Goal: Task Accomplishment & Management: Use online tool/utility

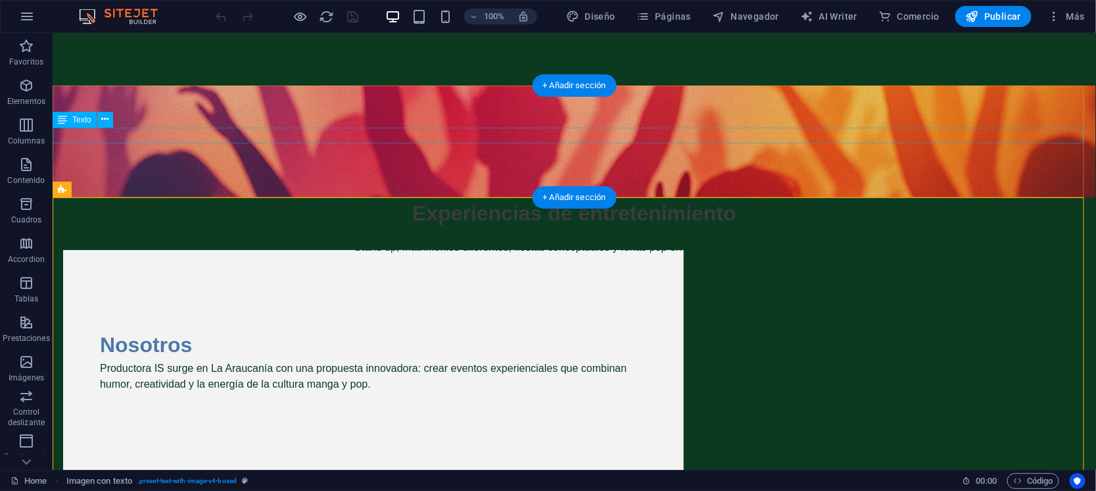
click at [393, 239] on div "Stand up, Matrimonios diferentes, fiestas conceptuales y ferias pop en La Arauc…" at bounding box center [574, 247] width 1044 height 16
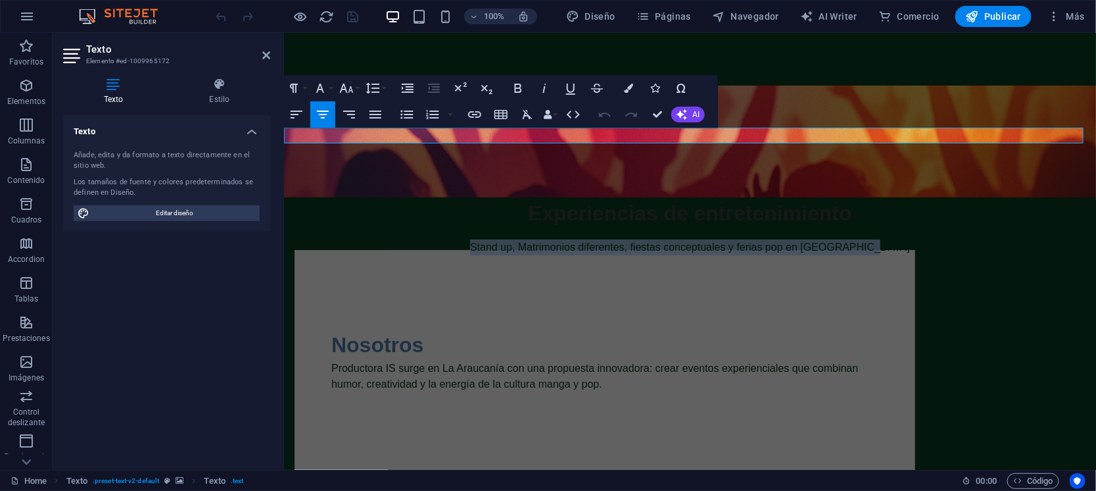
drag, startPoint x: 487, startPoint y: 134, endPoint x: 976, endPoint y: 149, distance: 489.4
click at [797, 149] on div "Experiencias de entretenimiento Stand up, Matrimonios diferentes, fiestas conce…" at bounding box center [689, 141] width 812 height 112
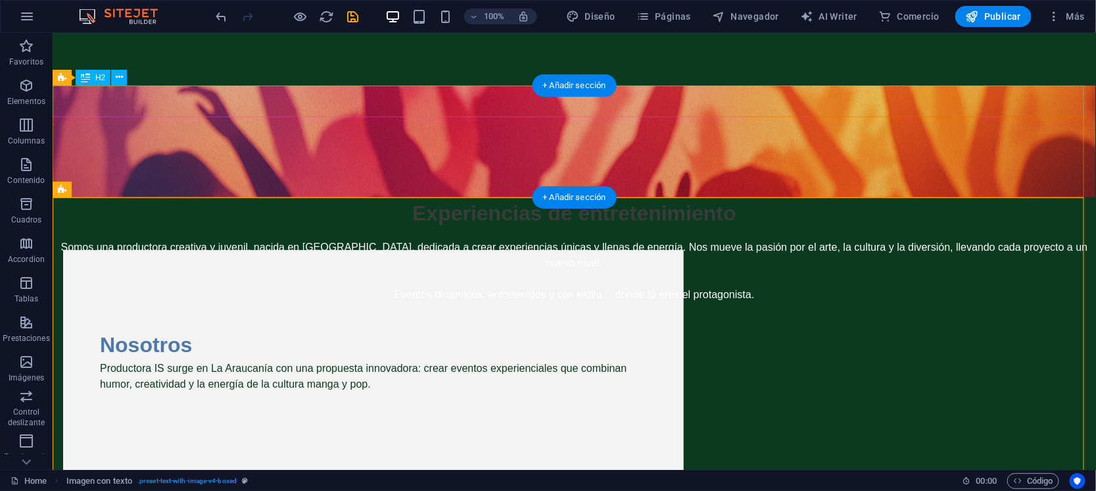
click at [523, 197] on div "Experiencias de entretenimiento" at bounding box center [574, 213] width 1044 height 32
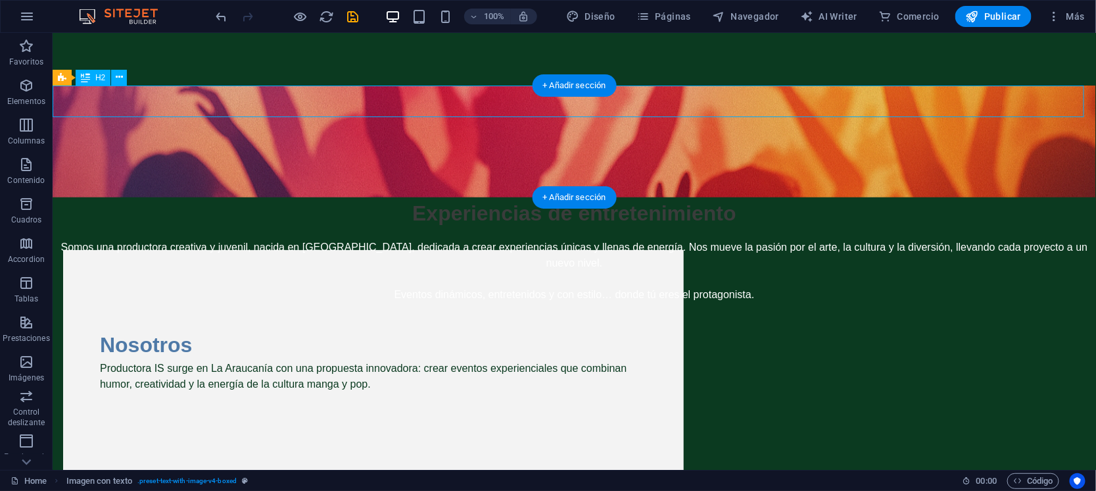
click at [523, 197] on div "Experiencias de entretenimiento" at bounding box center [574, 213] width 1044 height 32
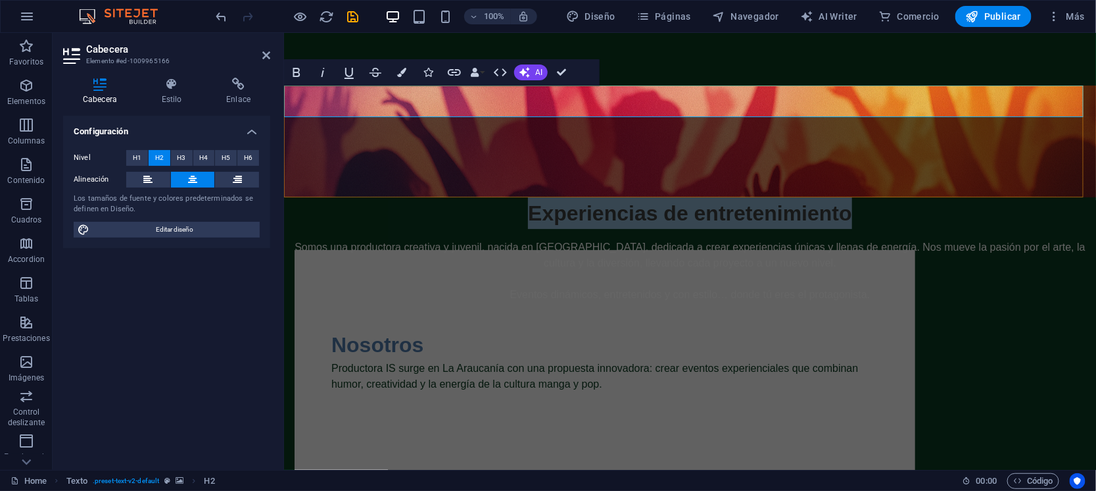
drag, startPoint x: 836, startPoint y: 97, endPoint x: 513, endPoint y: 97, distance: 322.9
click at [513, 197] on h2 "Experiencias de entretenimiento" at bounding box center [689, 213] width 812 height 32
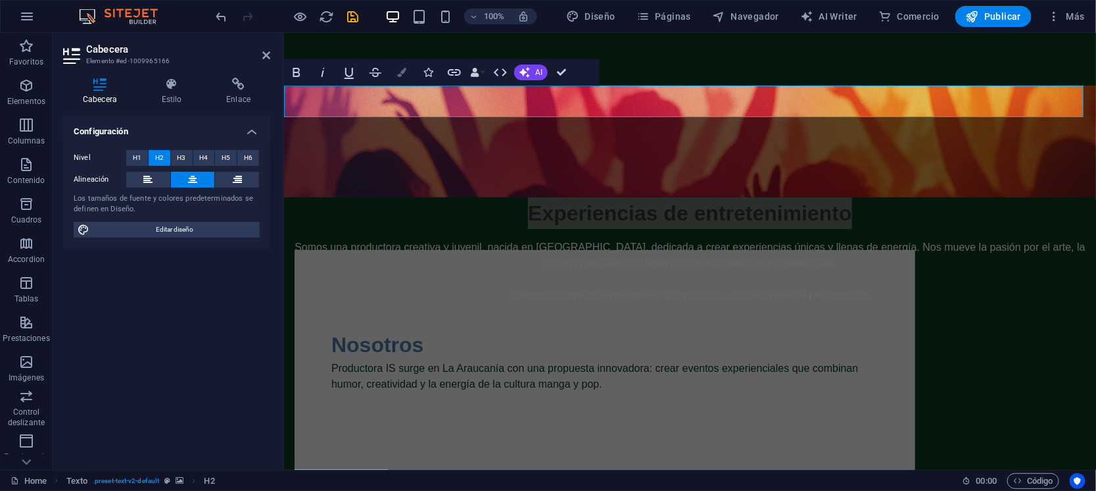
click at [397, 77] on button "Colors" at bounding box center [401, 72] width 25 height 26
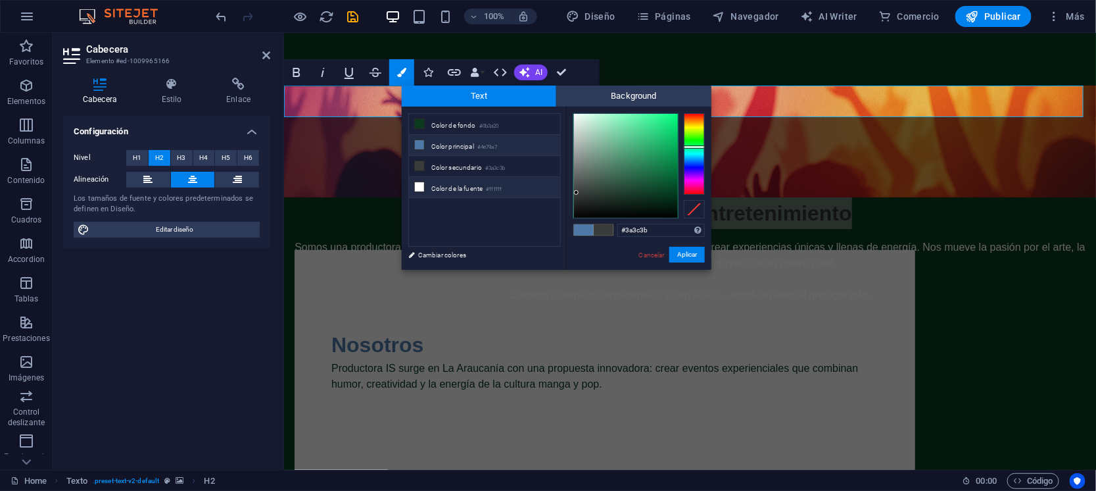
click at [449, 183] on li "Color de la fuente #ffffff" at bounding box center [484, 187] width 151 height 21
type input "#ffffff"
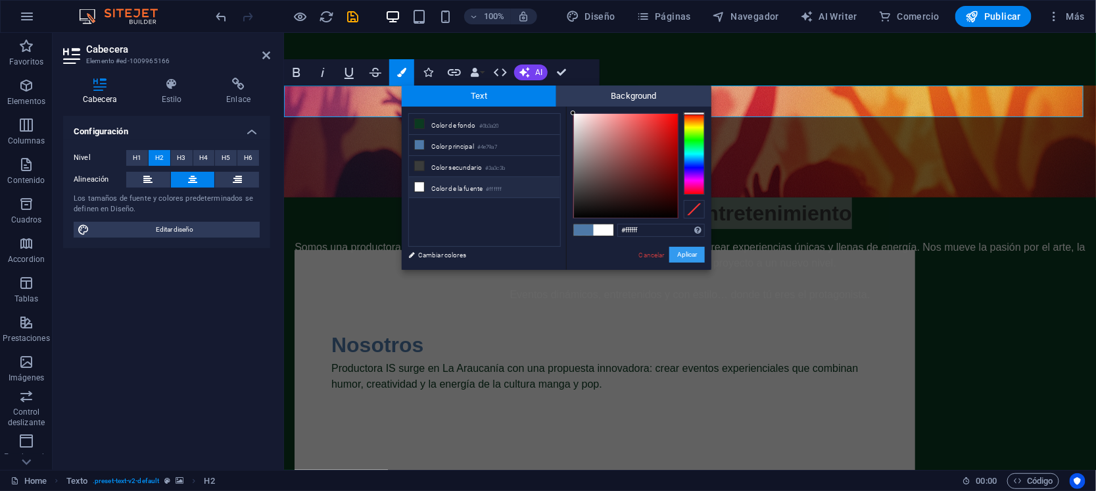
click at [681, 254] on button "Aplicar" at bounding box center [687, 255] width 36 height 16
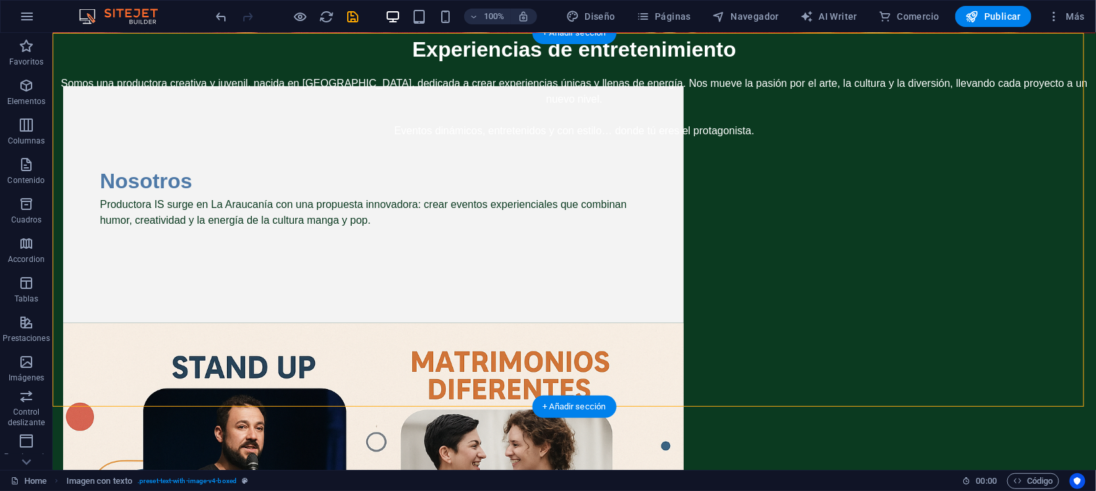
scroll to position [164, 0]
click at [683, 322] on figure at bounding box center [372, 456] width 621 height 268
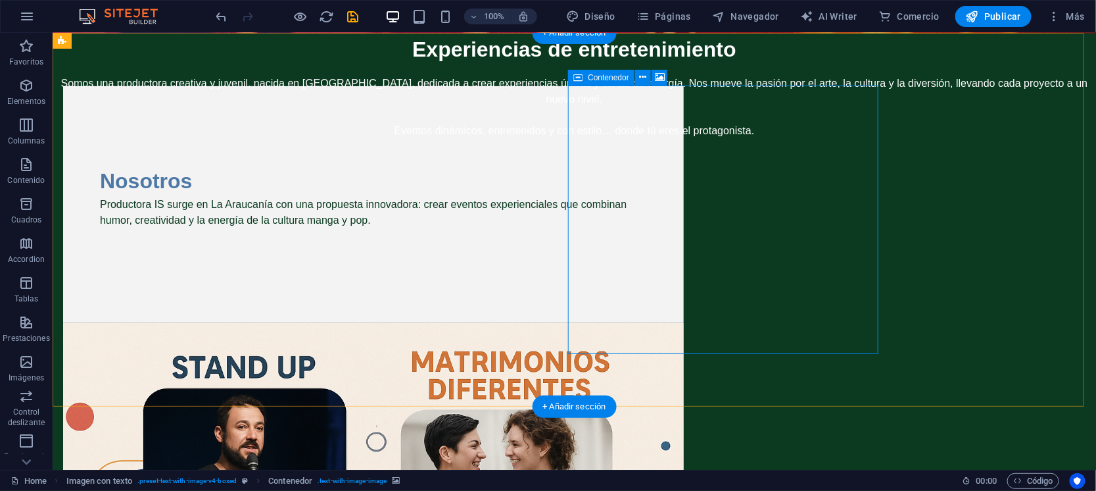
drag, startPoint x: 765, startPoint y: 311, endPoint x: 733, endPoint y: 174, distance: 141.2
click at [418, 209] on div "Productora IS surge en La Araucanía con una propuesta innovadora: crear eventos…" at bounding box center [372, 219] width 547 height 47
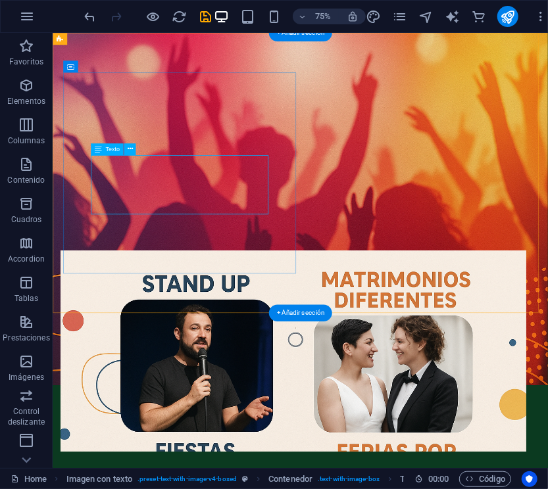
click at [268, 243] on div "Productora IS surge en La Araucanía con una propuesta innovadora: crear eventos…" at bounding box center [372, 219] width 547 height 47
click at [295, 243] on div "Productora IS surge en La Araucanía con una propuesta innovadora: crear eventos…" at bounding box center [372, 219] width 547 height 47
click at [254, 243] on div "Productora IS surge en La Araucanía con una propuesta innovadora: crear eventos…" at bounding box center [372, 219] width 547 height 47
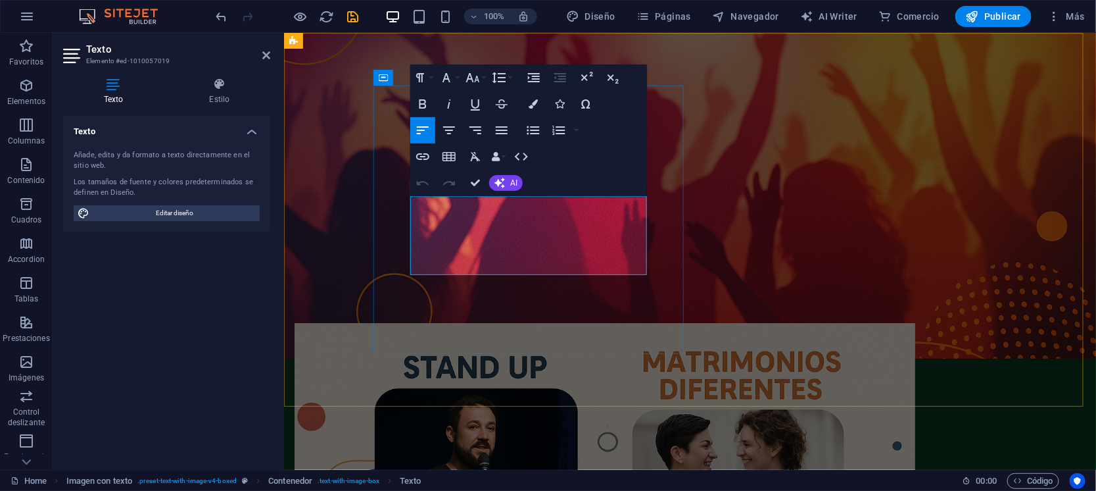
click at [540, 228] on p "Productora IS surge en La Araucanía con una propuesta innovadora: crear eventos…" at bounding box center [604, 212] width 547 height 32
click at [594, 228] on p "Productora IS surge en La Araucanía con una propuesta innovadora: crear eventos…" at bounding box center [604, 212] width 547 height 32
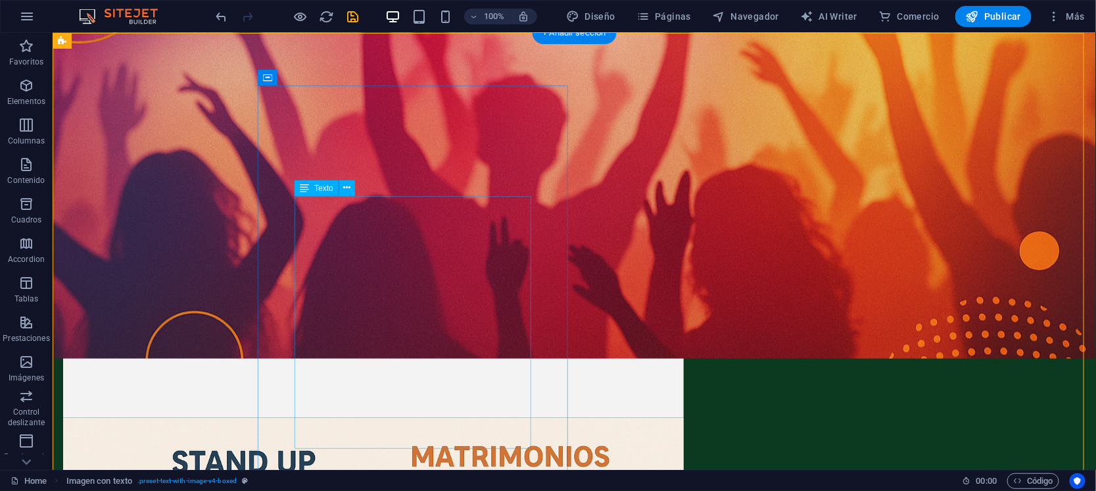
click at [310, 266] on div "Productora IS surge en La Araucanía con una propuesta innovadora: crear eventos…" at bounding box center [372, 267] width 547 height 142
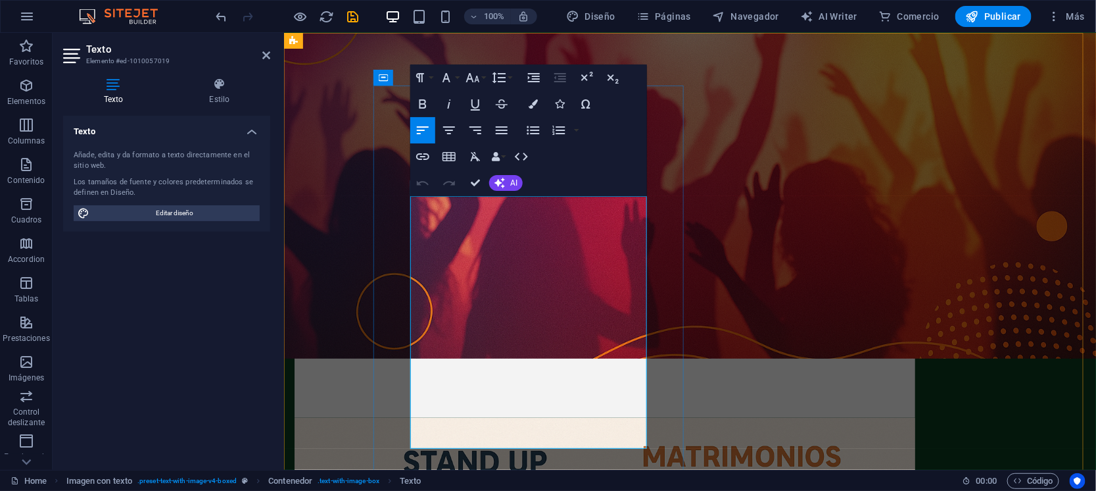
click at [410, 267] on p "En Productora IS [DEMOGRAPHIC_DATA] en la fuerza de la creatividad y el poder d…" at bounding box center [604, 275] width 547 height 95
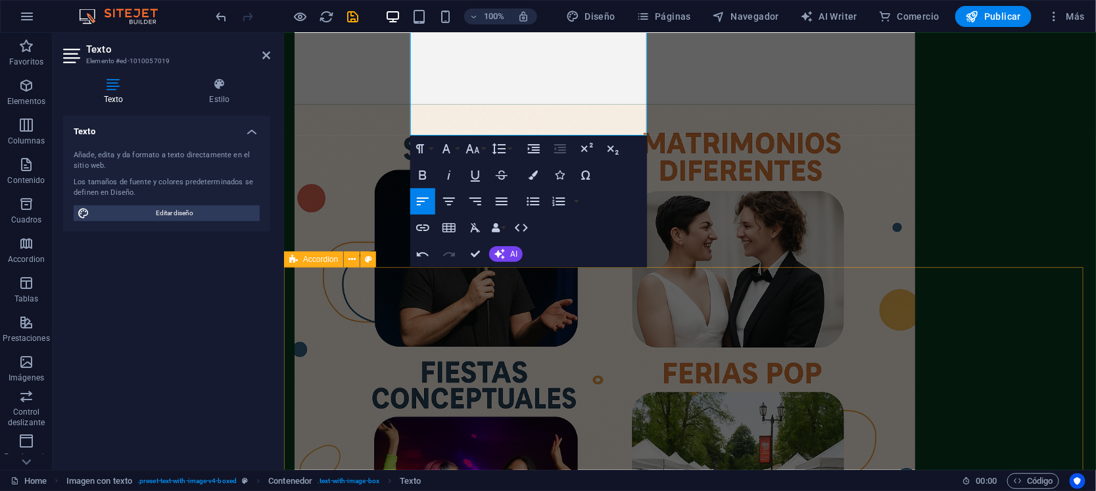
scroll to position [328, 0]
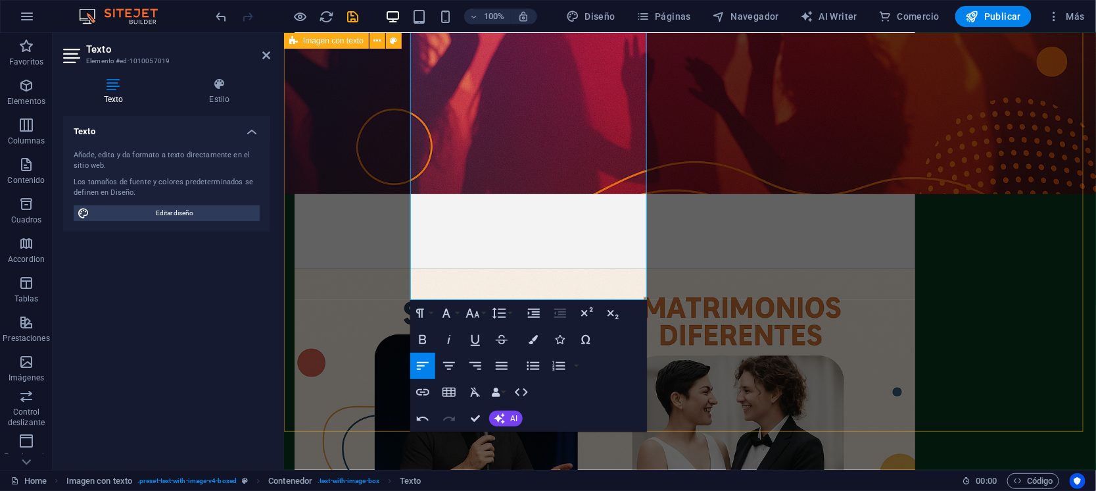
drag, startPoint x: 1042, startPoint y: 378, endPoint x: 1271, endPoint y: 378, distance: 229.5
click at [797, 356] on div "Nosotros Productora IS surge en La Araucanía con una propuesta innovadora: crea…" at bounding box center [689, 422] width 812 height 1109
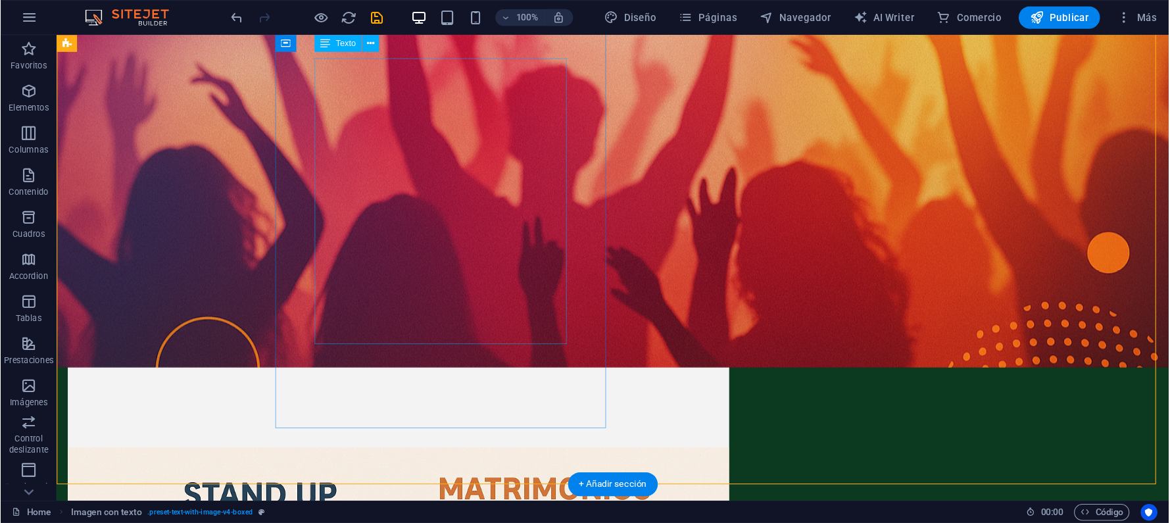
scroll to position [164, 0]
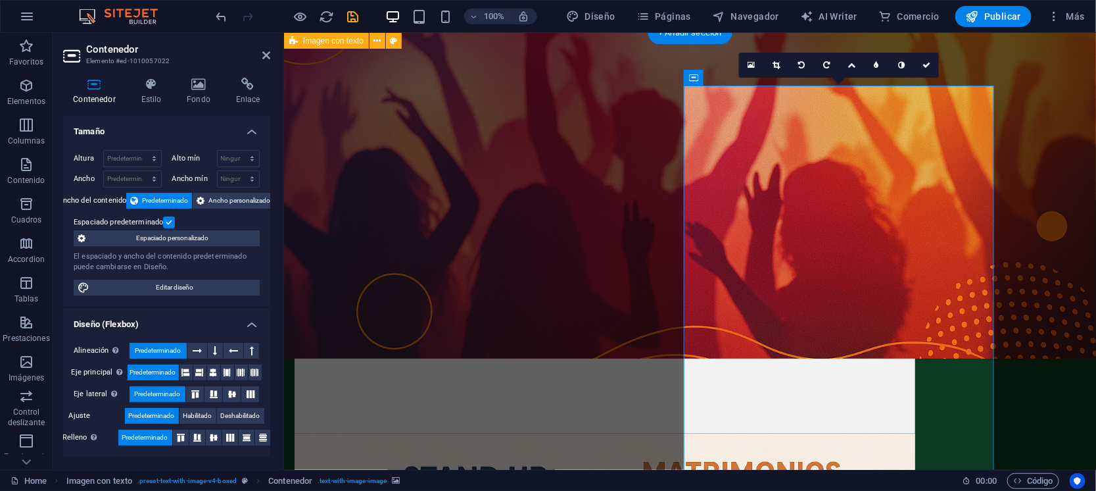
click at [752, 64] on icon at bounding box center [751, 64] width 7 height 9
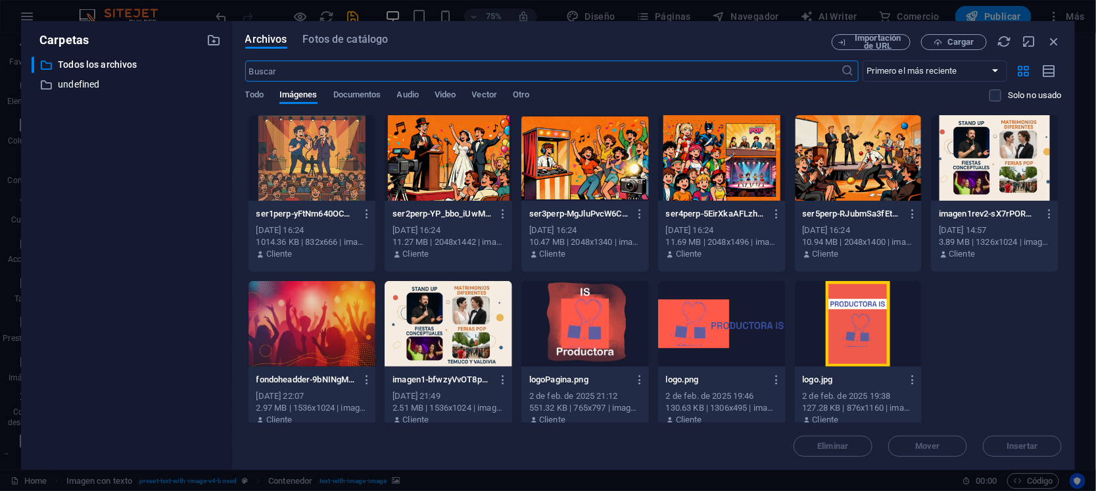
click at [797, 165] on div at bounding box center [995, 157] width 128 height 85
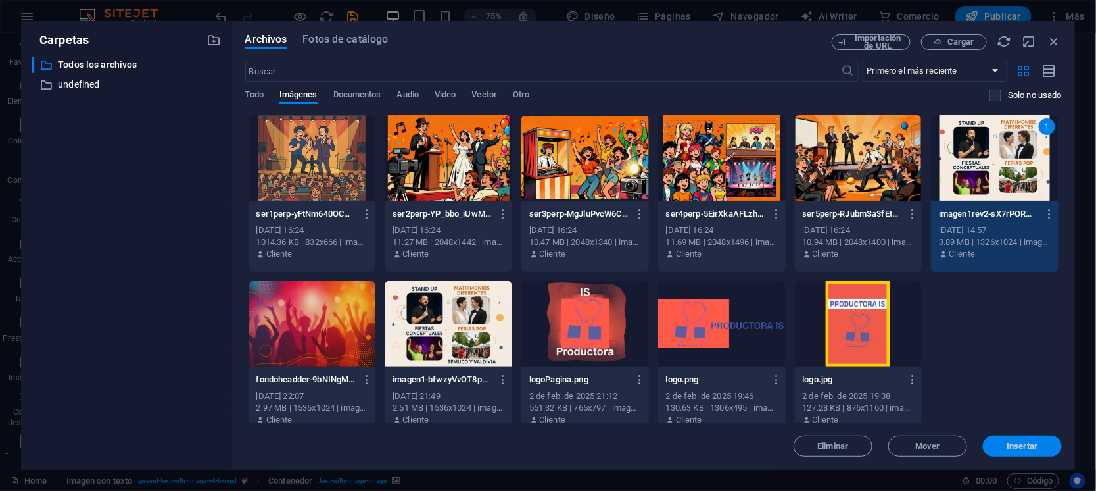
click at [797, 356] on span "Insertar" at bounding box center [1022, 446] width 31 height 8
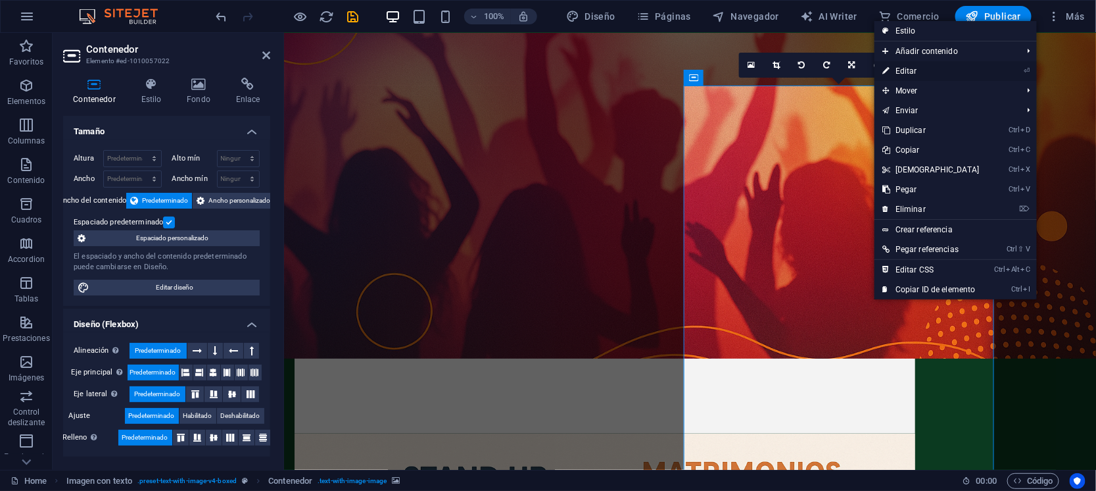
click at [797, 72] on link "⏎ Editar" at bounding box center [931, 71] width 113 height 20
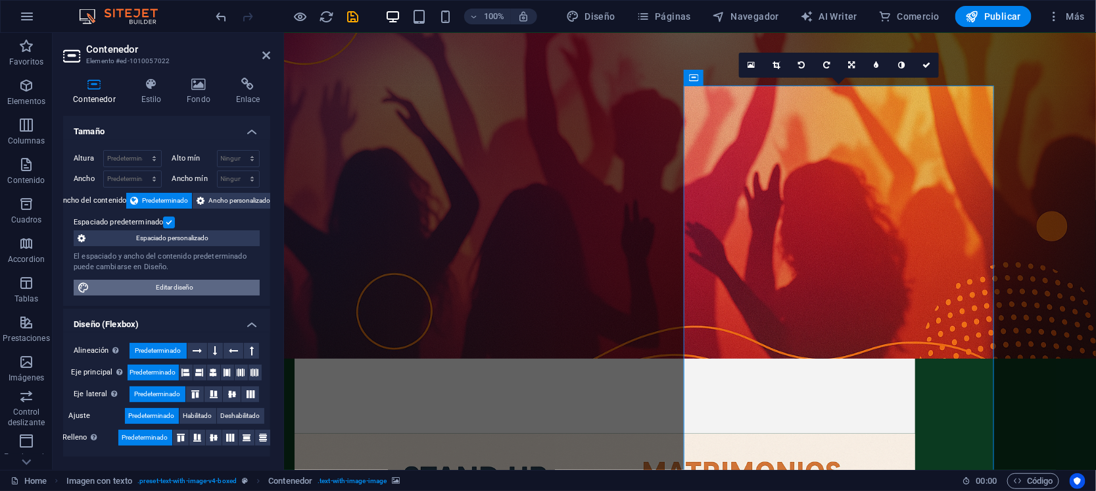
click at [199, 289] on span "Editar diseño" at bounding box center [174, 287] width 162 height 16
select select "rem"
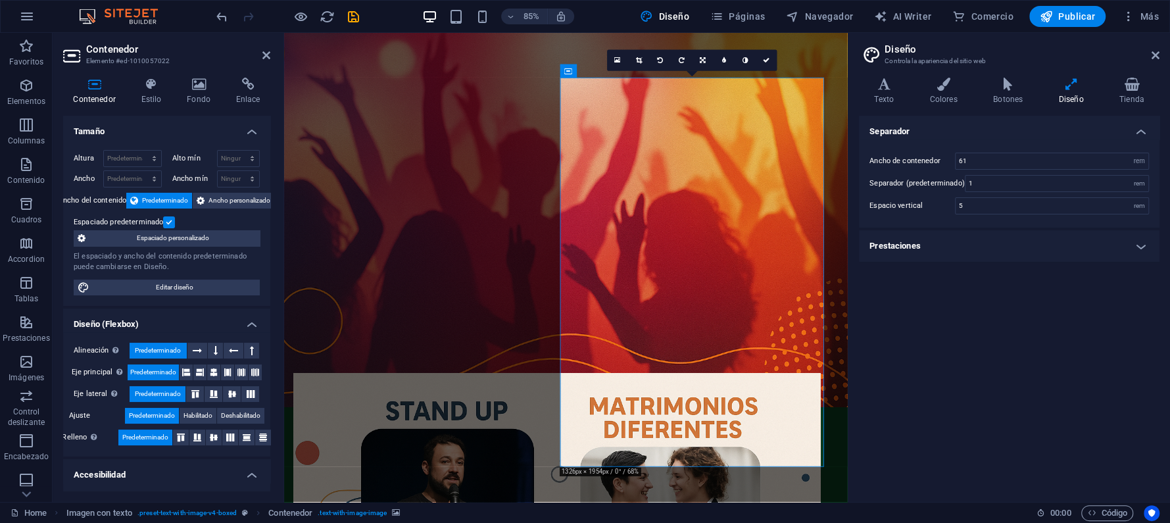
click at [642, 59] on icon at bounding box center [639, 60] width 6 height 7
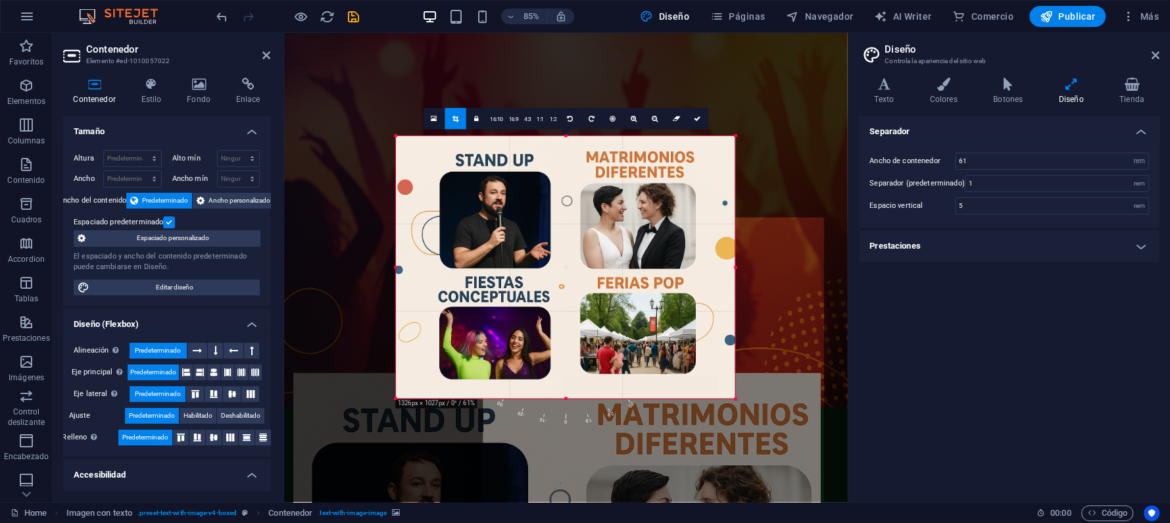
drag, startPoint x: 790, startPoint y: 269, endPoint x: 656, endPoint y: 273, distance: 134.2
click at [658, 272] on div "180 170 160 150 140 130 120 110 100 90 80 70 60 50 40 30 20 10 0 -10 -20 -30 -4…" at bounding box center [565, 267] width 339 height 262
click at [665, 291] on div at bounding box center [565, 267] width 339 height 262
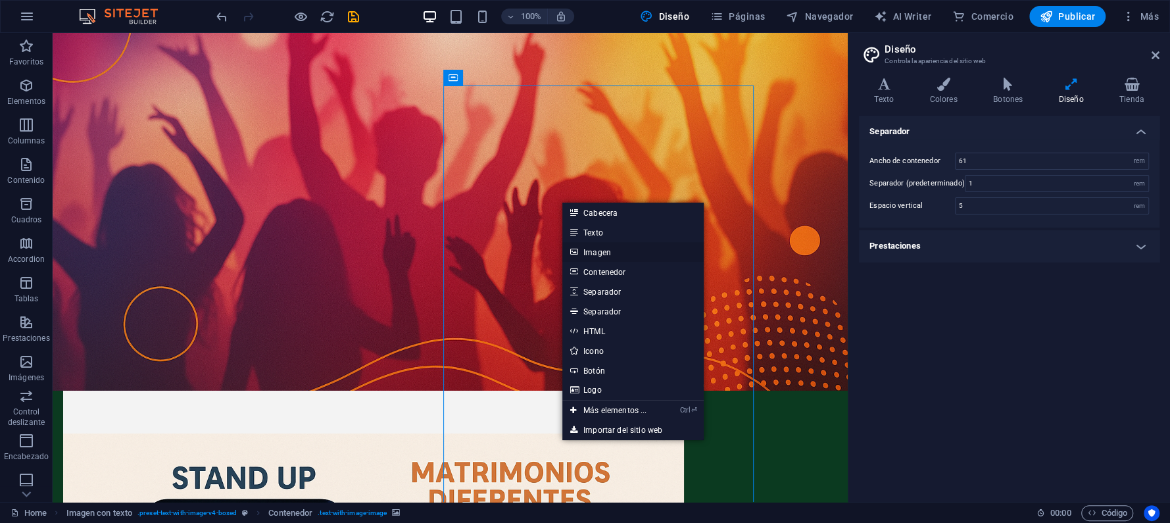
click at [598, 250] on link "Imagen" at bounding box center [632, 252] width 141 height 20
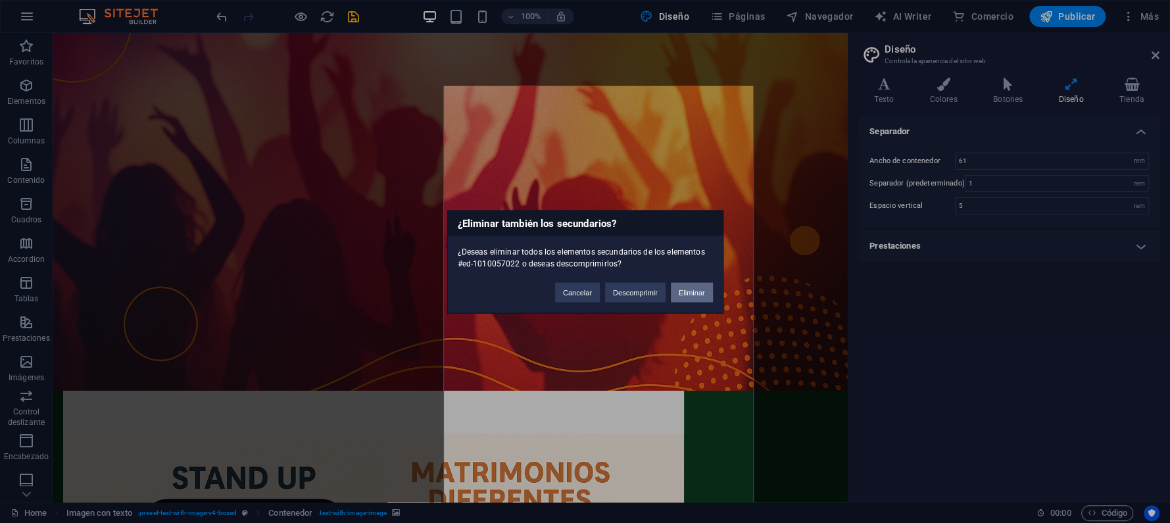
click at [686, 293] on button "Eliminar" at bounding box center [692, 292] width 42 height 20
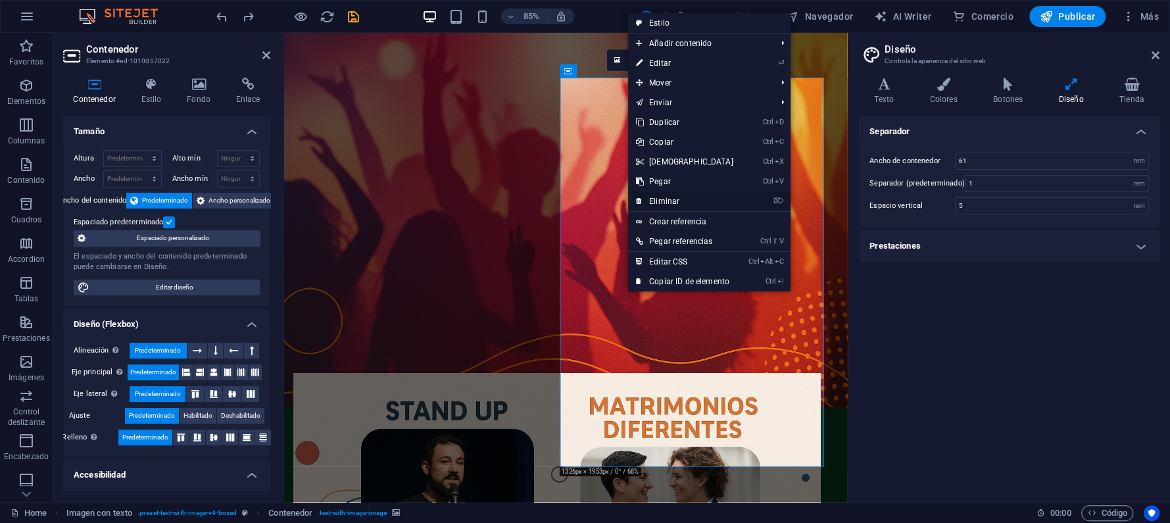
click at [667, 199] on link "⌦ Eliminar" at bounding box center [684, 201] width 113 height 20
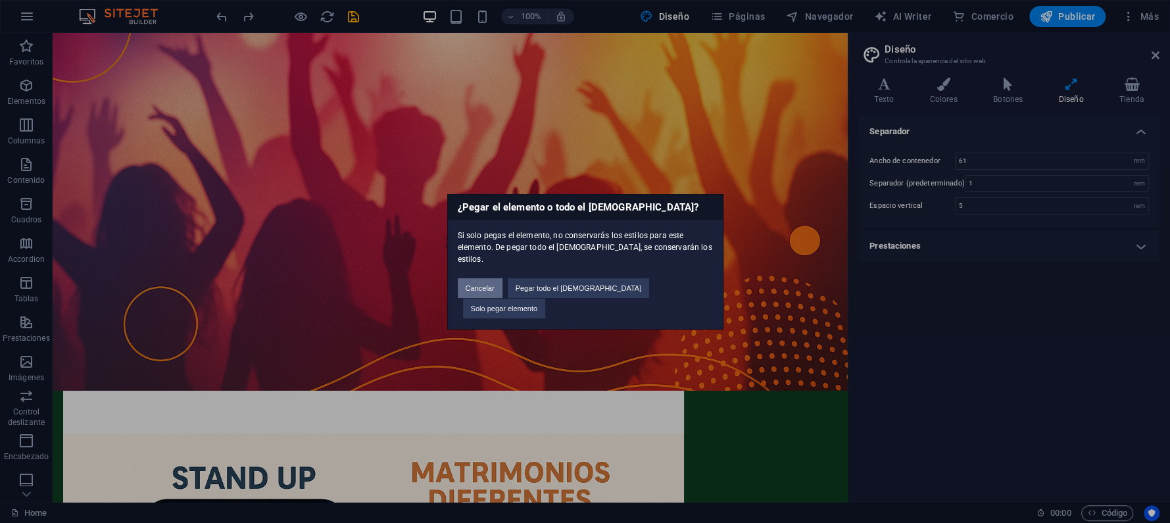
click at [502, 293] on button "Cancelar" at bounding box center [480, 288] width 45 height 20
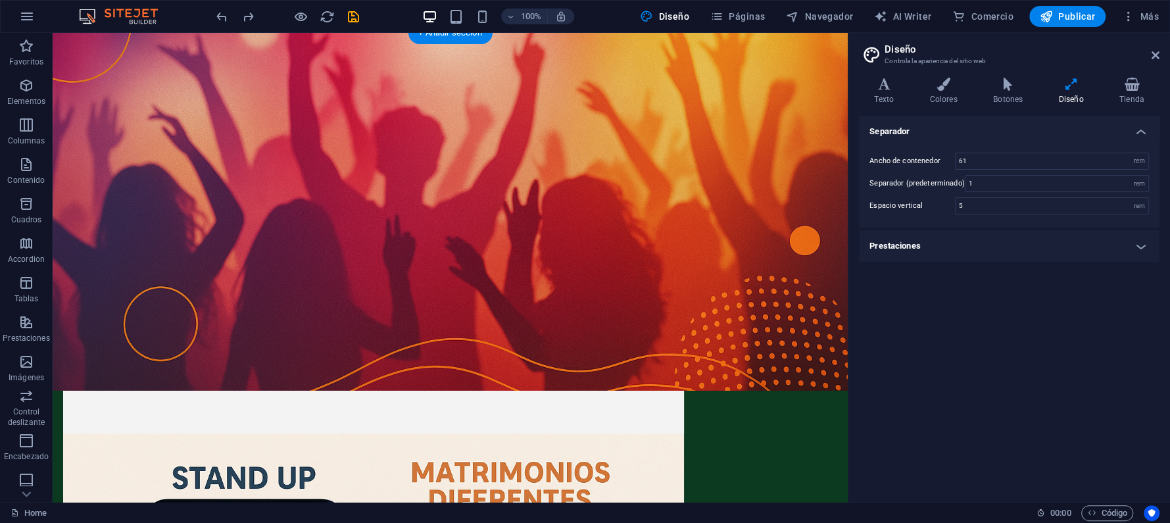
drag, startPoint x: 624, startPoint y: 318, endPoint x: 452, endPoint y: 368, distance: 179.6
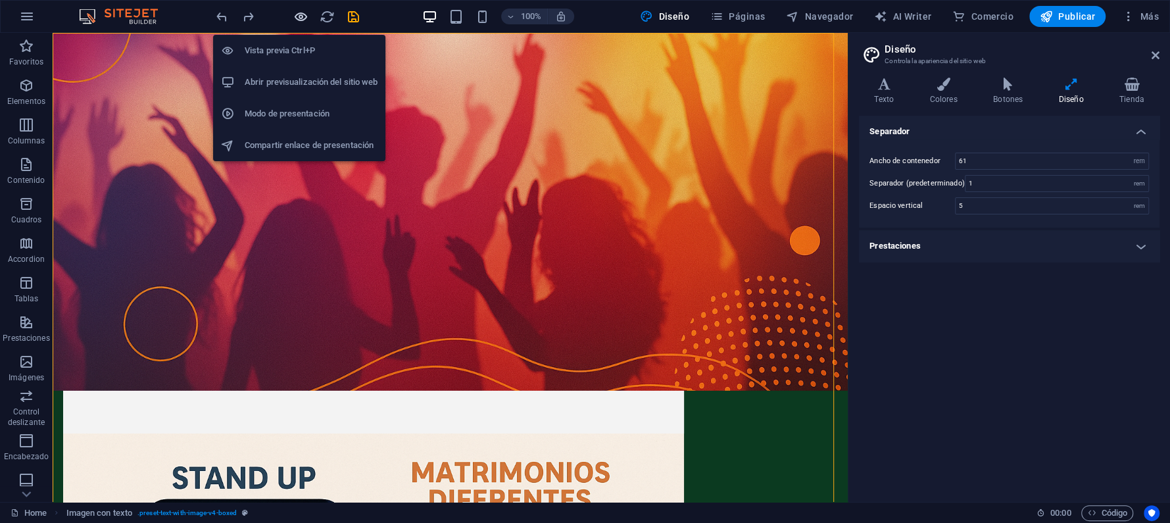
click at [301, 16] on icon "button" at bounding box center [300, 16] width 15 height 15
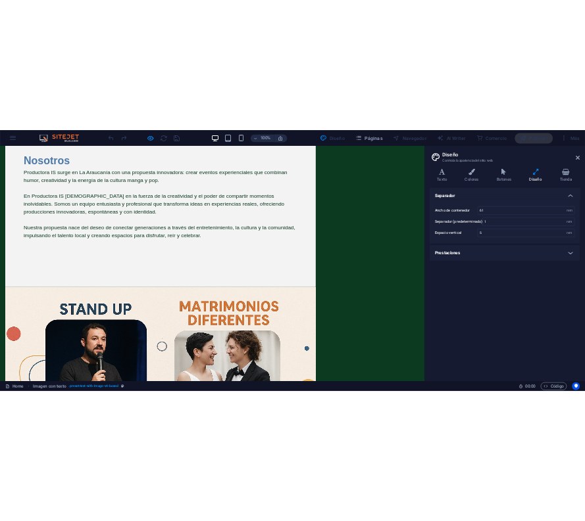
scroll to position [87, 0]
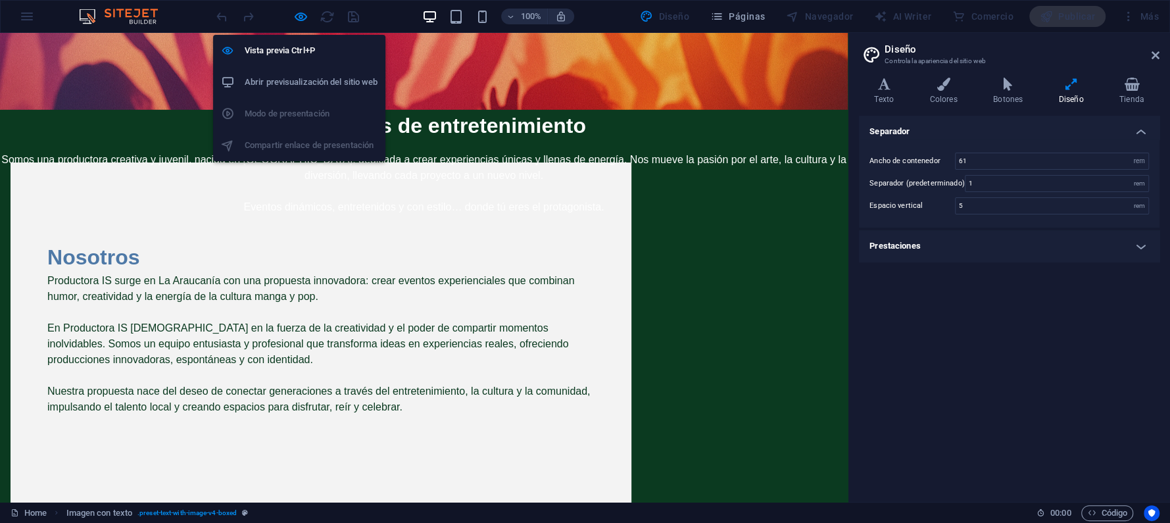
click at [306, 24] on div "Vista previa Ctrl+P Abrir previsualización del sitio web Modo de presentación C…" at bounding box center [299, 92] width 172 height 137
click at [300, 11] on icon "button" at bounding box center [300, 16] width 15 height 15
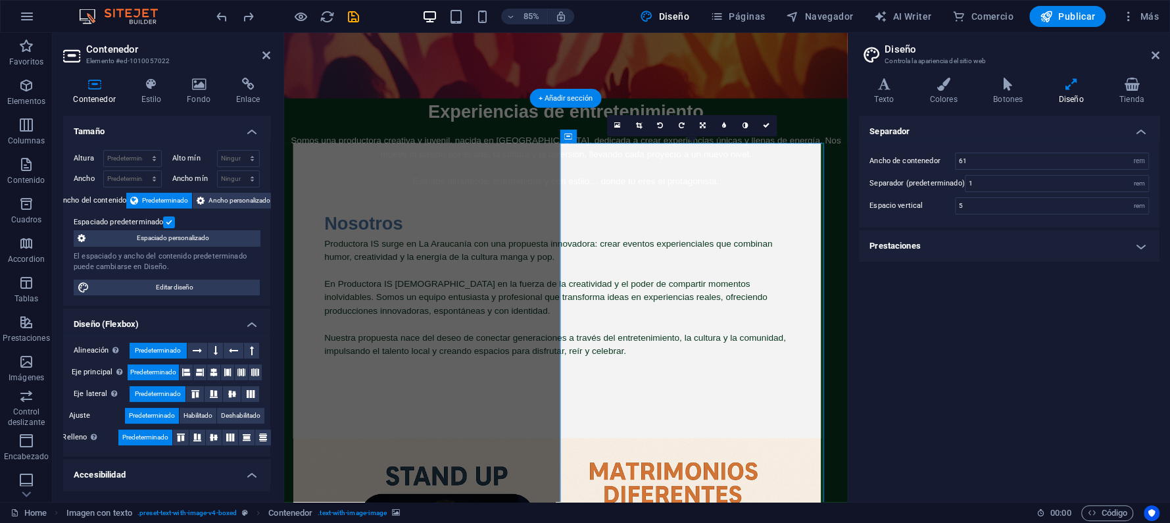
click at [104, 199] on label "Ancho del contenido" at bounding box center [93, 201] width 68 height 16
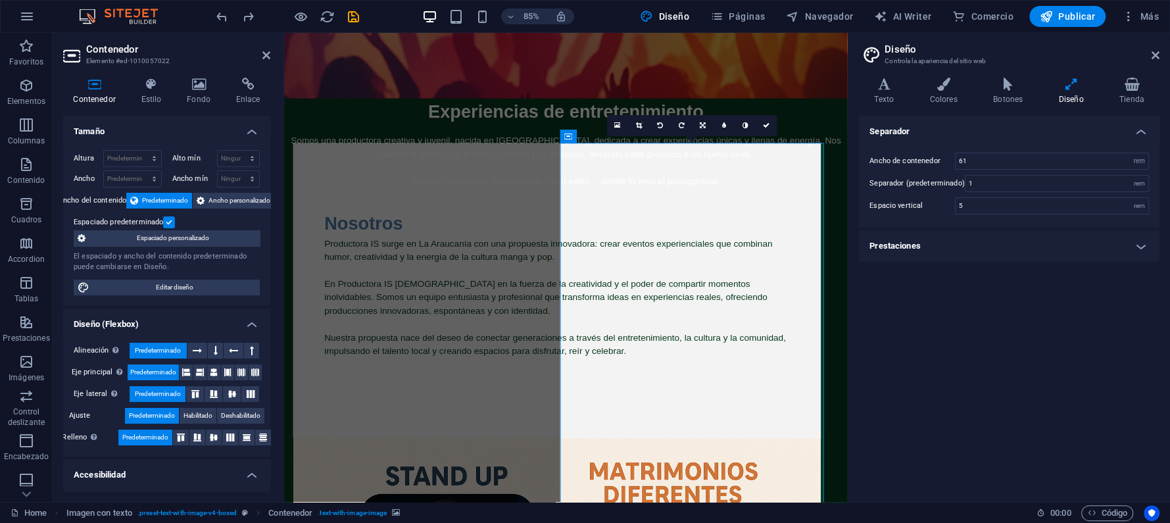
click at [168, 219] on label at bounding box center [169, 222] width 12 height 12
click at [0, 0] on input "Espaciado predeterminado" at bounding box center [0, 0] width 0 height 0
click at [168, 219] on label at bounding box center [169, 222] width 12 height 12
click at [0, 0] on input "Espaciado predeterminado" at bounding box center [0, 0] width 0 height 0
click at [168, 219] on label at bounding box center [169, 222] width 12 height 12
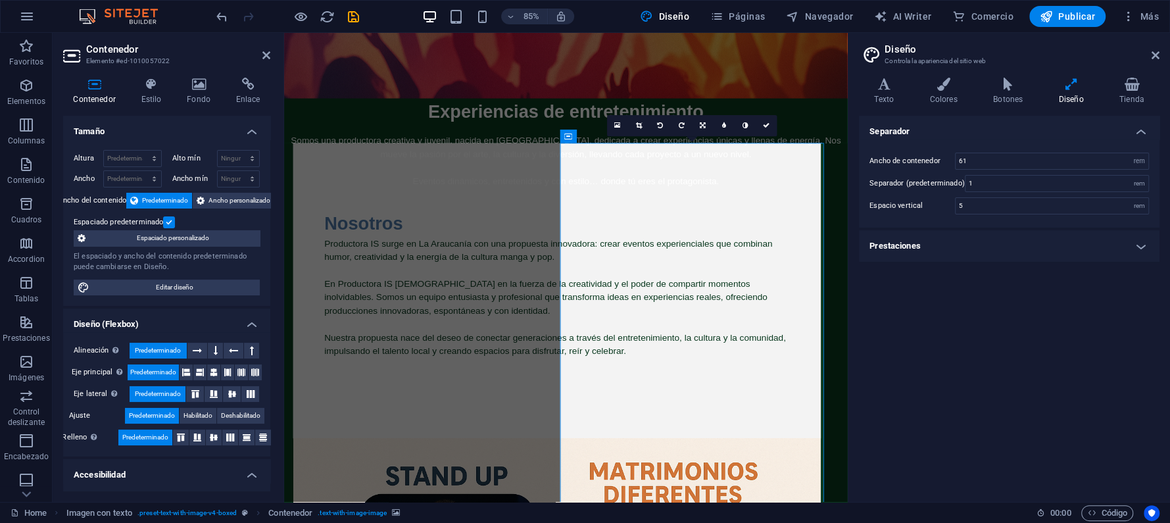
click at [0, 0] on input "Espaciado predeterminado" at bounding box center [0, 0] width 0 height 0
click at [168, 219] on label at bounding box center [169, 222] width 12 height 12
click at [0, 0] on input "Espaciado predeterminado" at bounding box center [0, 0] width 0 height 0
click at [168, 219] on label at bounding box center [169, 222] width 12 height 12
click at [0, 0] on input "Espaciado predeterminado" at bounding box center [0, 0] width 0 height 0
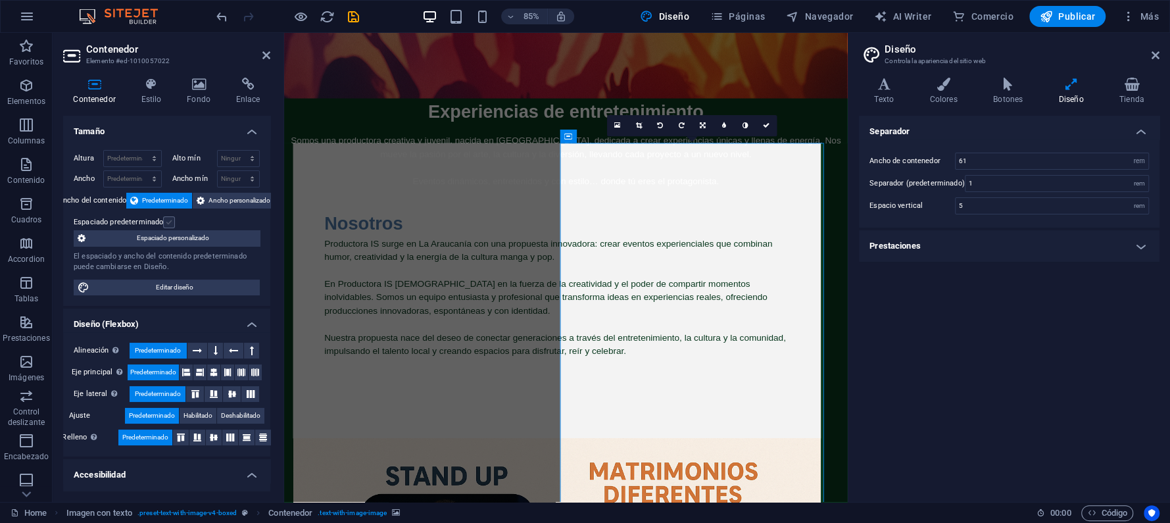
click at [168, 219] on label at bounding box center [169, 222] width 12 height 12
click at [0, 0] on input "Espaciado predeterminado" at bounding box center [0, 0] width 0 height 0
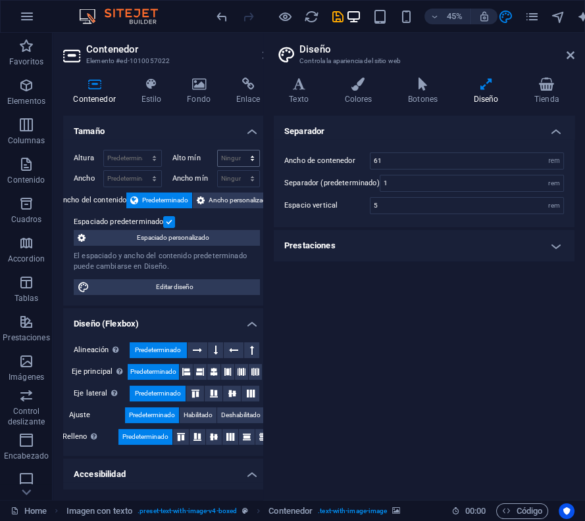
scroll to position [1740, 0]
type input "4"
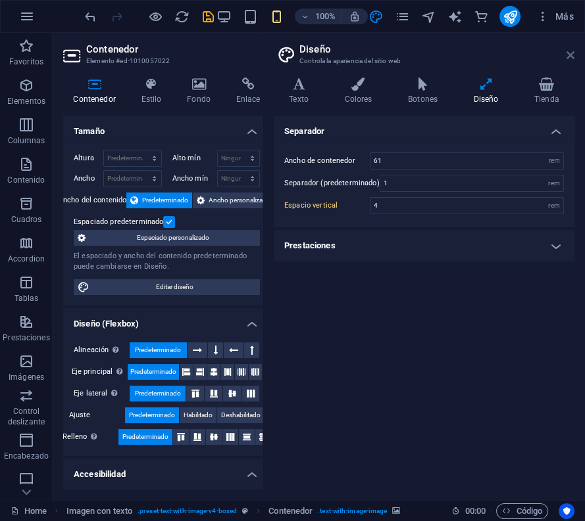
click at [569, 51] on icon at bounding box center [570, 55] width 8 height 11
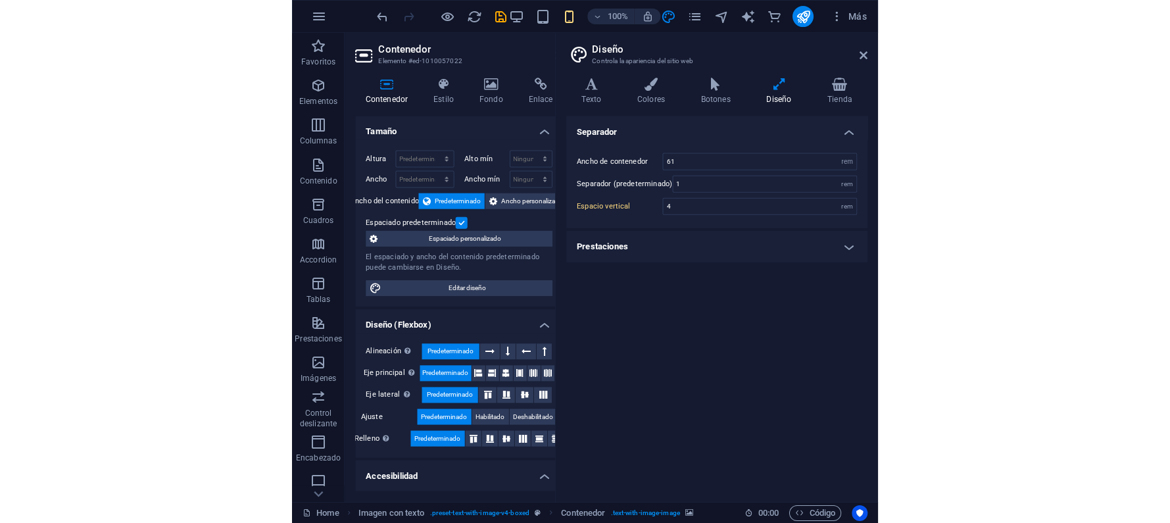
scroll to position [0, 0]
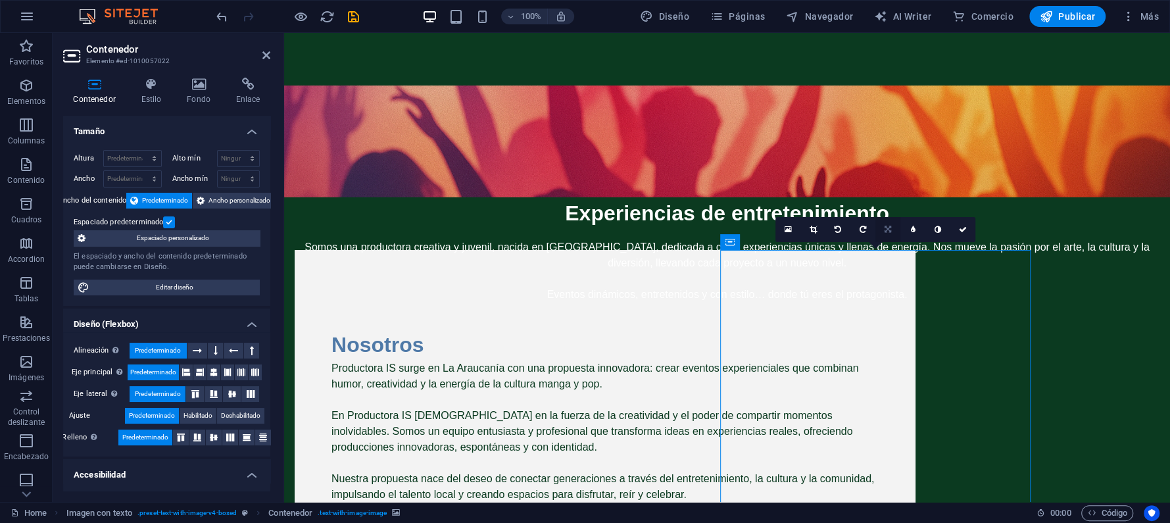
click at [797, 229] on icon at bounding box center [887, 230] width 7 height 8
click at [797, 226] on icon at bounding box center [887, 230] width 7 height 8
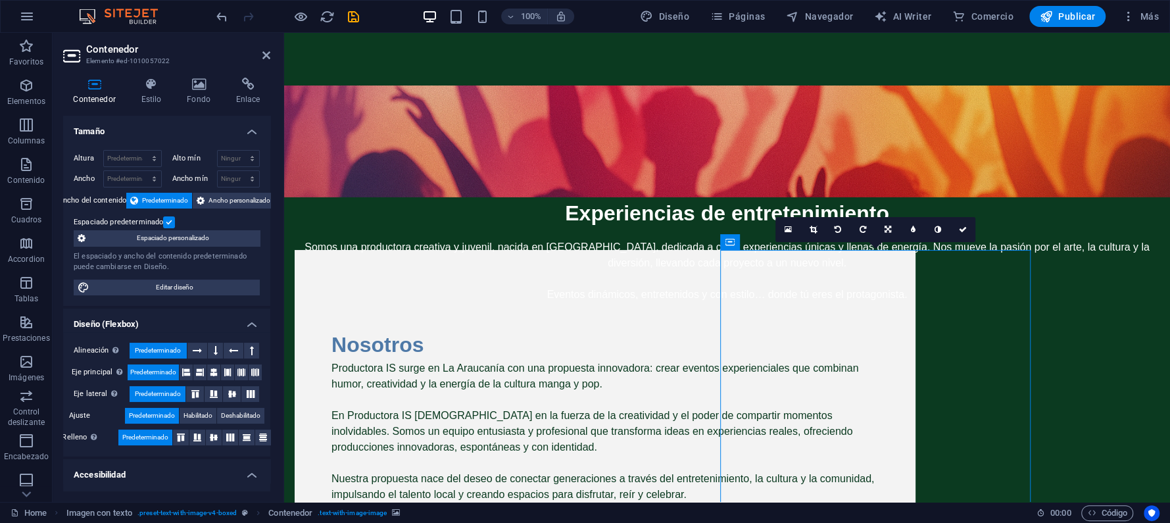
click at [169, 231] on span "Espaciado personalizado" at bounding box center [172, 238] width 166 height 16
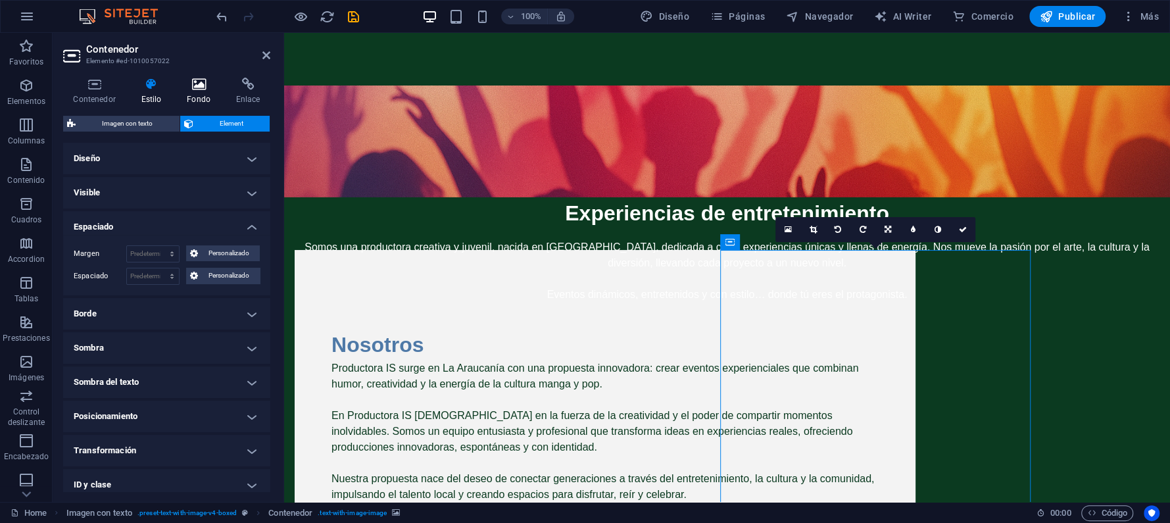
click at [192, 82] on icon at bounding box center [199, 84] width 44 height 13
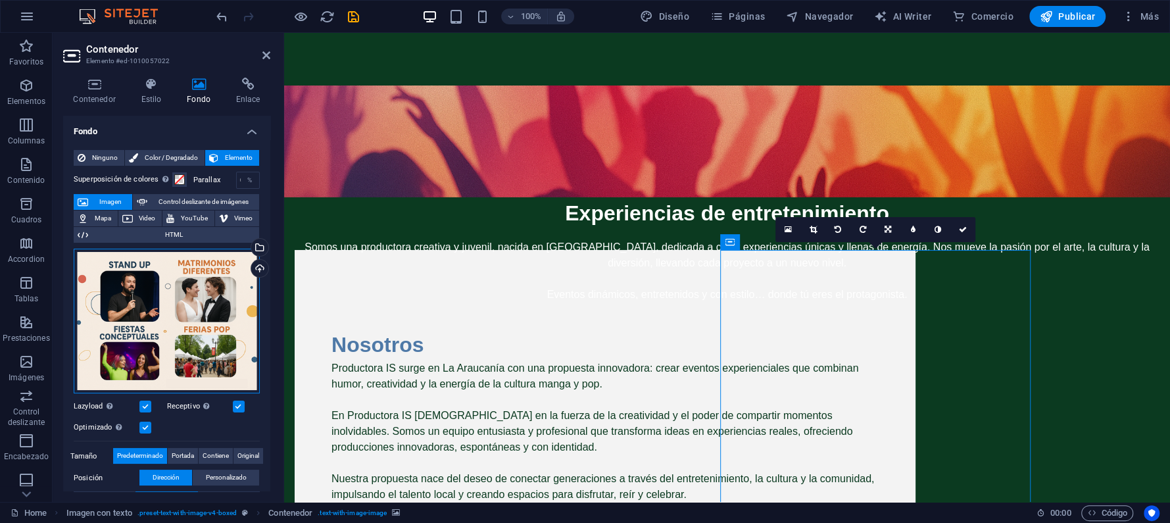
click at [187, 322] on div "Arrastra archivos aquí, haz clic para escoger archivos o selecciona archivos de…" at bounding box center [167, 321] width 186 height 145
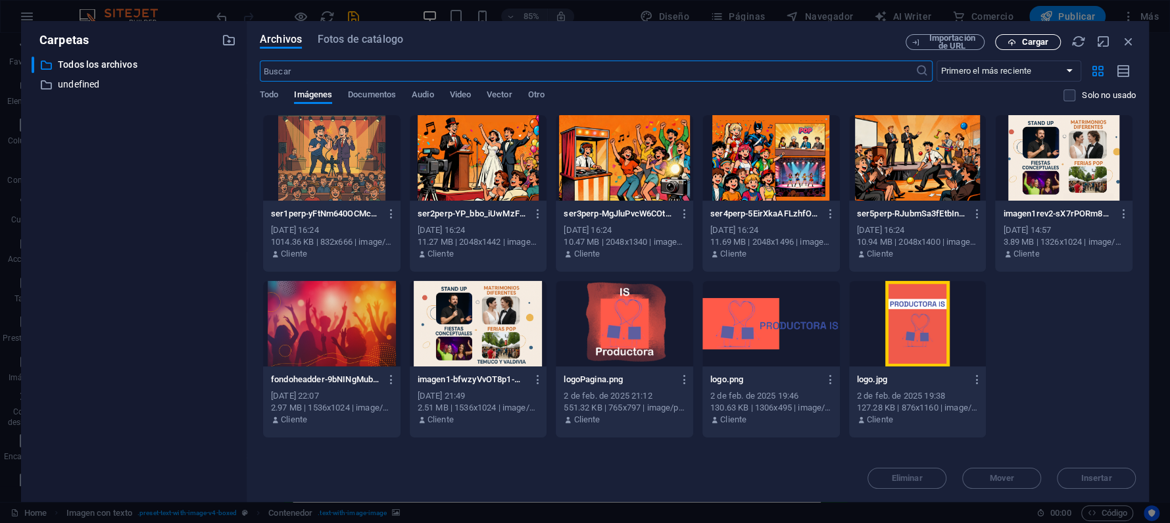
click at [797, 35] on div "Archivos Fotos de catálogo Importación de URL Cargar ​ Primero el más reciente …" at bounding box center [698, 261] width 902 height 481
click at [797, 178] on div at bounding box center [1063, 157] width 137 height 85
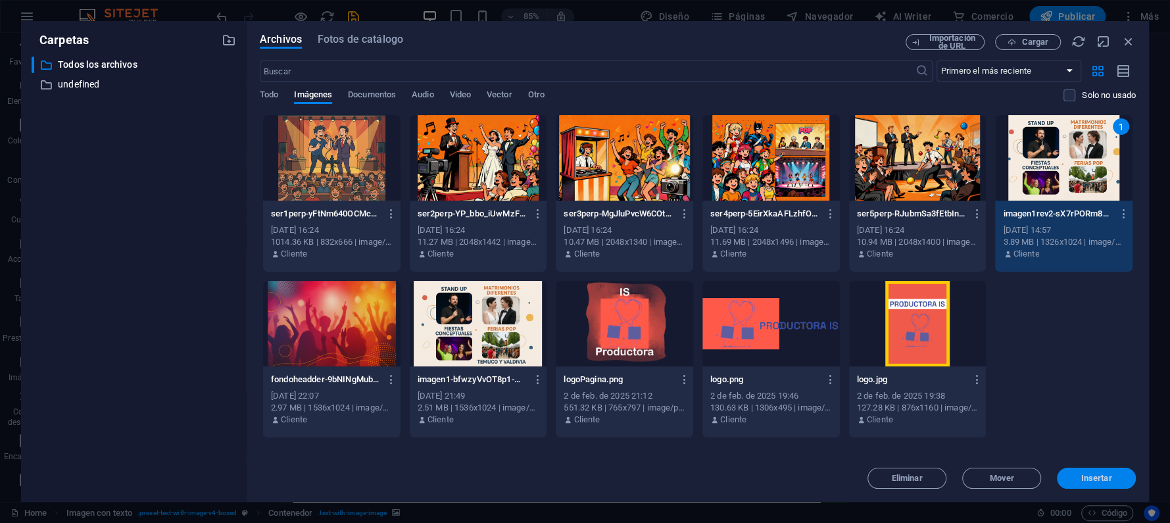
click at [797, 356] on span "Insertar" at bounding box center [1096, 478] width 31 height 8
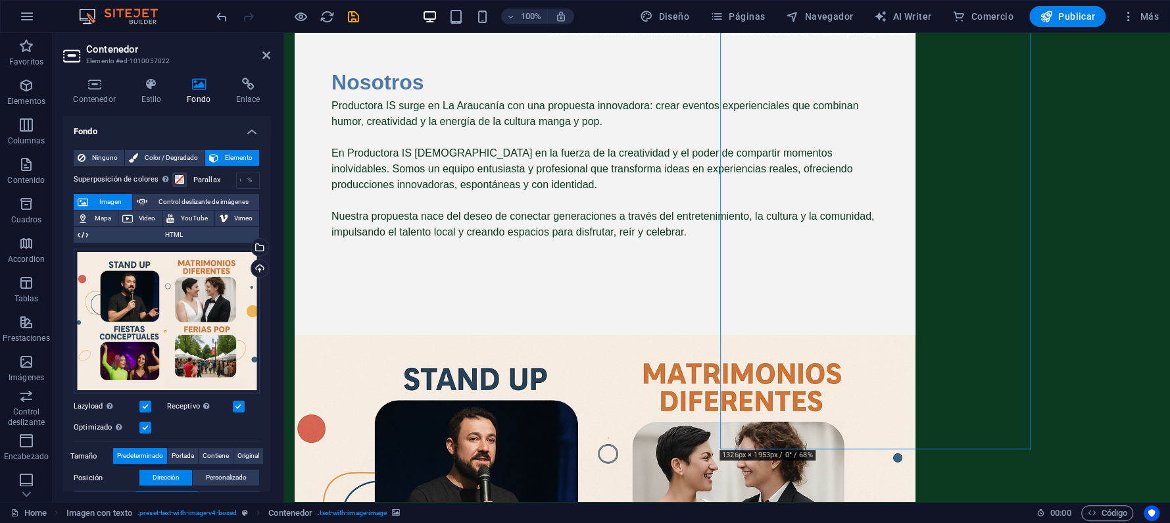
scroll to position [262, 0]
click at [215, 356] on span "Contiene" at bounding box center [216, 456] width 26 height 16
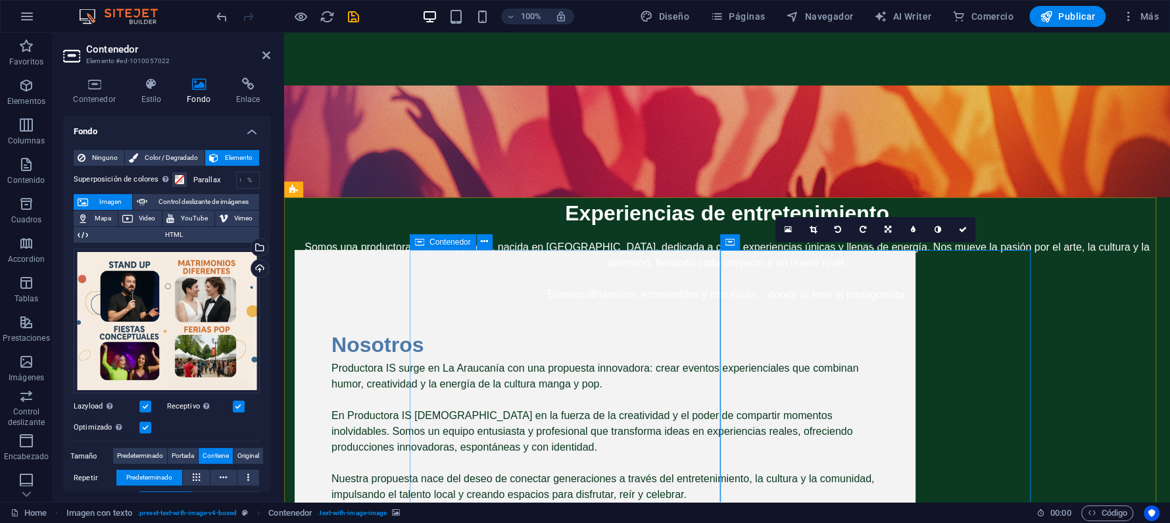
scroll to position [87, 0]
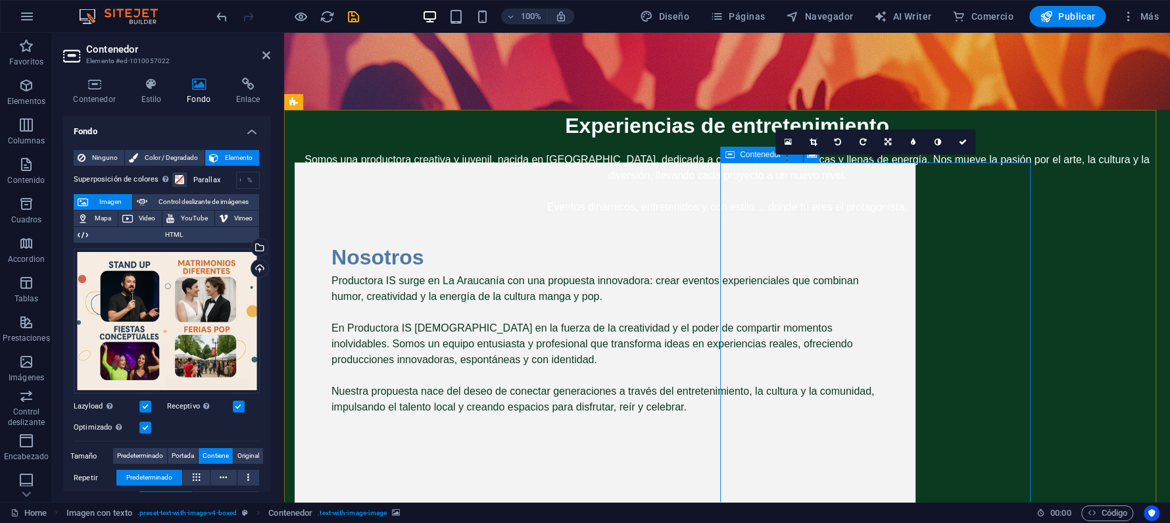
click at [797, 138] on icon at bounding box center [887, 142] width 7 height 8
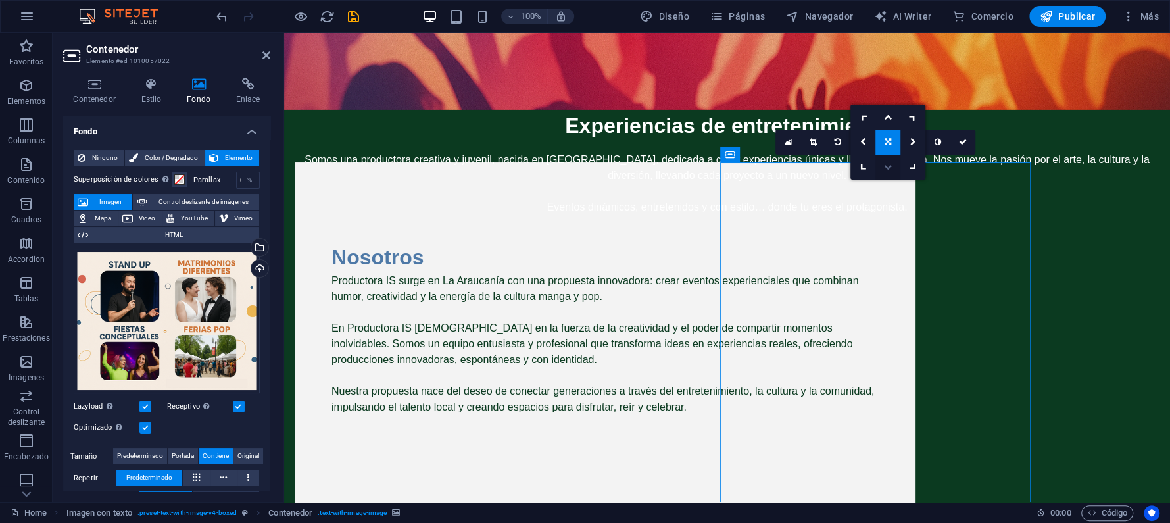
click at [797, 163] on icon at bounding box center [888, 167] width 8 height 8
click at [797, 138] on icon at bounding box center [888, 142] width 8 height 8
click at [797, 144] on icon at bounding box center [887, 142] width 7 height 8
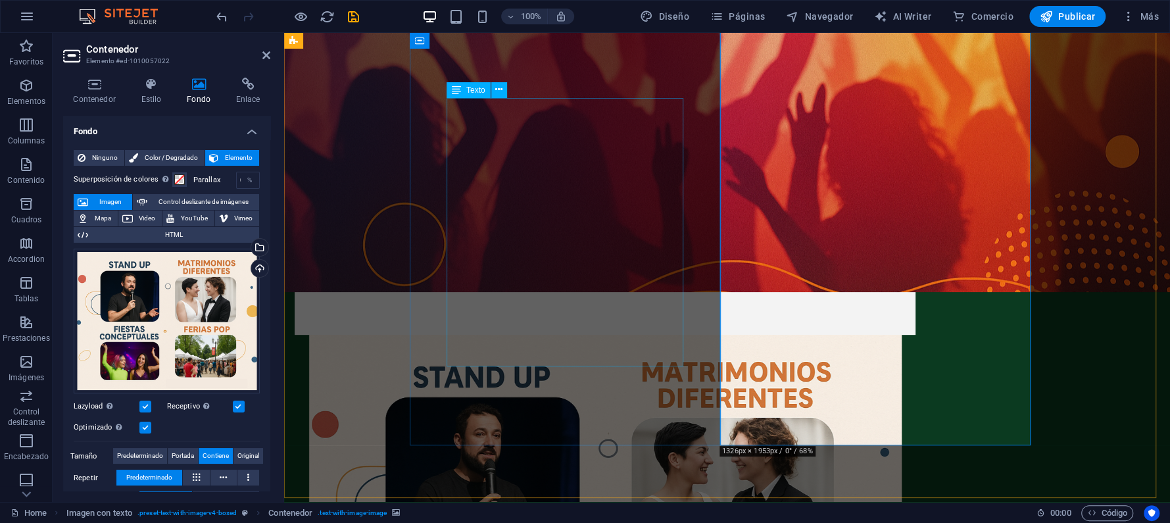
scroll to position [175, 0]
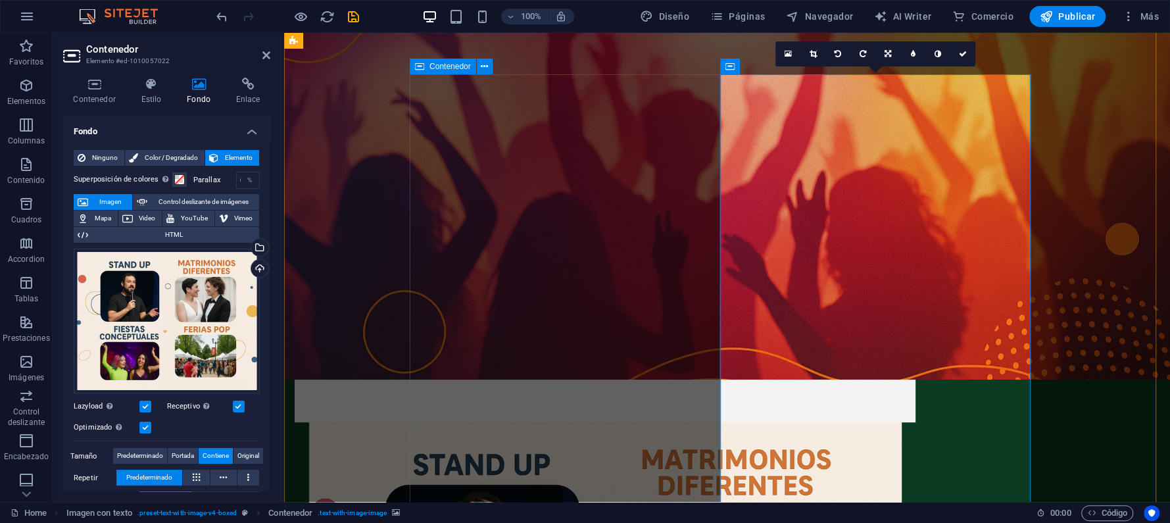
click at [556, 115] on div "Nosotros Productora IS surge en [GEOGRAPHIC_DATA] con una propuesta innovadora:…" at bounding box center [605, 248] width 621 height 347
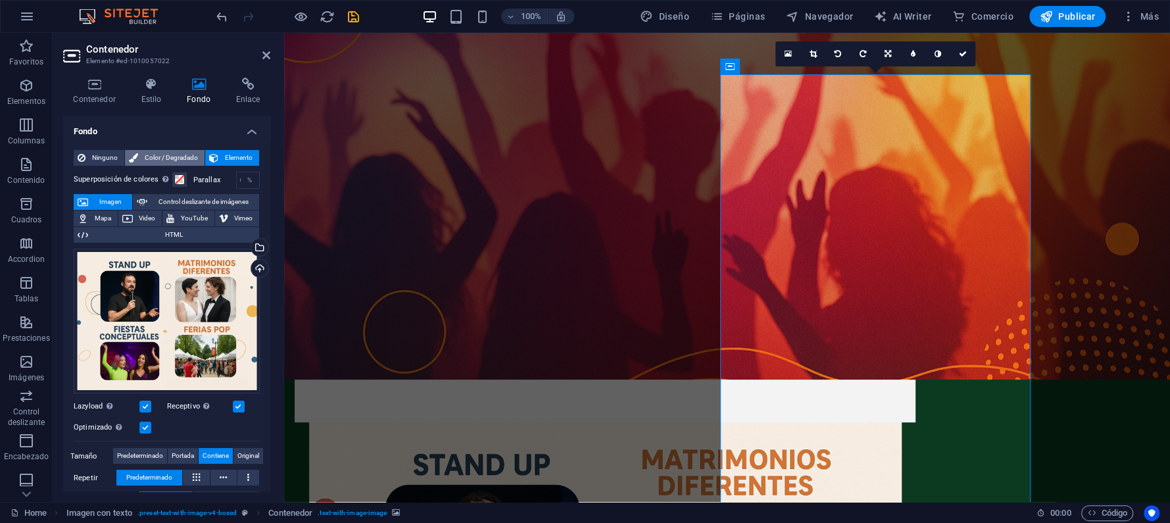
click at [164, 154] on span "Color / Degradado" at bounding box center [171, 158] width 59 height 16
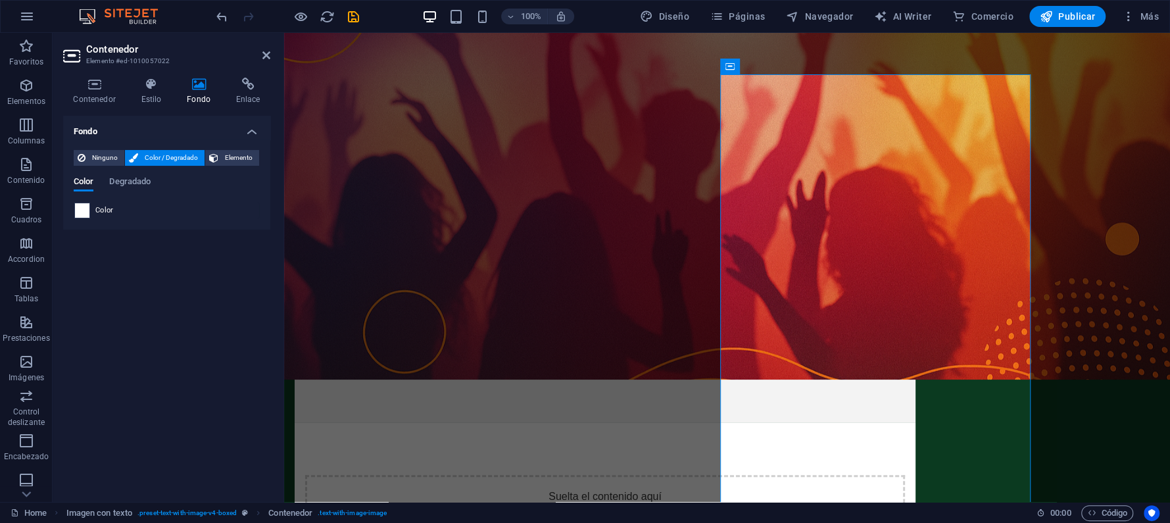
click at [78, 210] on span at bounding box center [82, 210] width 14 height 14
type input "#ffffff"
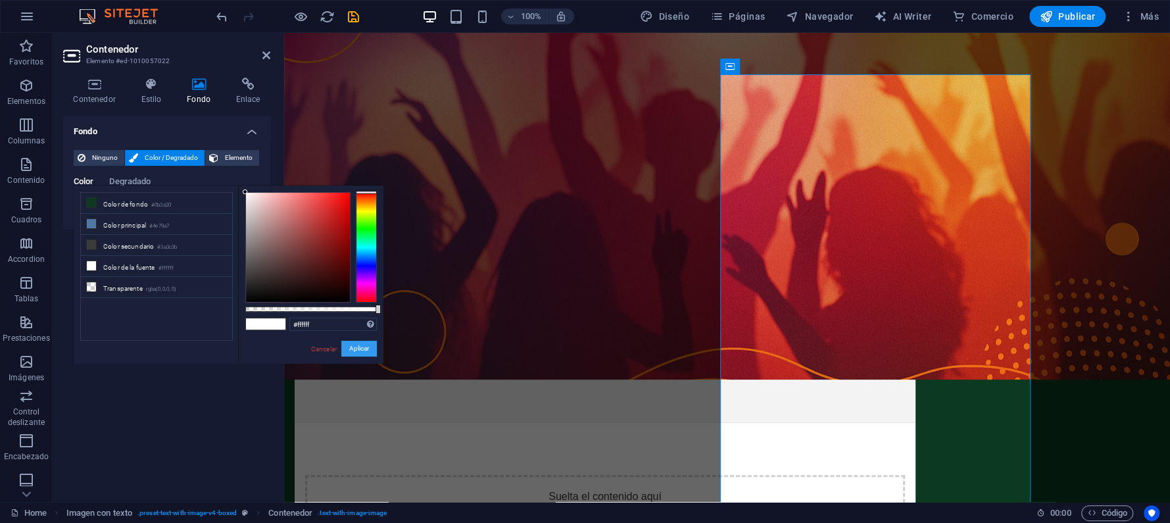
click at [364, 351] on button "Aplicar" at bounding box center [359, 349] width 36 height 16
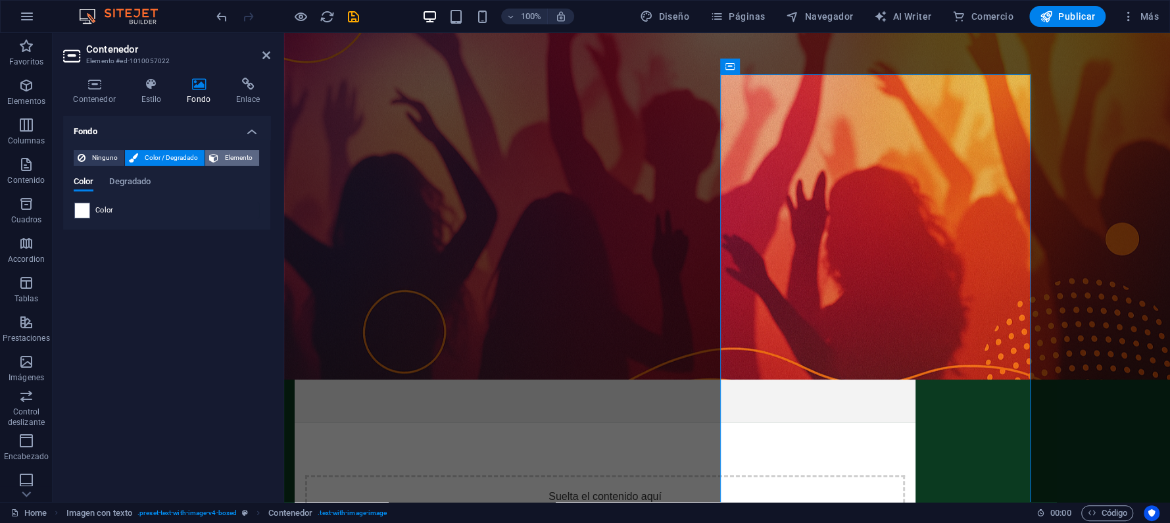
click at [243, 158] on span "Elemento" at bounding box center [238, 158] width 33 height 16
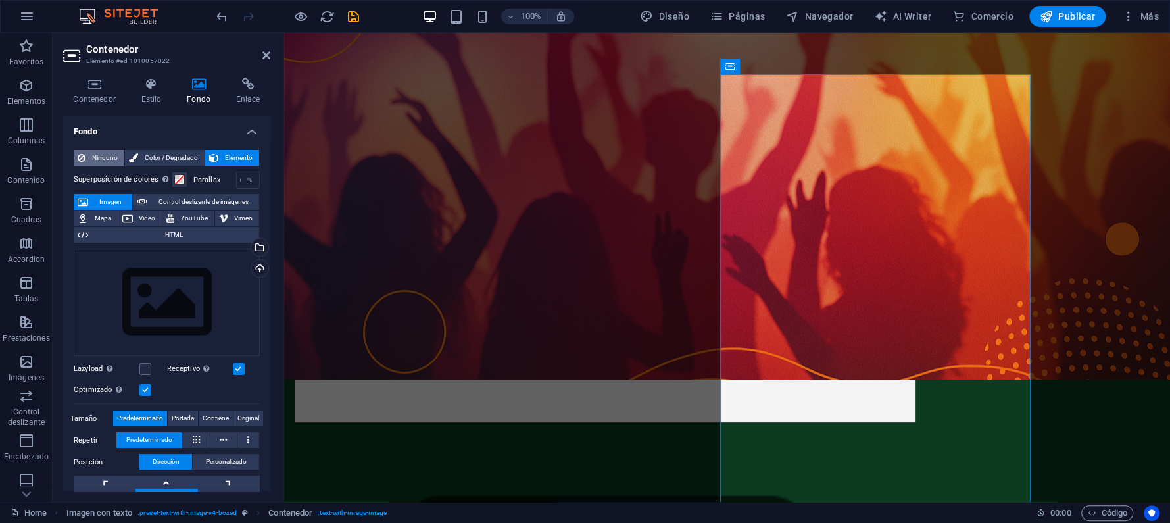
click at [102, 158] on span "Ninguno" at bounding box center [104, 158] width 31 height 16
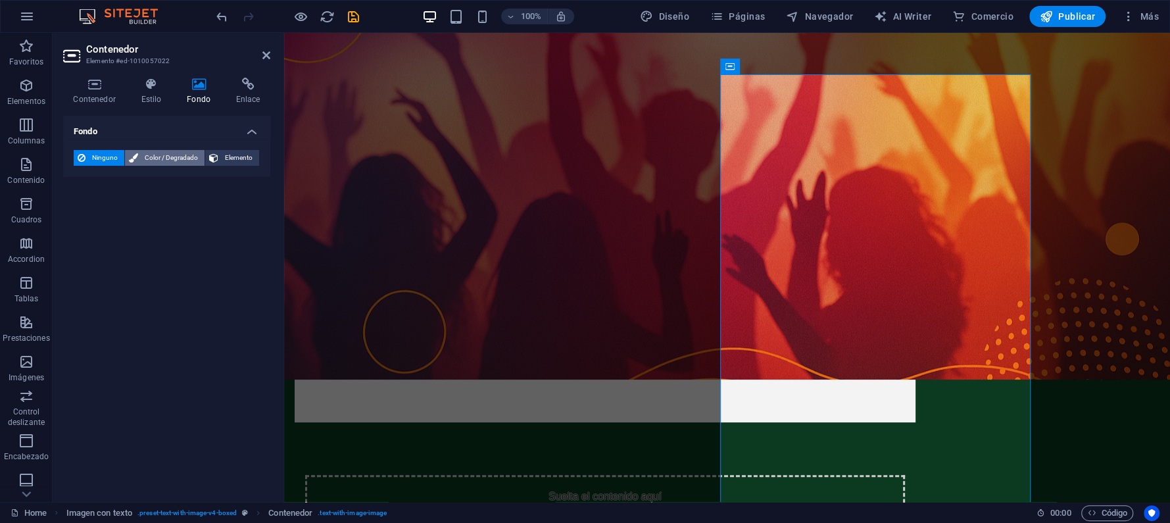
click at [156, 159] on span "Color / Degradado" at bounding box center [171, 158] width 59 height 16
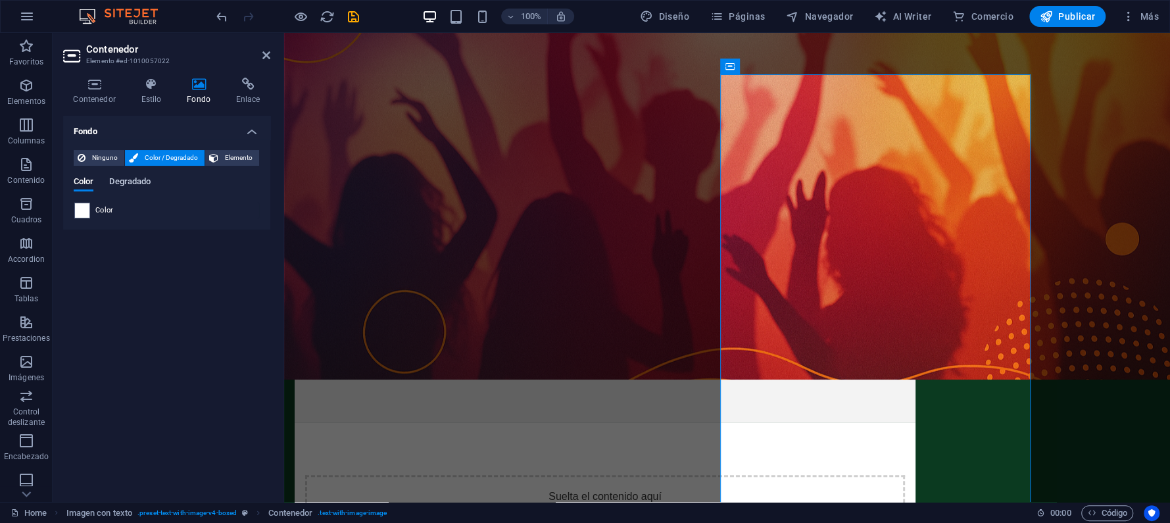
click at [139, 177] on span "Degradado" at bounding box center [129, 183] width 41 height 18
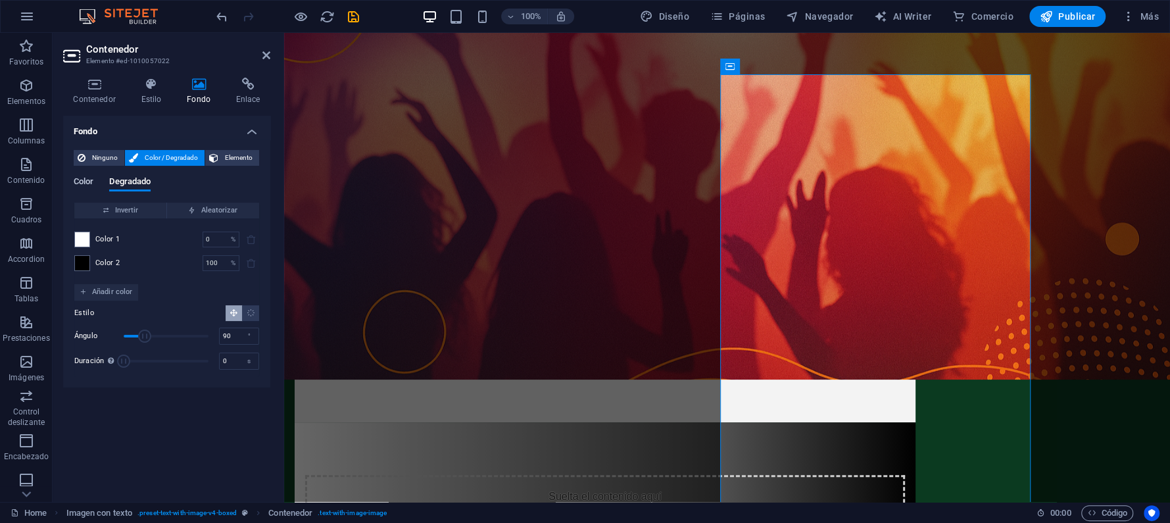
click at [89, 178] on span "Color" at bounding box center [84, 183] width 20 height 18
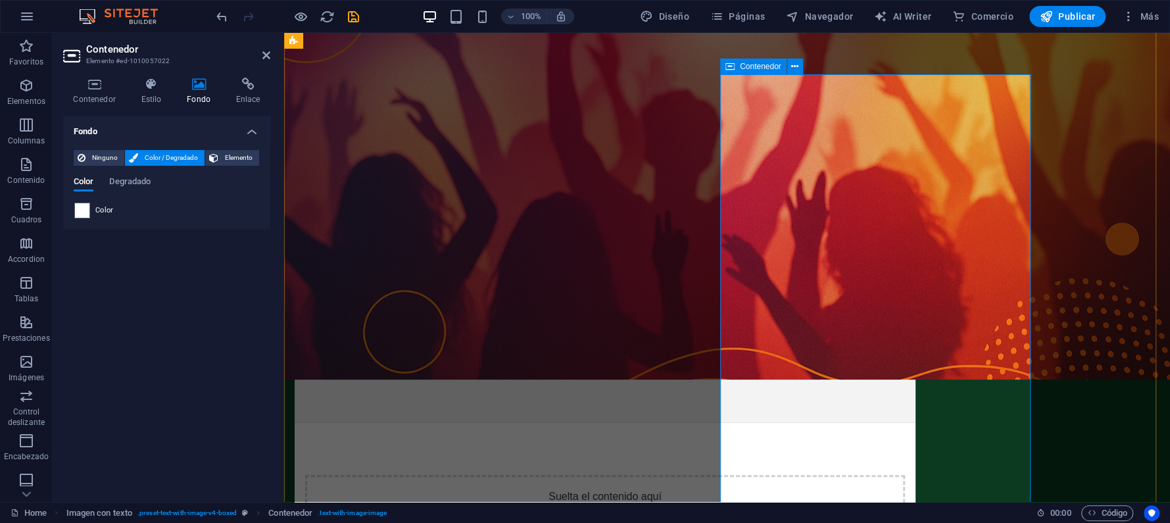
click at [797, 356] on div "Suelta el contenido aquí o Añadir elementos Pegar portapapeles" at bounding box center [605, 521] width 621 height 199
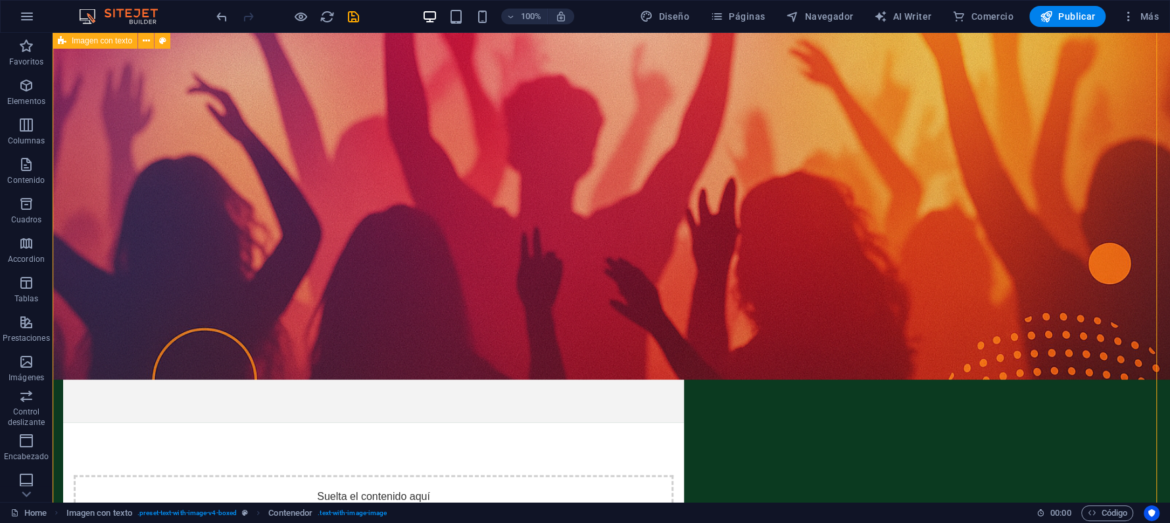
drag, startPoint x: 907, startPoint y: 350, endPoint x: 1138, endPoint y: 350, distance: 230.8
click at [797, 350] on div "Nosotros Productora IS surge en La Araucanía con una propuesta innovadora: crea…" at bounding box center [611, 347] width 1117 height 651
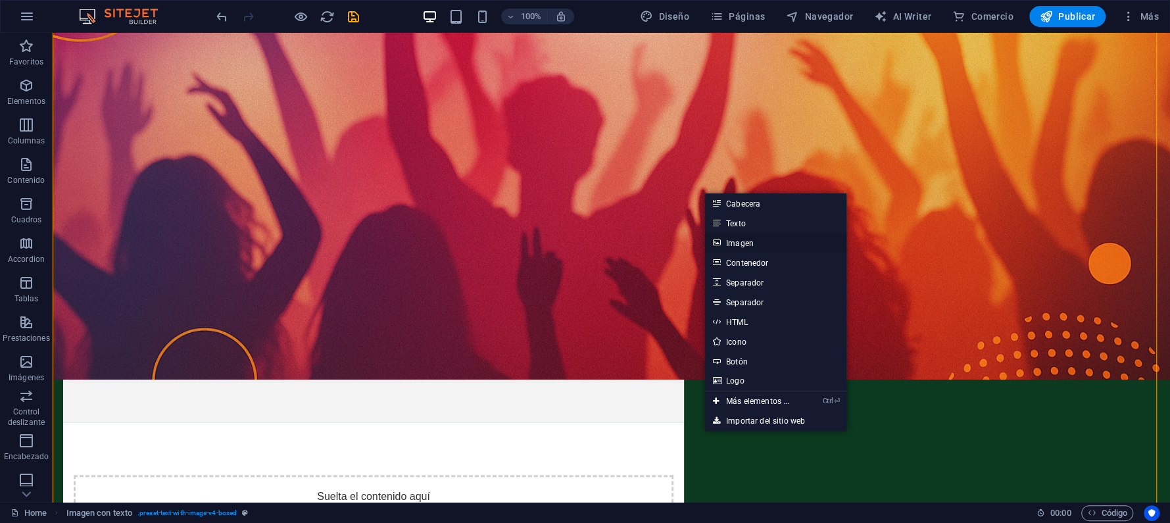
click at [751, 243] on link "Imagen" at bounding box center [775, 243] width 141 height 20
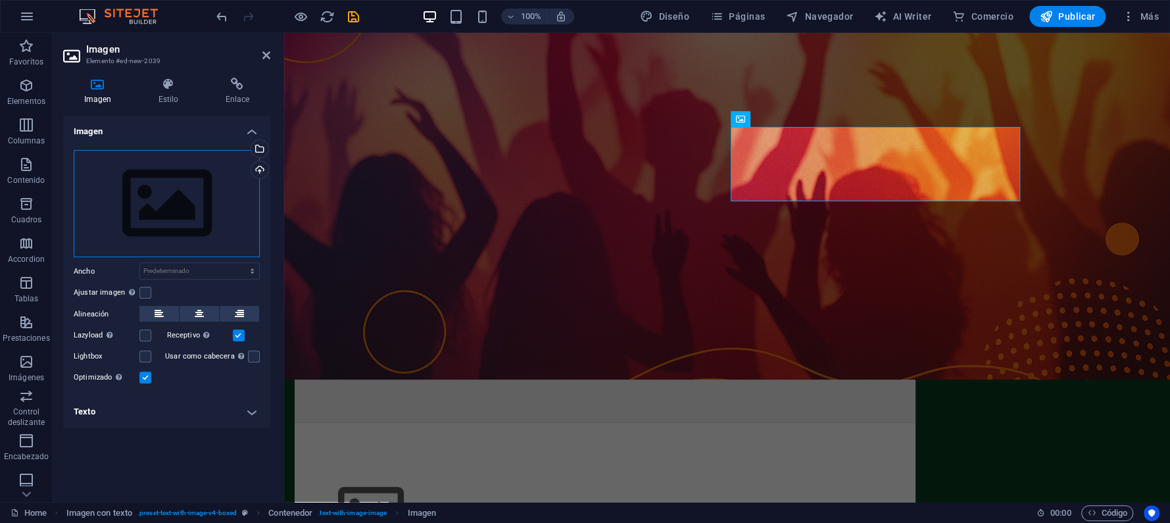
click at [175, 212] on div "Arrastra archivos aquí, haz clic para escoger archivos o selecciona archivos de…" at bounding box center [167, 204] width 186 height 108
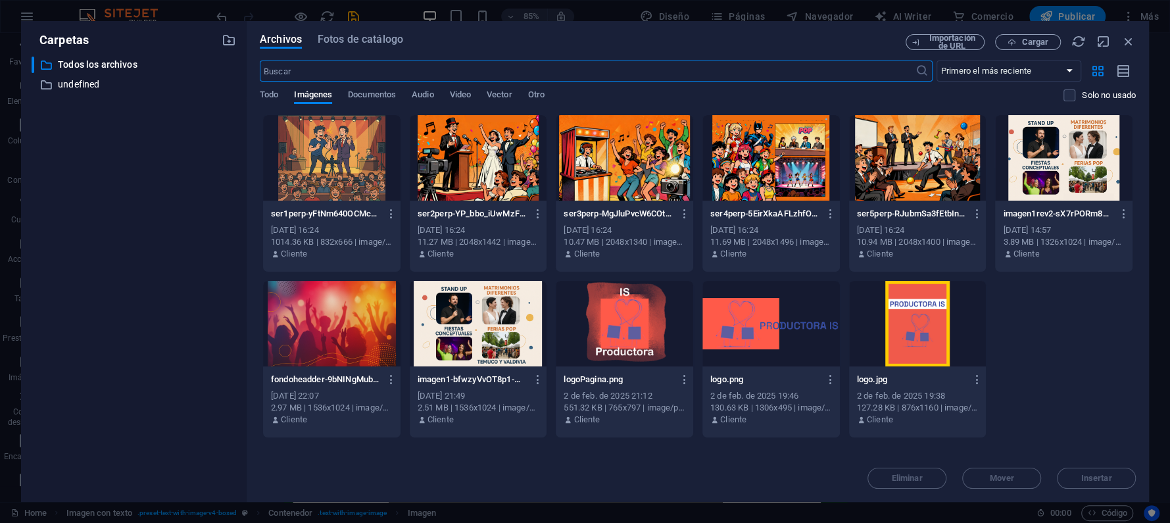
click at [797, 191] on div at bounding box center [1063, 157] width 137 height 85
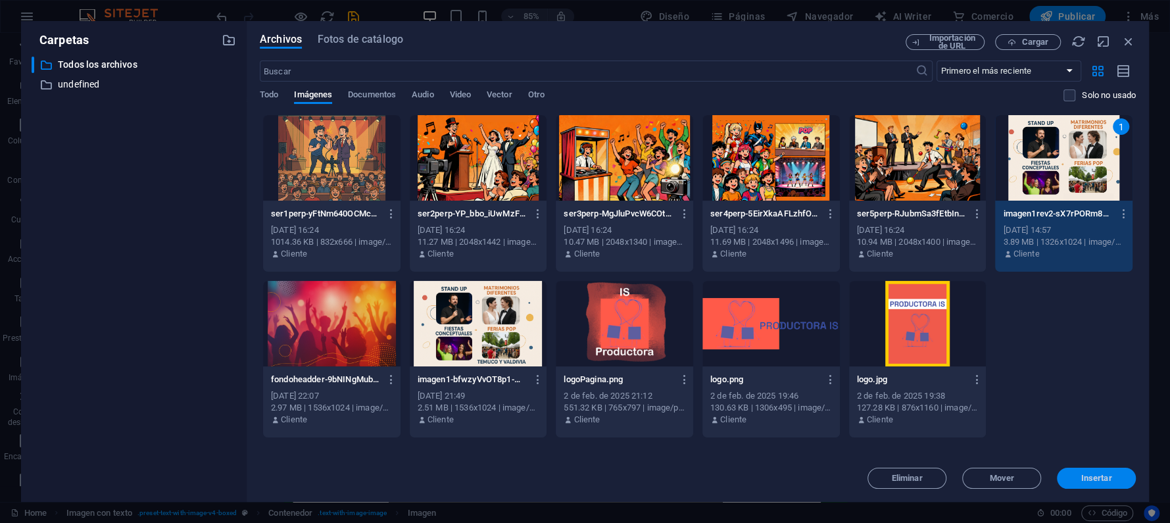
click at [797, 356] on span "Insertar" at bounding box center [1096, 478] width 31 height 8
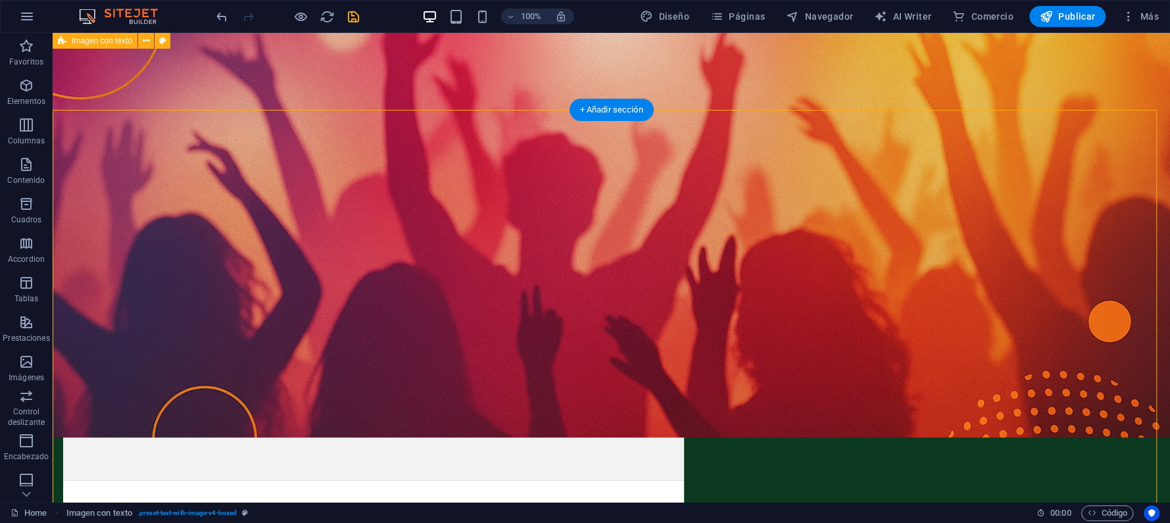
scroll to position [87, 0]
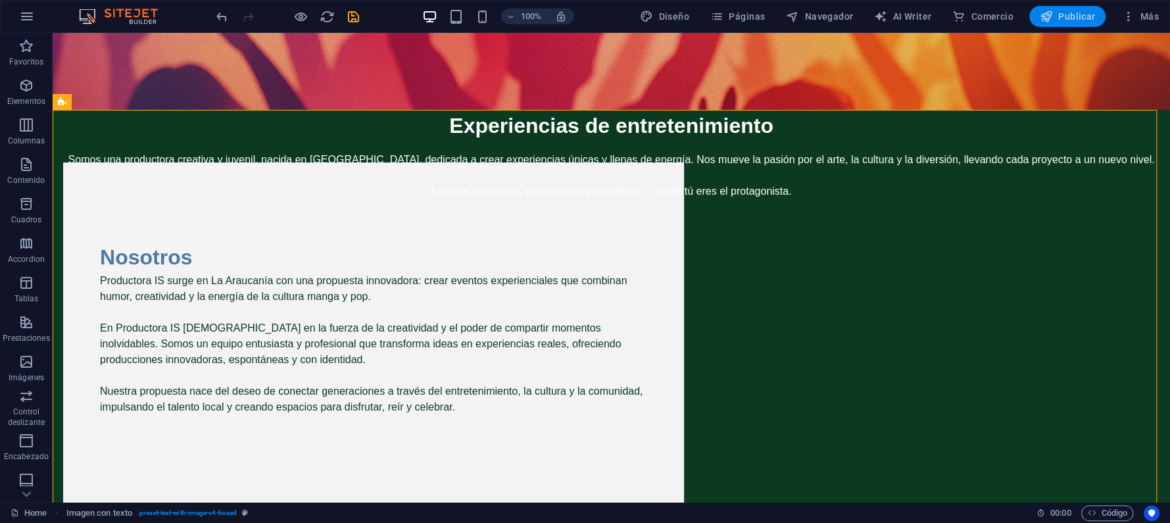
click at [797, 17] on span "Publicar" at bounding box center [1068, 16] width 56 height 13
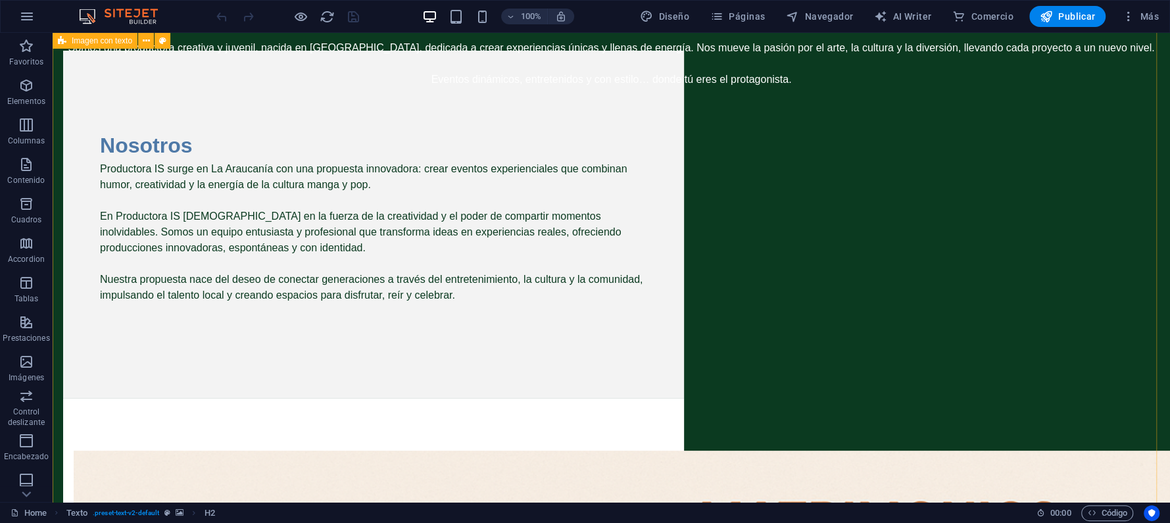
scroll to position [175, 0]
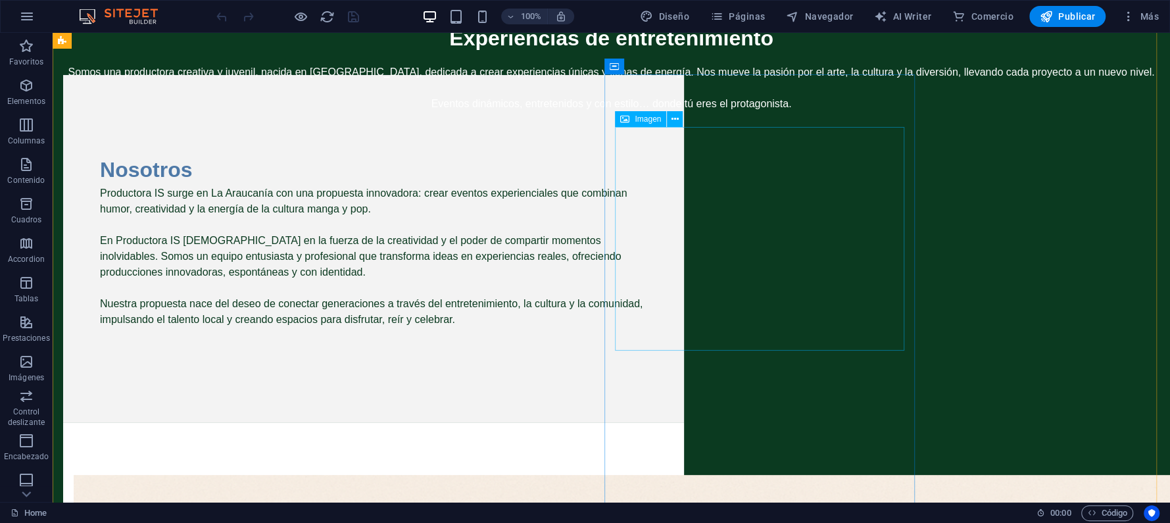
click at [625, 120] on icon at bounding box center [624, 119] width 9 height 16
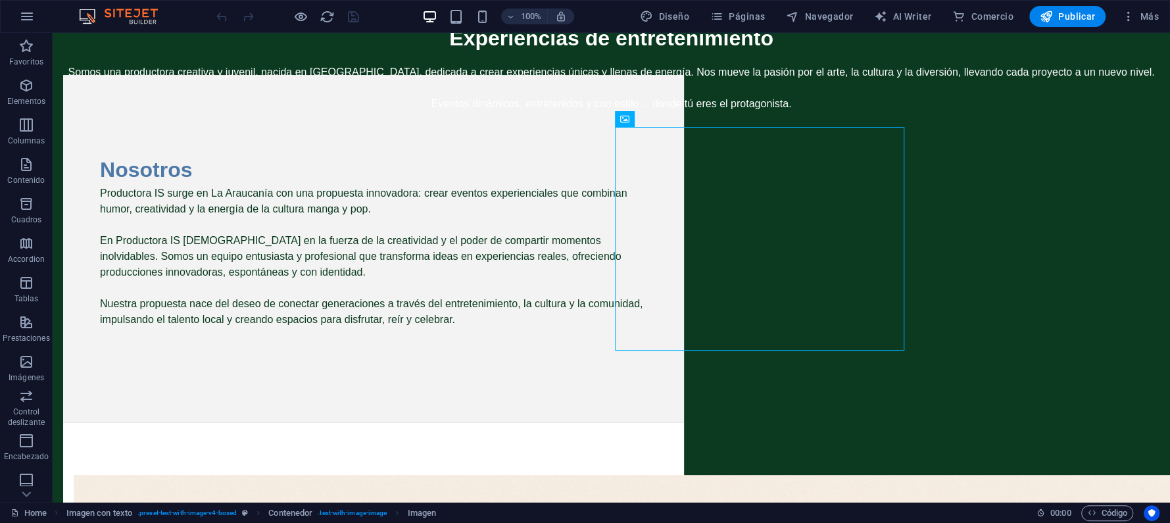
drag, startPoint x: 685, startPoint y: 153, endPoint x: 632, endPoint y: 146, distance: 53.1
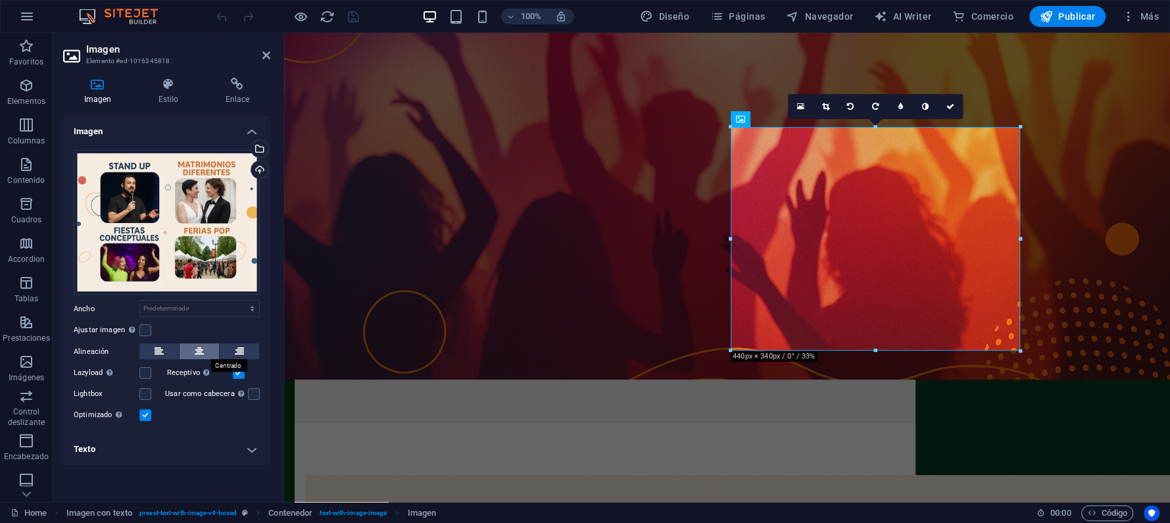
click at [197, 351] on icon at bounding box center [199, 351] width 9 height 16
click at [145, 327] on label at bounding box center [145, 330] width 12 height 12
click at [0, 0] on input "Ajustar imagen Ajustar imagen automáticamente a un ancho y alto fijo" at bounding box center [0, 0] width 0 height 0
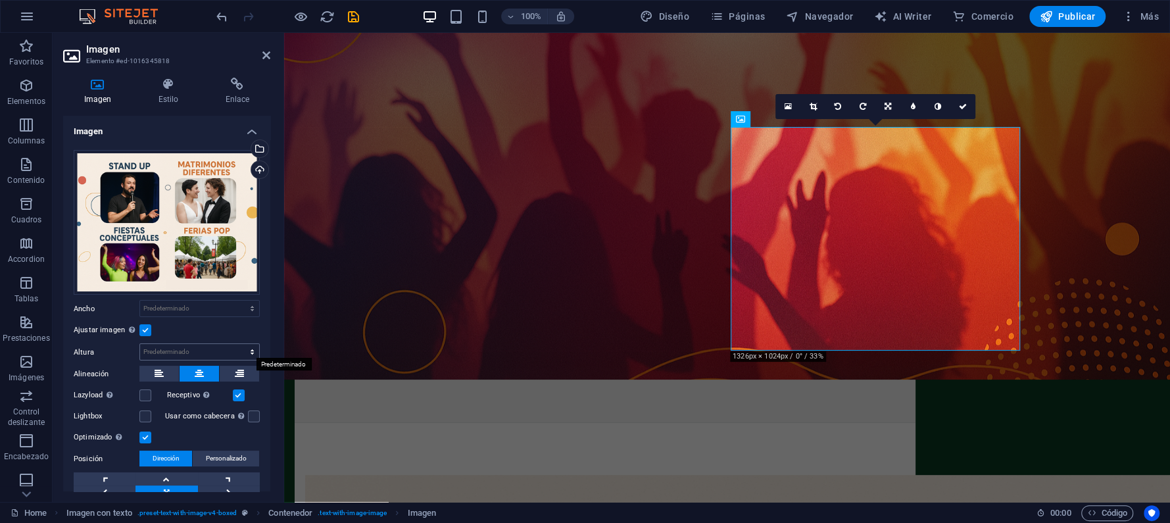
scroll to position [60, 0]
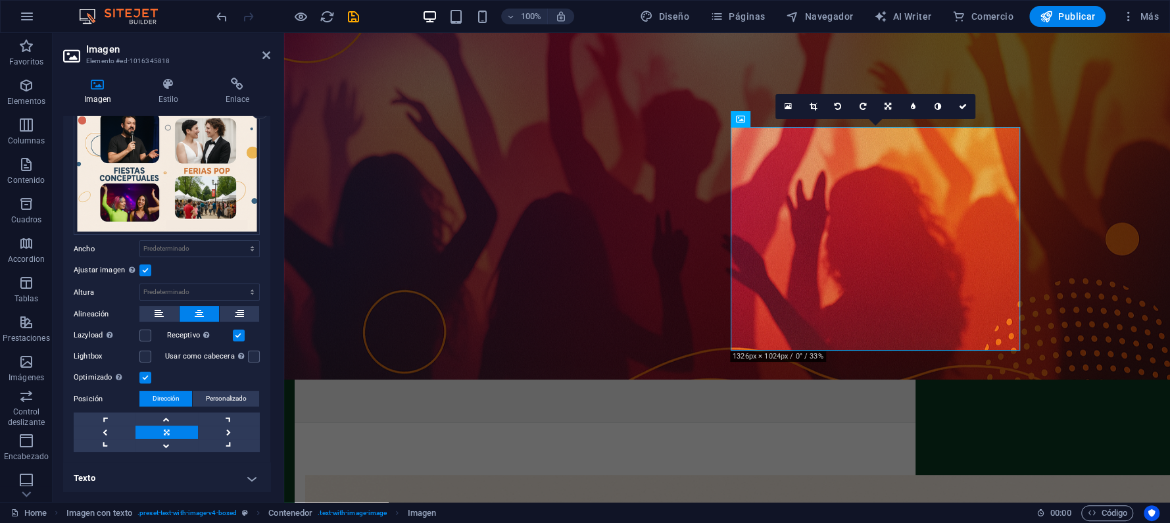
click at [167, 429] on link at bounding box center [166, 431] width 62 height 13
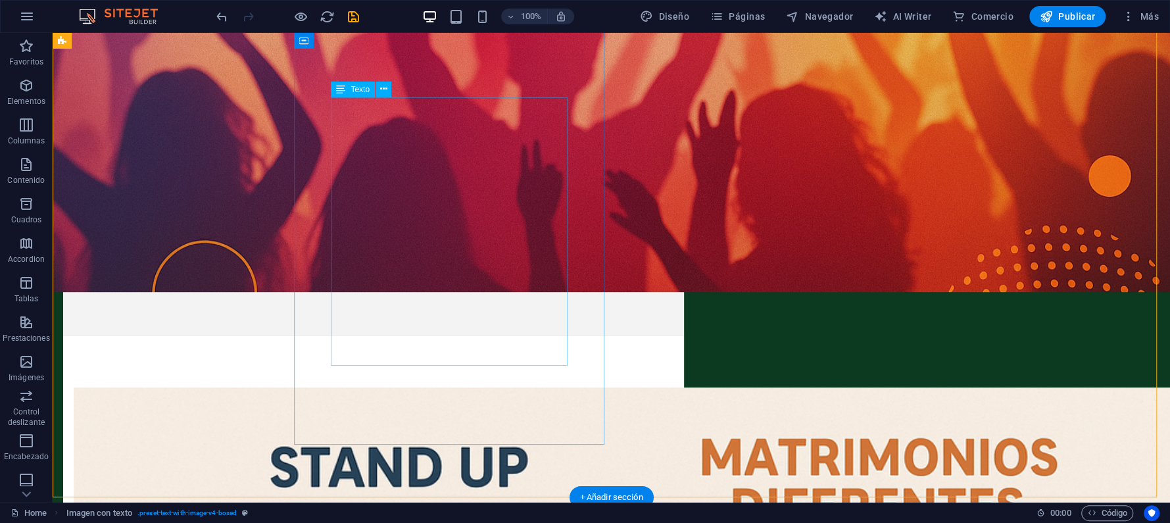
click at [504, 247] on div "Productora IS surge en La Araucanía con una propuesta innovadora: crear eventos…" at bounding box center [373, 177] width 547 height 158
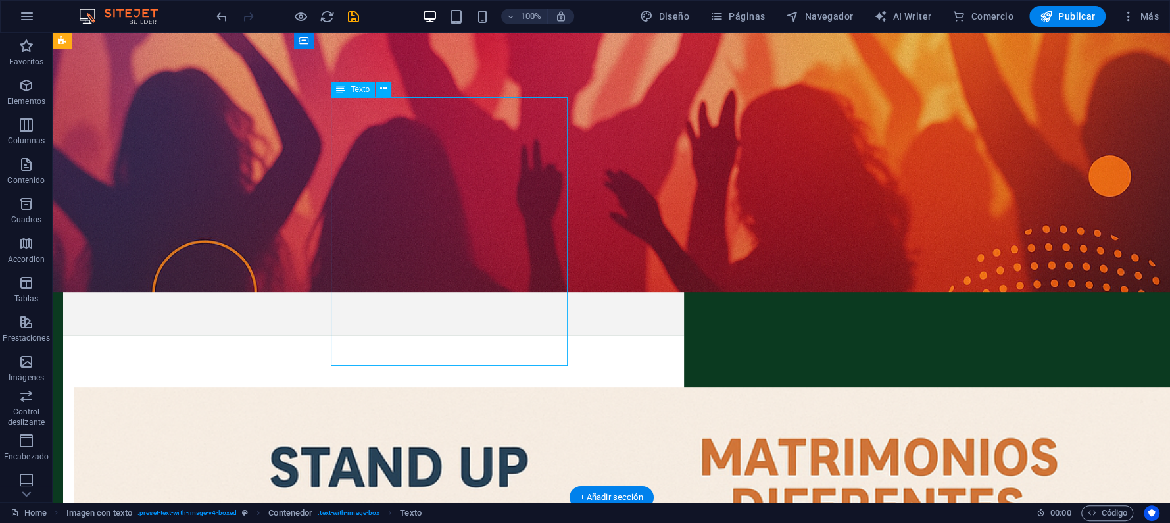
click at [465, 230] on div "Productora IS surge en La Araucanía con una propuesta innovadora: crear eventos…" at bounding box center [373, 177] width 547 height 158
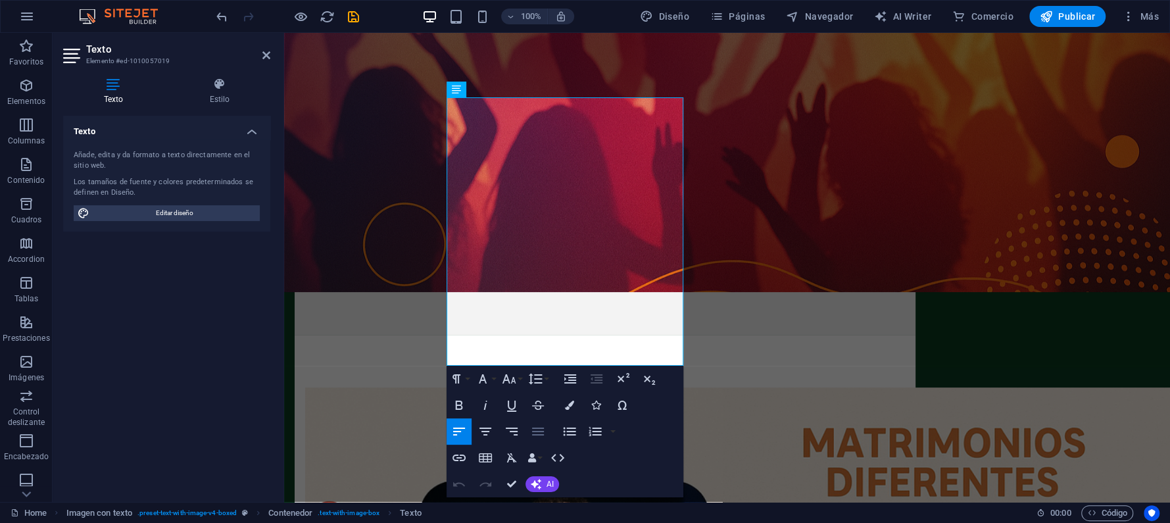
click at [538, 431] on icon "button" at bounding box center [538, 431] width 12 height 8
click at [546, 220] on p "En Productora IS [DEMOGRAPHIC_DATA] en la fuerza de la creatividad y el poder d…" at bounding box center [604, 192] width 547 height 95
click at [534, 425] on icon "button" at bounding box center [538, 431] width 16 height 16
click at [531, 240] on p "En Productora IS [DEMOGRAPHIC_DATA] en la fuerza de la creatividad y el poder d…" at bounding box center [604, 192] width 547 height 95
click at [541, 434] on icon "button" at bounding box center [538, 431] width 12 height 8
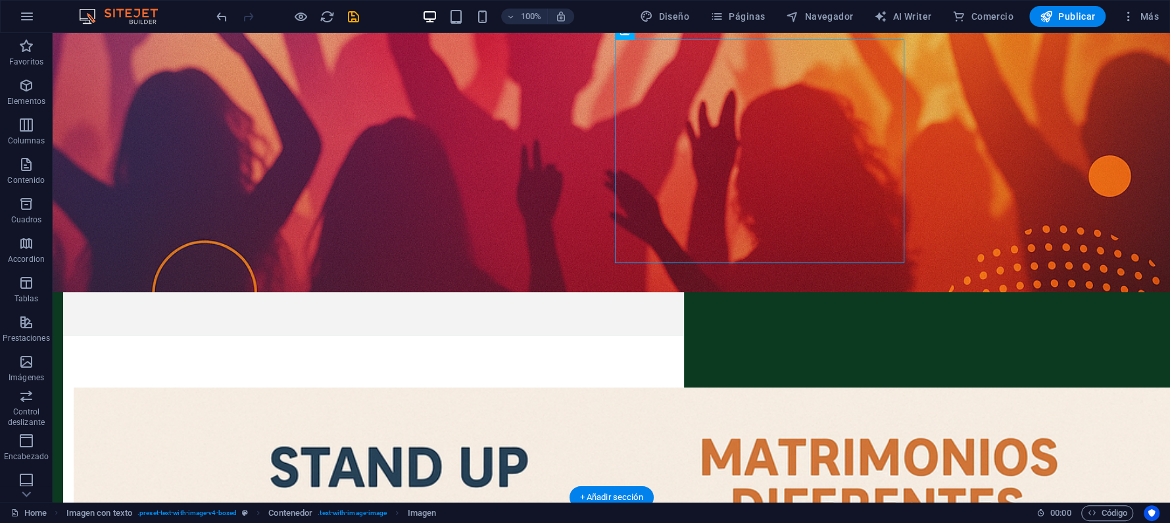
drag, startPoint x: 757, startPoint y: 227, endPoint x: 760, endPoint y: 325, distance: 98.7
drag, startPoint x: 755, startPoint y: 241, endPoint x: 753, endPoint y: 281, distance: 40.2
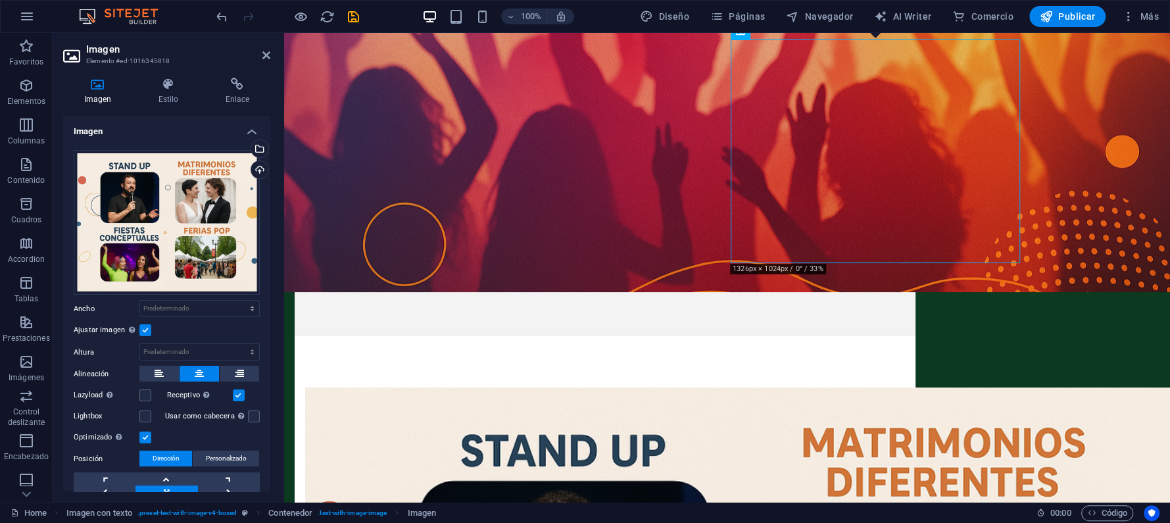
drag, startPoint x: 853, startPoint y: 226, endPoint x: 853, endPoint y: 300, distance: 73.6
click at [147, 389] on label at bounding box center [145, 395] width 12 height 12
click at [0, 0] on input "Lazyload La carga de imágenes tras la carga de la página mejora la velocidad de…" at bounding box center [0, 0] width 0 height 0
click at [147, 391] on label at bounding box center [145, 395] width 12 height 12
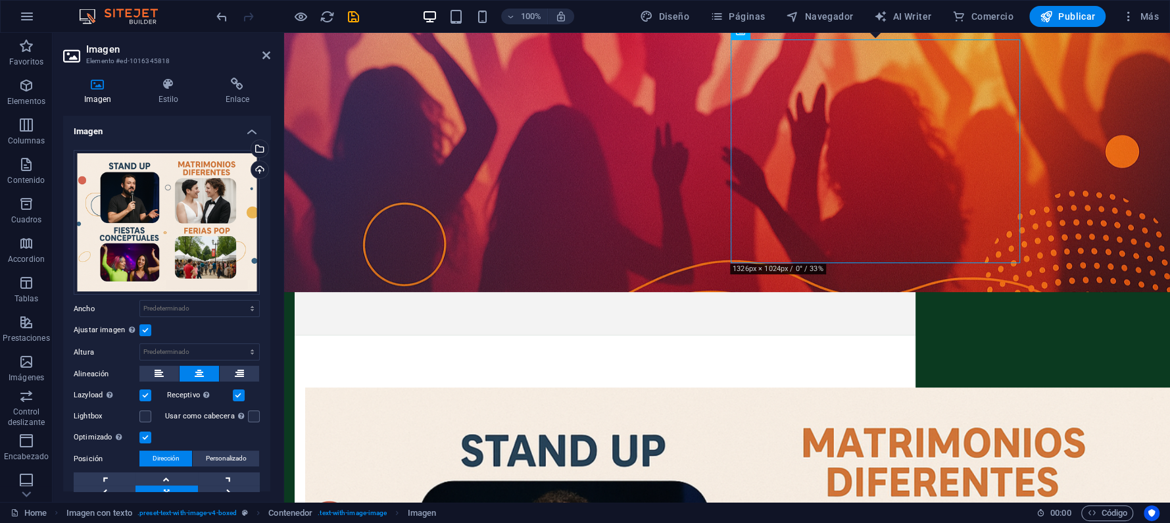
click at [0, 0] on input "Lazyload La carga de imágenes tras la carga de la página mejora la velocidad de…" at bounding box center [0, 0] width 0 height 0
click at [148, 410] on label at bounding box center [145, 416] width 12 height 12
click at [0, 0] on input "Lightbox" at bounding box center [0, 0] width 0 height 0
click at [148, 410] on label at bounding box center [145, 416] width 12 height 12
click at [0, 0] on input "Lightbox" at bounding box center [0, 0] width 0 height 0
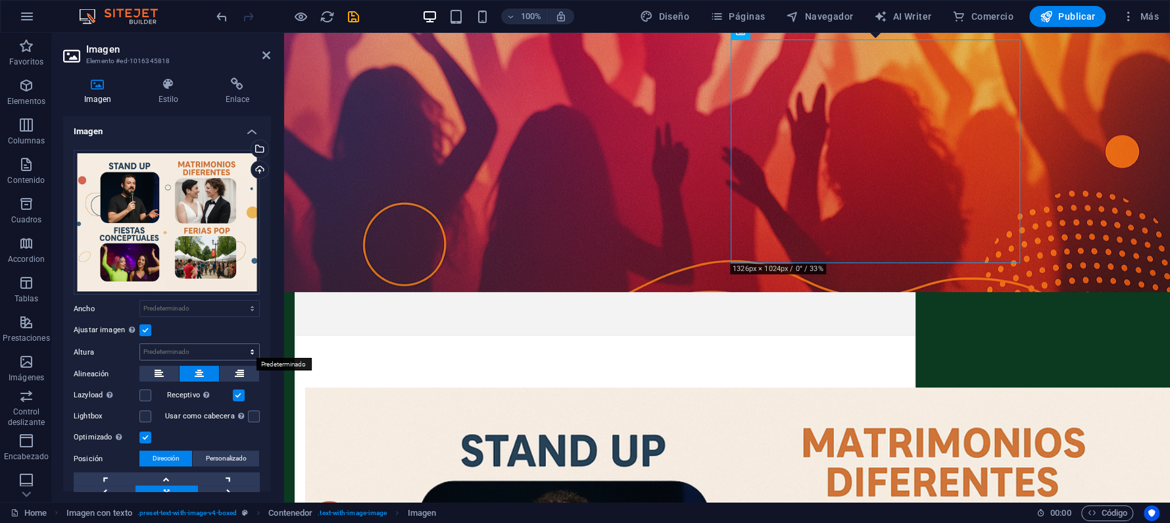
scroll to position [60, 0]
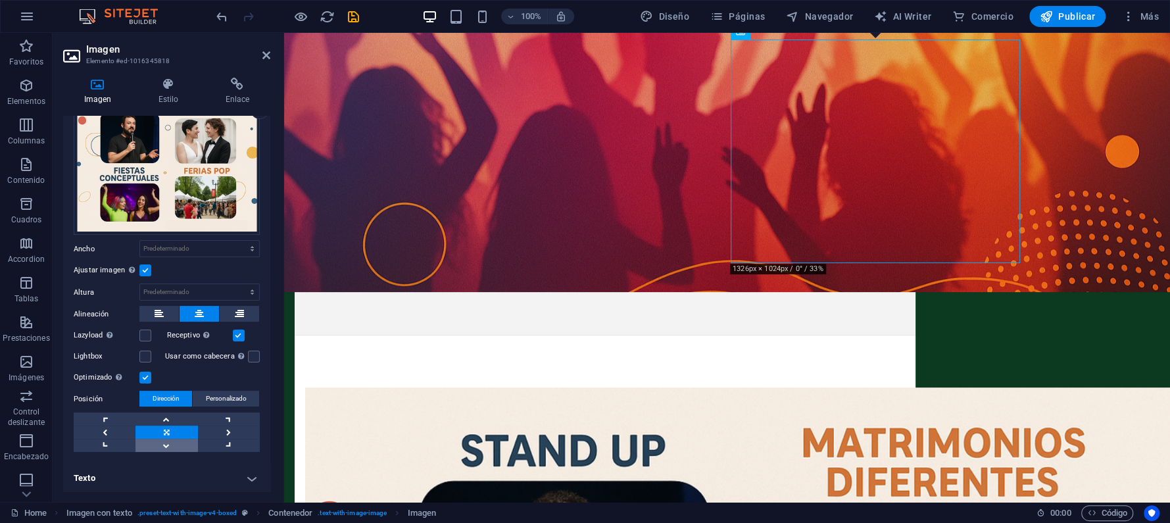
click at [168, 444] on link at bounding box center [166, 445] width 62 height 13
click at [244, 477] on h4 "Texto" at bounding box center [166, 478] width 207 height 32
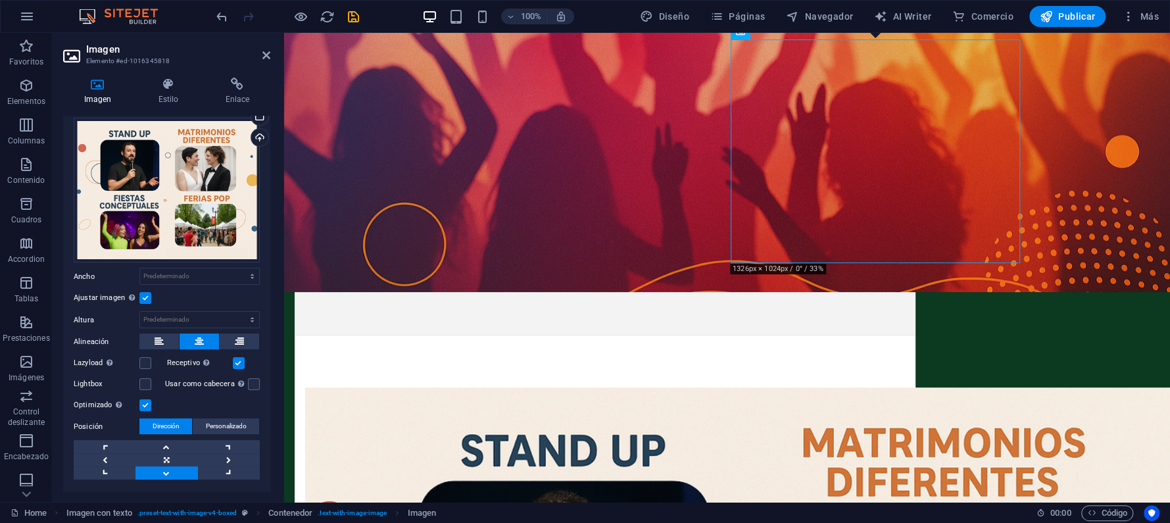
scroll to position [0, 0]
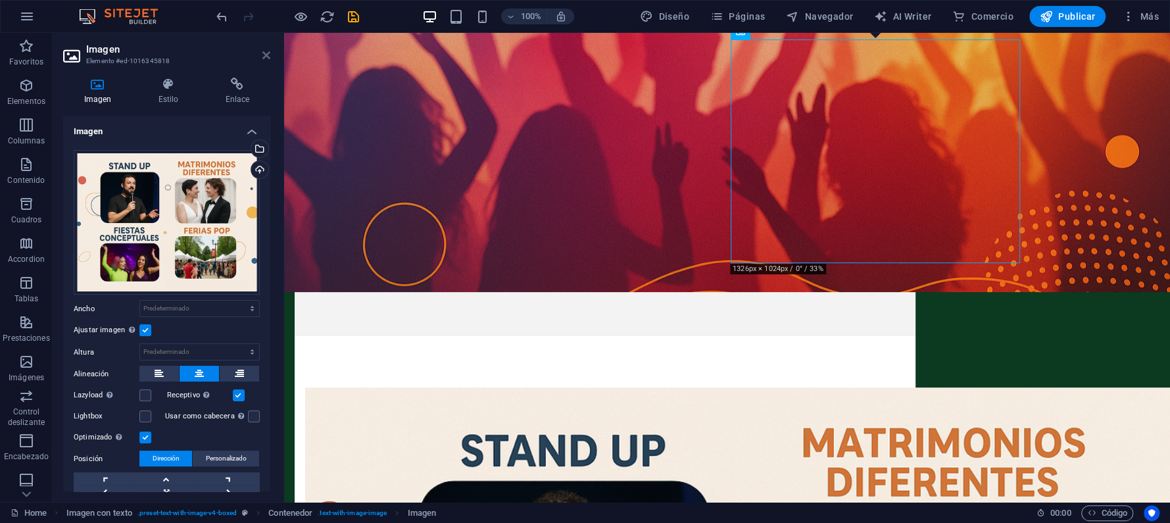
click at [269, 55] on icon at bounding box center [266, 55] width 8 height 11
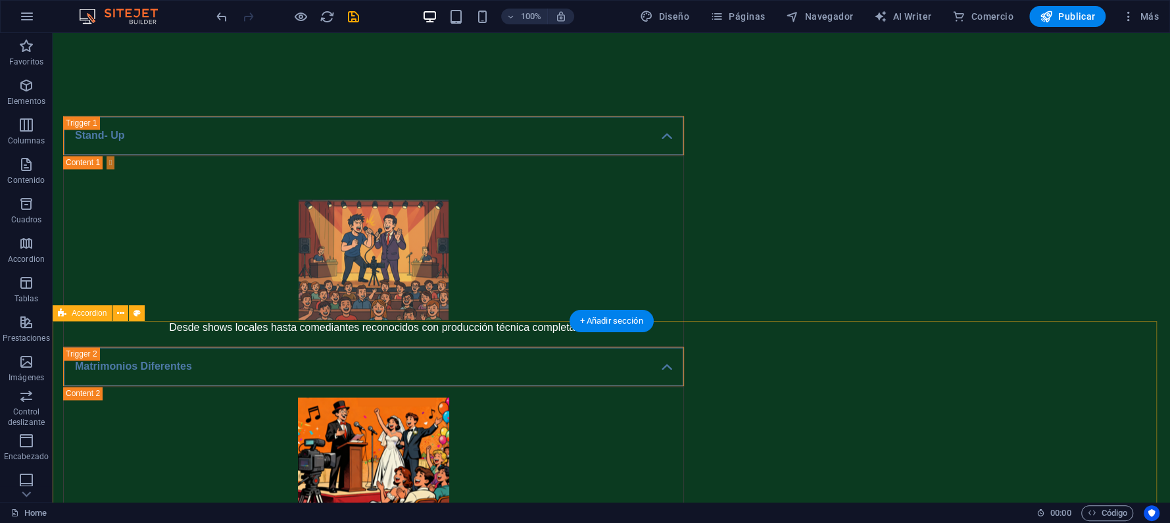
scroll to position [1562, 0]
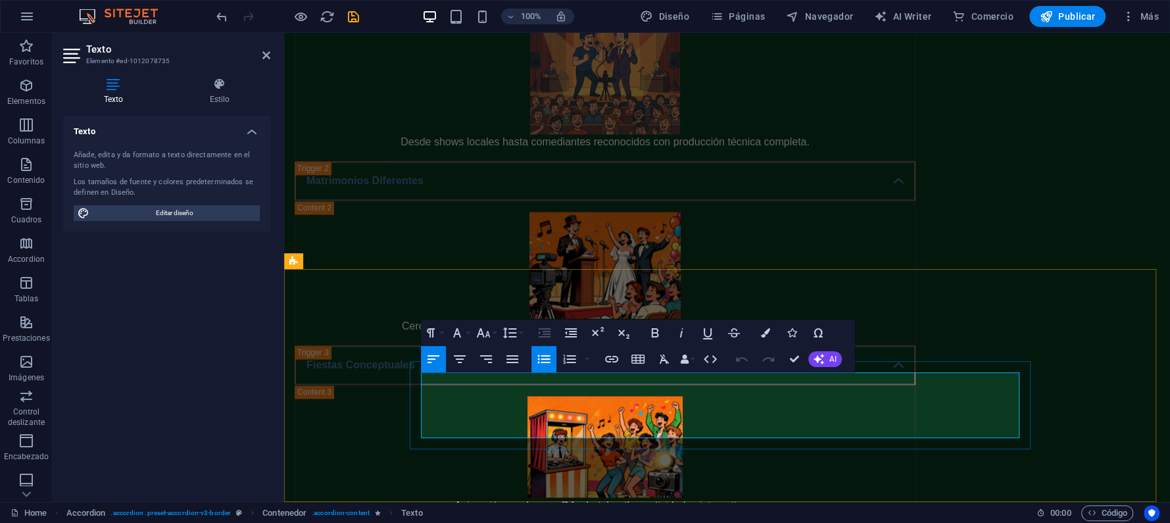
click at [971, 227] on div "Stand- Up Desde shows locales hasta comediantes reconocidos con producción técn…" at bounding box center [727, 414] width 886 height 1073
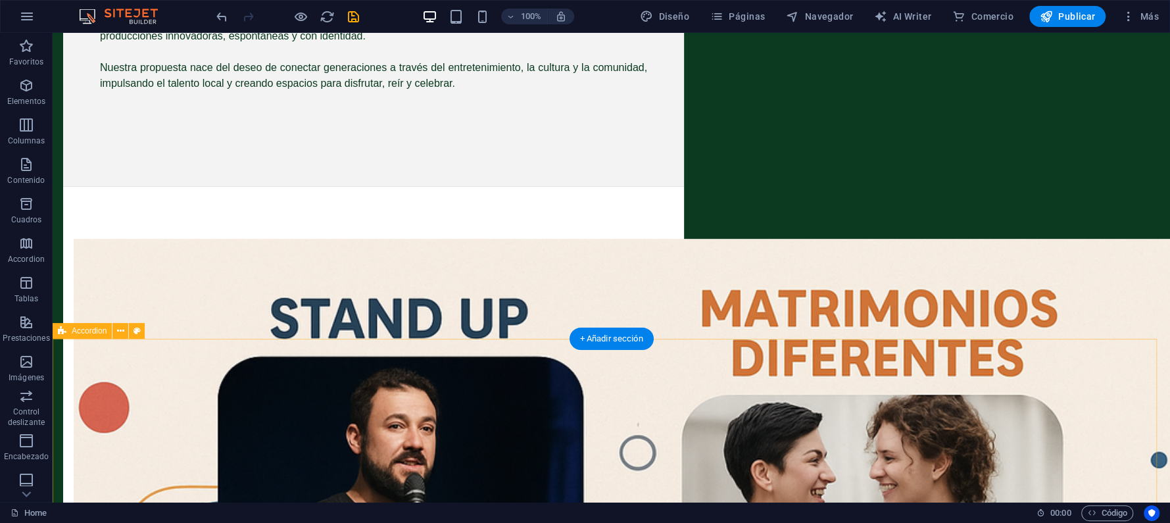
scroll to position [438, 0]
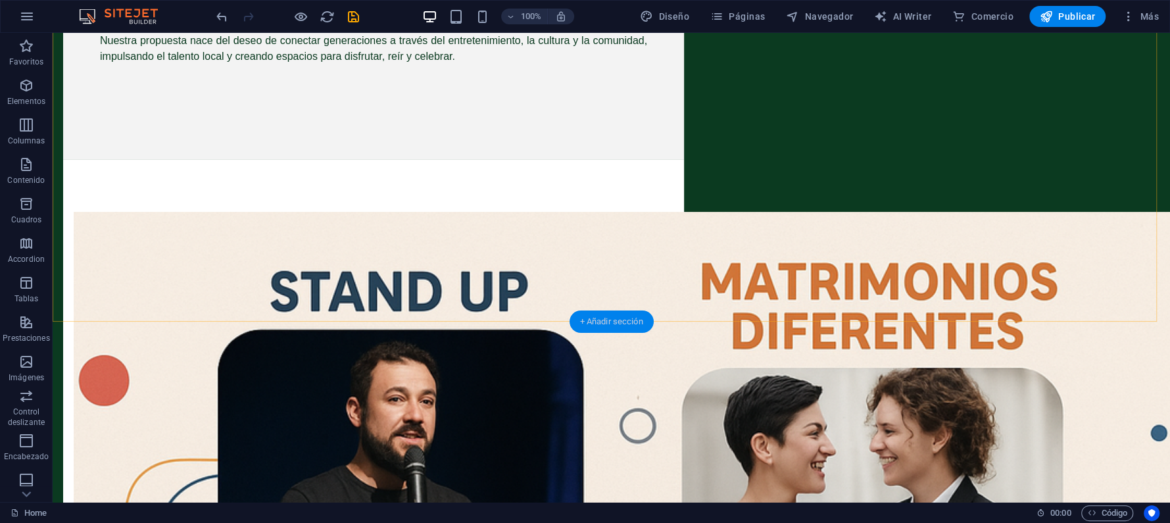
click at [597, 317] on div "+ Añadir sección" at bounding box center [611, 321] width 84 height 22
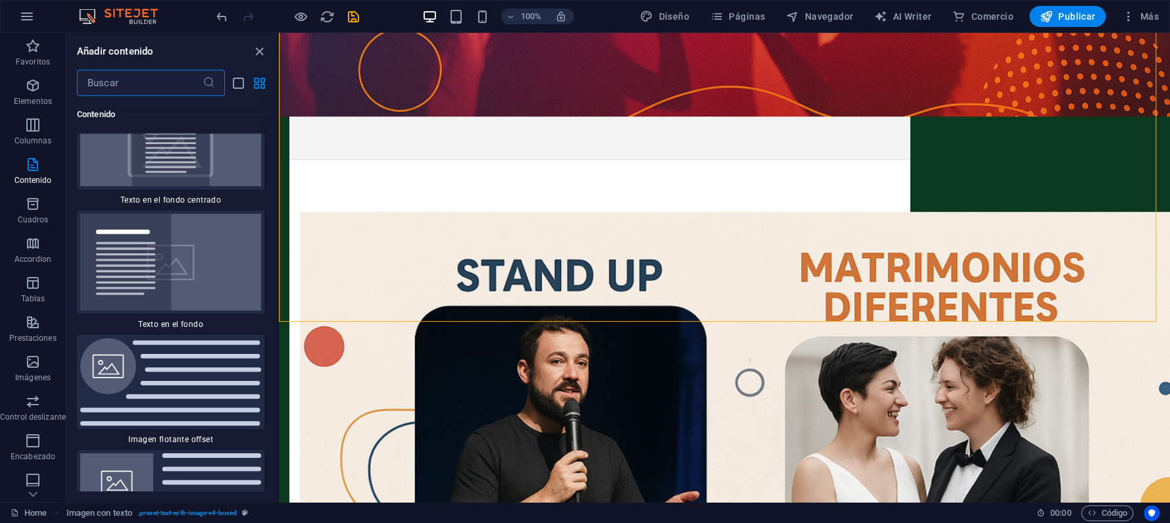
scroll to position [5469, 0]
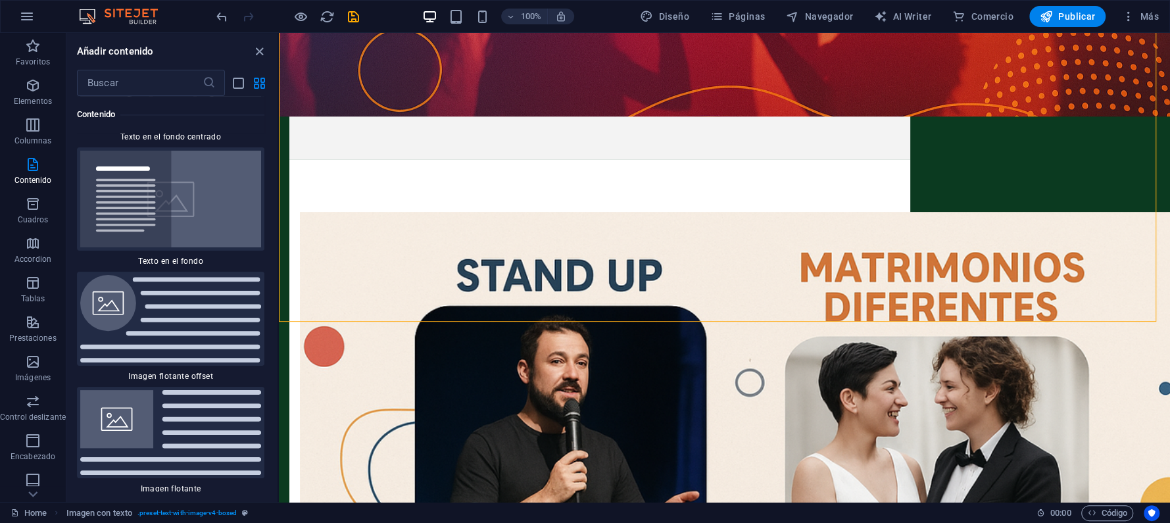
click at [187, 276] on img at bounding box center [170, 318] width 181 height 87
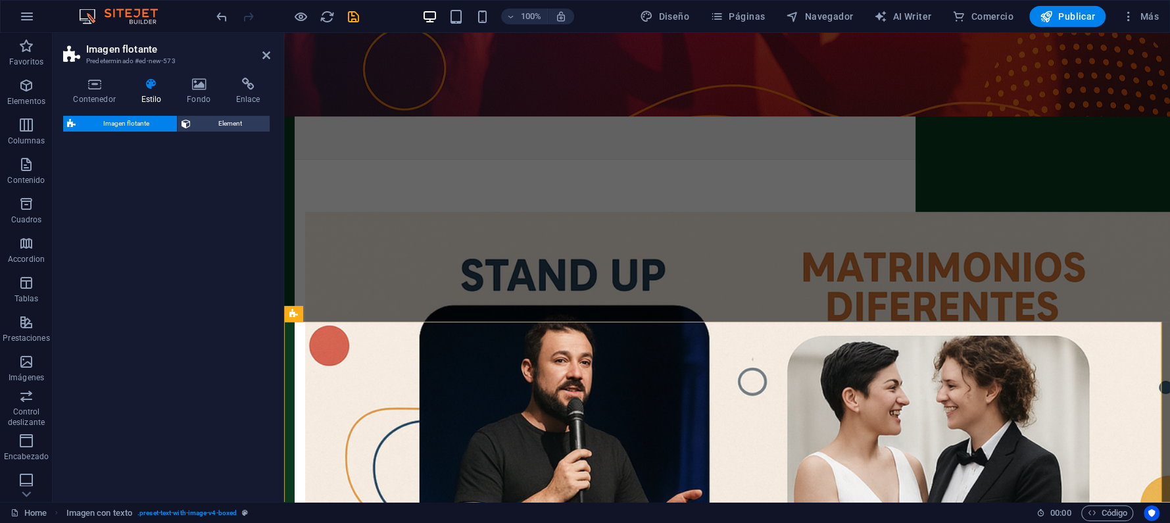
select select "%"
select select "rem"
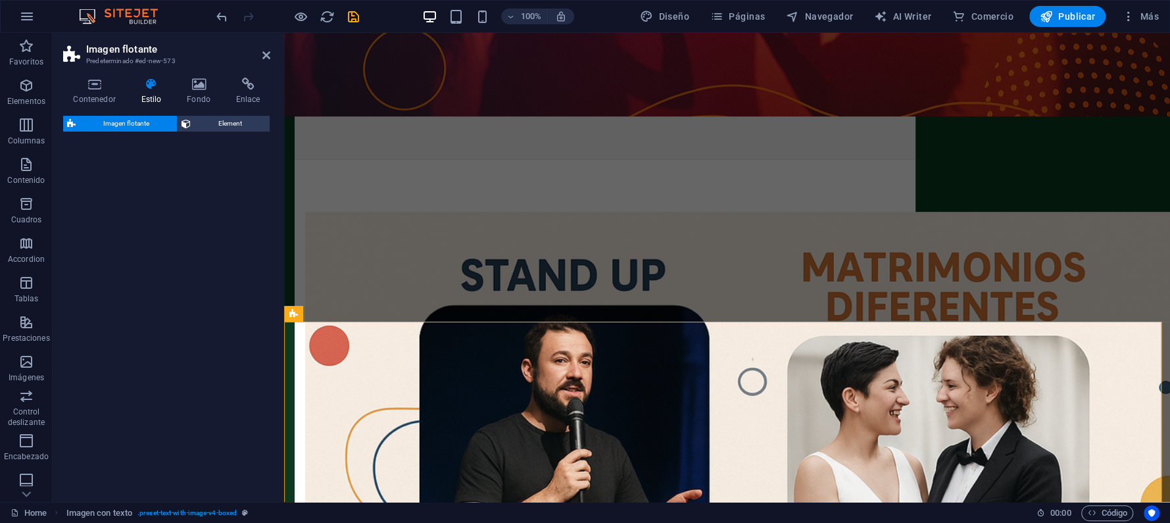
select select "%"
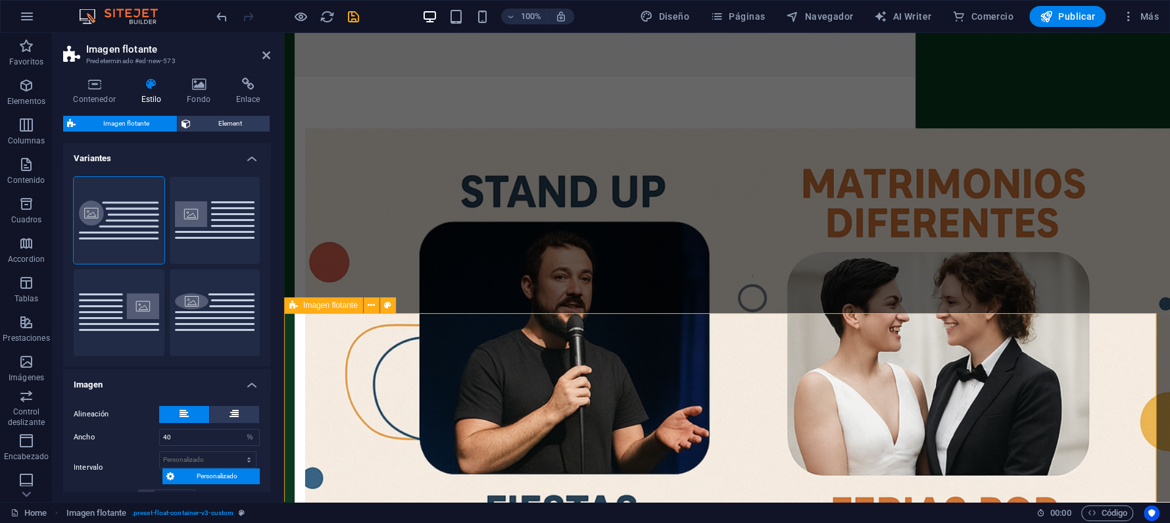
scroll to position [613, 0]
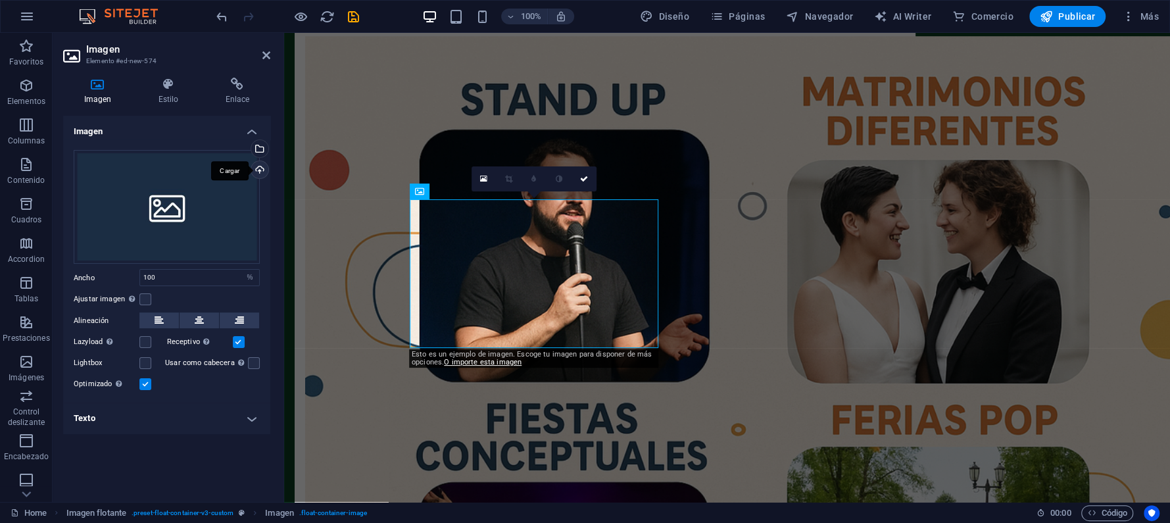
click at [262, 166] on div "Cargar" at bounding box center [259, 171] width 20 height 20
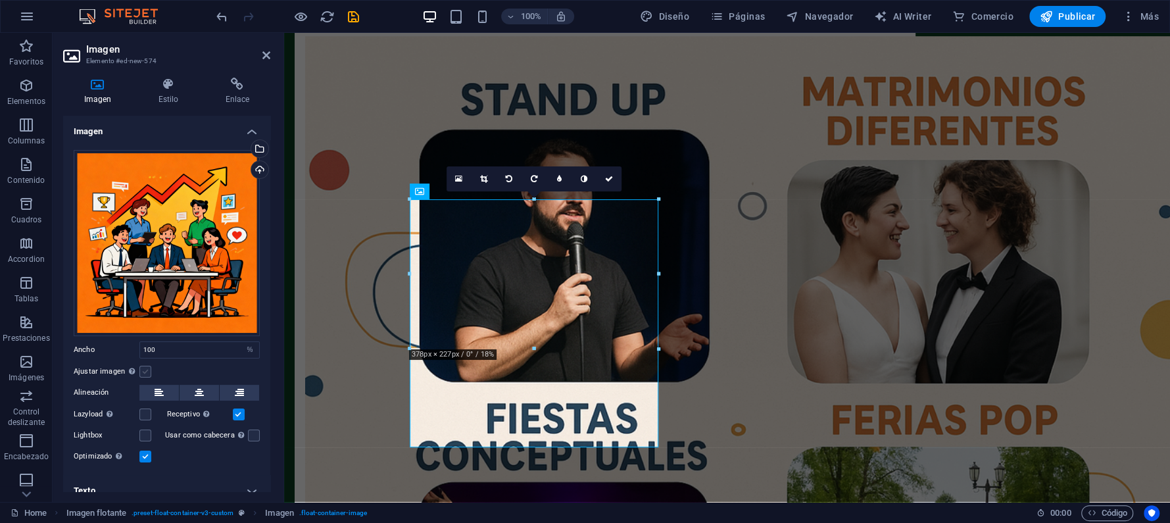
click at [145, 366] on label at bounding box center [145, 372] width 12 height 12
click at [0, 0] on input "Ajustar imagen Ajustar imagen automáticamente a un ancho y alto fijo" at bounding box center [0, 0] width 0 height 0
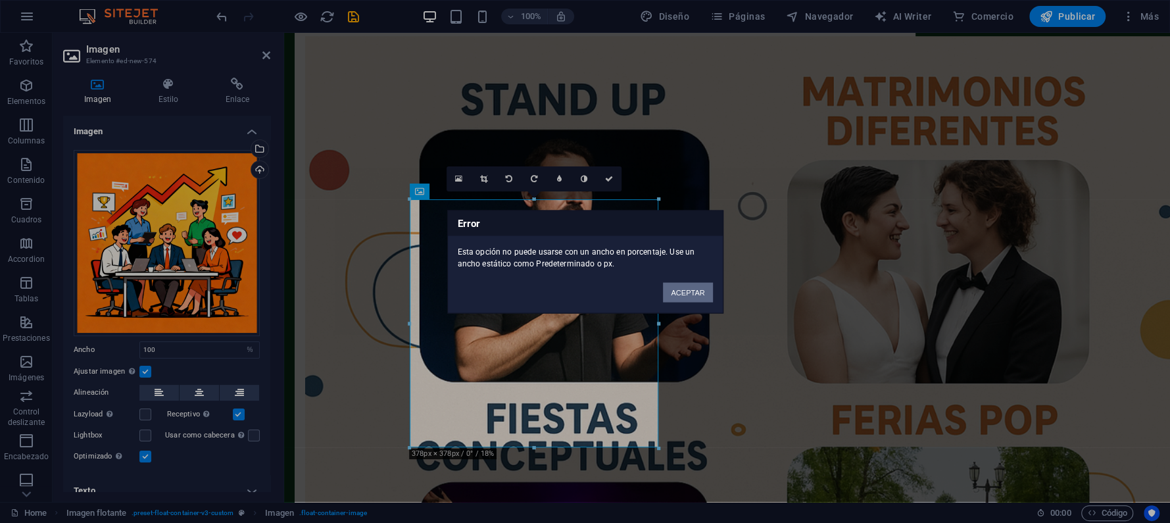
click at [675, 291] on button "ACEPTAR" at bounding box center [687, 292] width 49 height 20
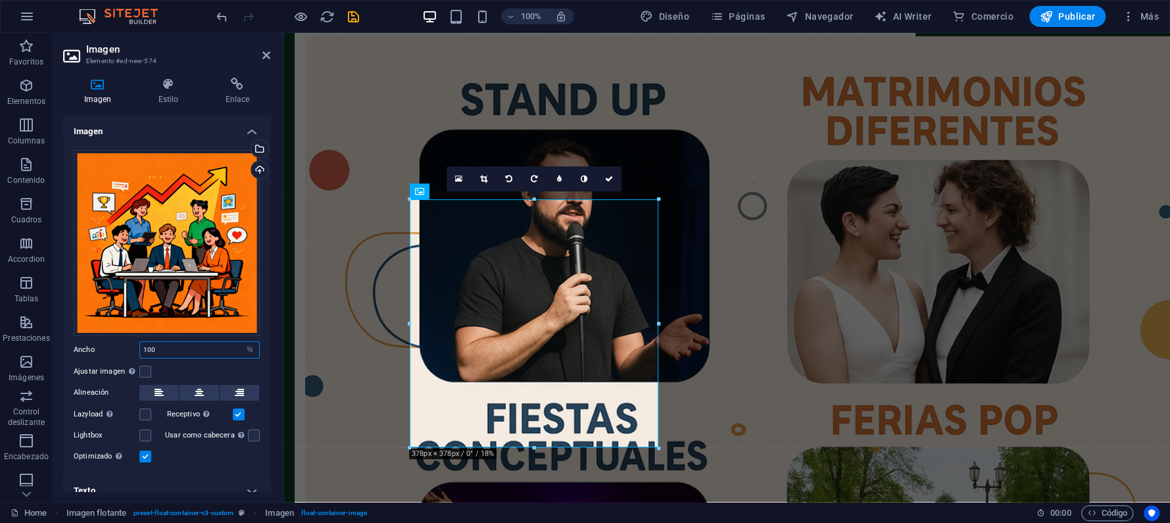
click at [220, 348] on input "100" at bounding box center [199, 350] width 119 height 16
click at [247, 348] on select "Predeterminado automático px rem % em vh vw" at bounding box center [250, 350] width 18 height 16
select select "px"
click at [241, 342] on select "Predeterminado automático px rem % em vh vw" at bounding box center [250, 350] width 18 height 16
type input "378"
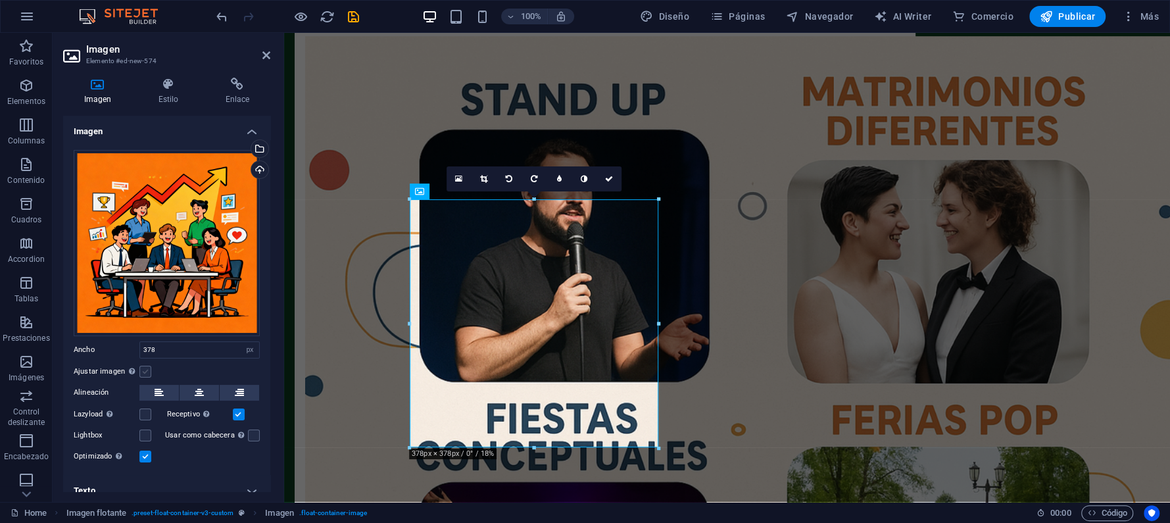
click at [141, 366] on label at bounding box center [145, 372] width 12 height 12
click at [0, 0] on input "Ajustar imagen Ajustar imagen automáticamente a un ancho y alto fijo" at bounding box center [0, 0] width 0 height 0
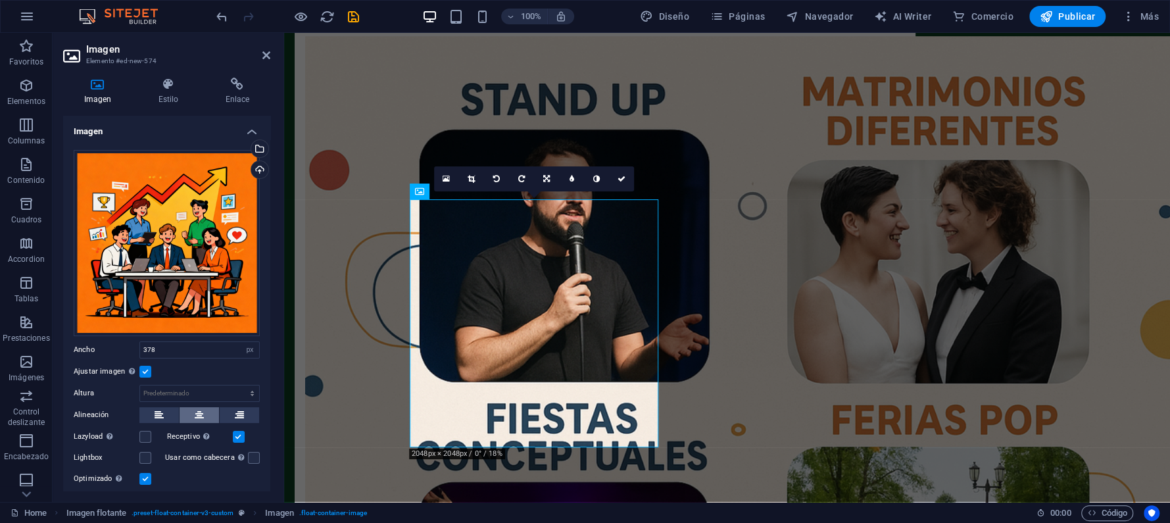
click at [202, 412] on icon at bounding box center [199, 415] width 9 height 16
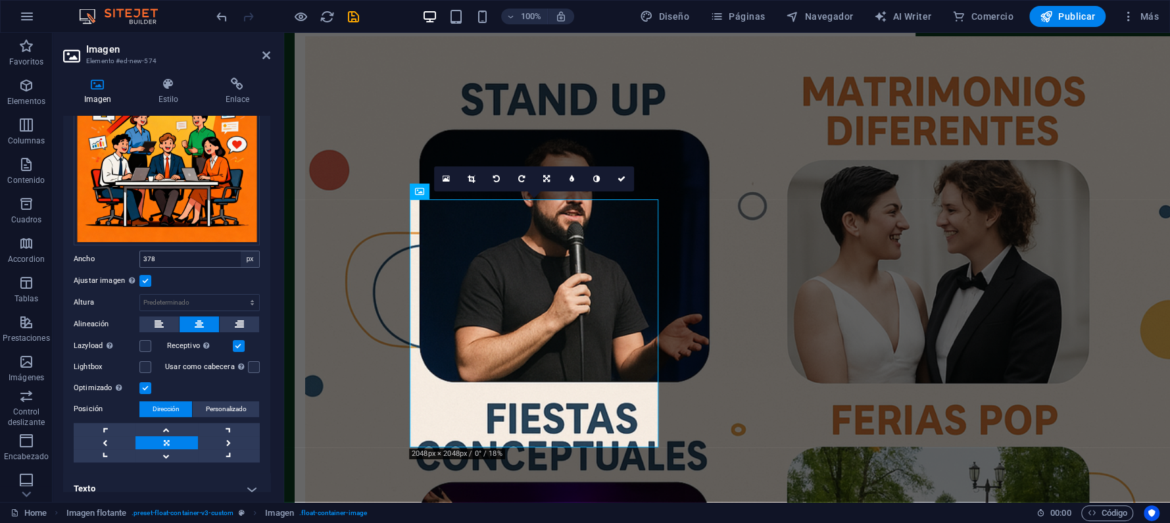
scroll to position [100, 0]
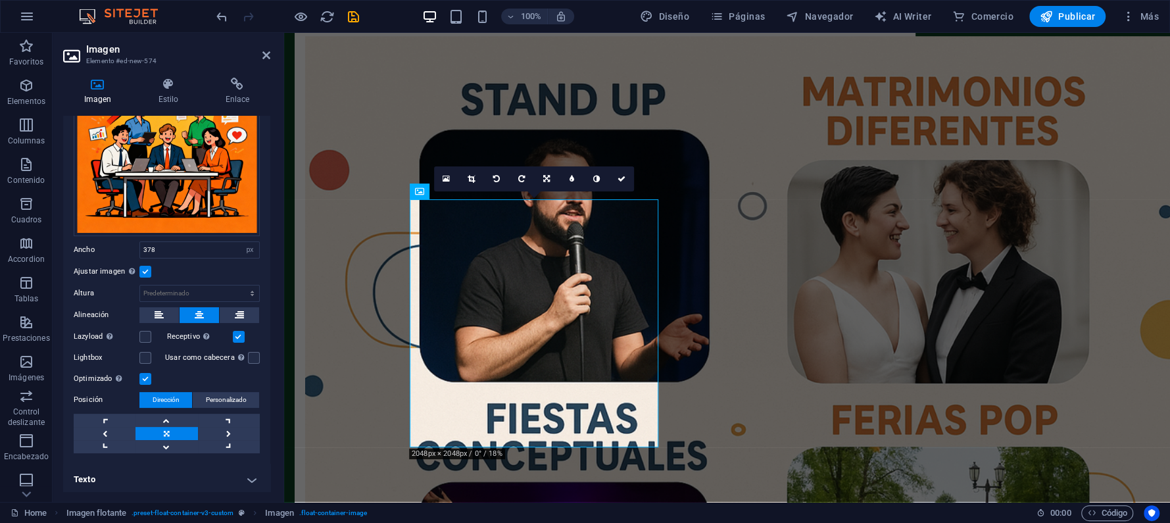
click at [167, 427] on link at bounding box center [166, 433] width 62 height 13
click at [252, 476] on h4 "Texto" at bounding box center [166, 480] width 207 height 32
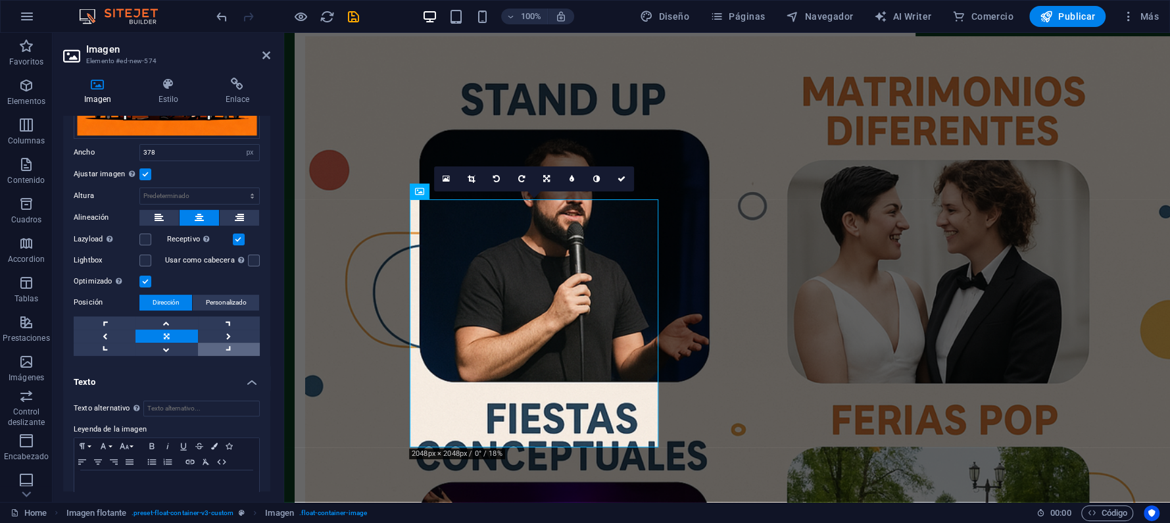
scroll to position [224, 0]
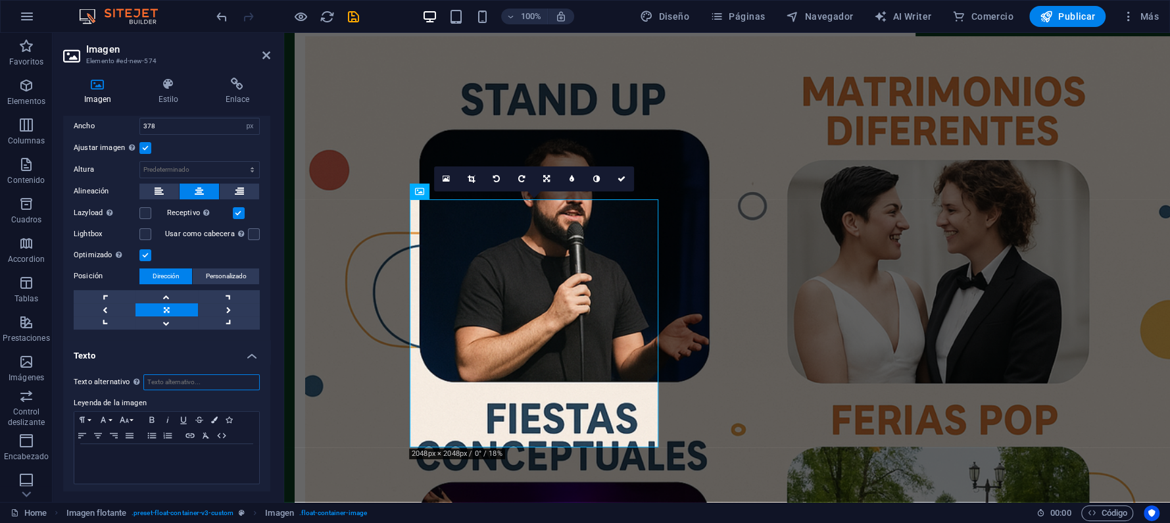
click at [191, 374] on input "Texto alternativo El texto alternativo es usado por aquellos dispositivos que n…" at bounding box center [201, 382] width 116 height 16
type input "MISION"
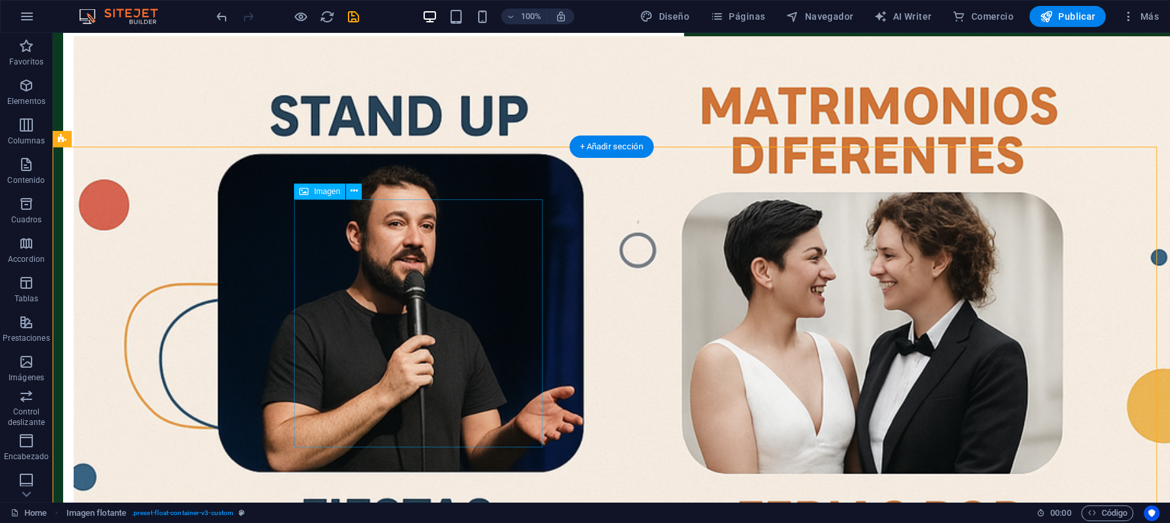
select select "px"
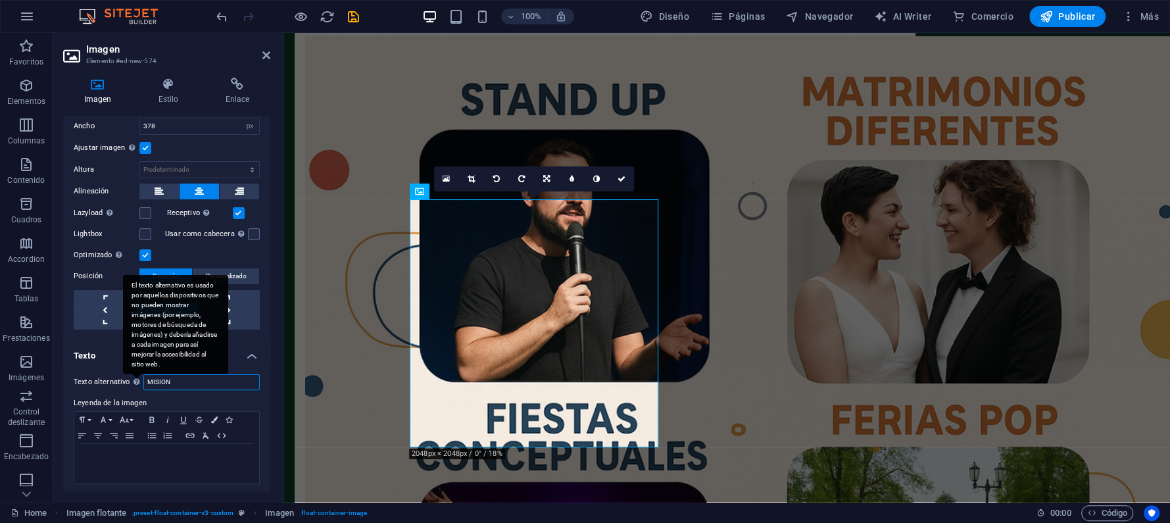
drag, startPoint x: 195, startPoint y: 376, endPoint x: 139, endPoint y: 375, distance: 55.9
click at [139, 375] on div "Texto alternativo El texto alternativo es usado por aquellos dispositivos que n…" at bounding box center [167, 382] width 186 height 16
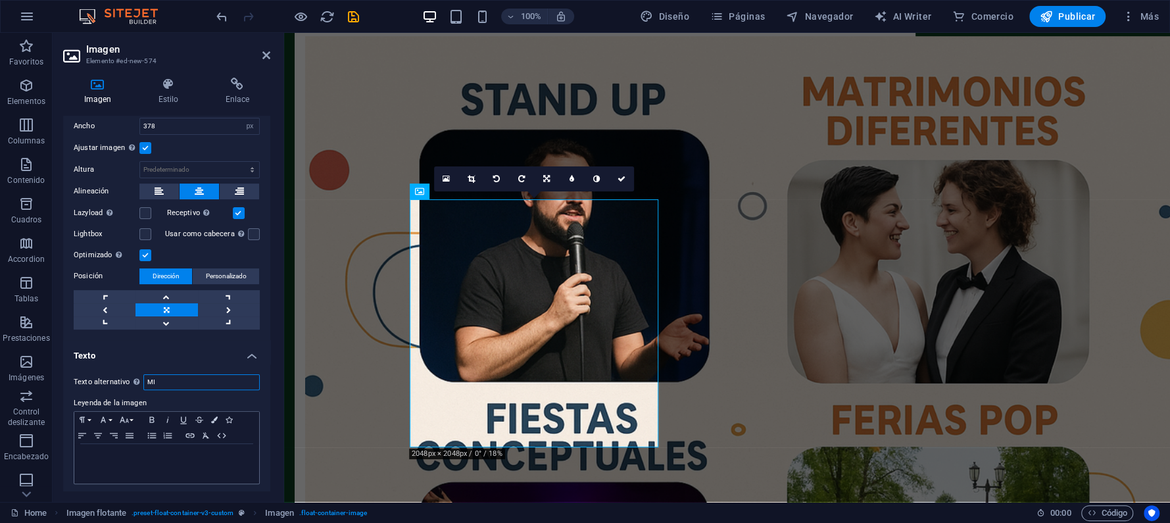
type input "M"
click at [224, 464] on div at bounding box center [166, 463] width 185 height 39
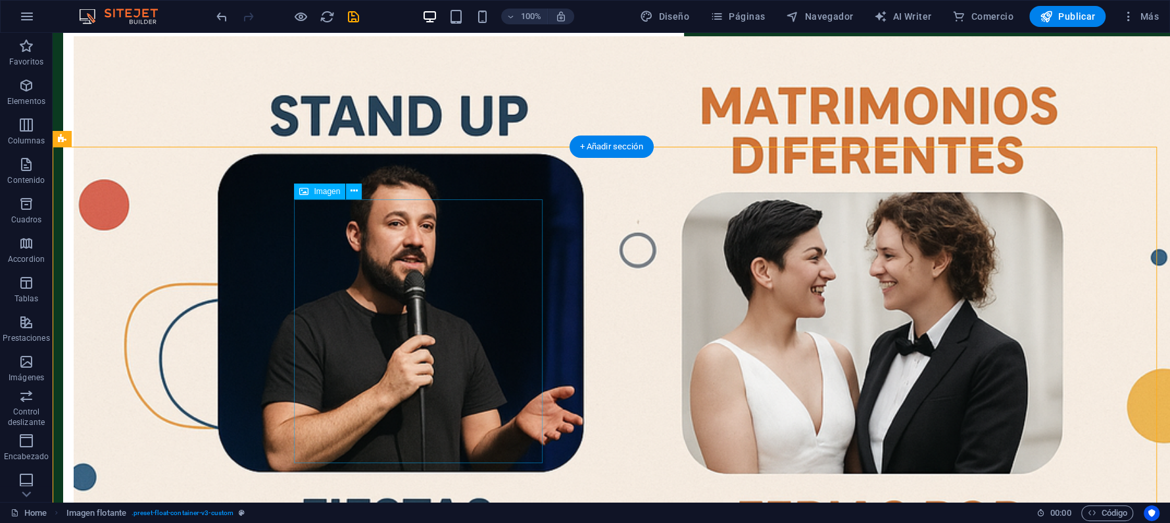
select select "px"
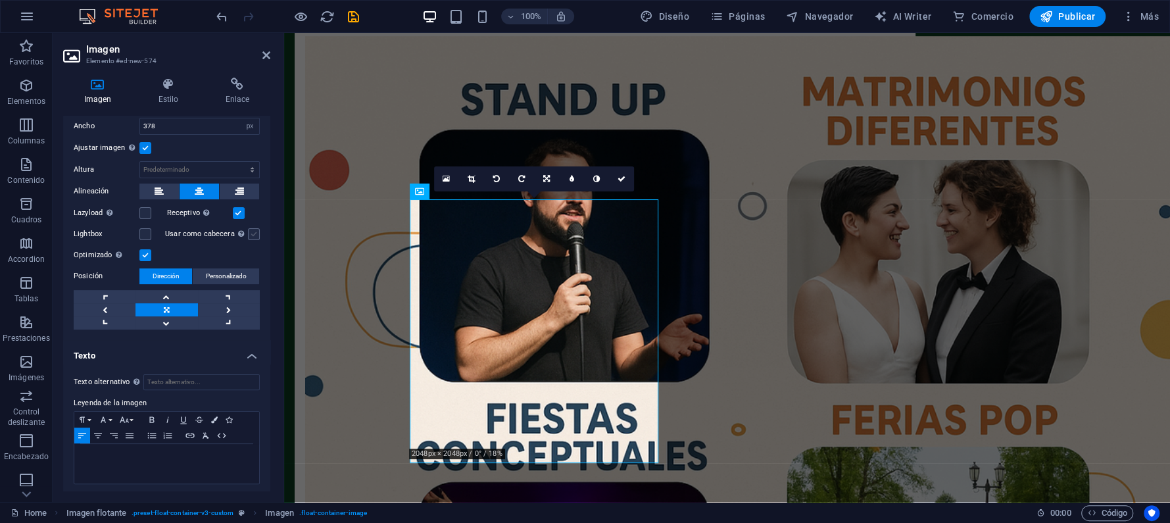
click at [245, 354] on h4 "Texto" at bounding box center [166, 352] width 207 height 24
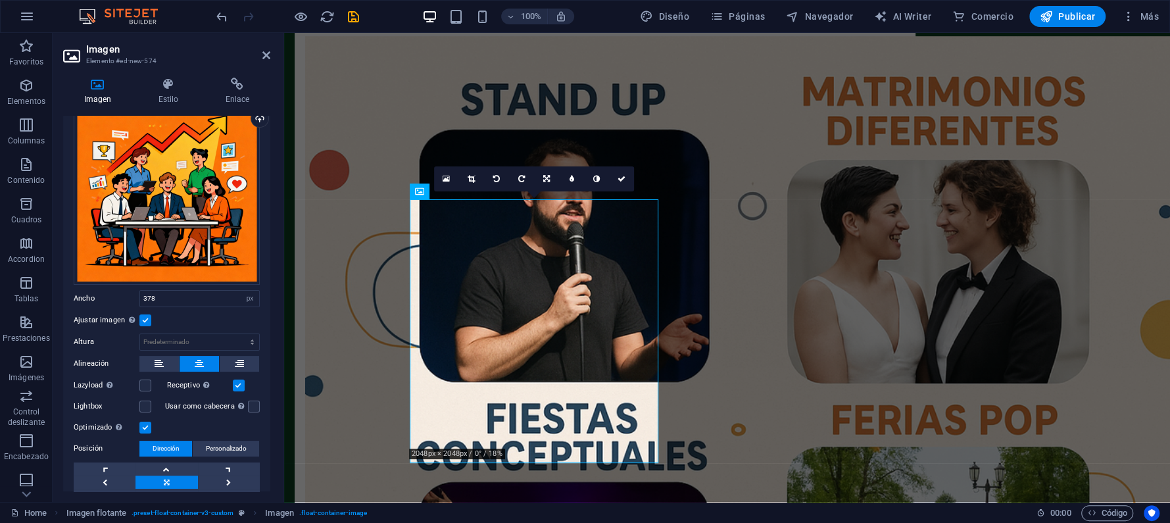
scroll to position [0, 0]
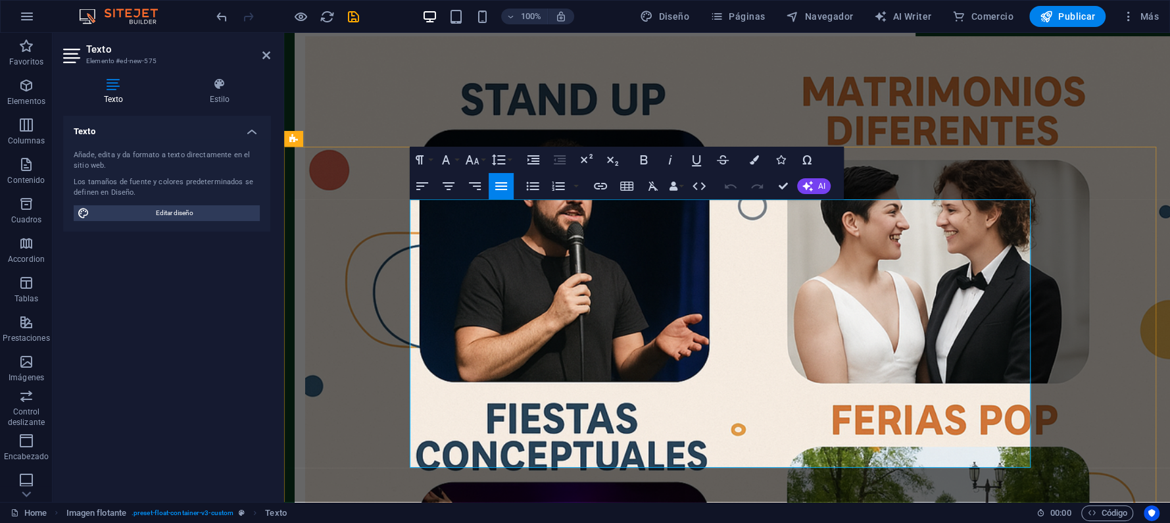
drag, startPoint x: 578, startPoint y: 204, endPoint x: 848, endPoint y: 455, distance: 369.0
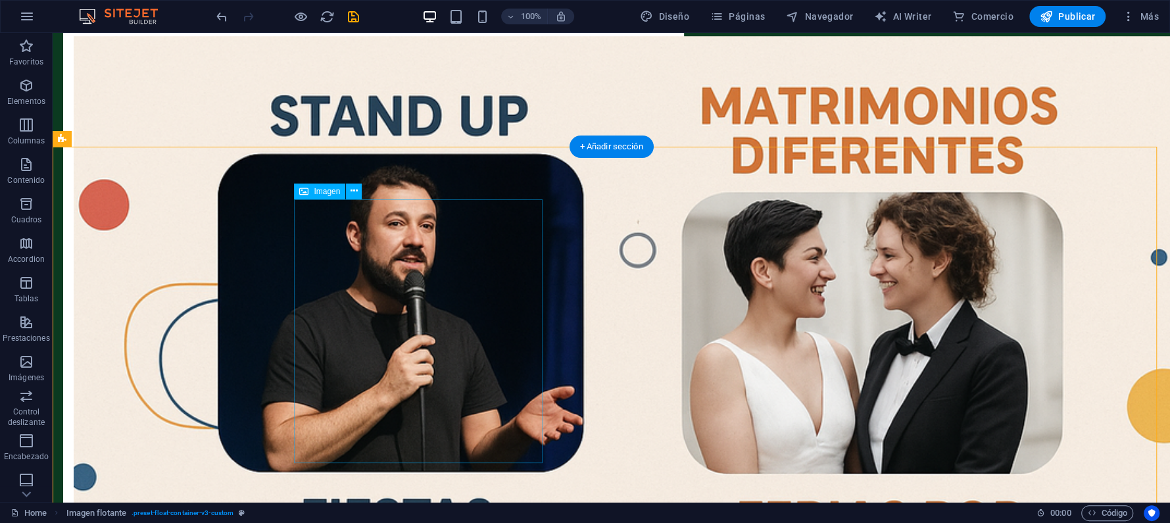
select select "px"
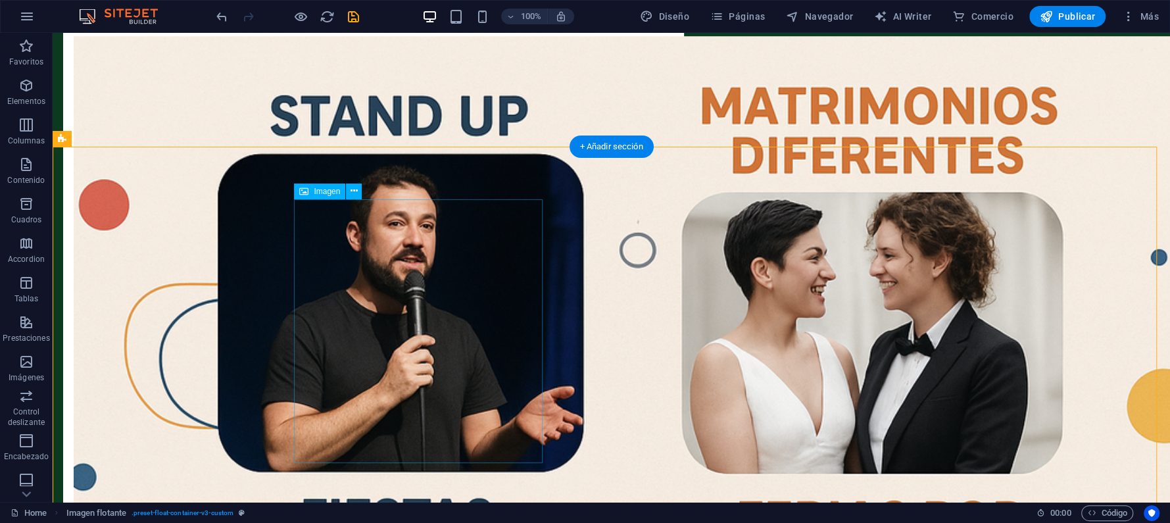
select select "%"
select select "rem"
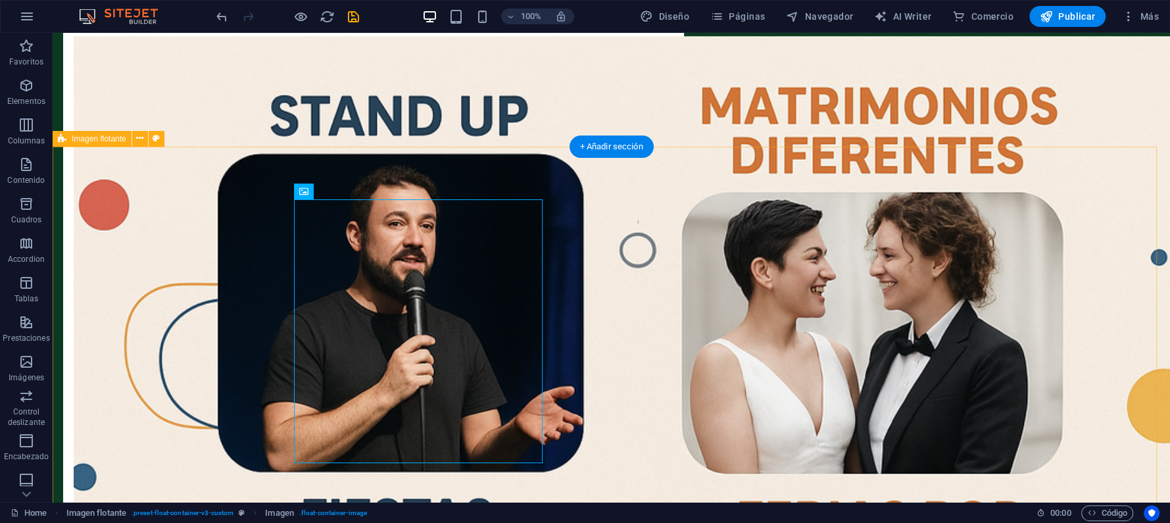
select select "rem"
select select "%"
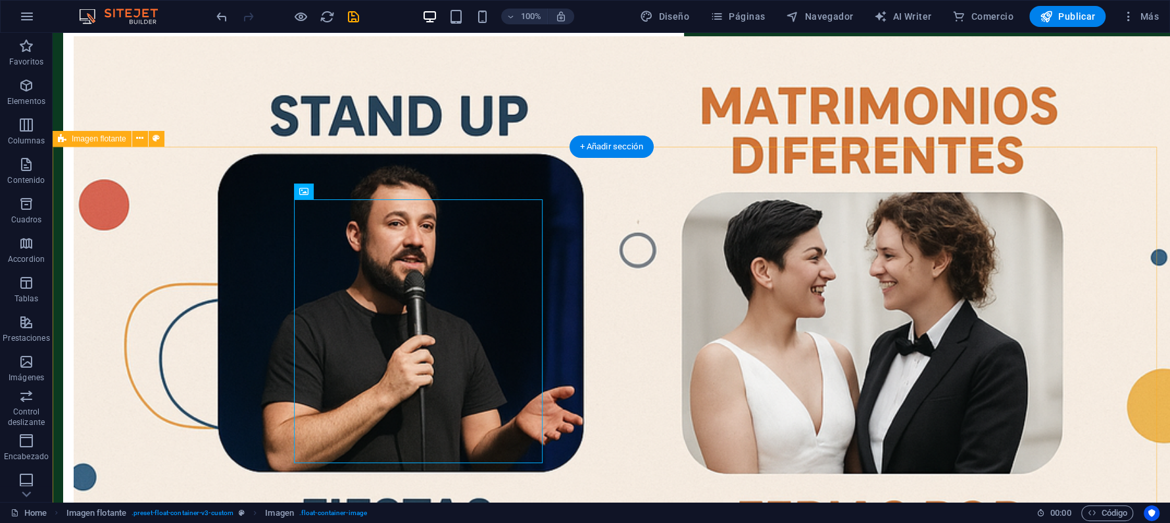
select select "%"
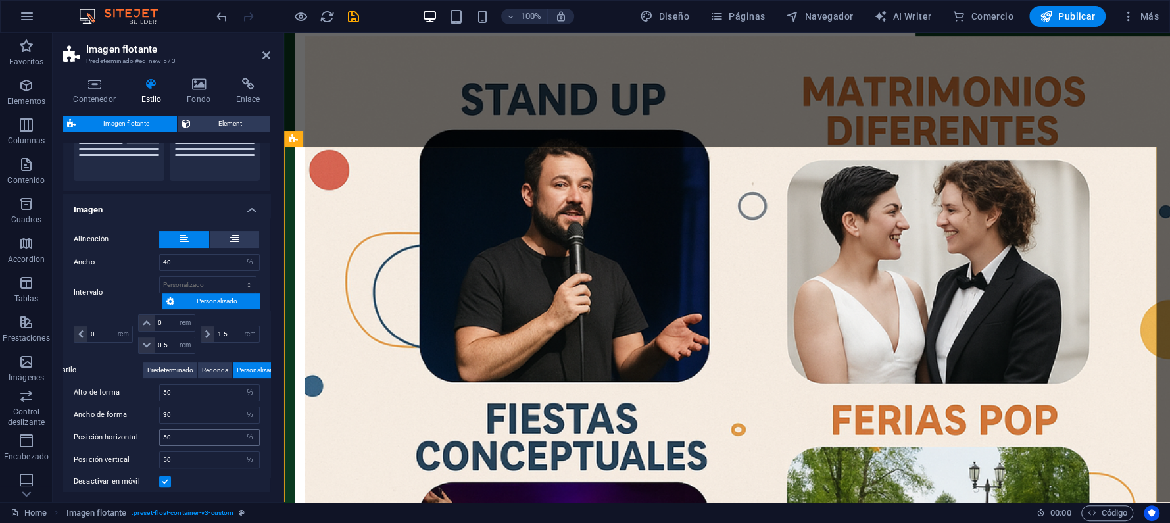
scroll to position [87, 0]
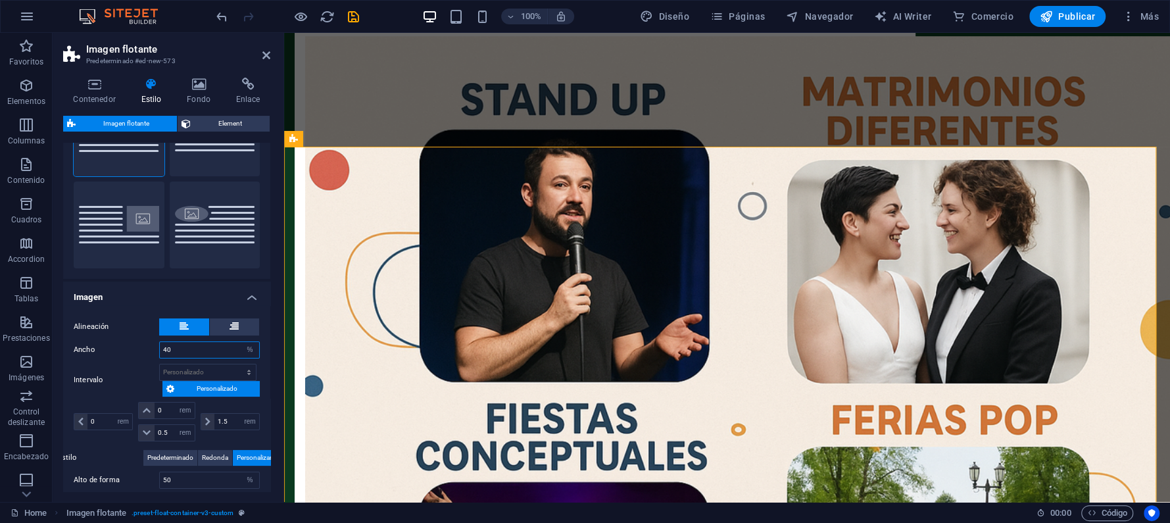
drag, startPoint x: 183, startPoint y: 349, endPoint x: 139, endPoint y: 348, distance: 44.1
click at [139, 348] on div "Ancho 40 px rem % vh vw" at bounding box center [167, 349] width 186 height 17
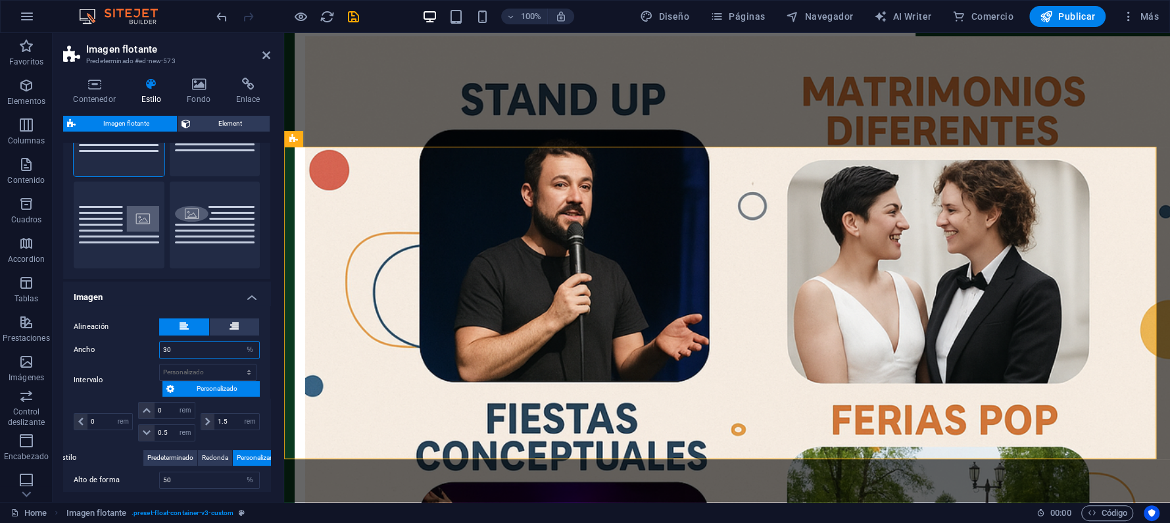
drag, startPoint x: 181, startPoint y: 353, endPoint x: 156, endPoint y: 345, distance: 26.8
click at [156, 345] on div "Ancho 30 px rem % vh vw" at bounding box center [167, 349] width 186 height 17
type input "20"
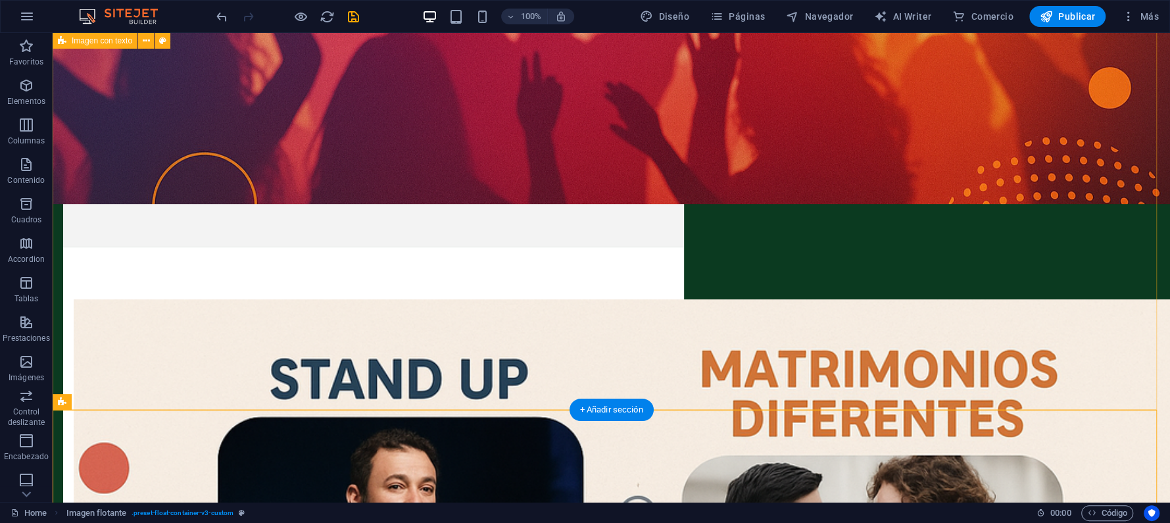
scroll to position [525, 0]
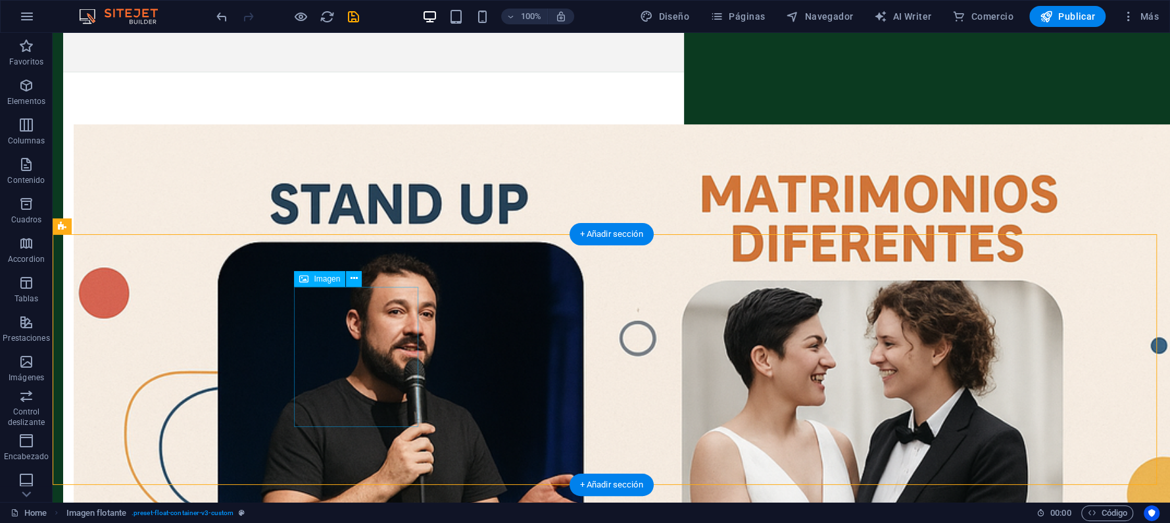
drag, startPoint x: 345, startPoint y: 384, endPoint x: 113, endPoint y: 385, distance: 231.5
select select "px"
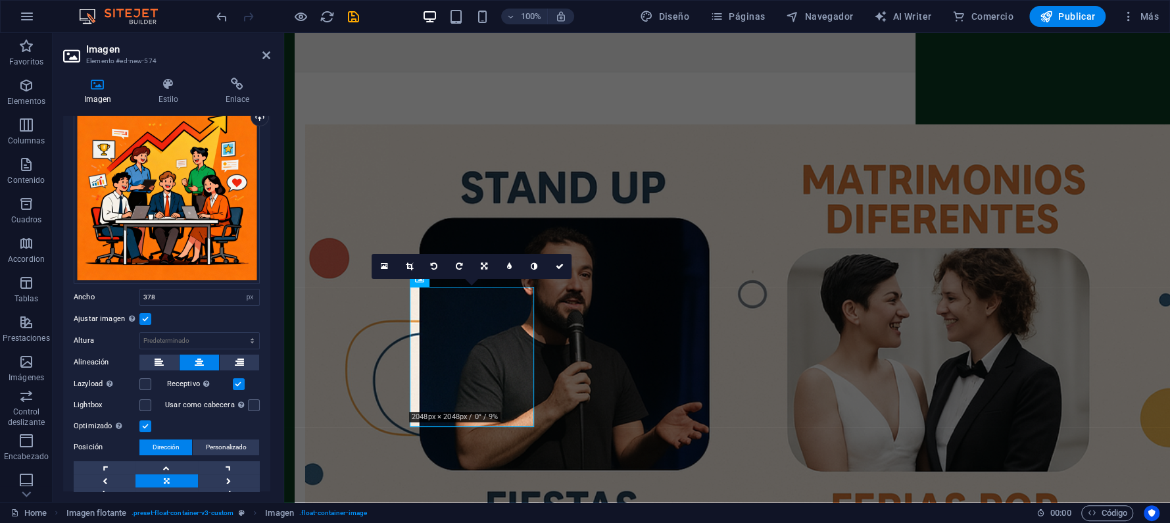
scroll to position [100, 0]
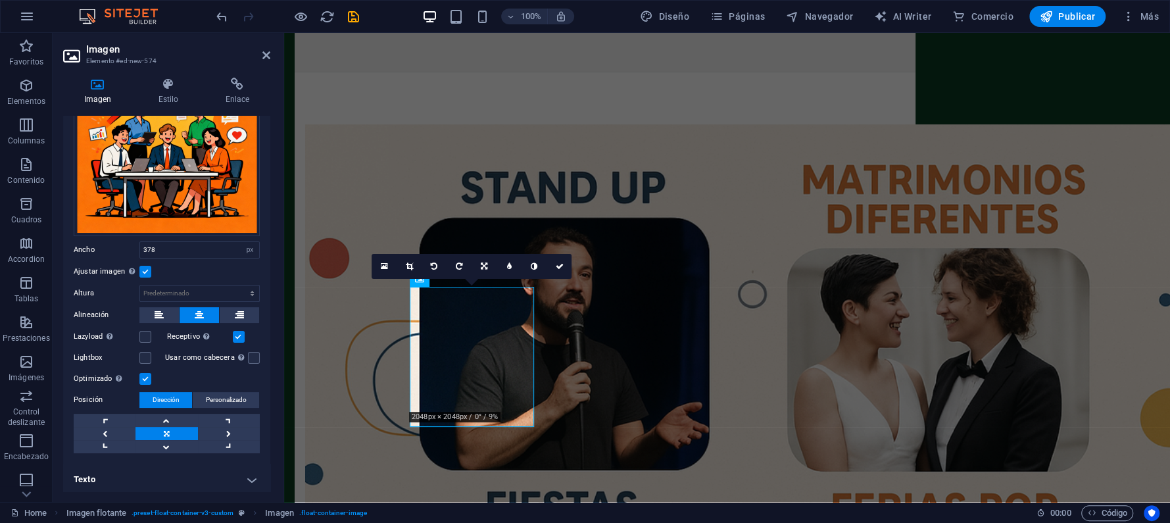
click at [252, 475] on h4 "Texto" at bounding box center [166, 480] width 207 height 32
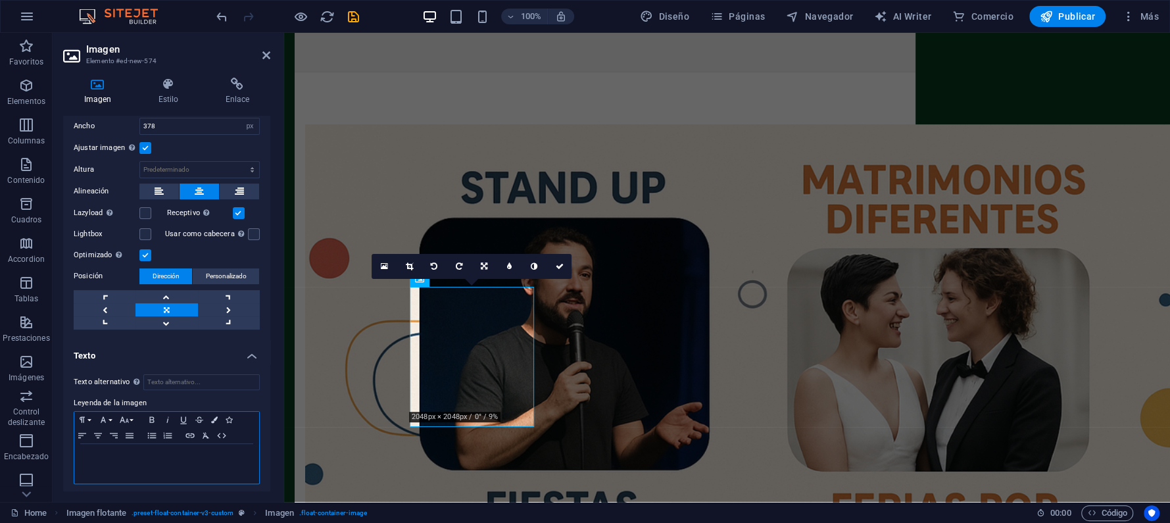
click at [205, 452] on p at bounding box center [167, 456] width 172 height 12
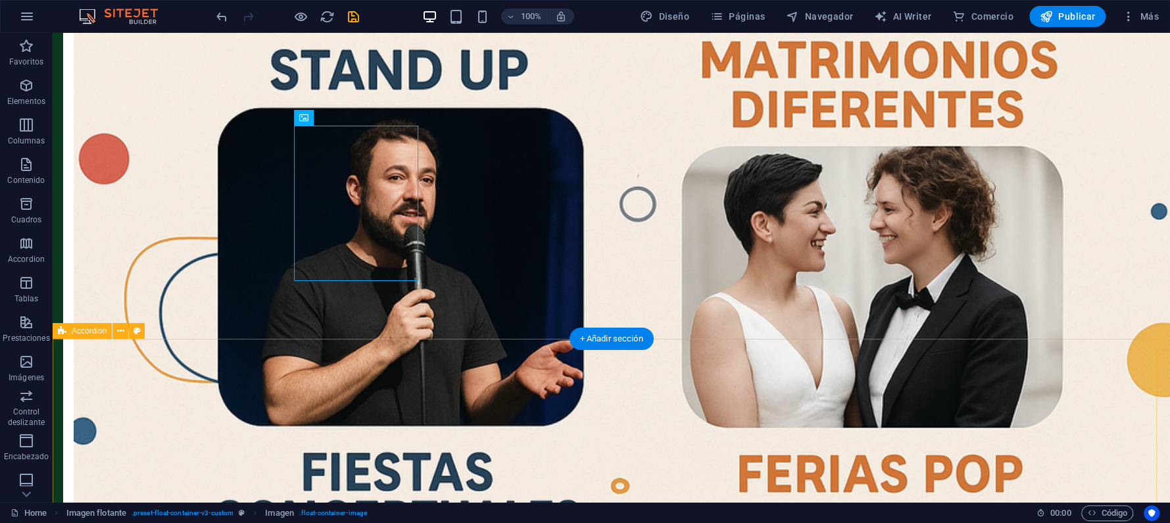
scroll to position [613, 0]
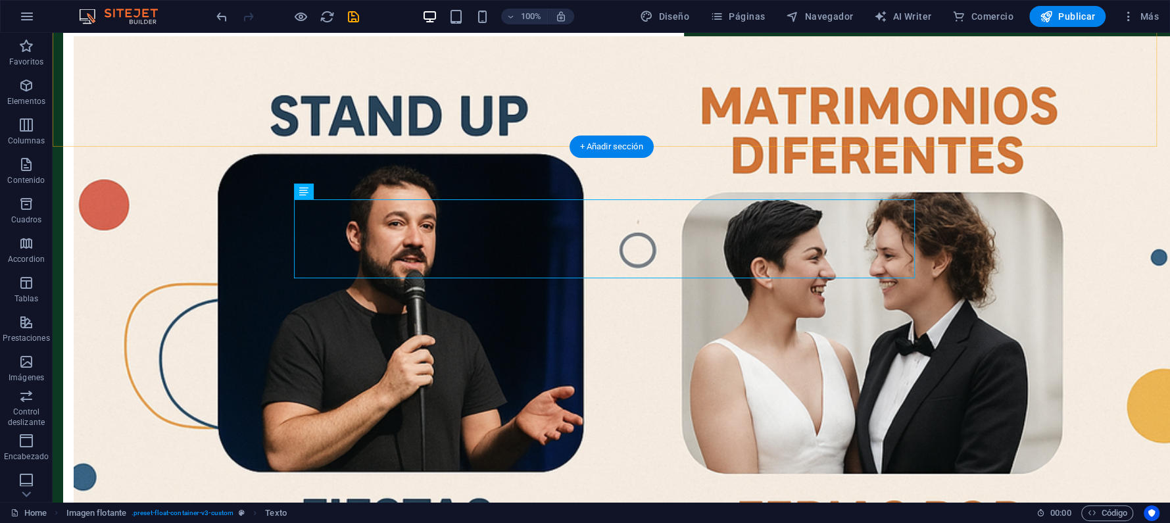
drag, startPoint x: 667, startPoint y: 176, endPoint x: 521, endPoint y: 231, distance: 156.3
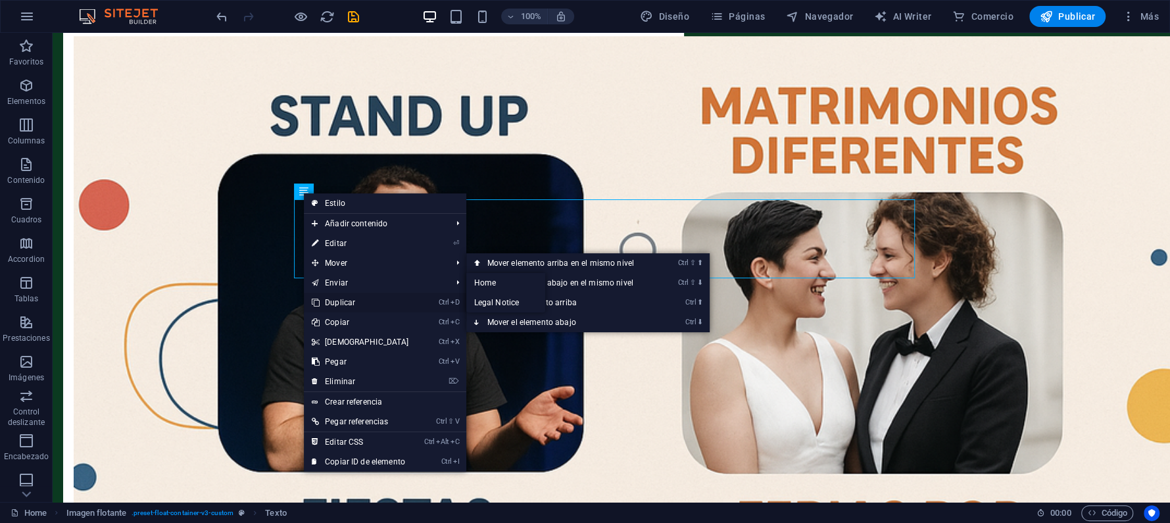
click at [333, 297] on link "Ctrl D Duplicar" at bounding box center [360, 303] width 113 height 20
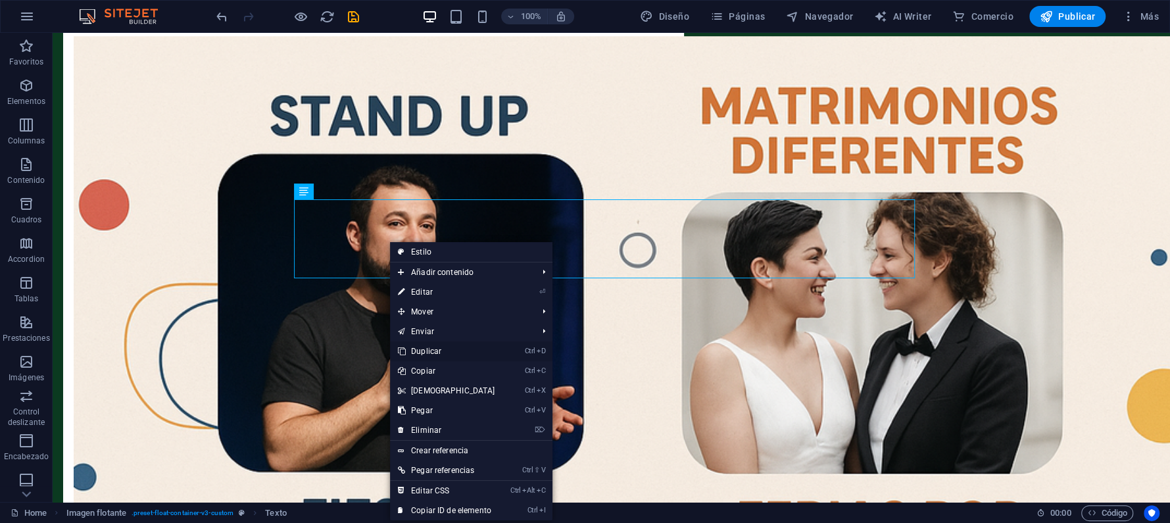
click at [411, 346] on link "Ctrl D Duplicar" at bounding box center [446, 351] width 113 height 20
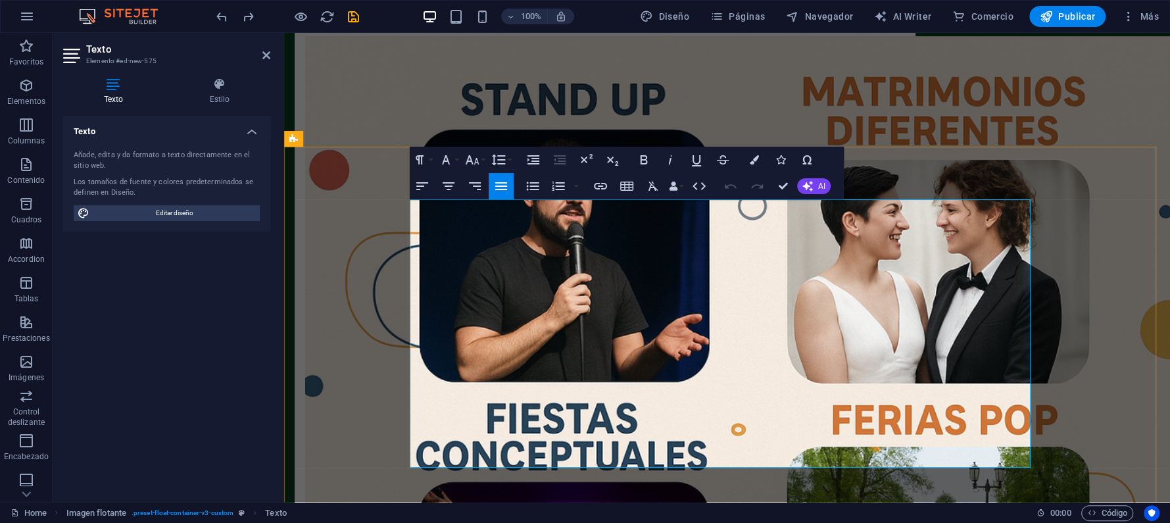
drag, startPoint x: 577, startPoint y: 207, endPoint x: 787, endPoint y: 456, distance: 326.2
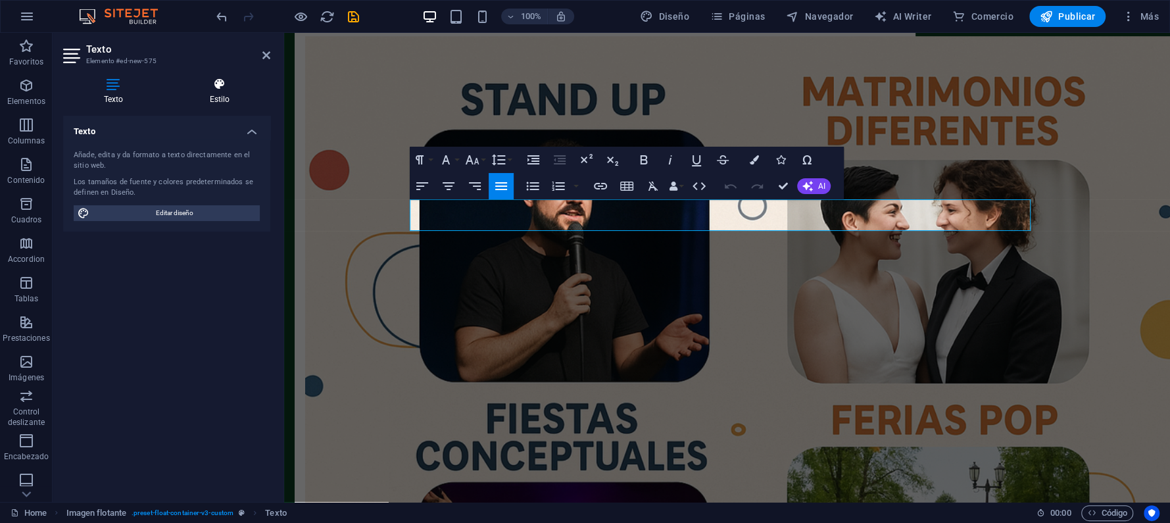
click at [212, 88] on icon at bounding box center [219, 84] width 101 height 13
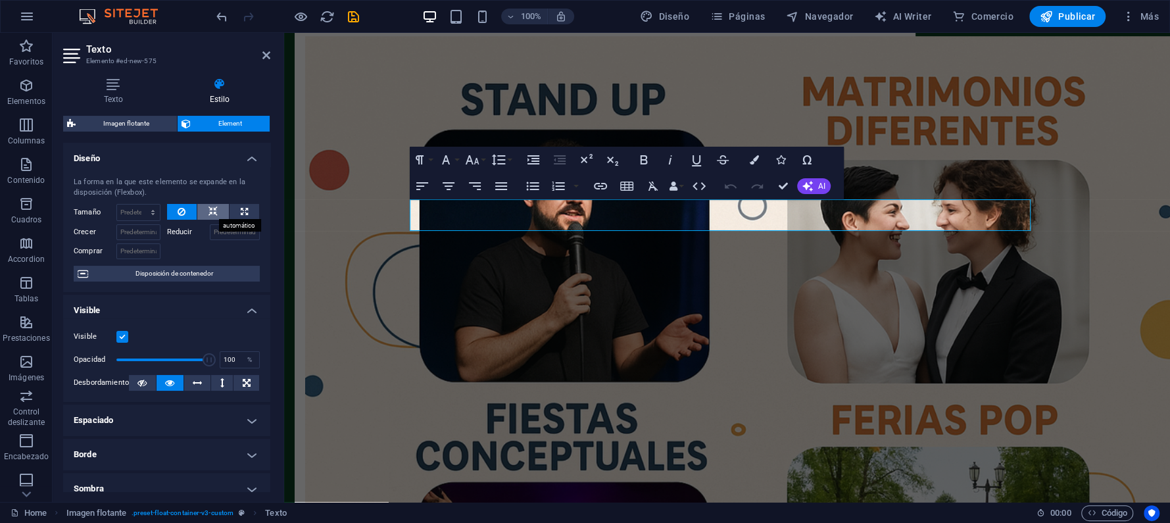
click at [216, 212] on button at bounding box center [213, 212] width 32 height 16
click at [244, 209] on icon at bounding box center [244, 212] width 7 height 16
type input "100"
select select "%"
click at [178, 206] on icon at bounding box center [182, 212] width 8 height 16
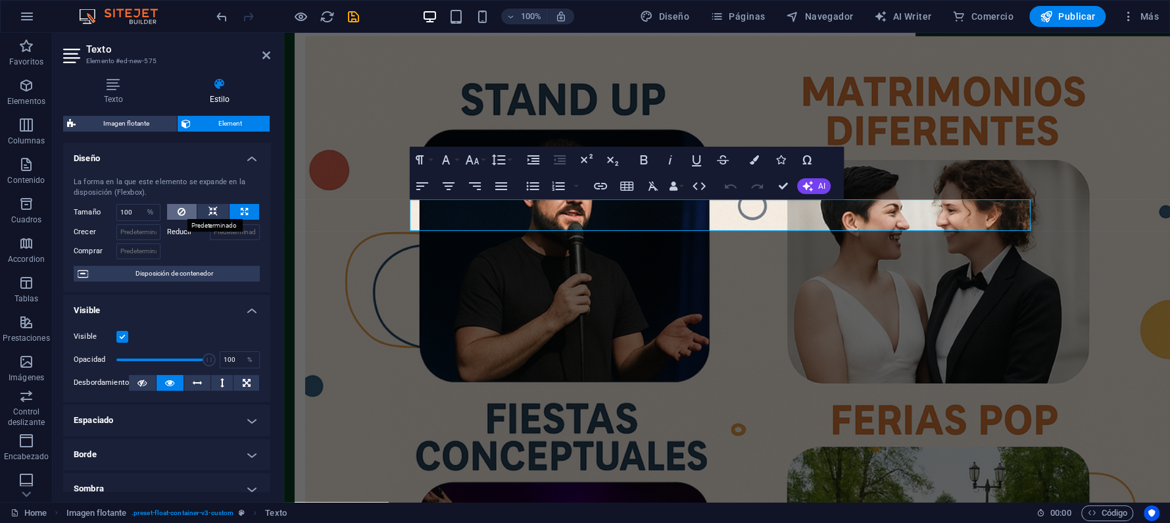
select select "DISABLED_OPTION_VALUE"
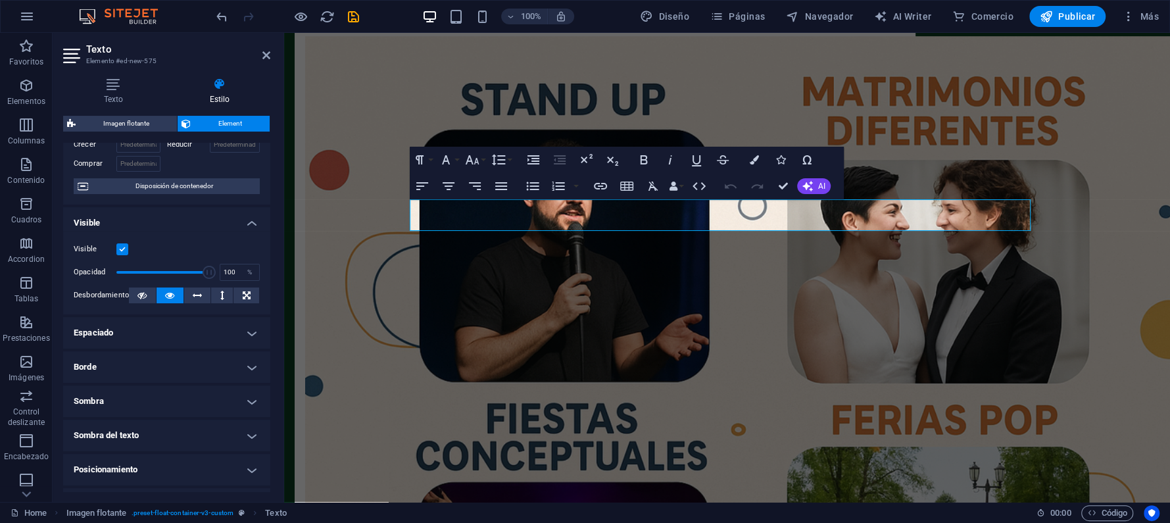
scroll to position [175, 0]
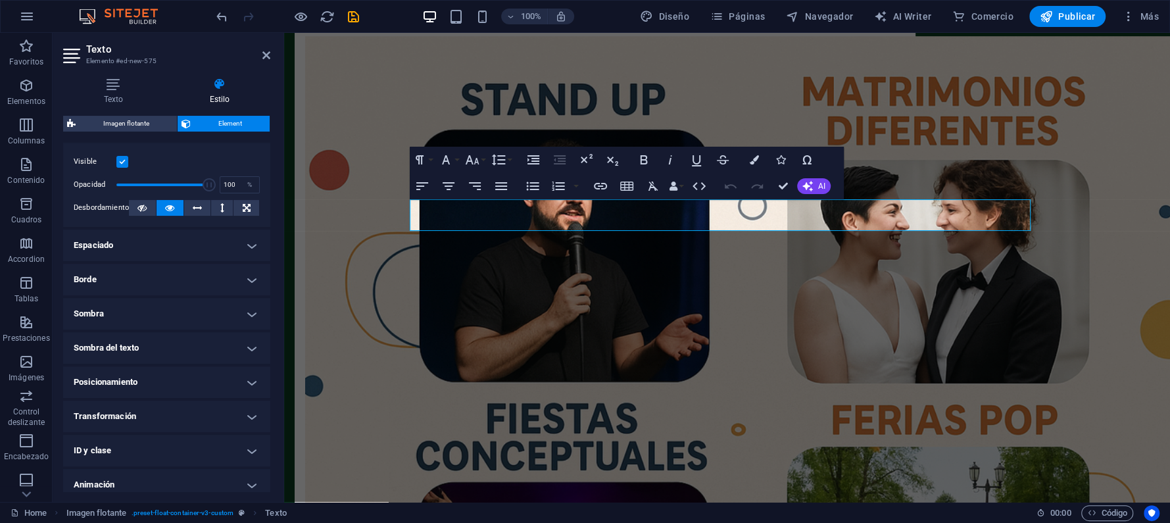
click at [254, 376] on h4 "Posicionamiento" at bounding box center [166, 382] width 207 height 32
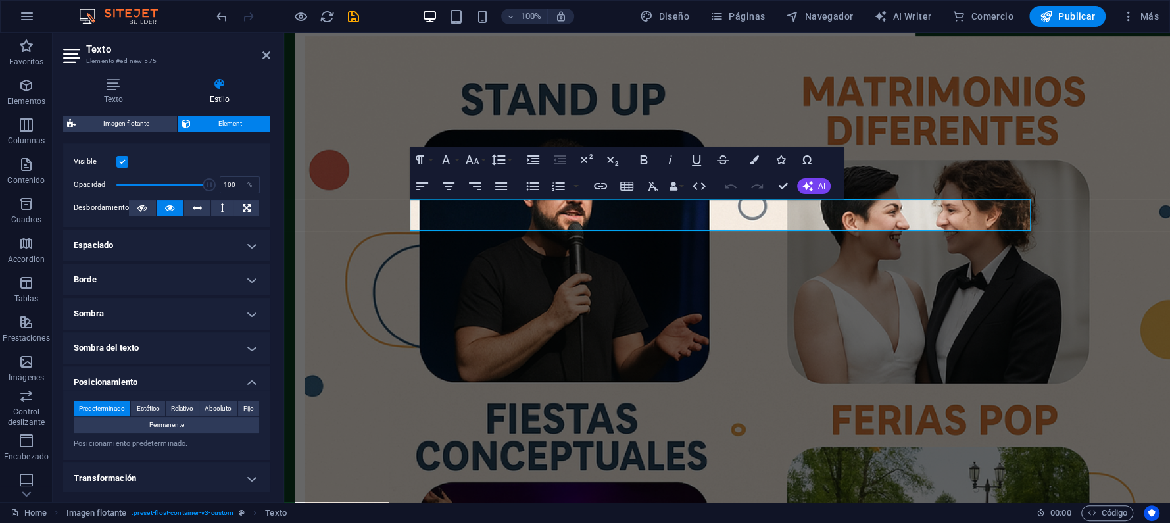
scroll to position [262, 0]
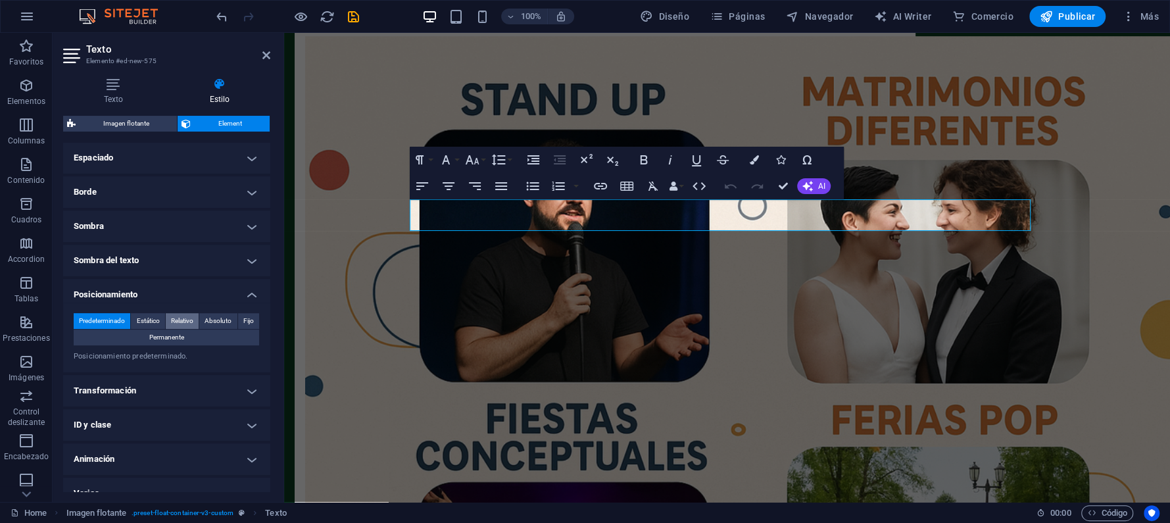
click at [181, 323] on span "Relativo" at bounding box center [182, 321] width 22 height 16
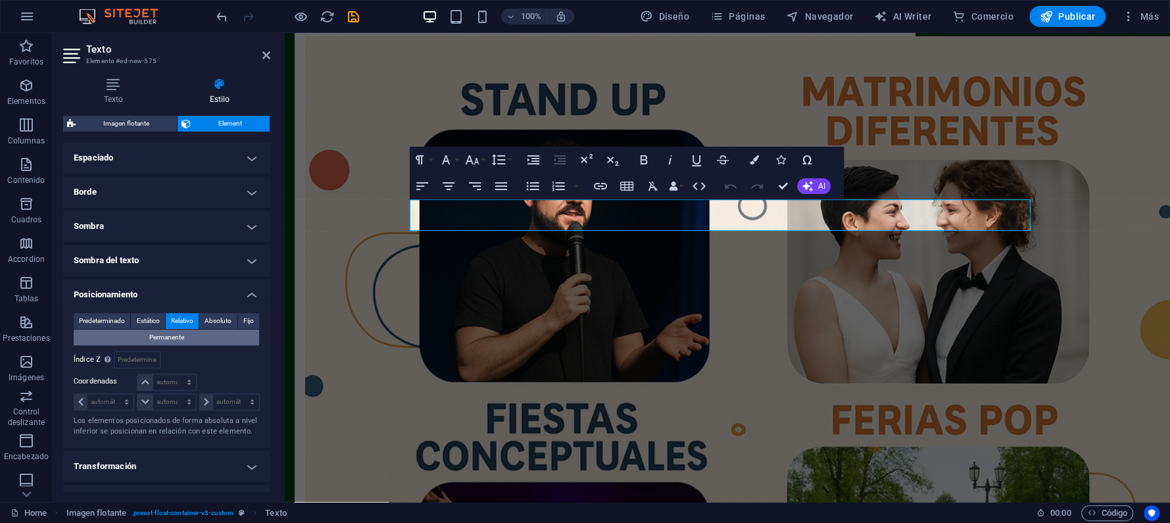
click at [198, 335] on button "Permanente" at bounding box center [166, 337] width 185 height 16
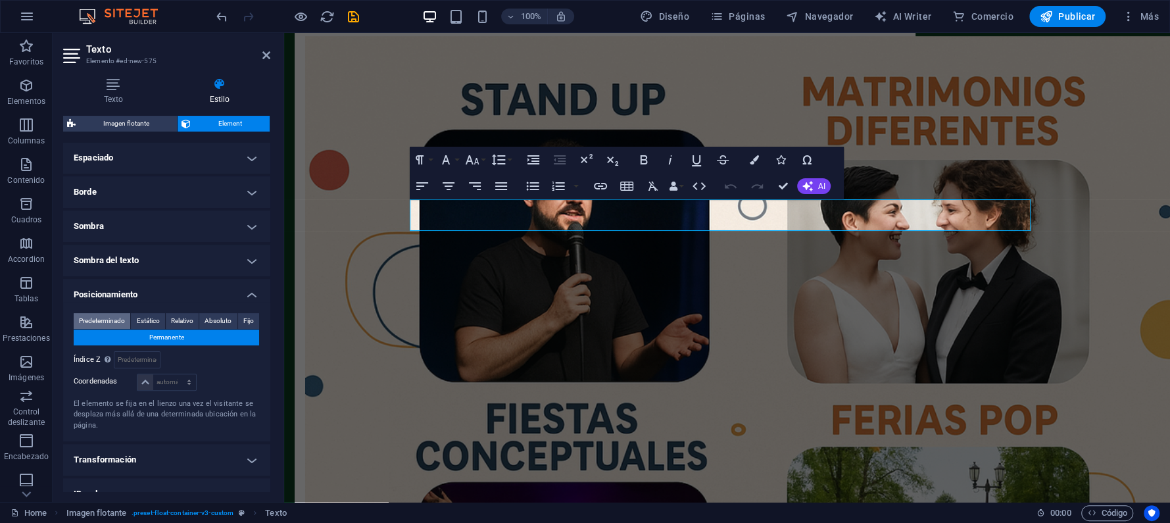
click at [114, 318] on span "Predeterminado" at bounding box center [102, 321] width 46 height 16
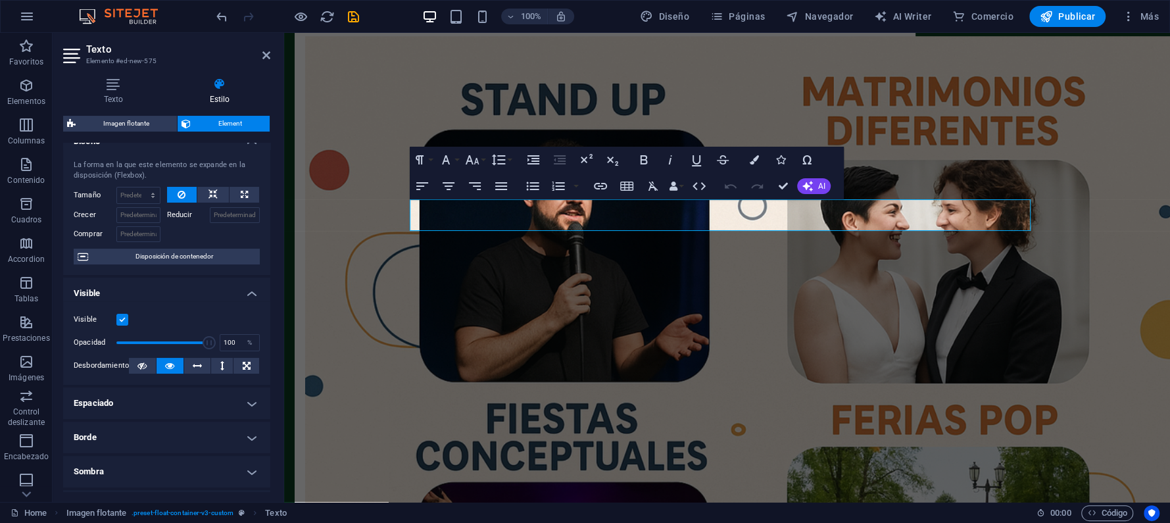
scroll to position [16, 0]
click at [264, 55] on icon at bounding box center [266, 55] width 8 height 11
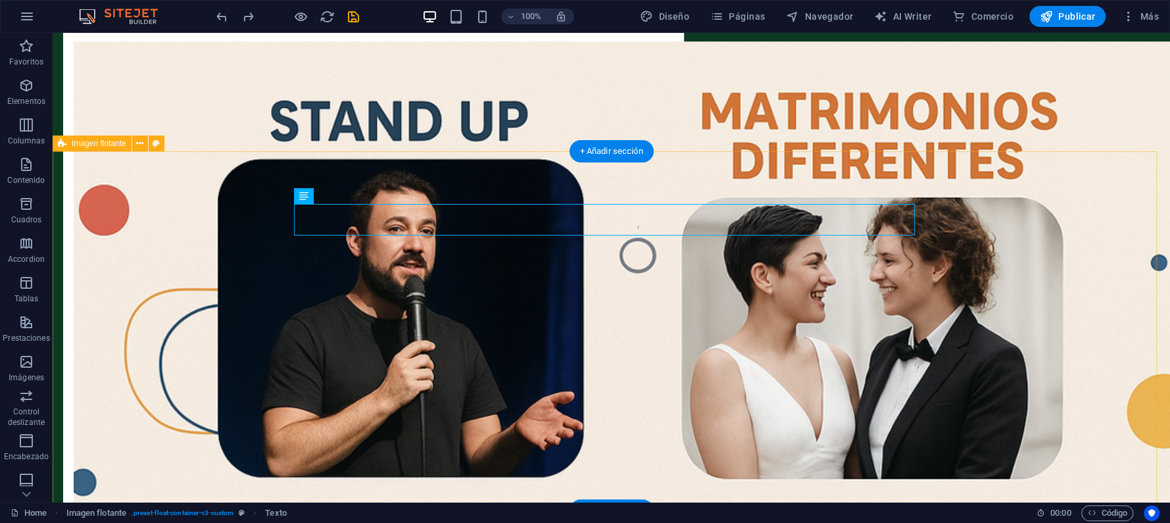
scroll to position [613, 0]
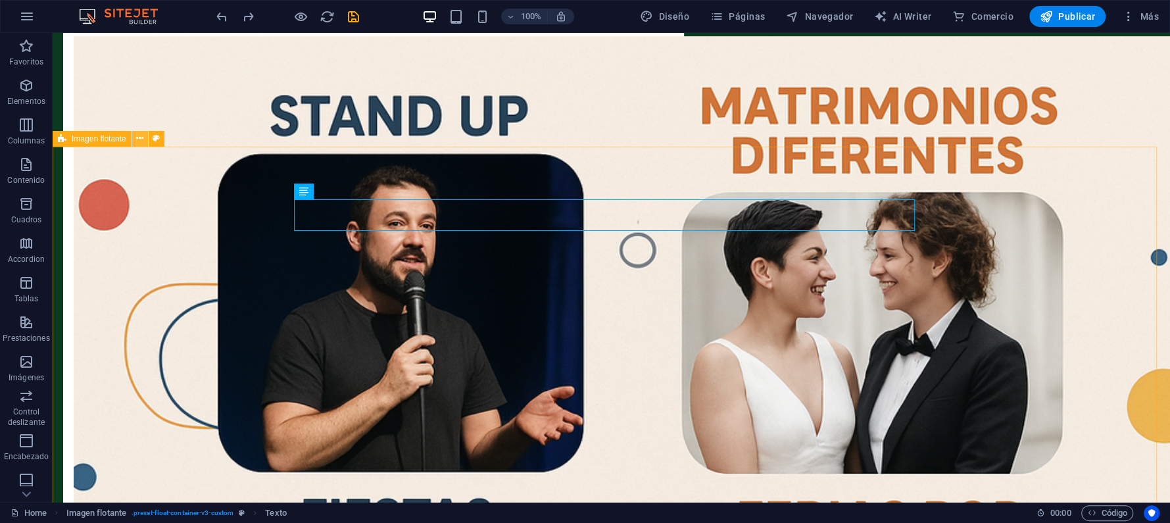
click at [139, 141] on icon at bounding box center [139, 139] width 7 height 14
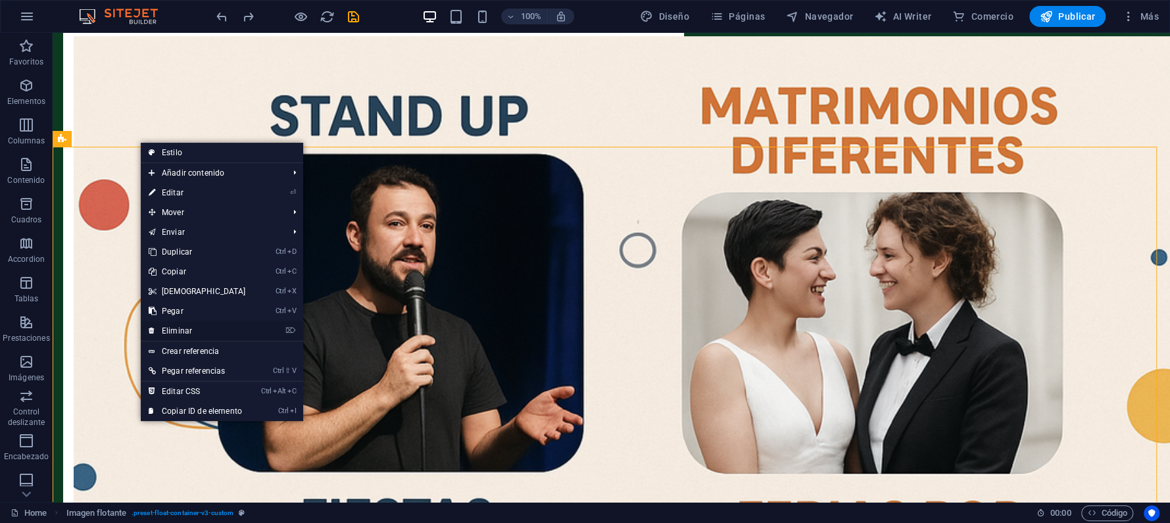
click at [210, 334] on link "⌦ Eliminar" at bounding box center [197, 331] width 113 height 20
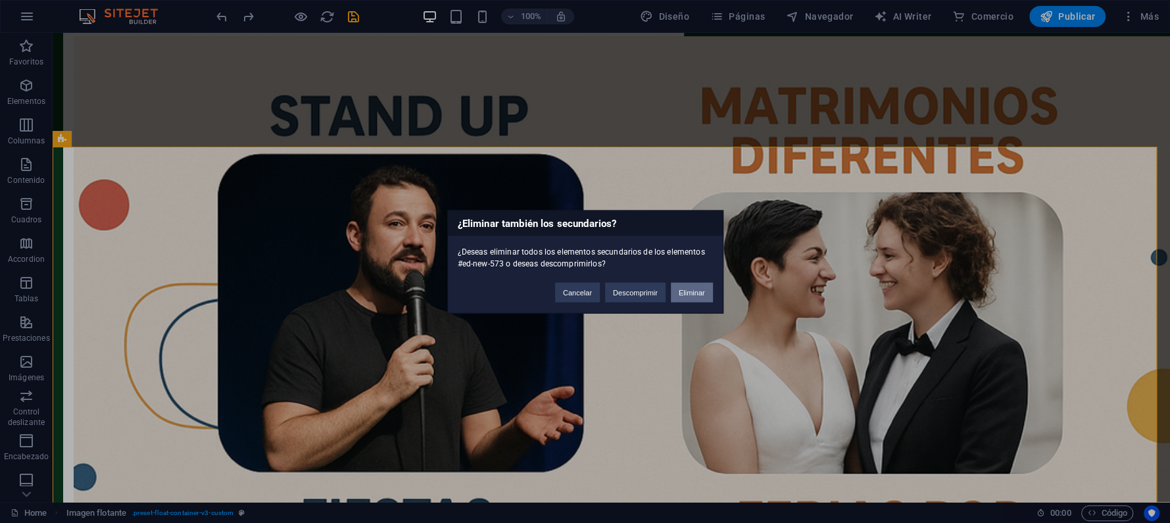
click at [696, 287] on button "Eliminar" at bounding box center [692, 292] width 42 height 20
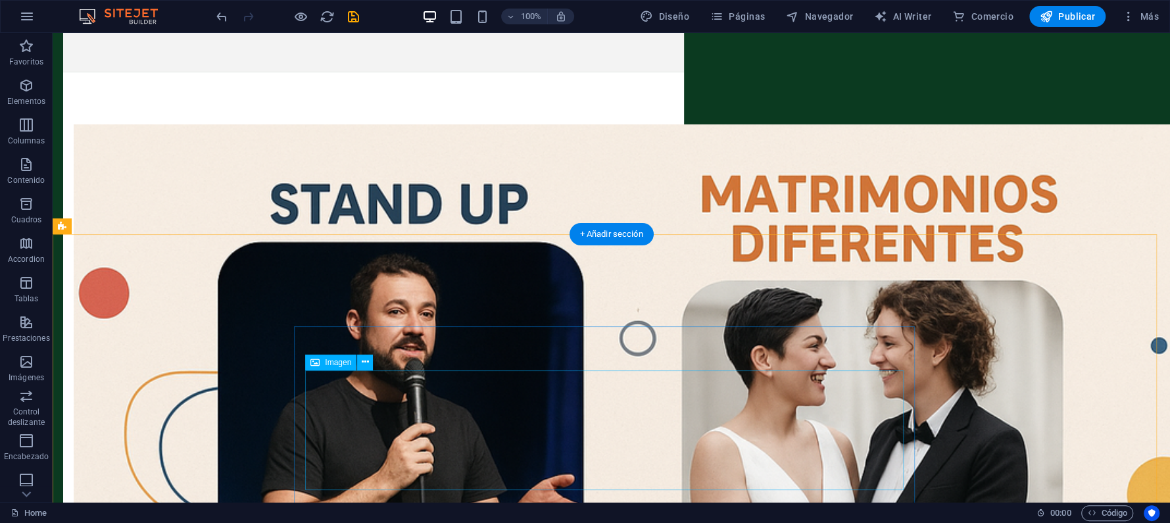
scroll to position [525, 0]
click at [613, 232] on div "+ Añadir sección" at bounding box center [611, 234] width 84 height 22
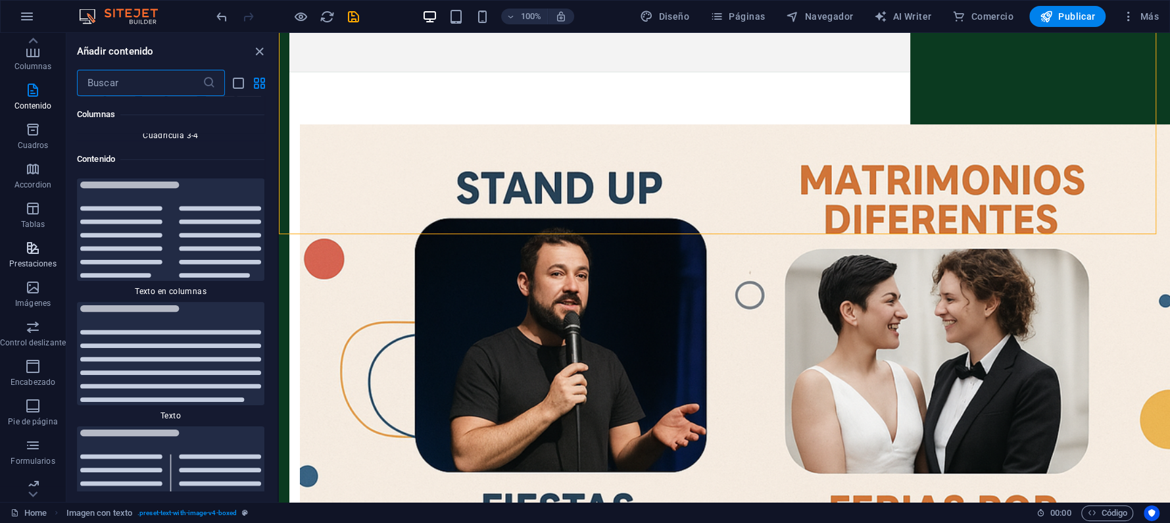
scroll to position [0, 0]
click at [39, 82] on icon "button" at bounding box center [33, 86] width 16 height 16
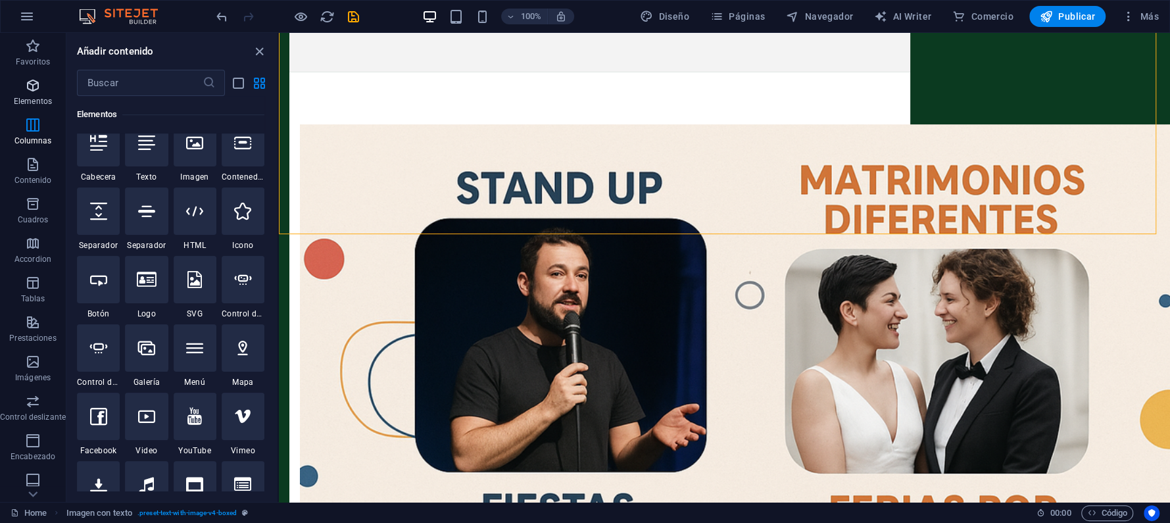
scroll to position [247, 0]
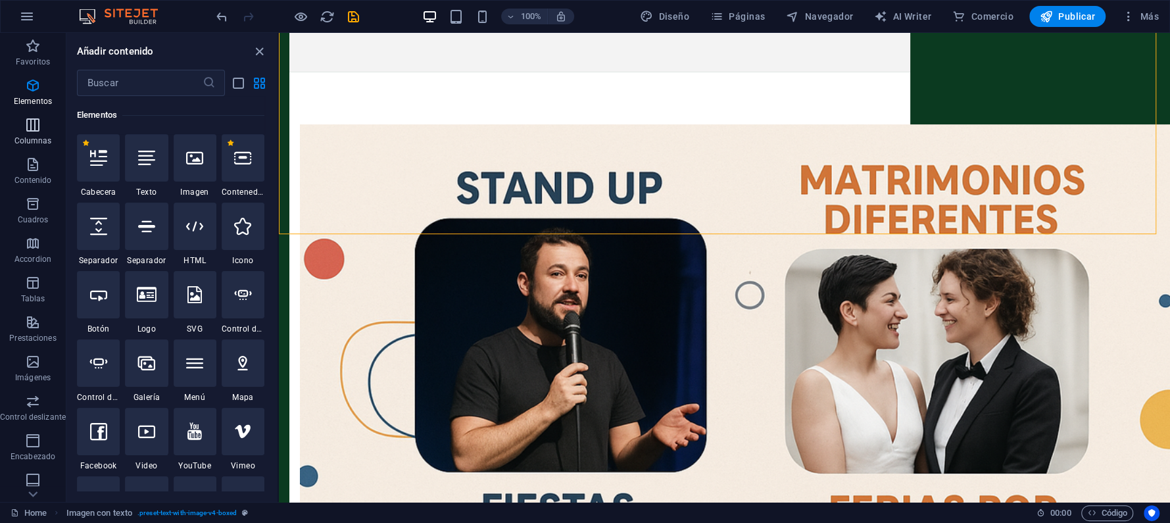
click at [38, 131] on icon "button" at bounding box center [33, 125] width 16 height 16
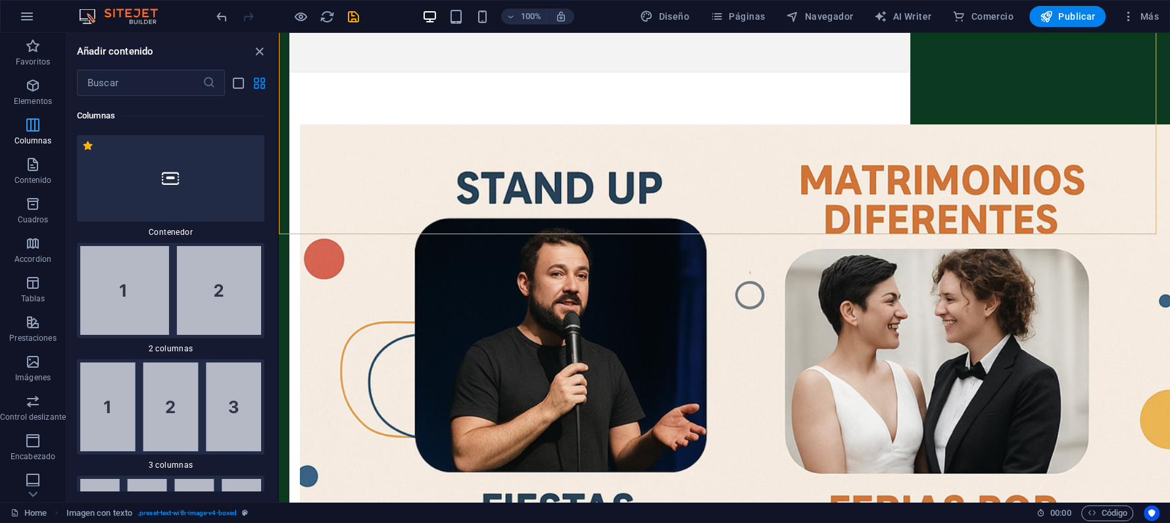
scroll to position [758, 0]
click at [35, 168] on icon "button" at bounding box center [33, 164] width 16 height 16
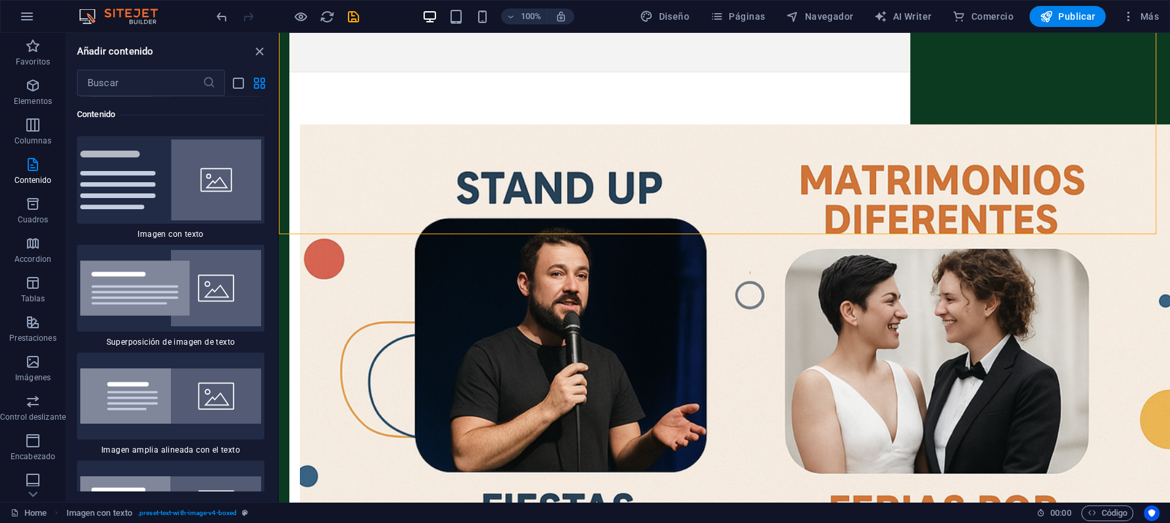
scroll to position [4943, 0]
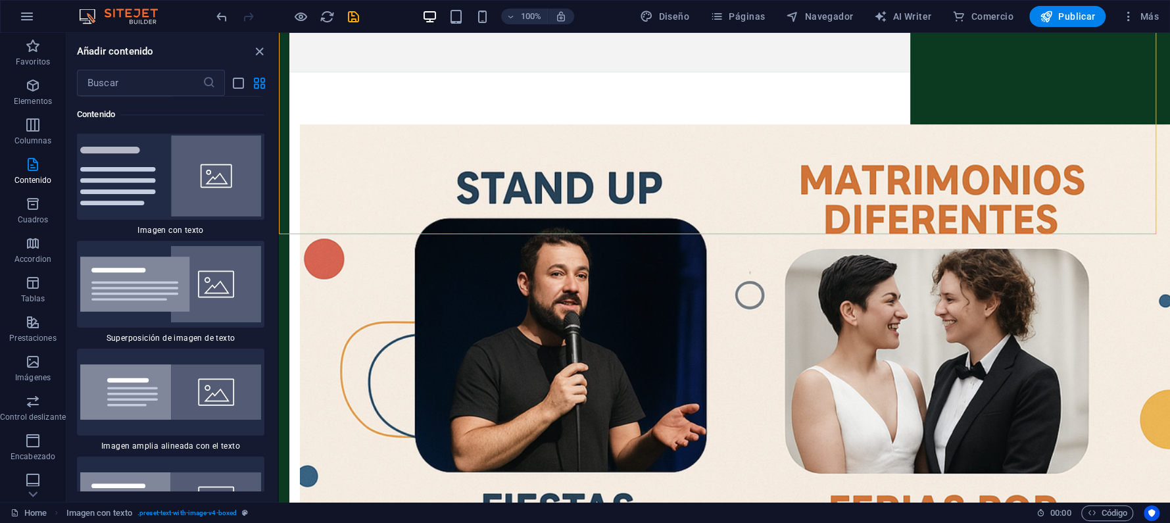
click at [133, 246] on img at bounding box center [170, 284] width 181 height 76
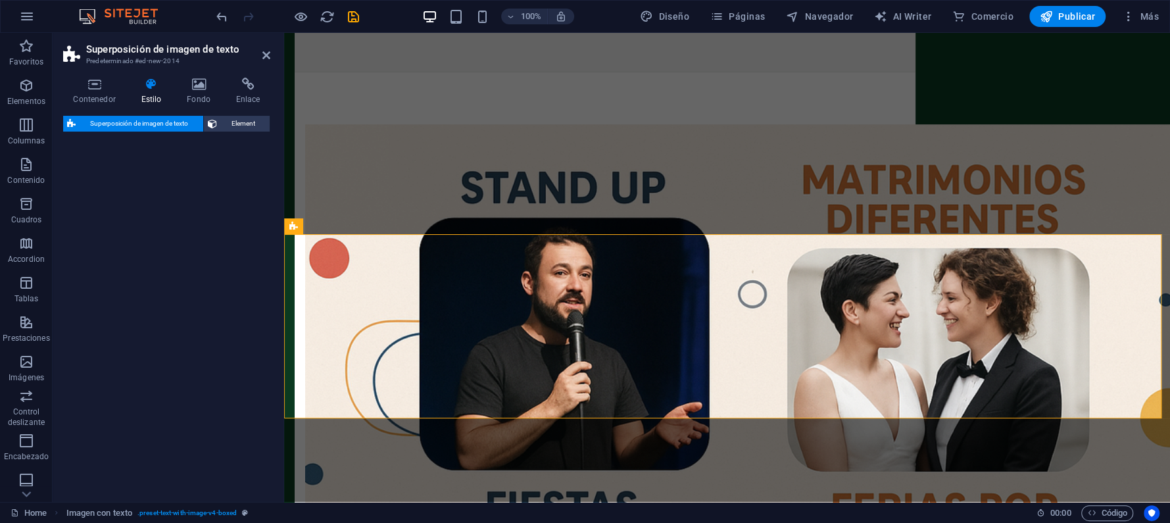
select select "rem"
select select "px"
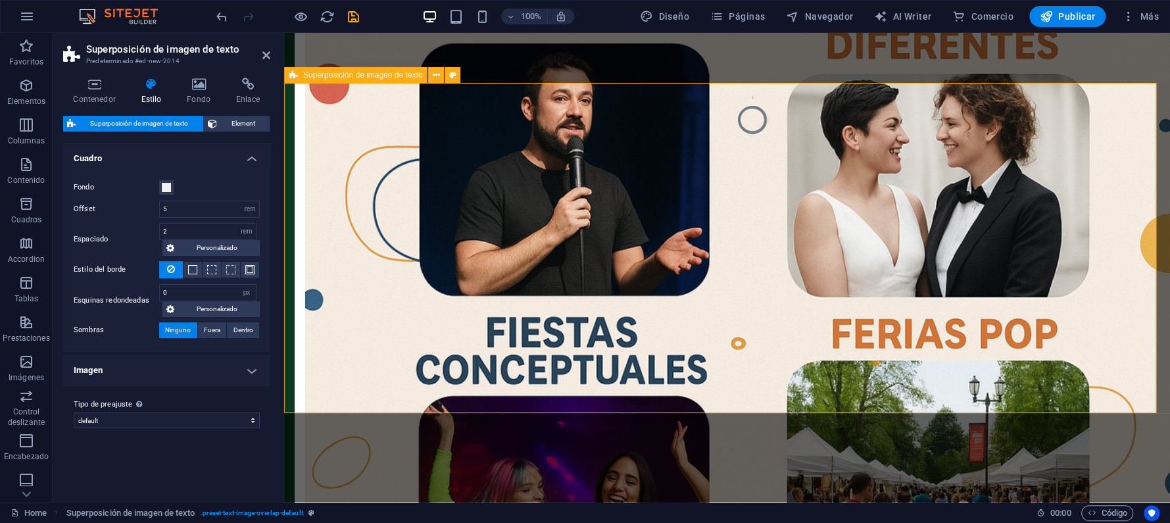
scroll to position [701, 0]
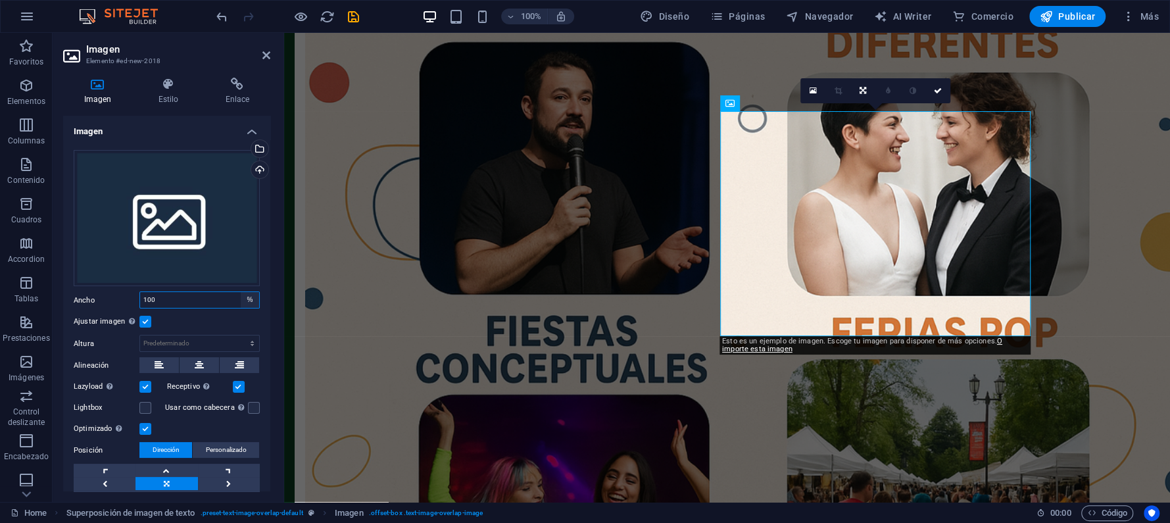
click at [254, 293] on select "Predeterminado automático px rem % em vh vw" at bounding box center [250, 300] width 18 height 16
select select "px"
click at [241, 292] on select "Predeterminado automático px rem % em vh vw" at bounding box center [250, 300] width 18 height 16
type input "472"
click at [197, 363] on icon at bounding box center [199, 365] width 9 height 16
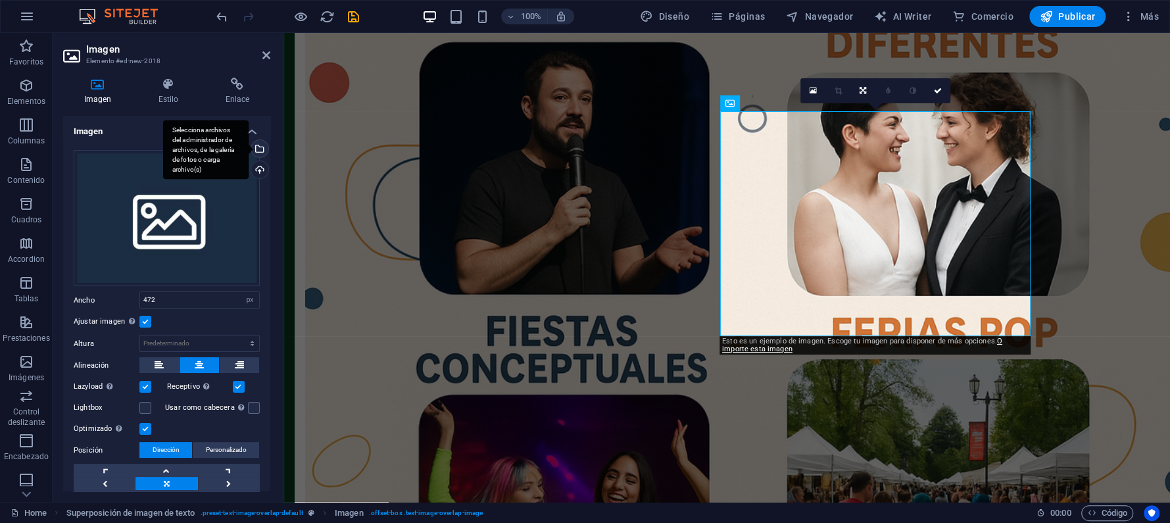
click at [263, 146] on div "Selecciona archivos del administrador de archivos, de la galería de fotos o car…" at bounding box center [259, 150] width 20 height 20
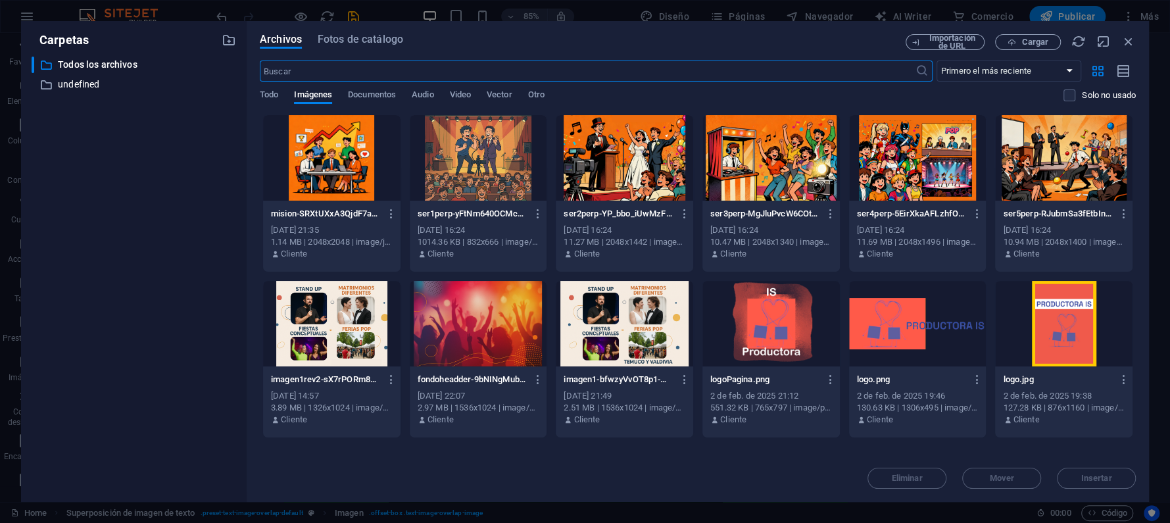
click at [331, 158] on div at bounding box center [331, 157] width 137 height 85
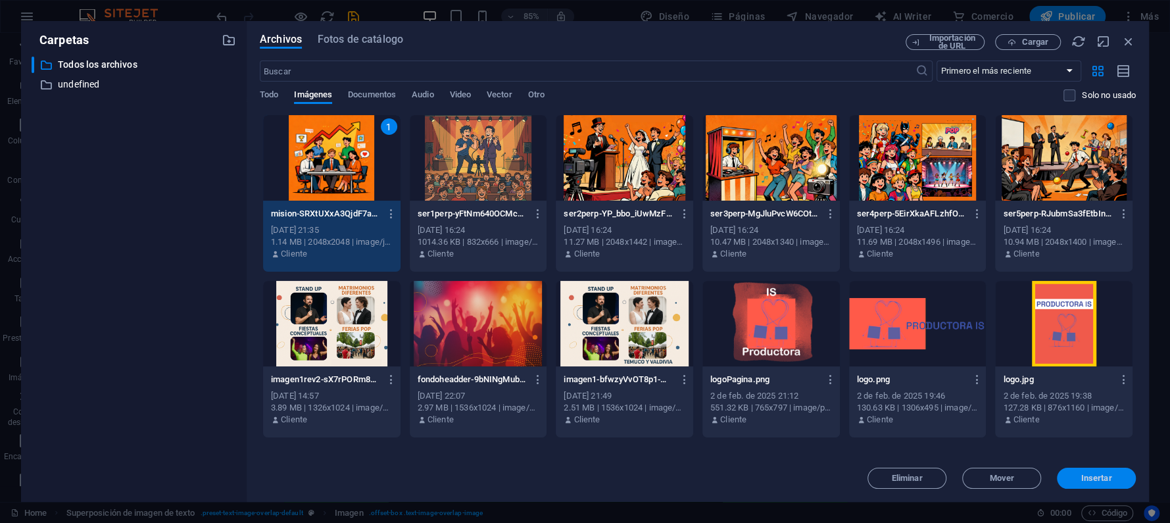
click at [1113, 481] on span "Insertar" at bounding box center [1096, 478] width 68 height 8
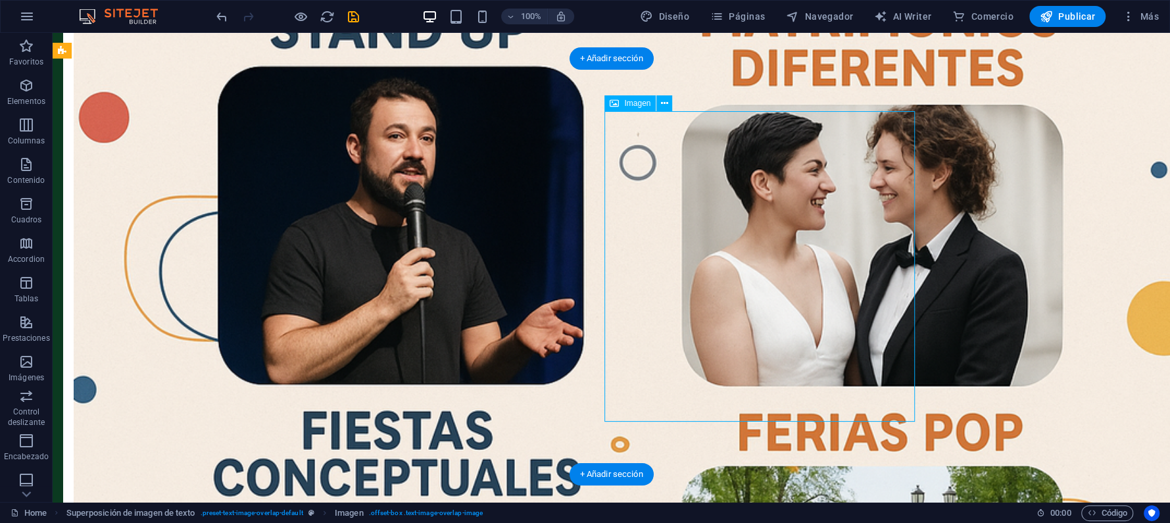
select select "px"
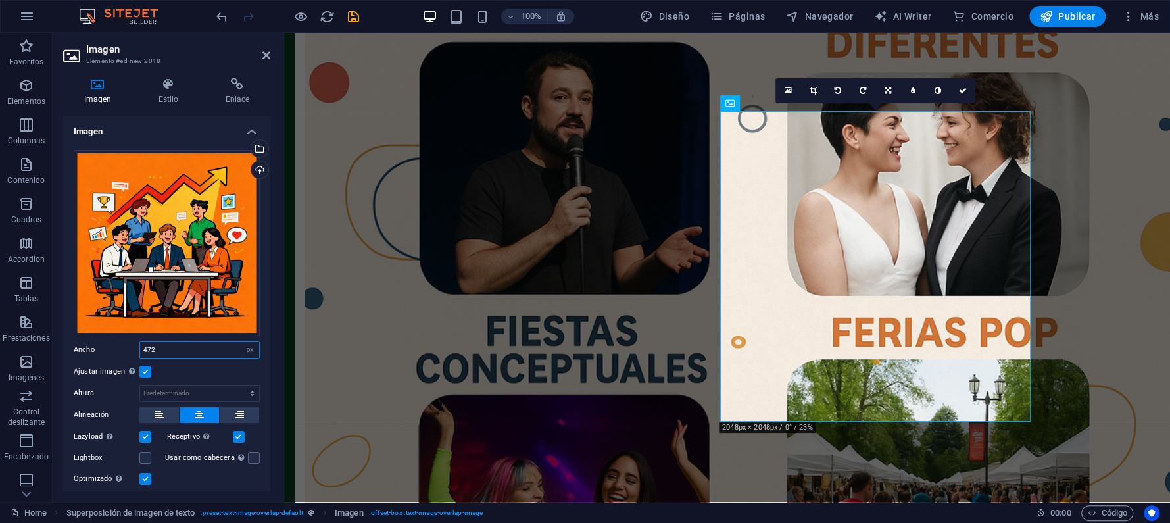
click at [174, 343] on input "472" at bounding box center [199, 350] width 119 height 16
drag, startPoint x: 174, startPoint y: 343, endPoint x: 126, endPoint y: 346, distance: 48.1
click at [126, 346] on div "Ancho 472 Predeterminado automático px rem % em vh vw" at bounding box center [167, 349] width 186 height 17
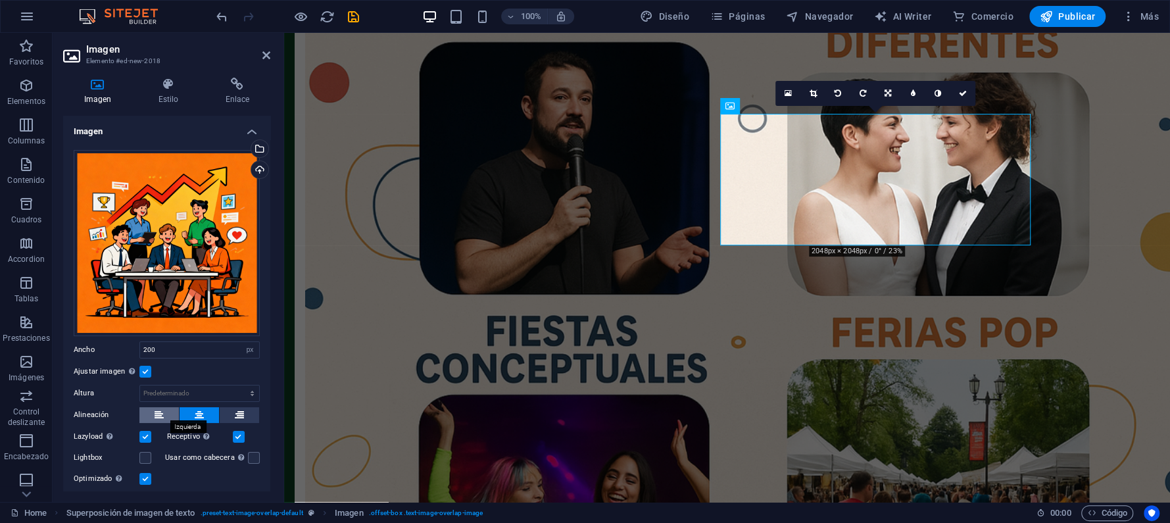
click at [149, 411] on button at bounding box center [158, 415] width 39 height 16
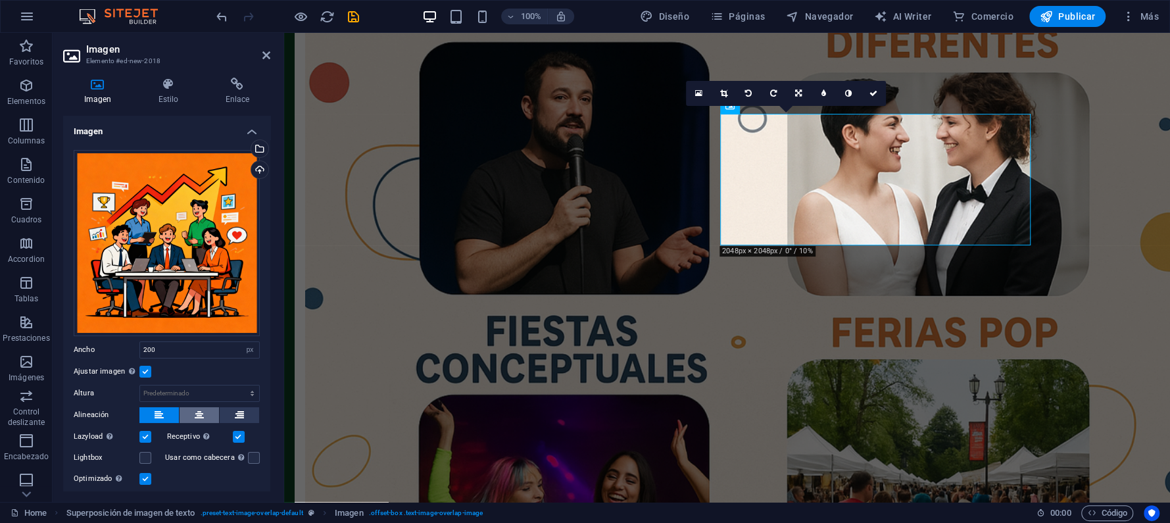
click at [192, 414] on button at bounding box center [199, 415] width 39 height 16
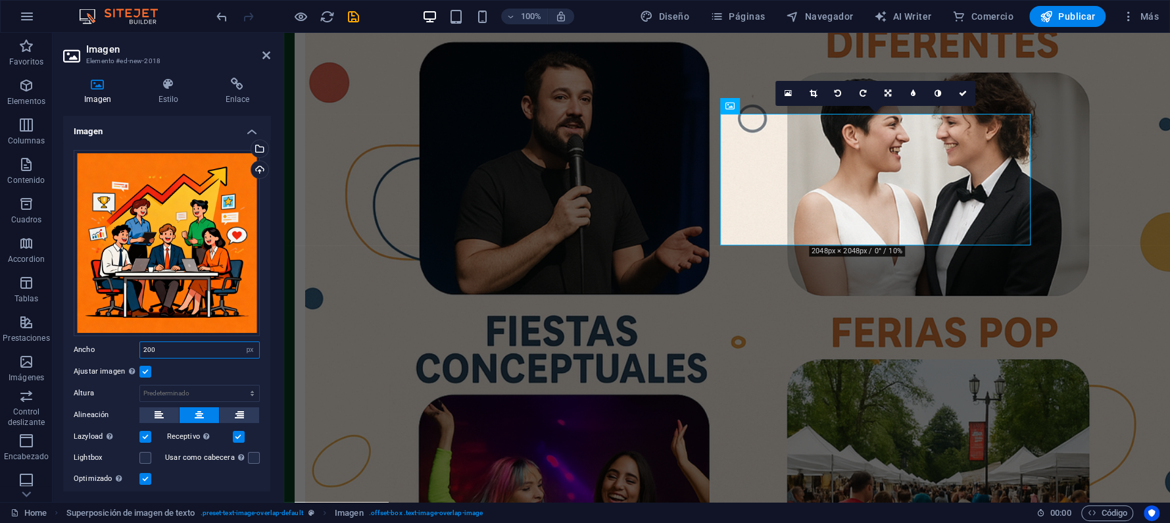
drag, startPoint x: 176, startPoint y: 347, endPoint x: 131, endPoint y: 341, distance: 45.8
click at [131, 341] on div "Ancho 200 Predeterminado automático px rem % em vh vw" at bounding box center [167, 349] width 186 height 17
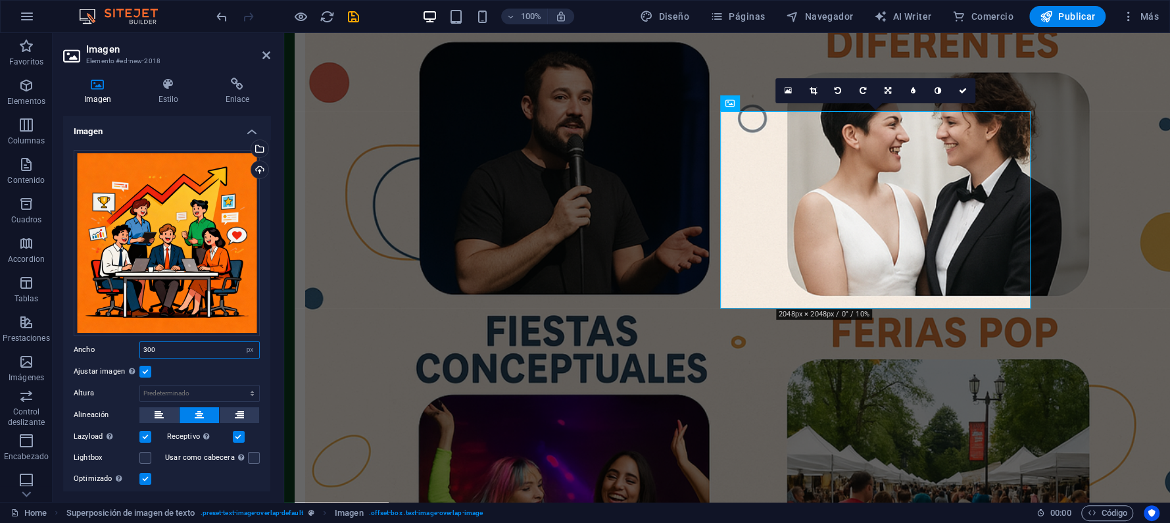
drag, startPoint x: 183, startPoint y: 348, endPoint x: 128, endPoint y: 343, distance: 55.5
click at [128, 343] on div "Ancho 300 Predeterminado automático px rem % em vh vw" at bounding box center [167, 349] width 186 height 17
type input "310"
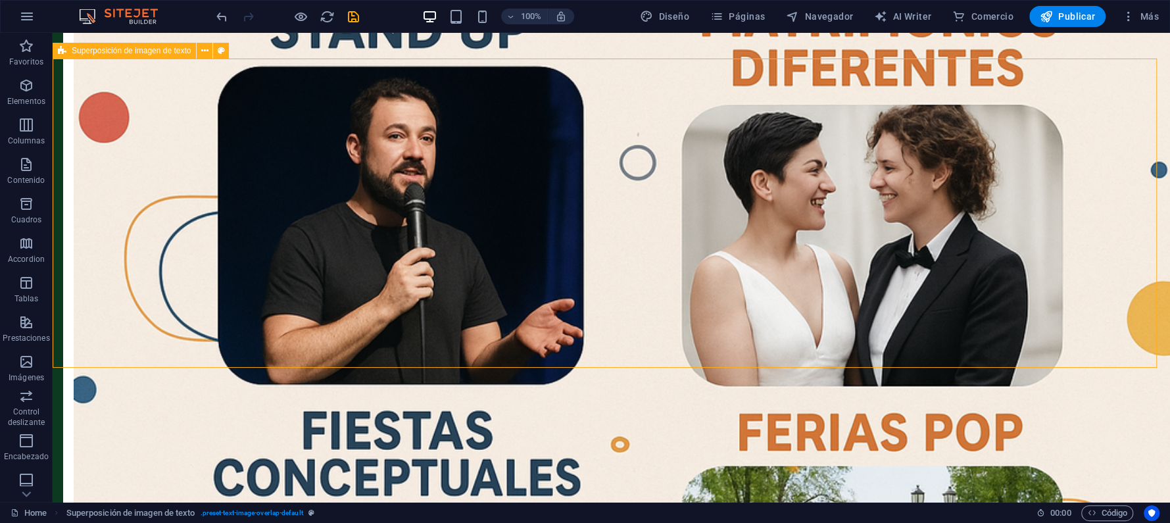
click at [66, 55] on icon at bounding box center [62, 51] width 9 height 16
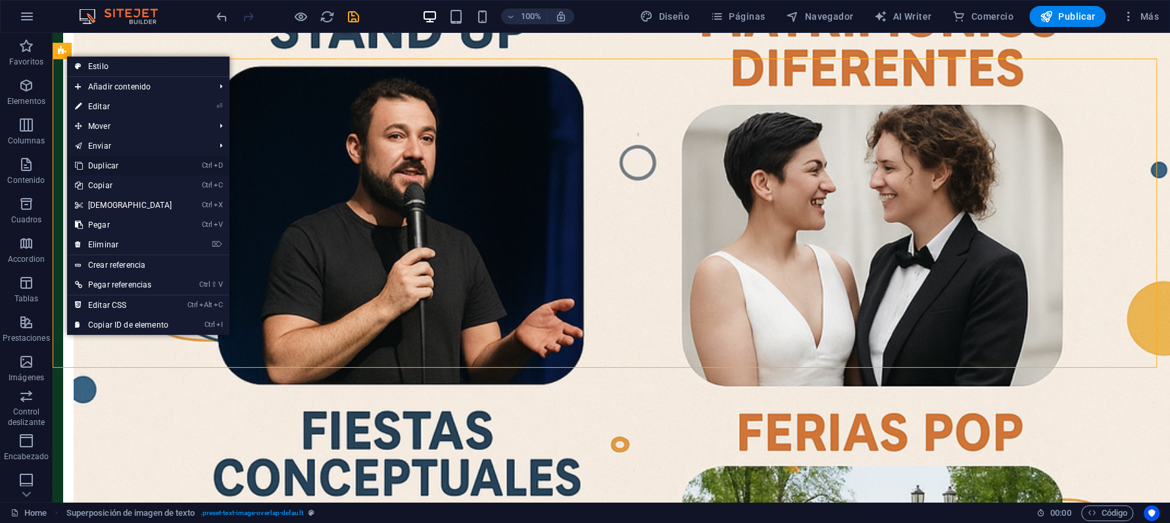
click at [109, 167] on link "Ctrl D Duplicar" at bounding box center [123, 166] width 113 height 20
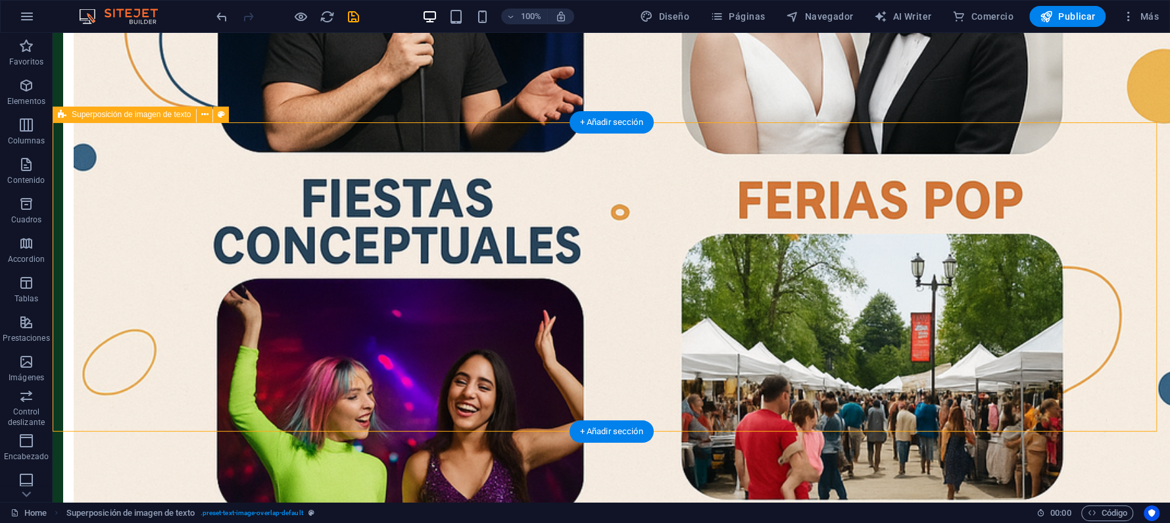
scroll to position [964, 0]
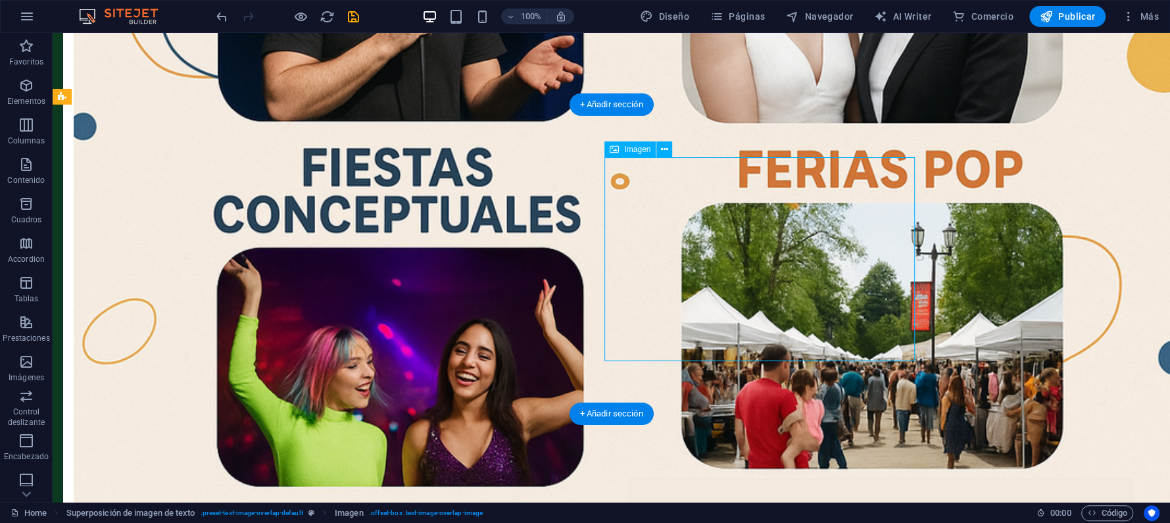
select select "px"
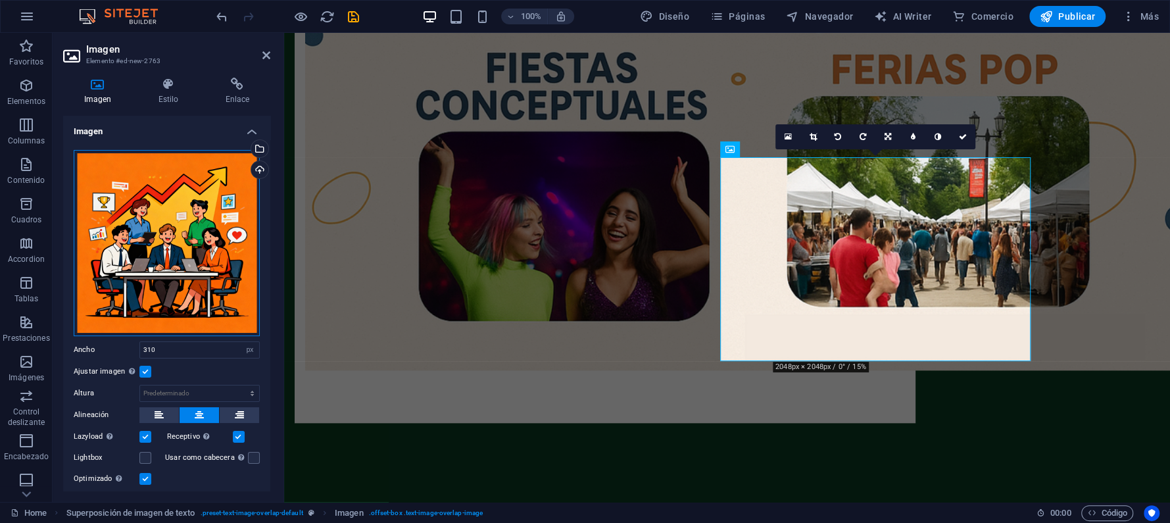
click at [166, 228] on div "Arrastra archivos aquí, haz clic para escoger archivos o selecciona archivos de…" at bounding box center [167, 243] width 186 height 186
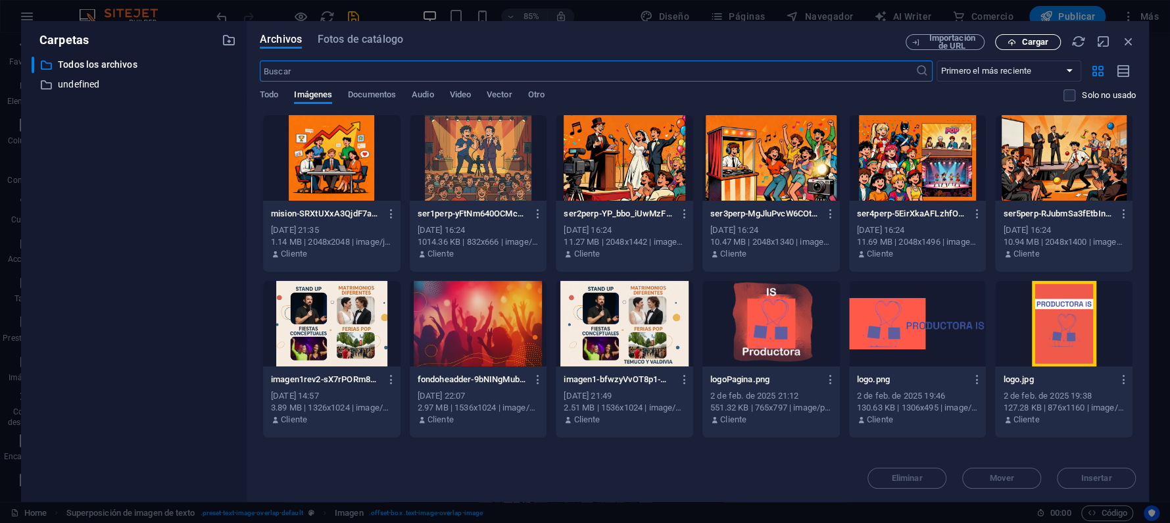
click at [1044, 42] on span "Cargar" at bounding box center [1034, 42] width 27 height 8
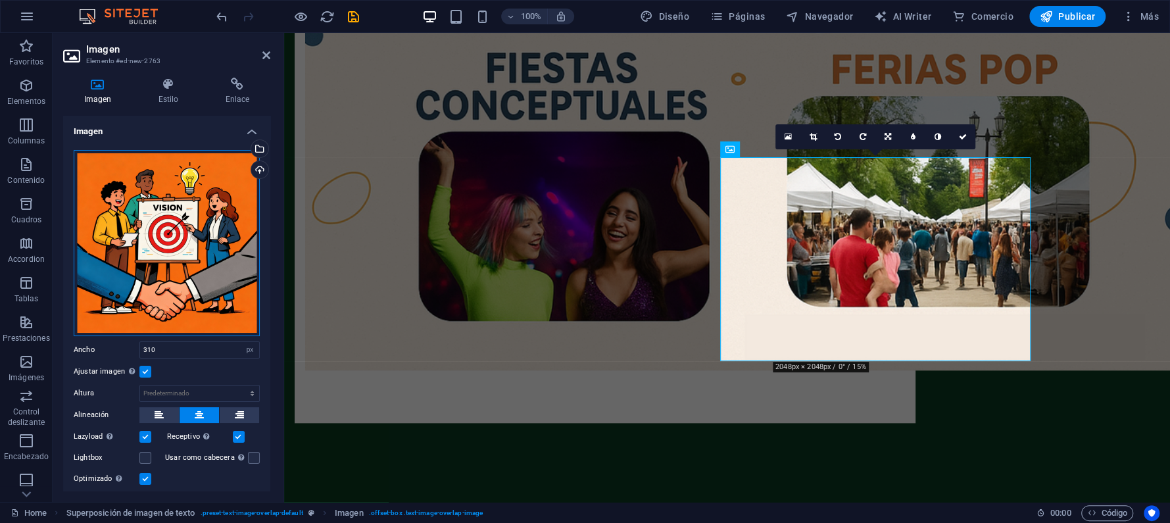
click at [170, 245] on div "Arrastra archivos aquí, haz clic para escoger archivos o selecciona archivos de…" at bounding box center [167, 243] width 186 height 186
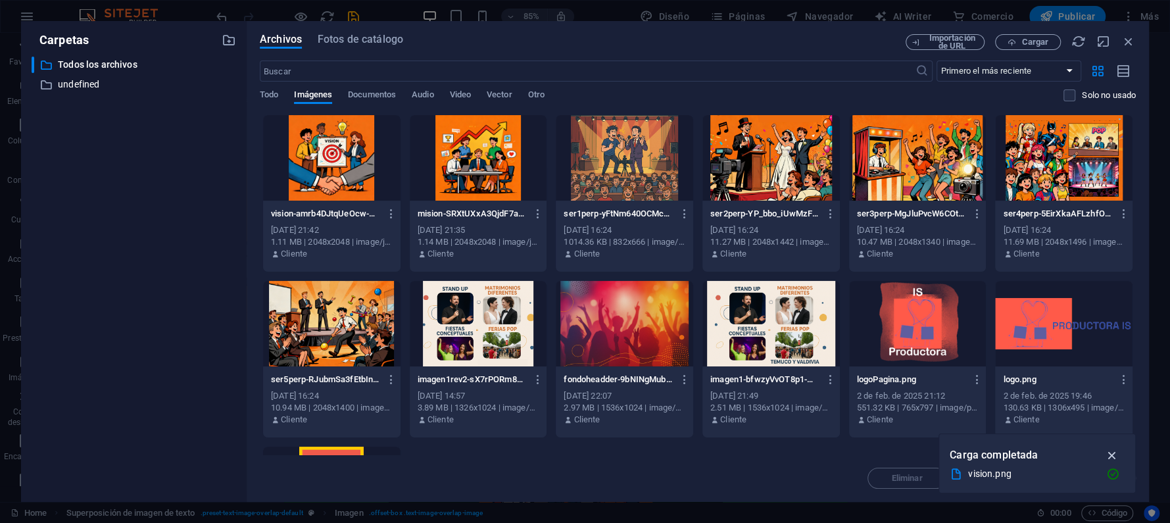
click at [1111, 450] on icon "button" at bounding box center [1111, 455] width 15 height 14
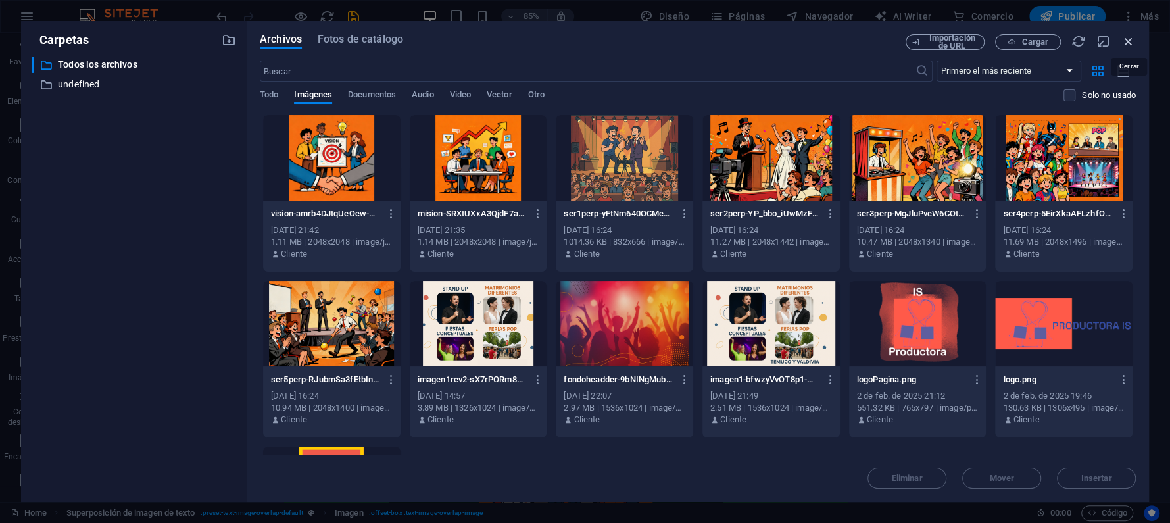
click at [1129, 37] on icon "button" at bounding box center [1128, 41] width 14 height 14
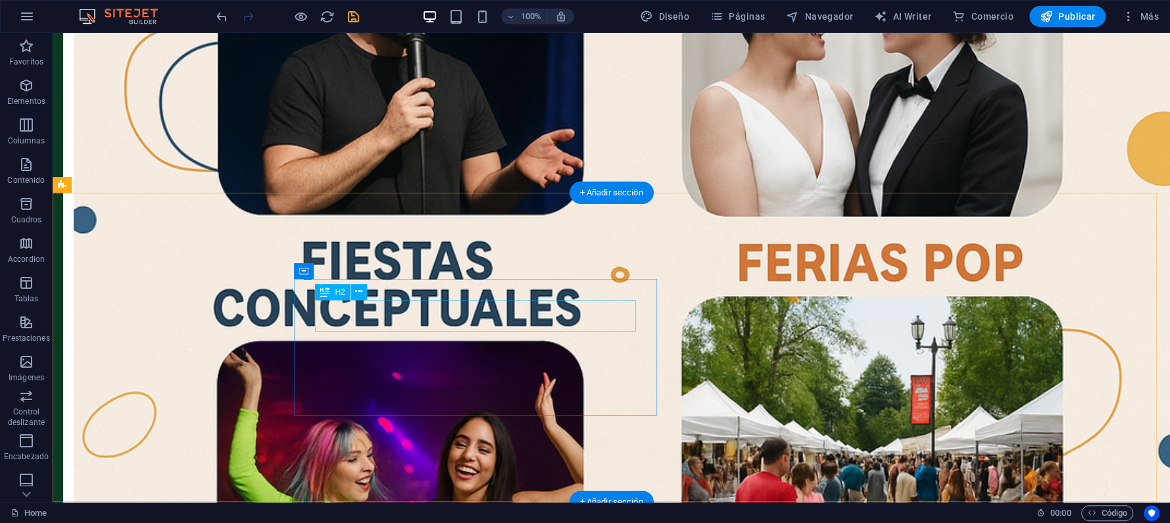
scroll to position [877, 0]
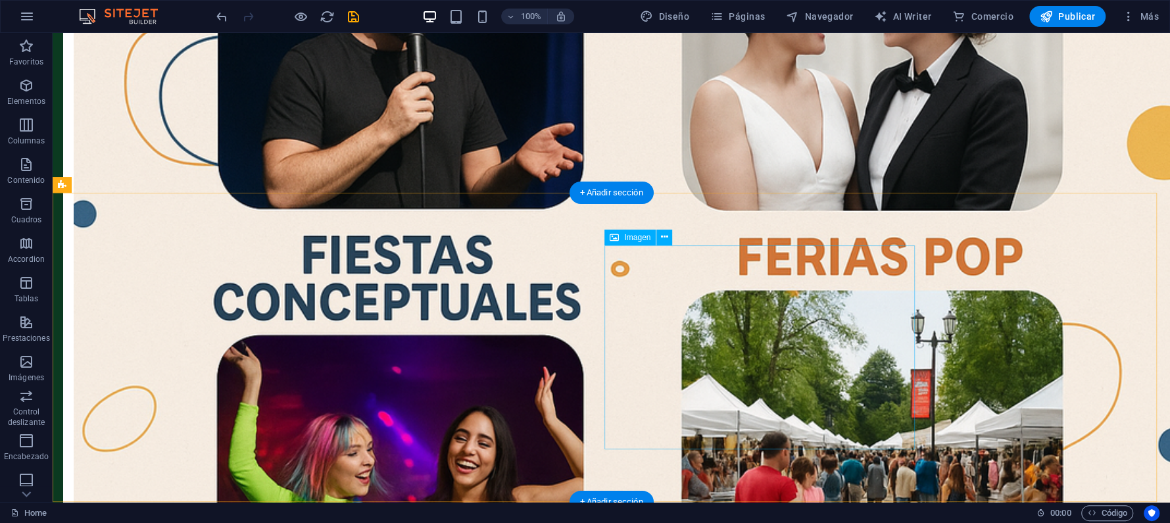
select select "px"
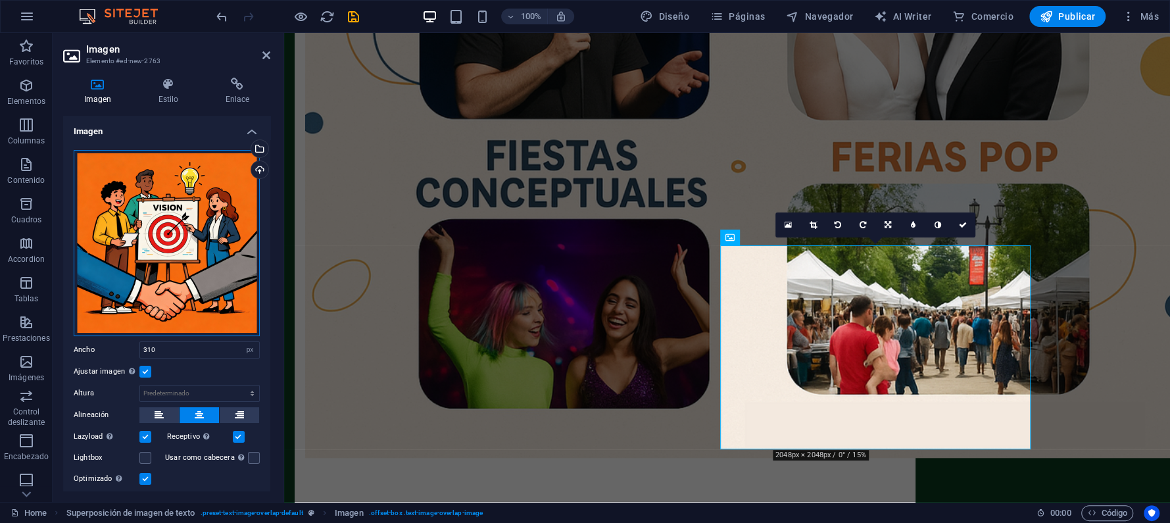
click at [158, 246] on div "Arrastra archivos aquí, haz clic para escoger archivos o selecciona archivos de…" at bounding box center [167, 243] width 186 height 186
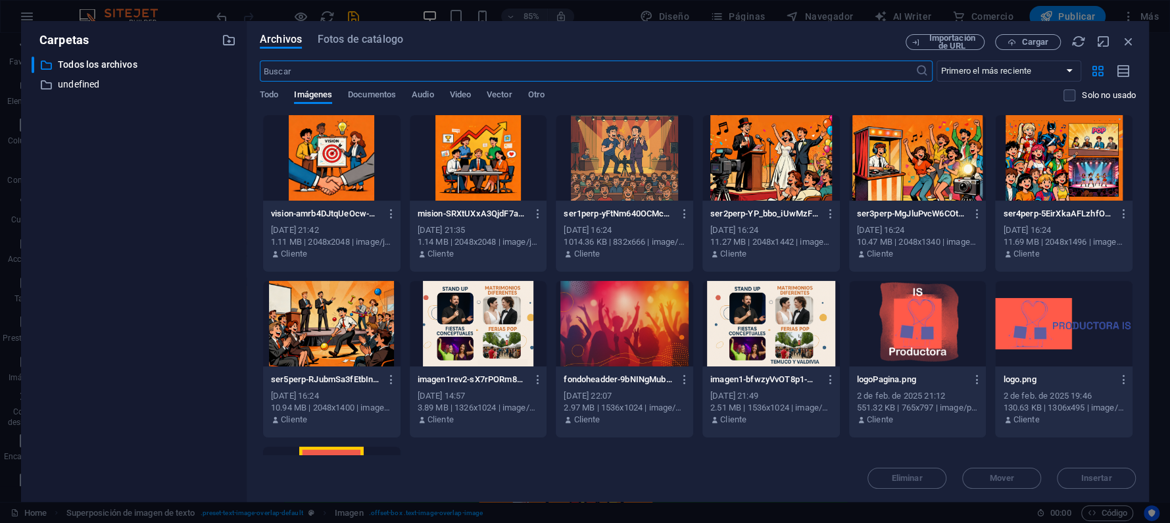
click at [358, 178] on div at bounding box center [331, 157] width 137 height 85
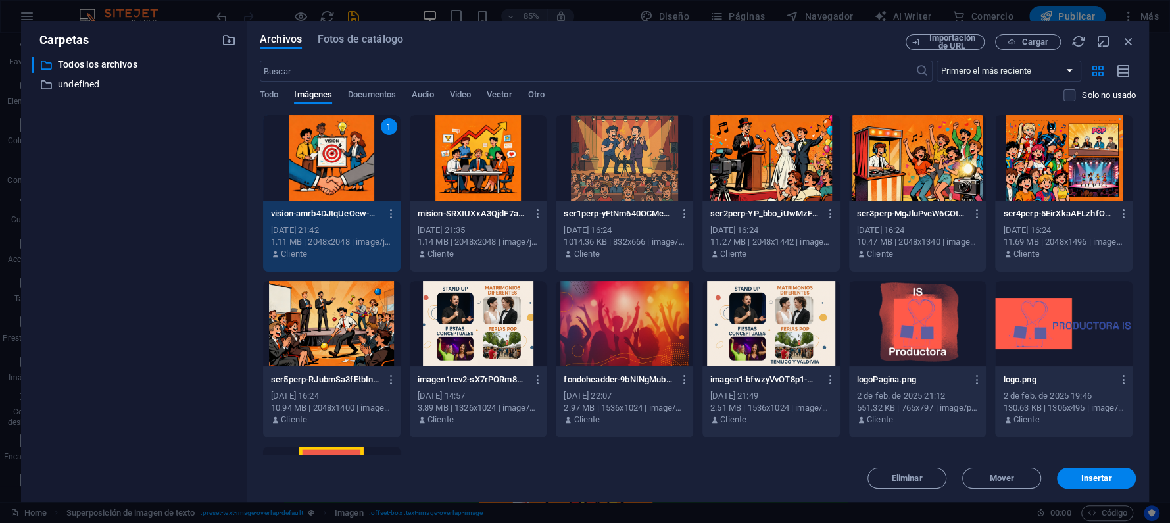
click at [358, 178] on div "1" at bounding box center [331, 157] width 137 height 85
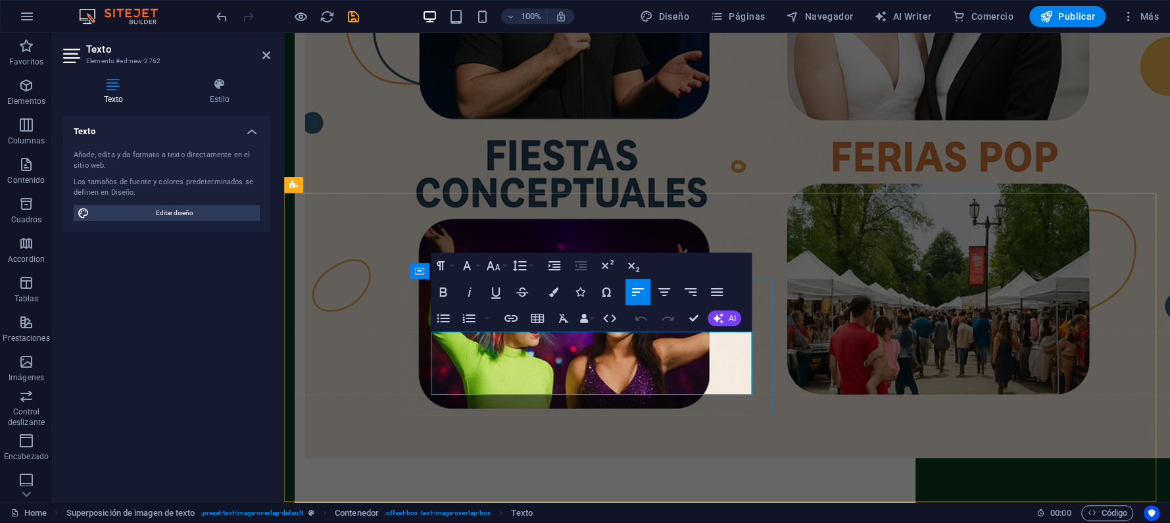
drag, startPoint x: 433, startPoint y: 335, endPoint x: 747, endPoint y: 380, distance: 317.6
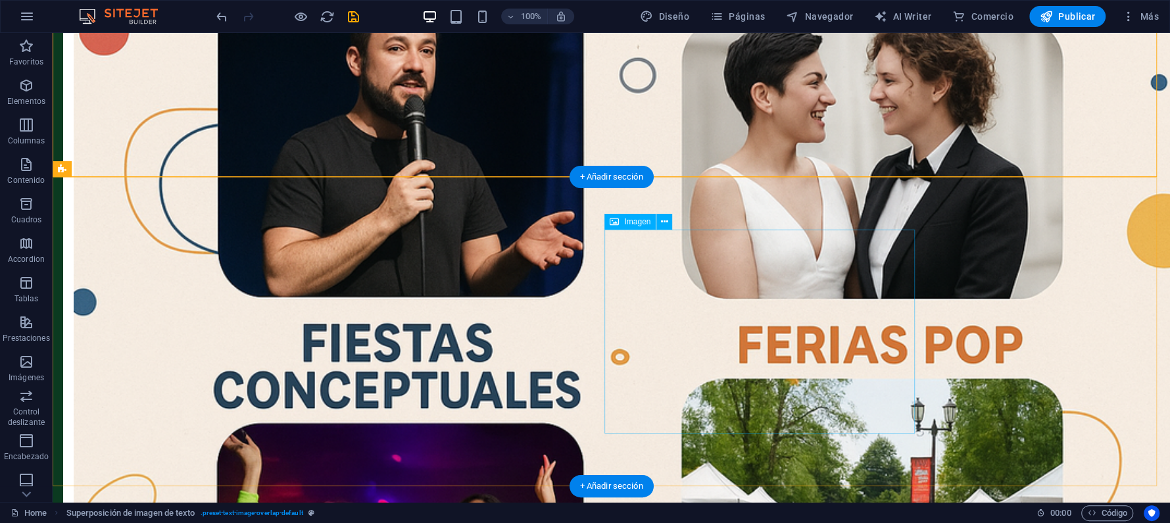
scroll to position [629, 0]
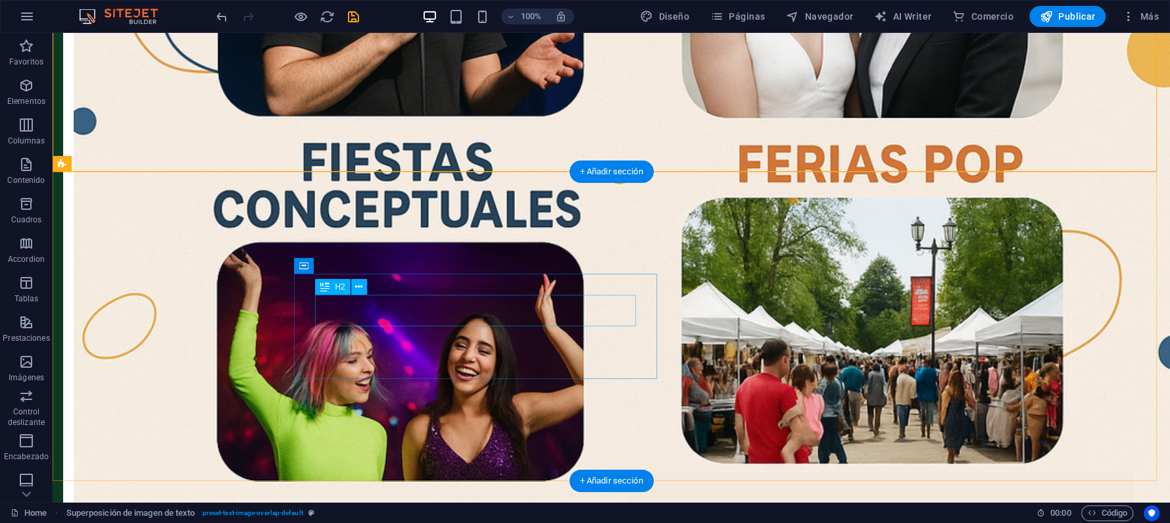
scroll to position [980, 0]
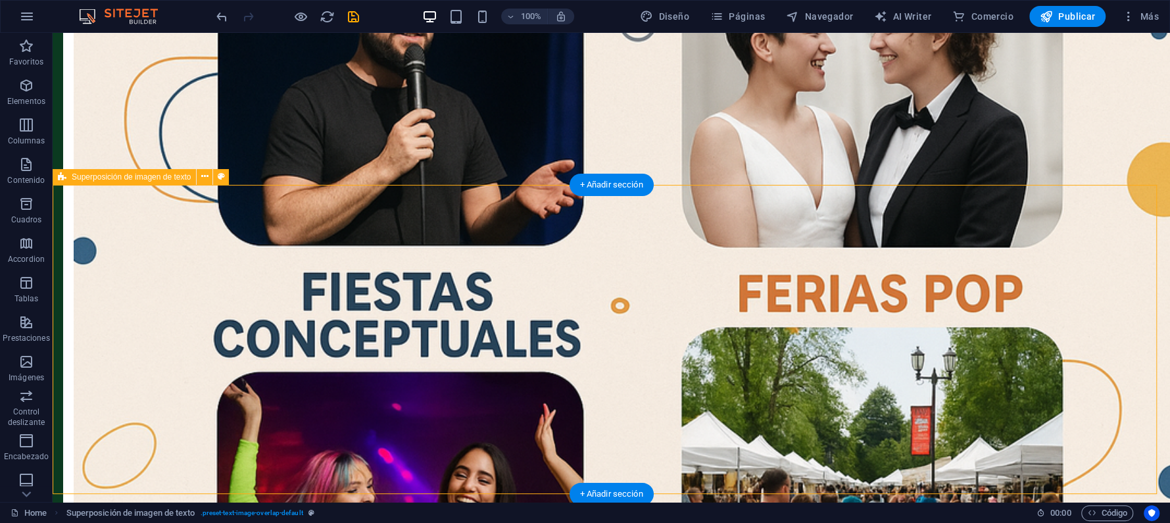
scroll to position [805, 0]
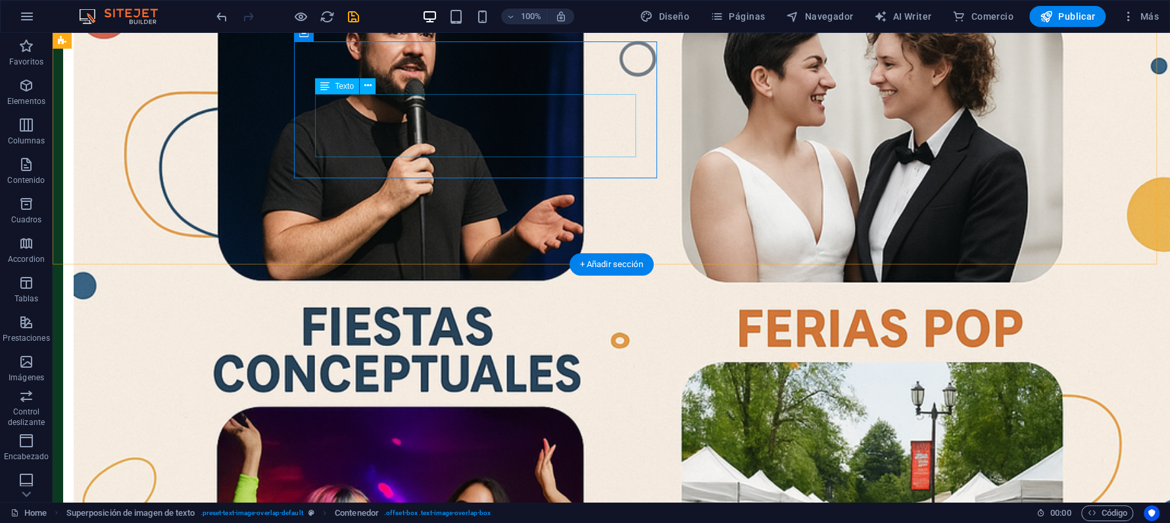
drag, startPoint x: 401, startPoint y: 137, endPoint x: 181, endPoint y: 154, distance: 220.2
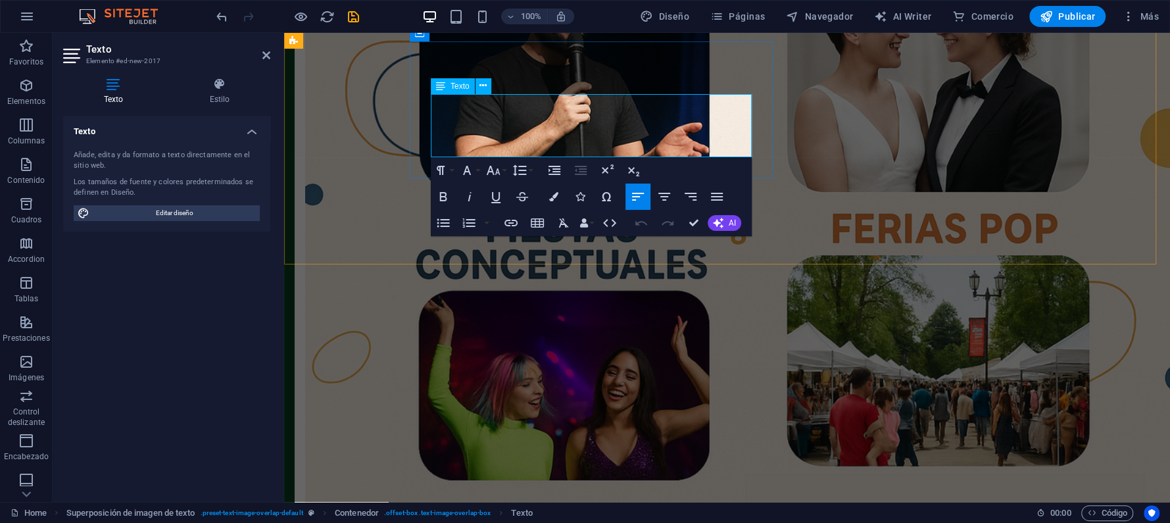
drag, startPoint x: 435, startPoint y: 105, endPoint x: 737, endPoint y: 151, distance: 306.0
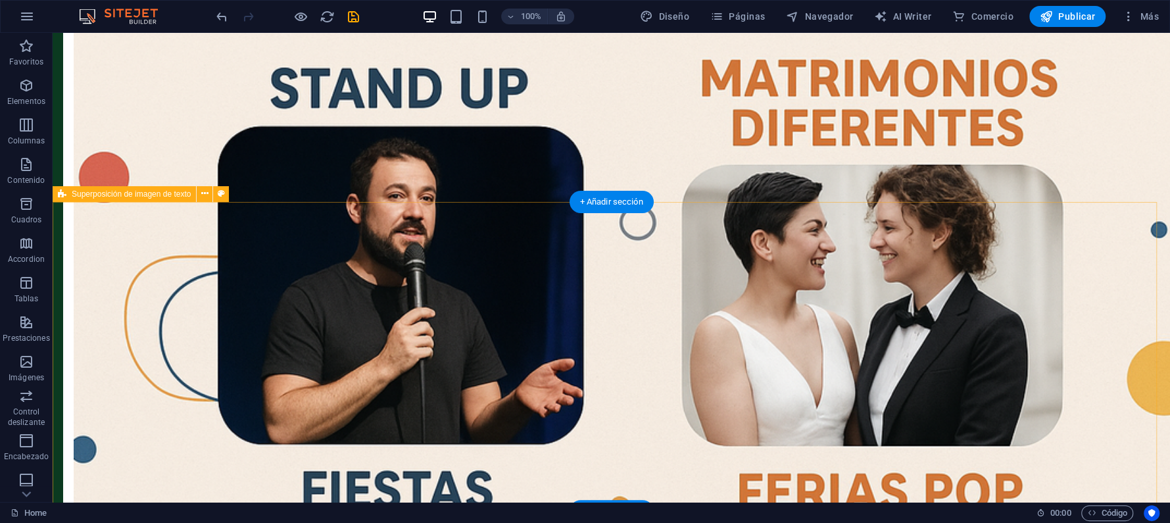
scroll to position [733, 0]
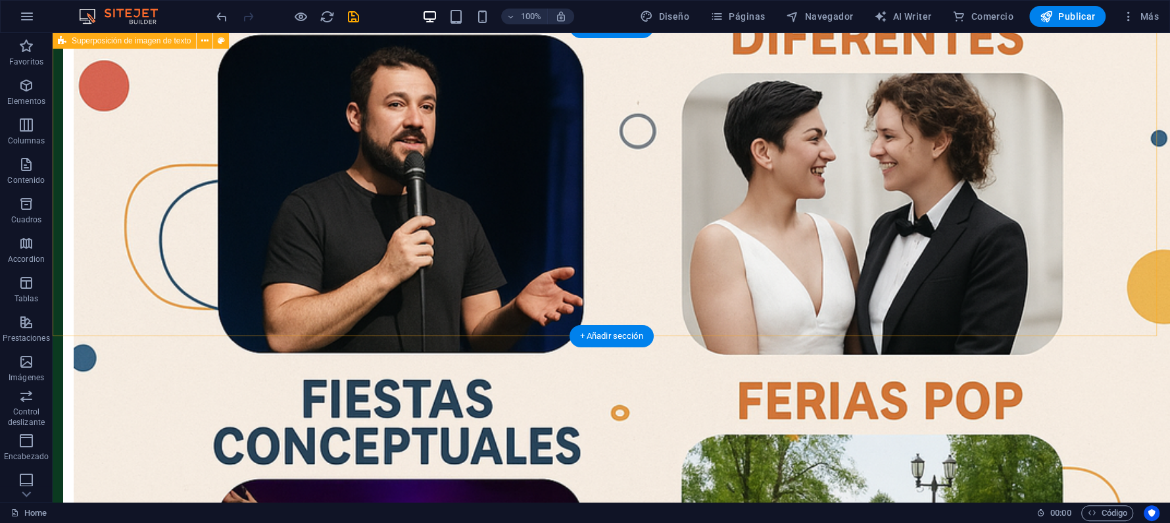
select select "rem"
select select "px"
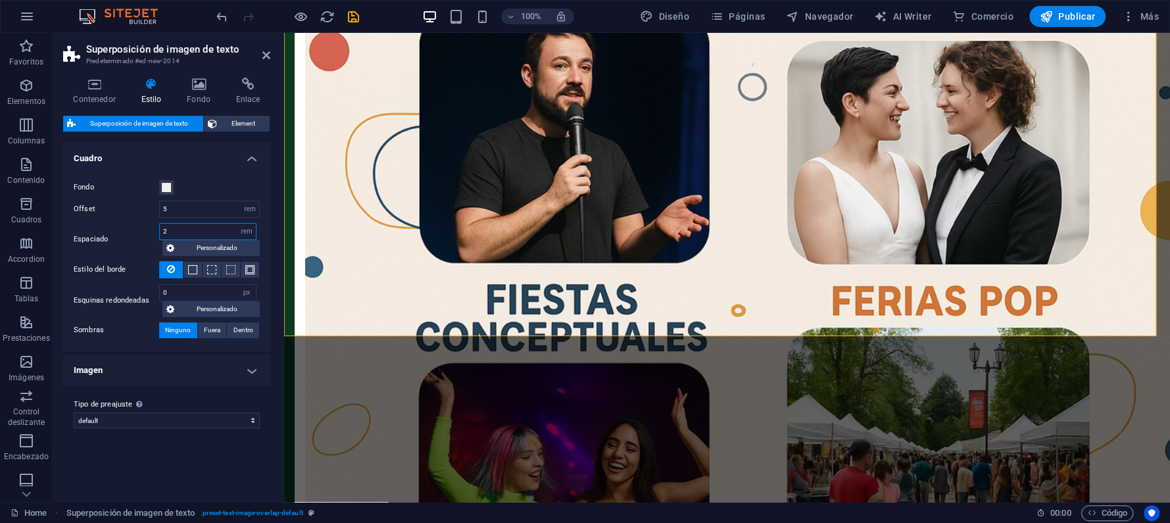
click at [181, 224] on input "2" at bounding box center [208, 232] width 96 height 16
type input "1"
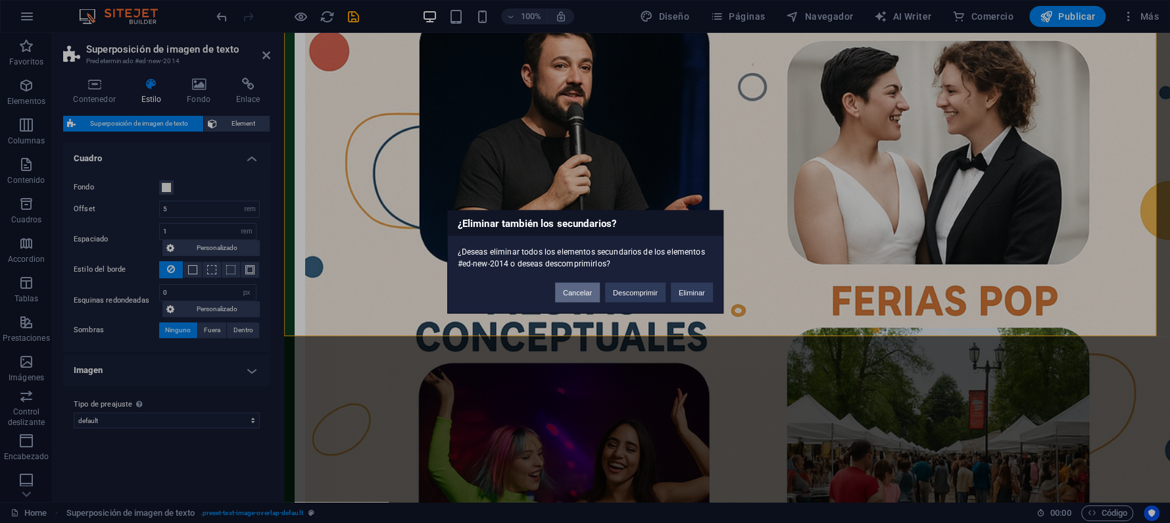
click at [587, 295] on button "Cancelar" at bounding box center [577, 292] width 45 height 20
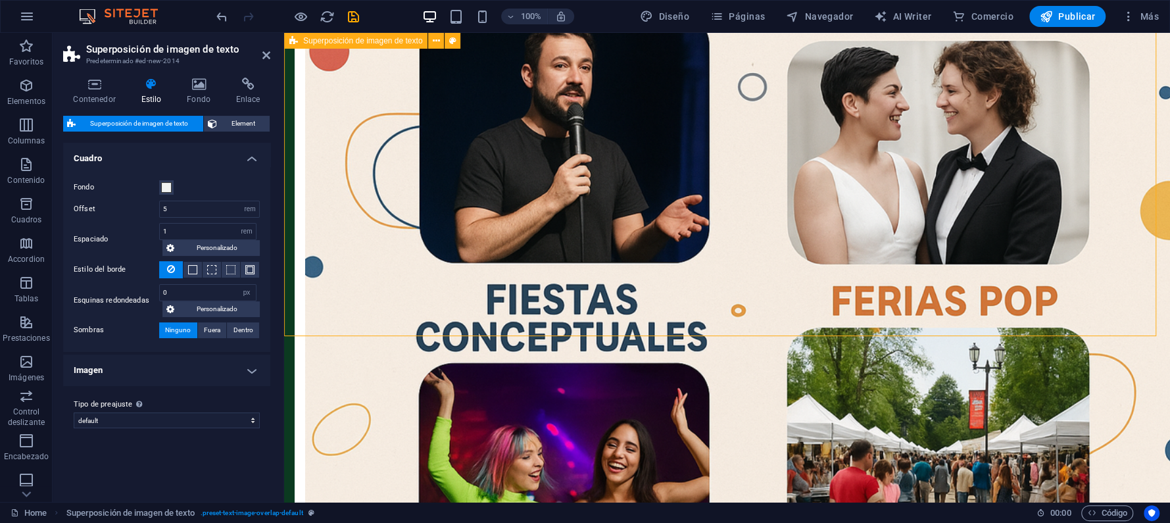
click at [228, 174] on div "Fondo Offset 5 rem px % vh vw Espaciado 1 rem px % vh vw Personalizado Personal…" at bounding box center [166, 258] width 212 height 185
click at [187, 232] on input "1" at bounding box center [208, 232] width 96 height 16
click at [217, 168] on div "Fondo Offset 5 rem px % vh vw Espaciado 5 rem px % vh vw Personalizado Personal…" at bounding box center [166, 258] width 212 height 185
drag, startPoint x: 191, startPoint y: 231, endPoint x: 149, endPoint y: 228, distance: 41.6
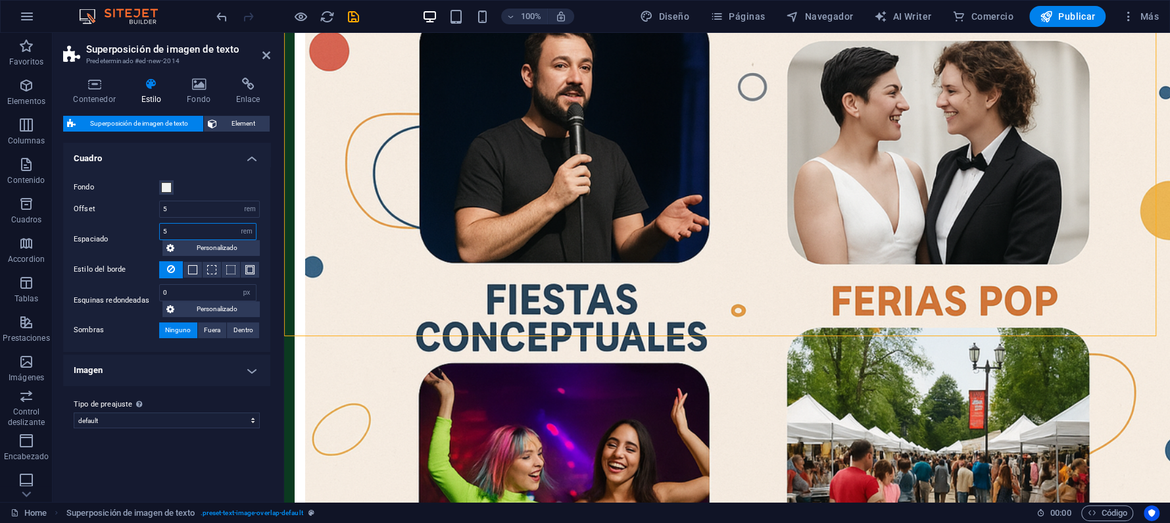
click at [149, 228] on div "Espaciado 5 rem px % vh vw Personalizado Personalizado" at bounding box center [167, 239] width 186 height 33
type input "0.5"
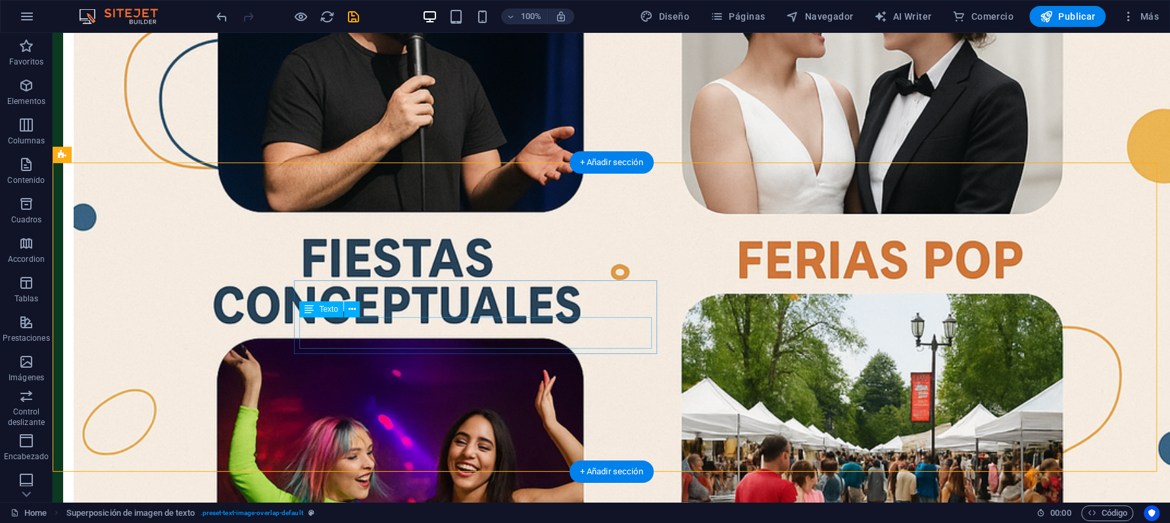
scroll to position [908, 0]
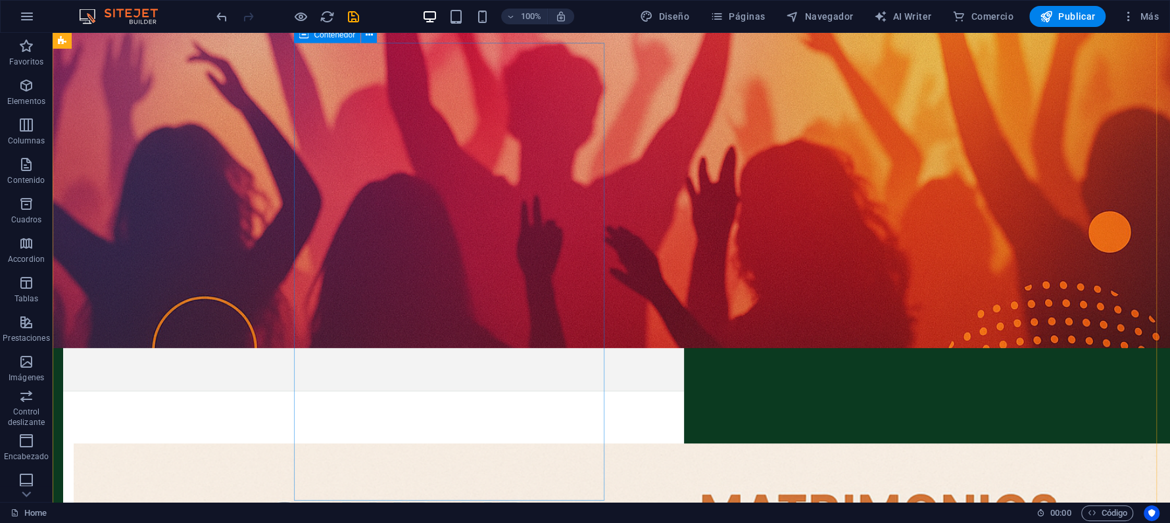
scroll to position [0, 0]
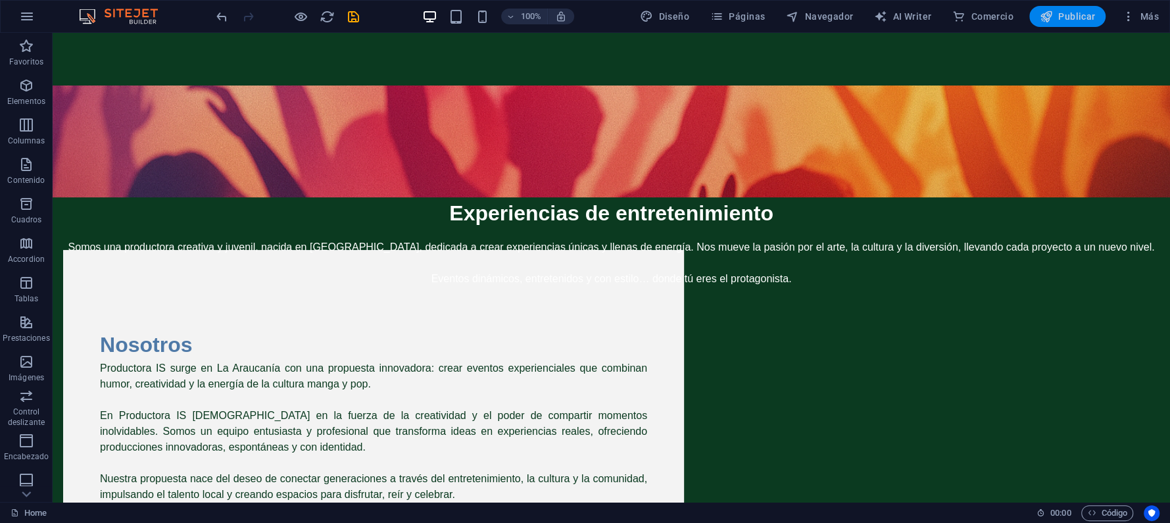
click at [1069, 8] on button "Publicar" at bounding box center [1067, 16] width 77 height 21
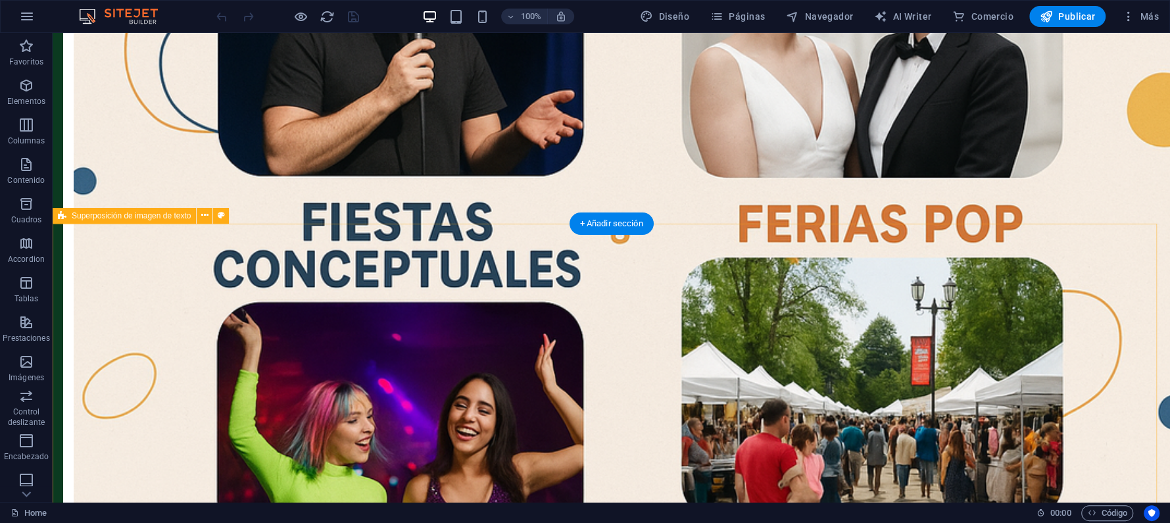
scroll to position [964, 0]
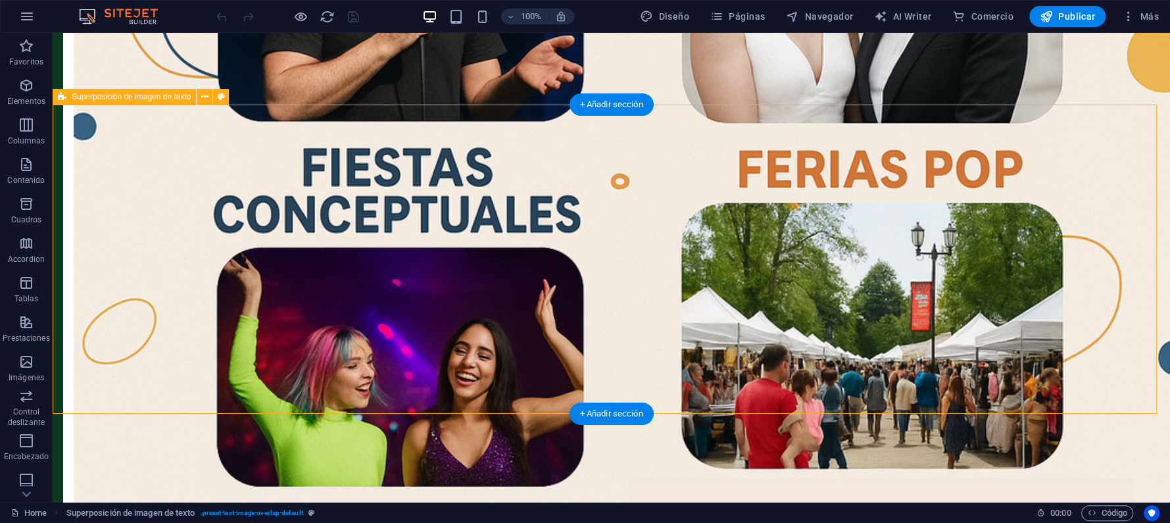
drag, startPoint x: 934, startPoint y: 129, endPoint x: 617, endPoint y: 368, distance: 396.2
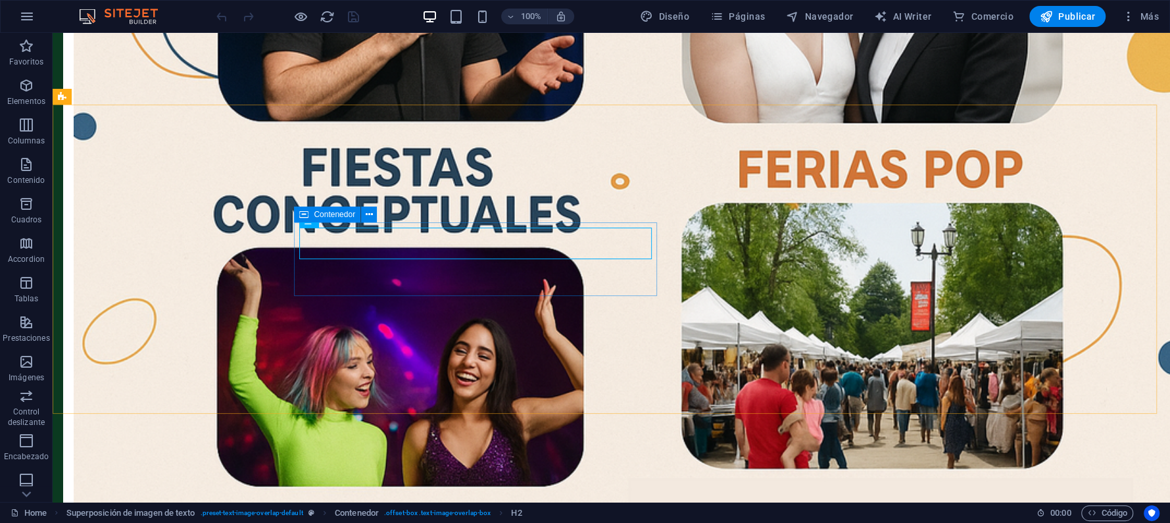
click at [310, 214] on div "Contenedor" at bounding box center [327, 214] width 66 height 16
click at [318, 218] on span "Contenedor" at bounding box center [334, 214] width 41 height 8
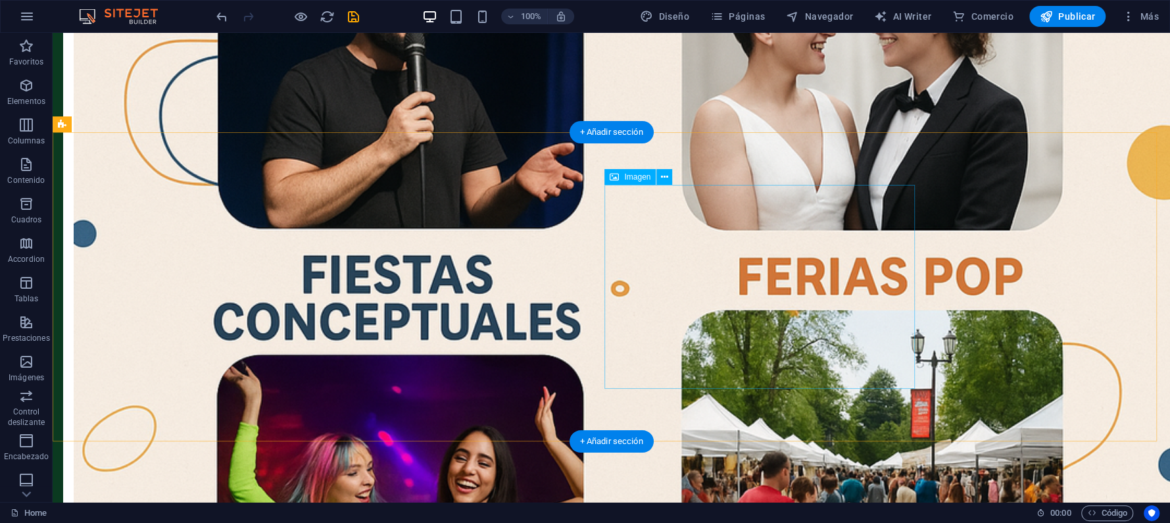
scroll to position [613, 0]
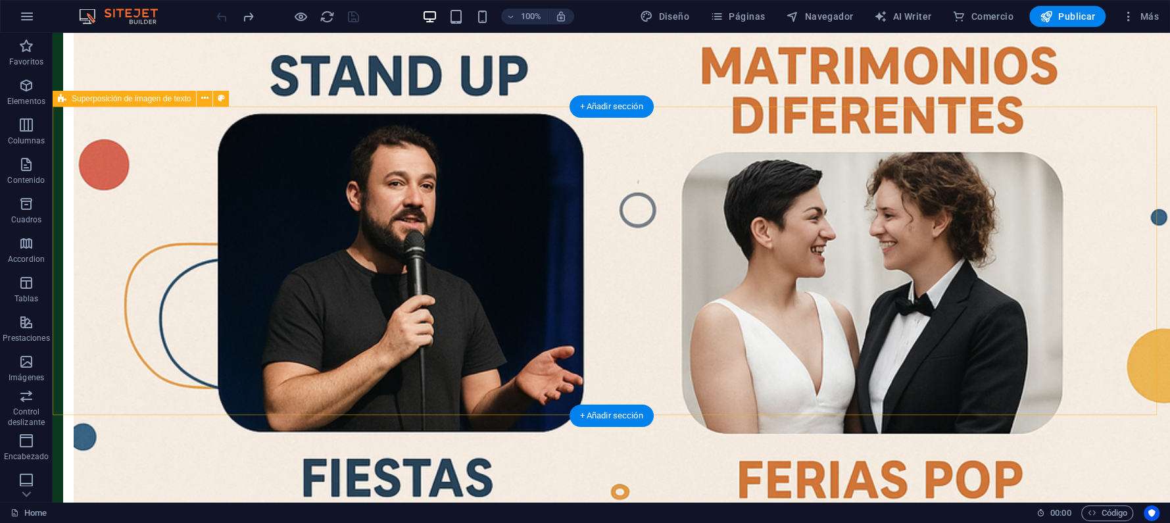
scroll to position [829, 0]
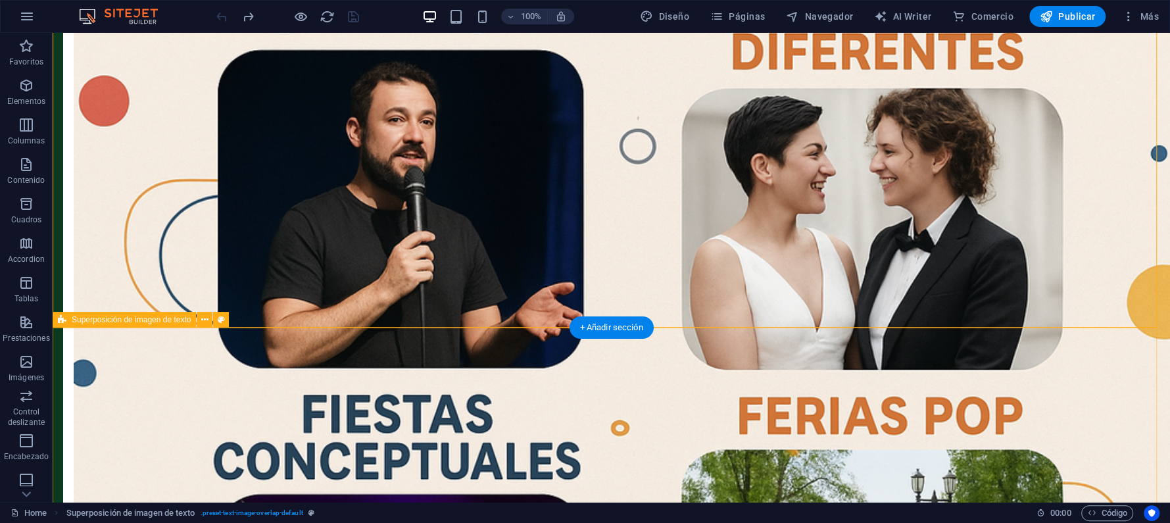
scroll to position [741, 0]
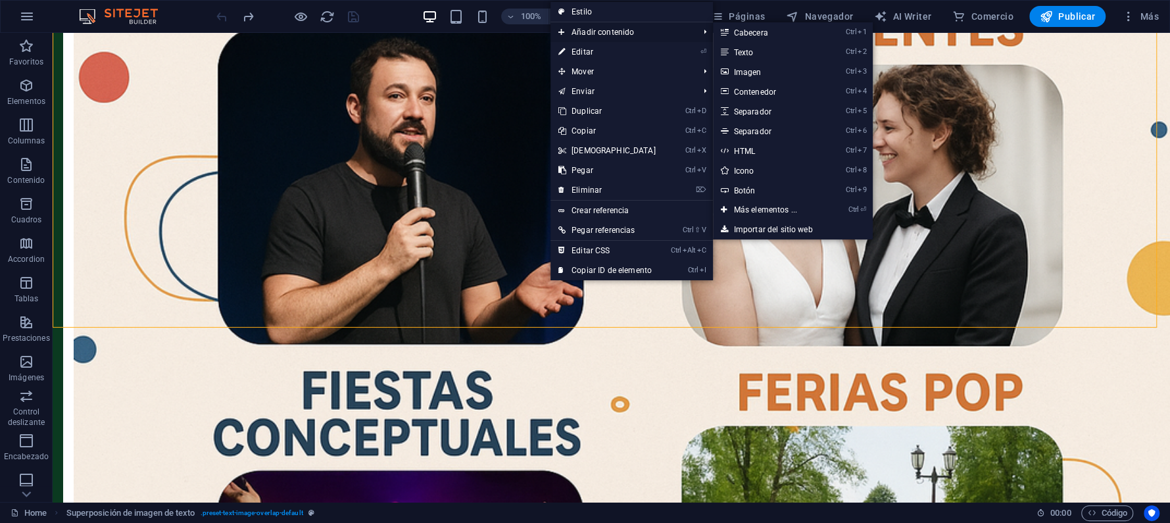
click at [660, 32] on span "Añadir contenido" at bounding box center [621, 32] width 143 height 20
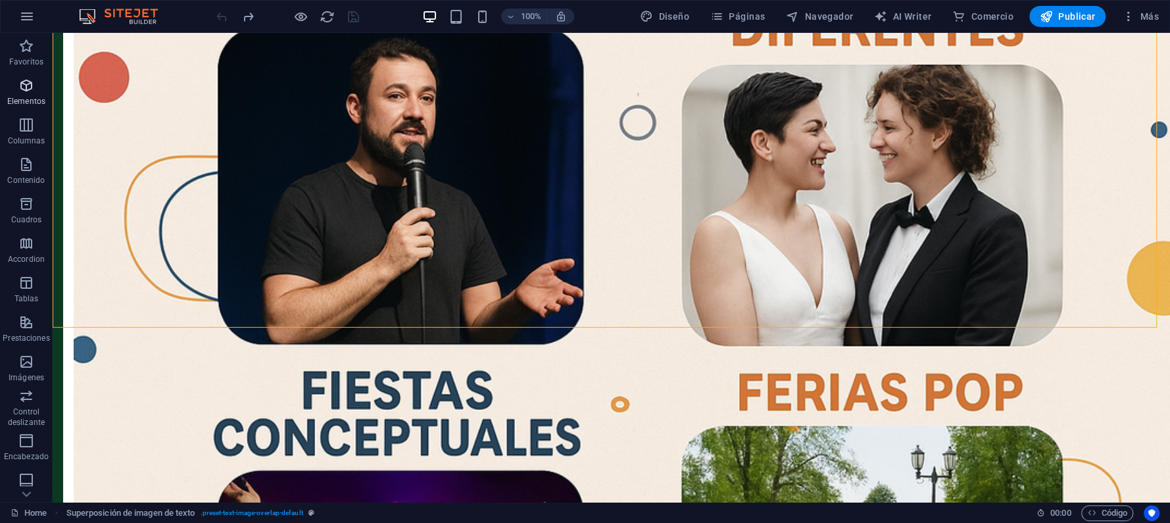
click at [21, 88] on icon "button" at bounding box center [26, 86] width 16 height 16
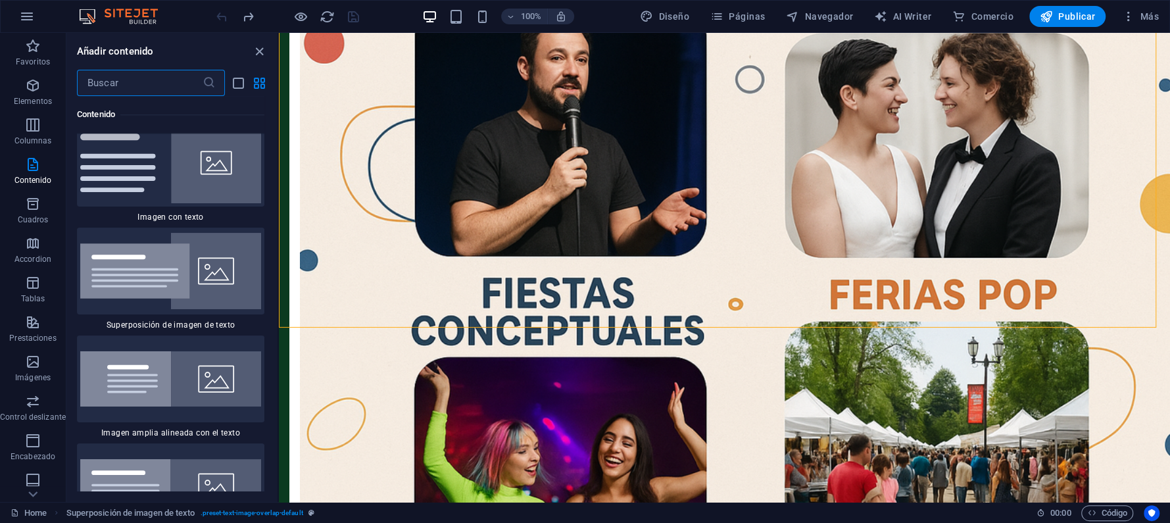
scroll to position [4982, 0]
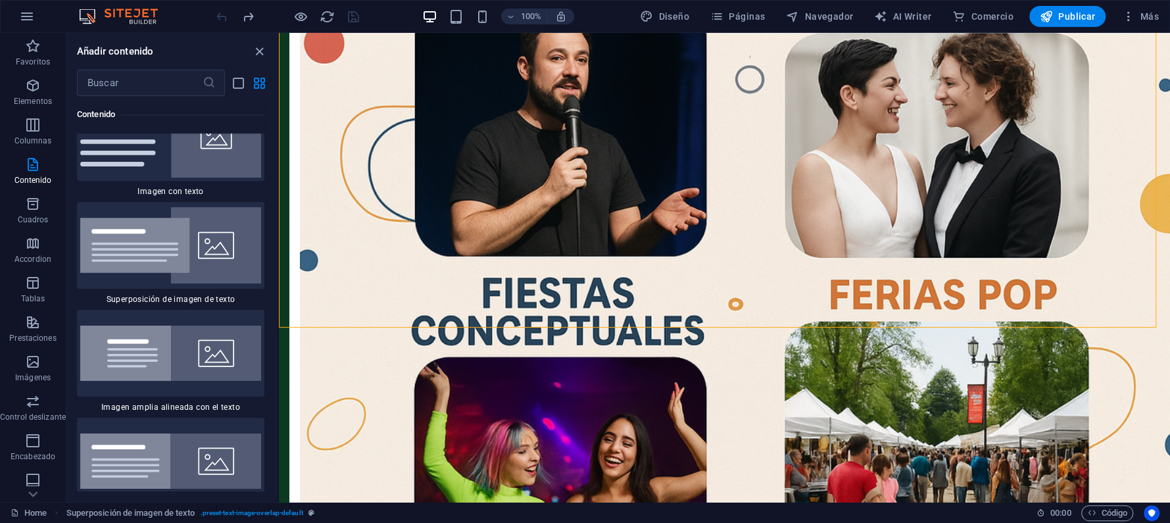
click at [154, 207] on img at bounding box center [170, 245] width 181 height 76
select select "rem"
select select "px"
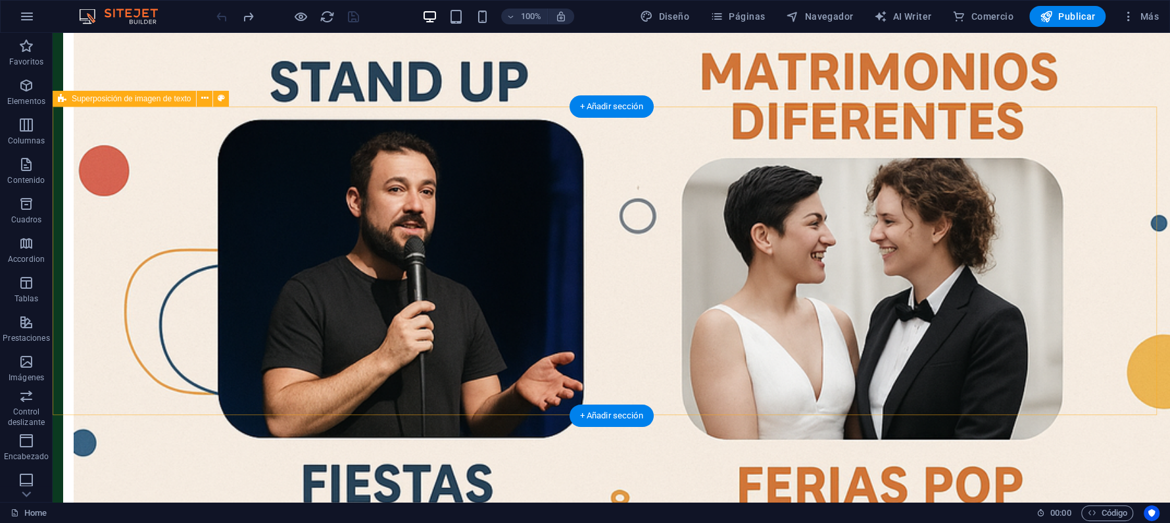
scroll to position [654, 0]
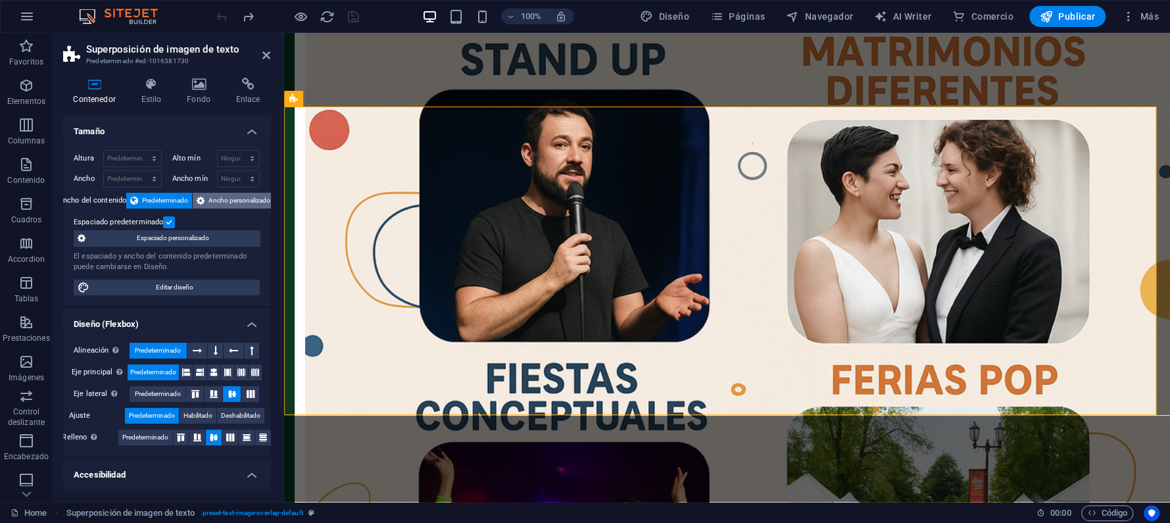
click at [237, 198] on span "Ancho personalizado" at bounding box center [239, 201] width 62 height 16
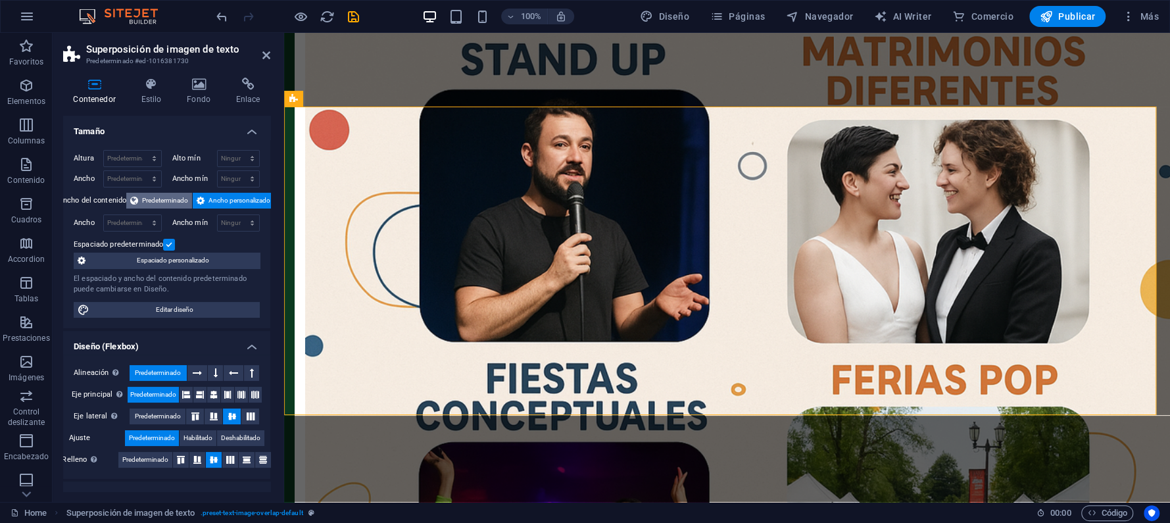
click at [153, 195] on span "Predeterminado" at bounding box center [165, 201] width 46 height 16
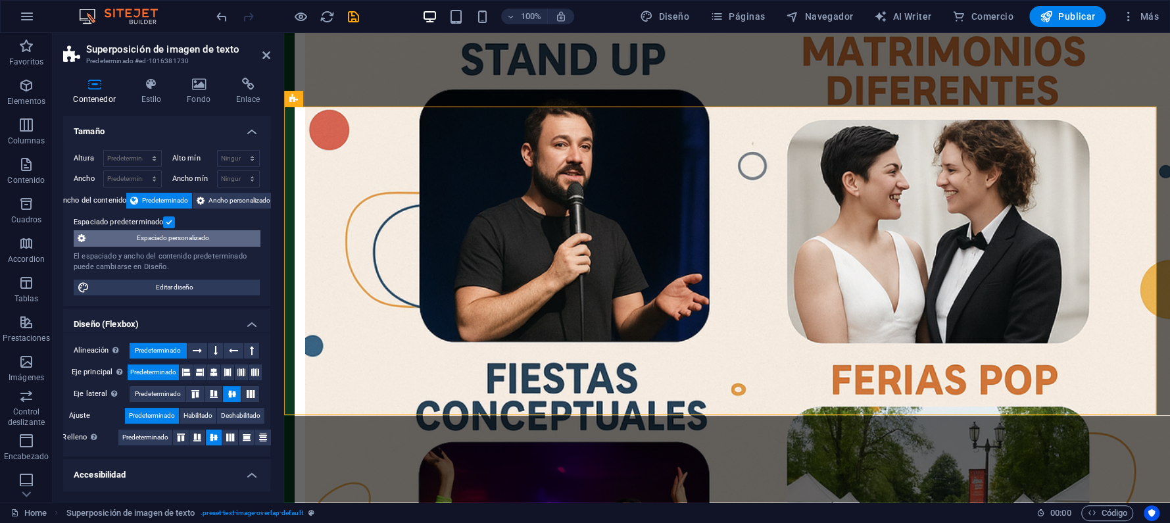
click at [180, 236] on span "Espaciado personalizado" at bounding box center [172, 238] width 166 height 16
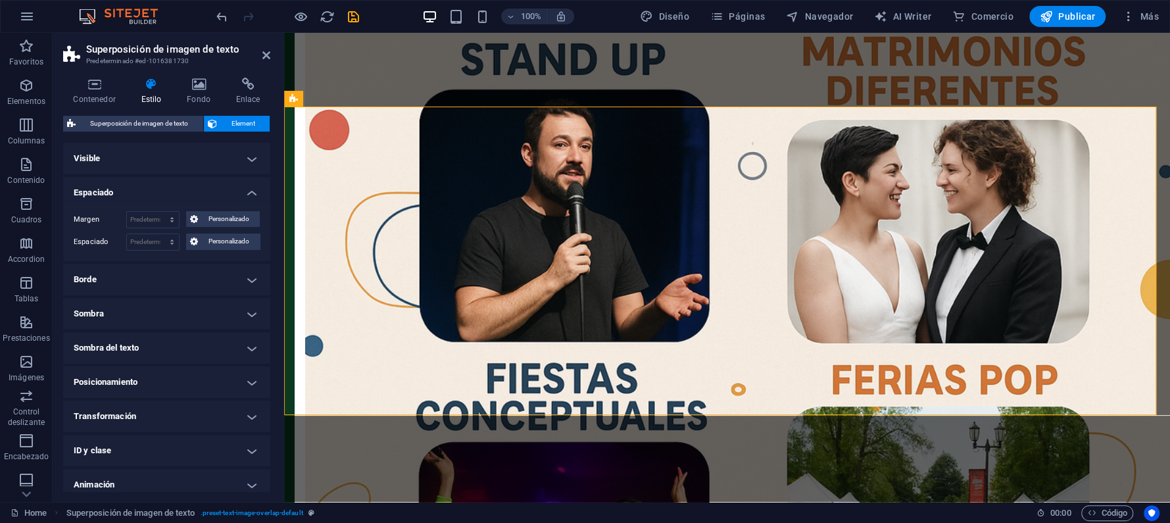
click at [248, 275] on h4 "Borde" at bounding box center [166, 280] width 207 height 32
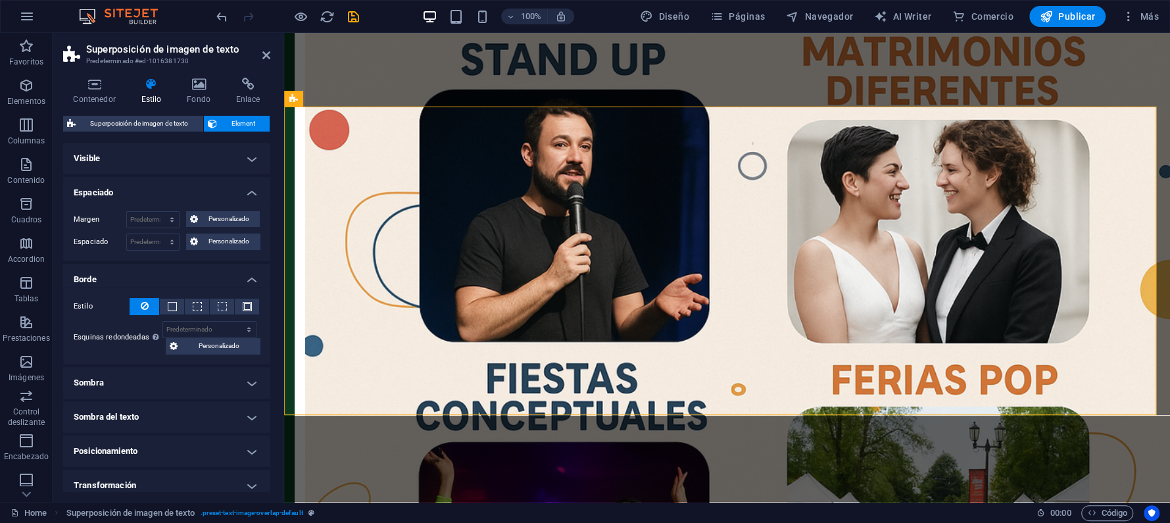
click at [248, 275] on h4 "Borde" at bounding box center [166, 276] width 207 height 24
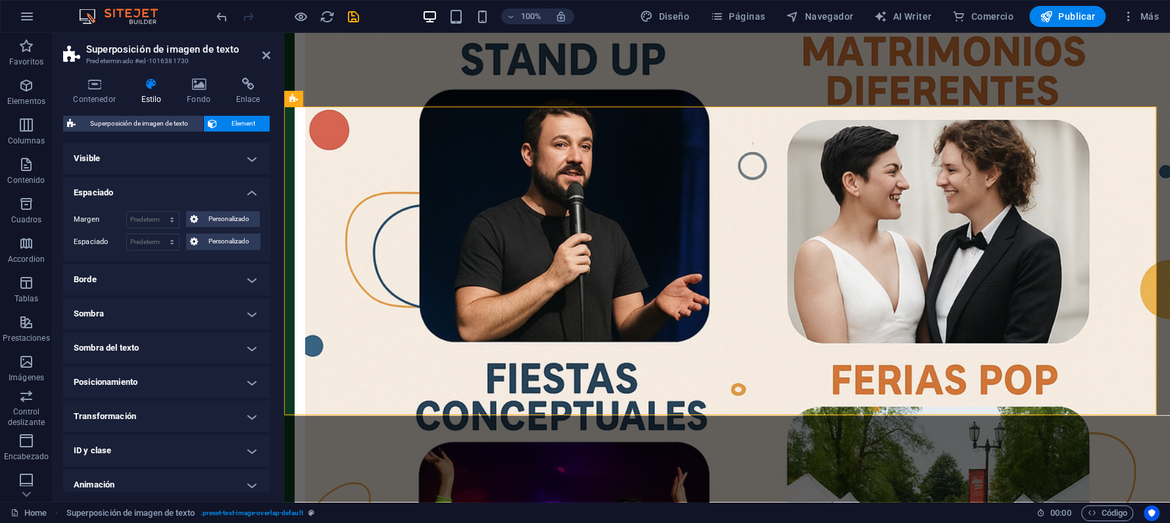
scroll to position [42, 0]
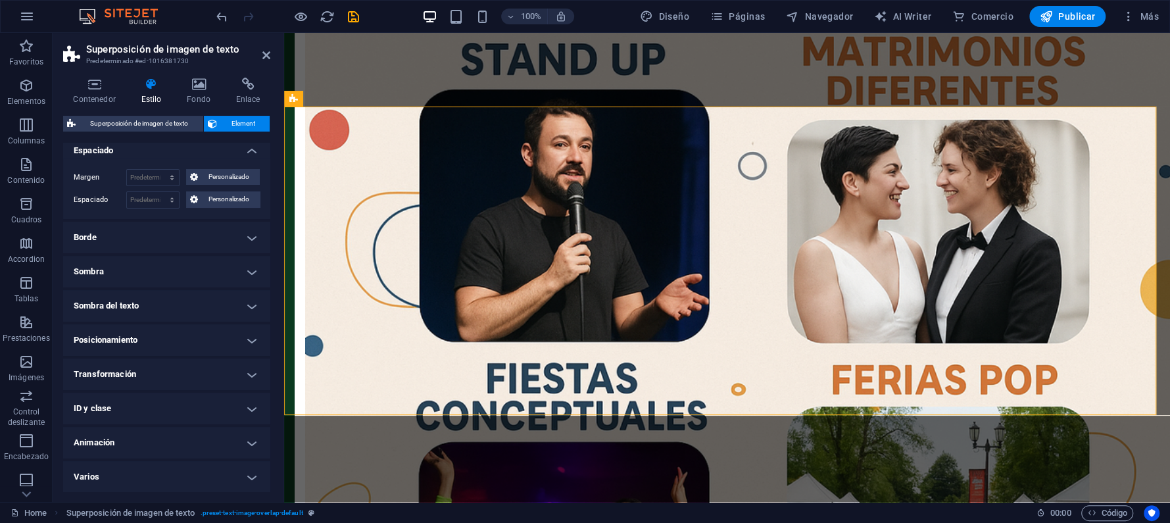
click at [251, 475] on h4 "Varios" at bounding box center [166, 477] width 207 height 32
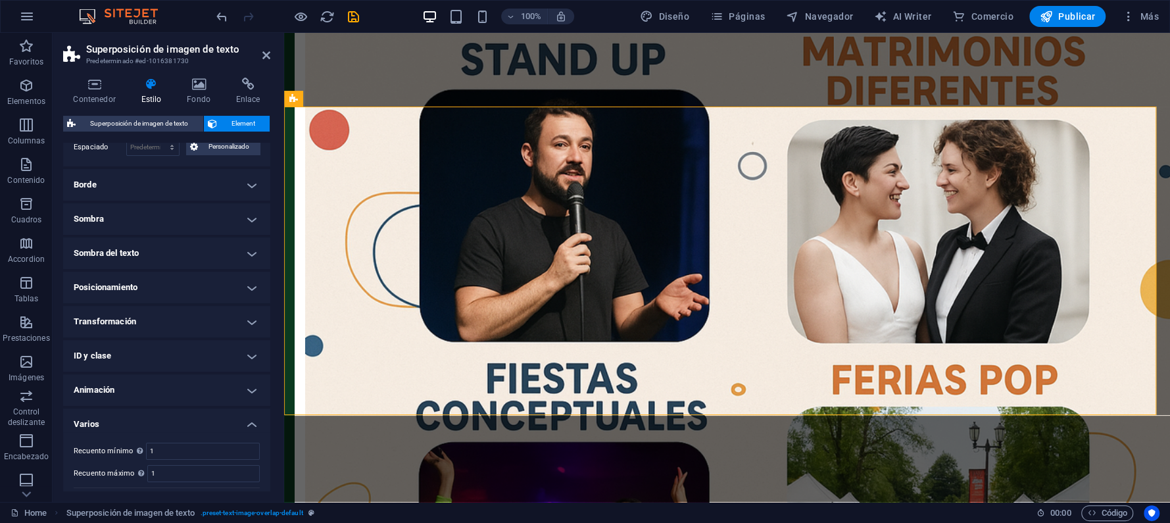
scroll to position [123, 0]
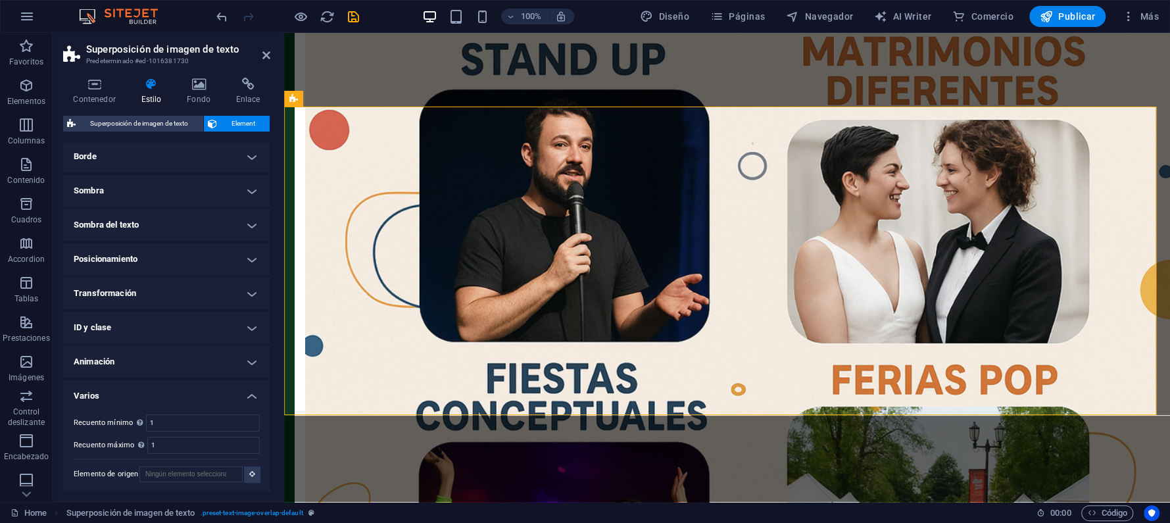
click at [251, 391] on h4 "Varios" at bounding box center [166, 392] width 207 height 24
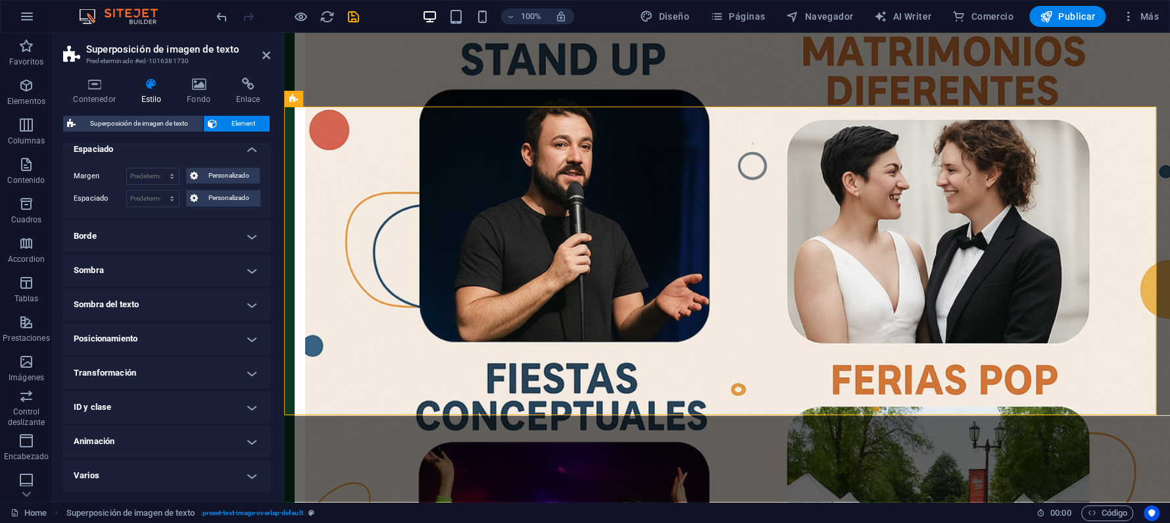
scroll to position [42, 0]
click at [252, 235] on h4 "Borde" at bounding box center [166, 238] width 207 height 32
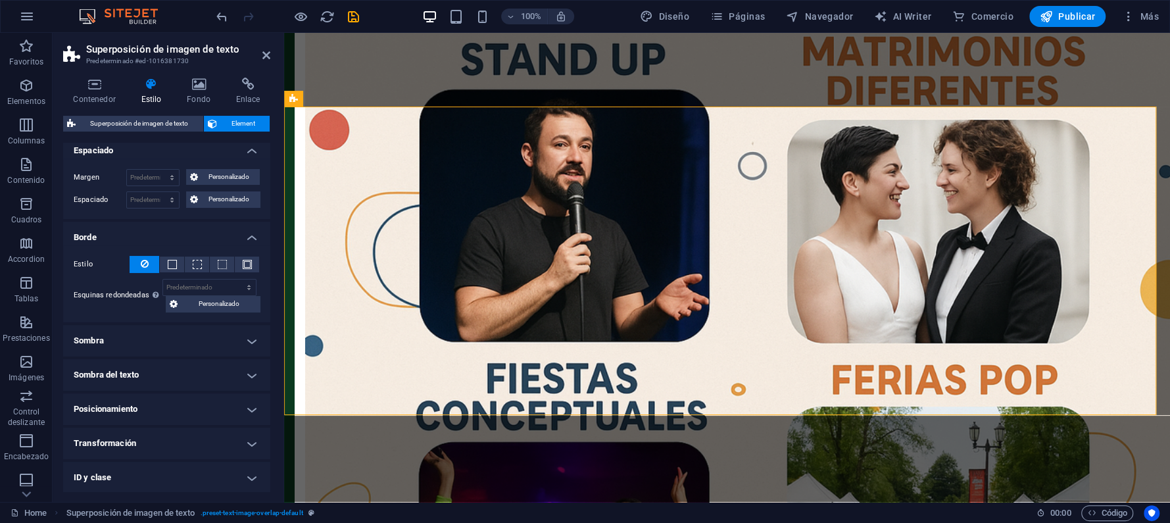
click at [250, 234] on h4 "Borde" at bounding box center [166, 234] width 207 height 24
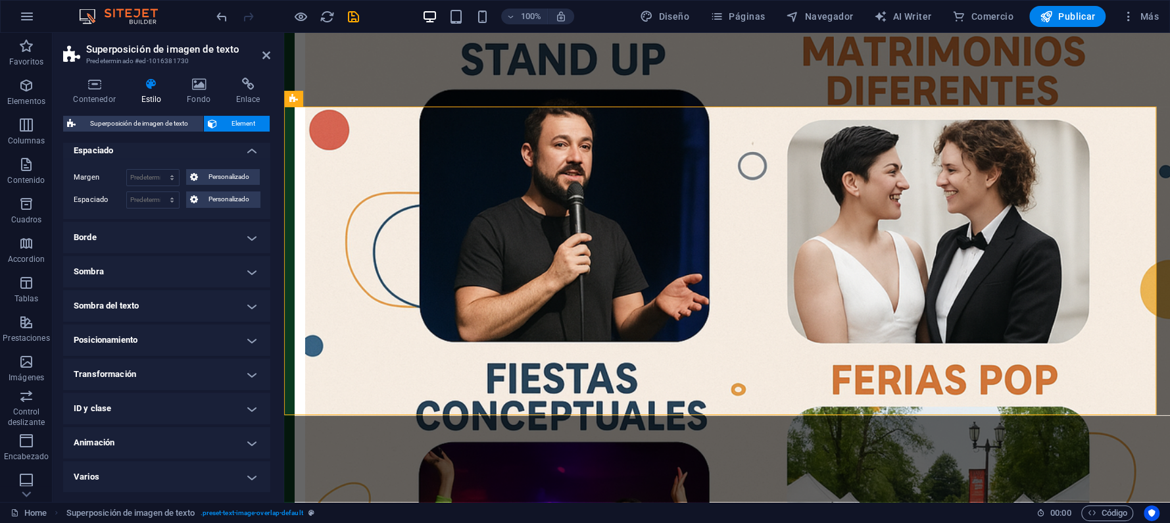
click at [252, 268] on h4 "Sombra" at bounding box center [166, 272] width 207 height 32
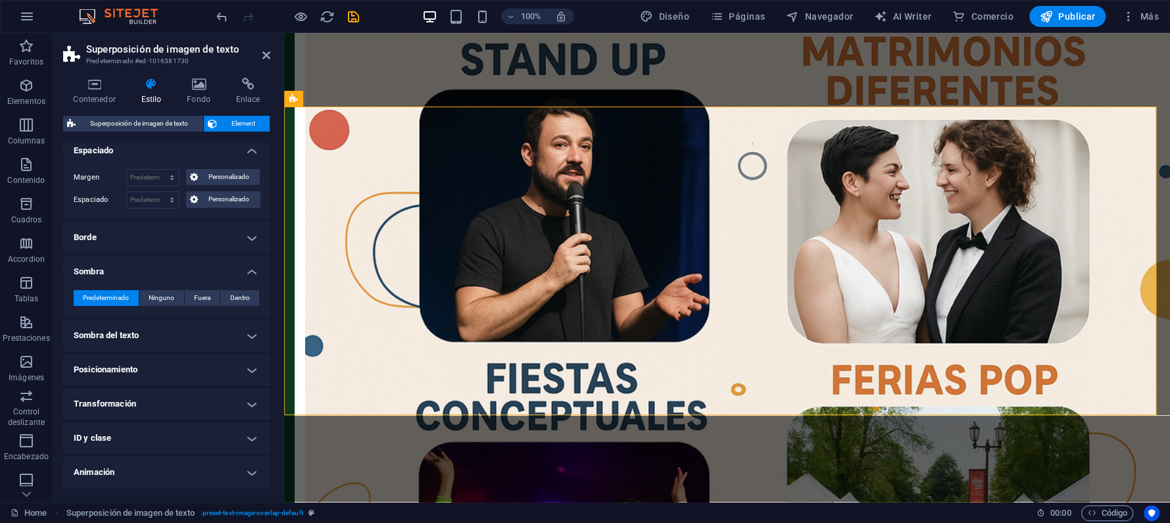
click at [252, 268] on h4 "Sombra" at bounding box center [166, 268] width 207 height 24
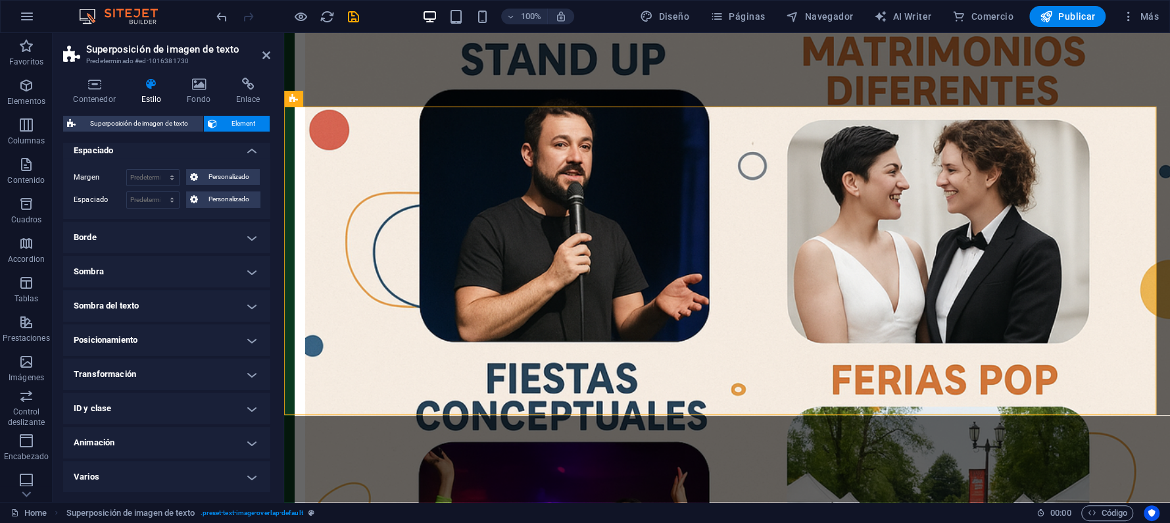
click at [252, 303] on h4 "Sombra del texto" at bounding box center [166, 306] width 207 height 32
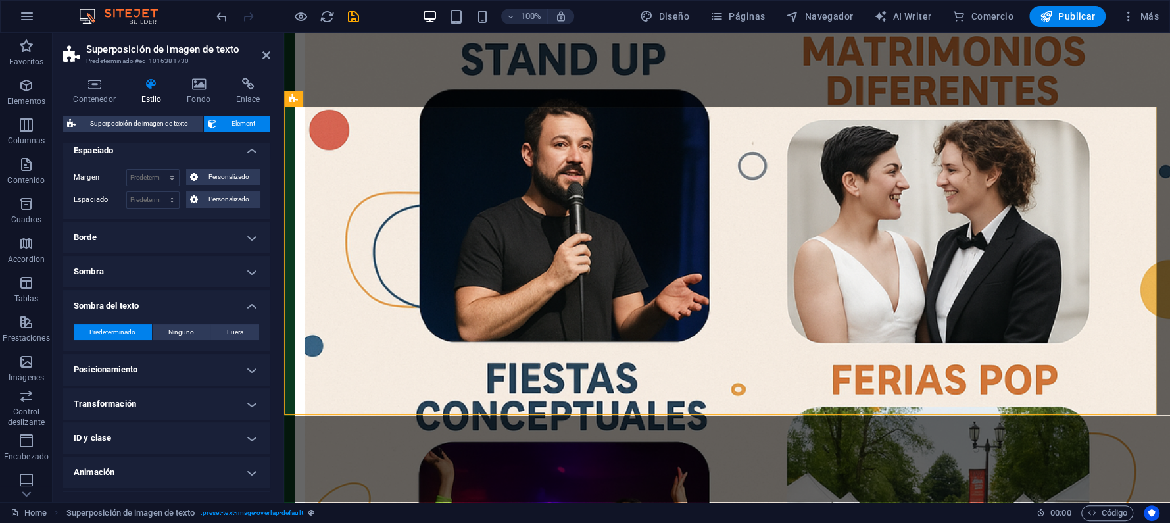
click at [252, 303] on h4 "Sombra del texto" at bounding box center [166, 302] width 207 height 24
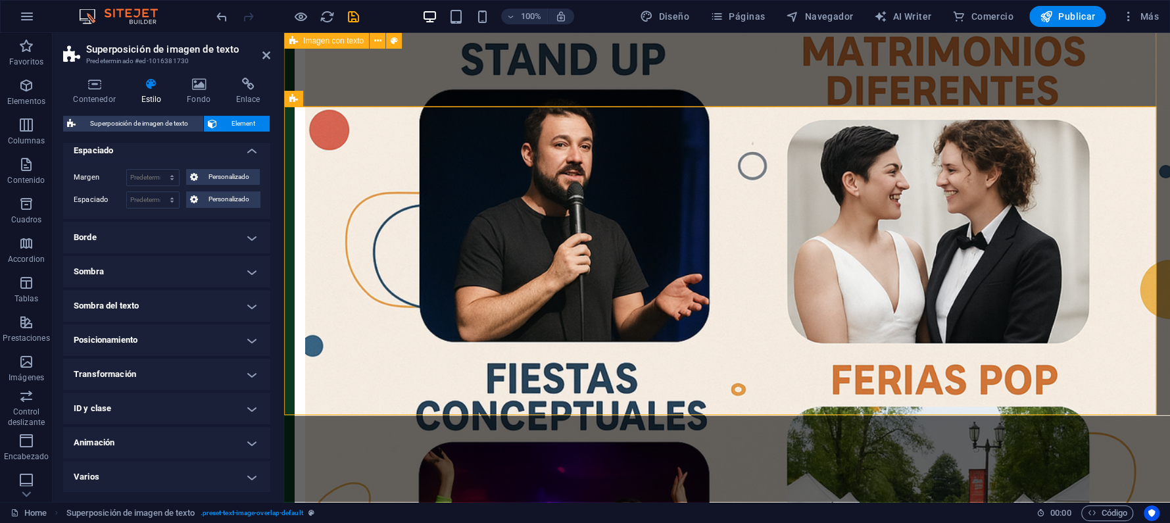
click at [558, 72] on div "Nosotros Productora IS surge en [GEOGRAPHIC_DATA] con una propuesta innovadora:…" at bounding box center [727, 165] width 886 height 1242
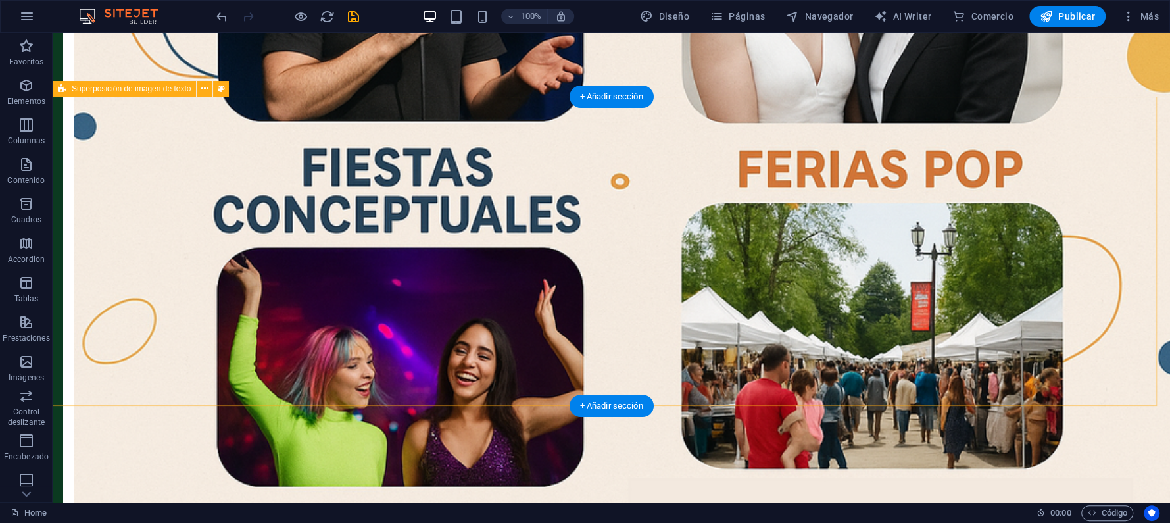
scroll to position [1051, 0]
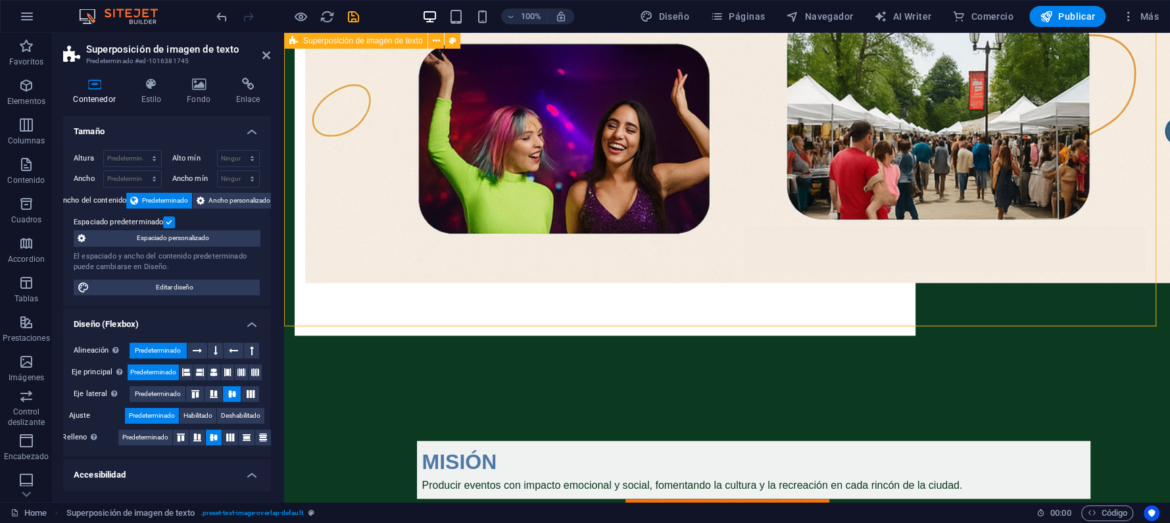
drag, startPoint x: 412, startPoint y: 325, endPoint x: 418, endPoint y: 278, distance: 47.1
click at [132, 155] on select "Predeterminado px rem % vh vw" at bounding box center [132, 159] width 57 height 16
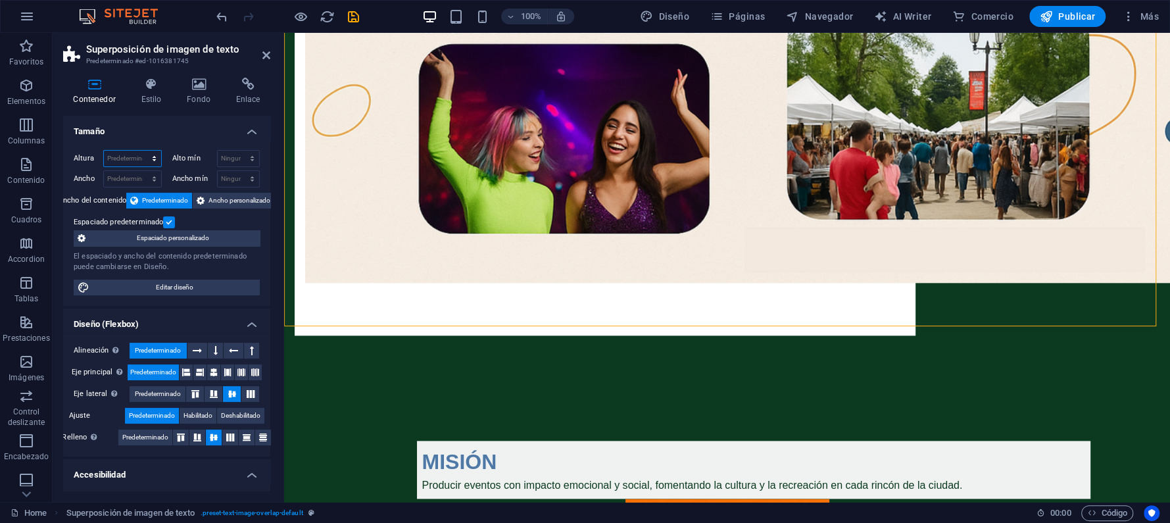
select select "px"
click at [141, 151] on select "Predeterminado px rem % vh vw" at bounding box center [132, 159] width 57 height 16
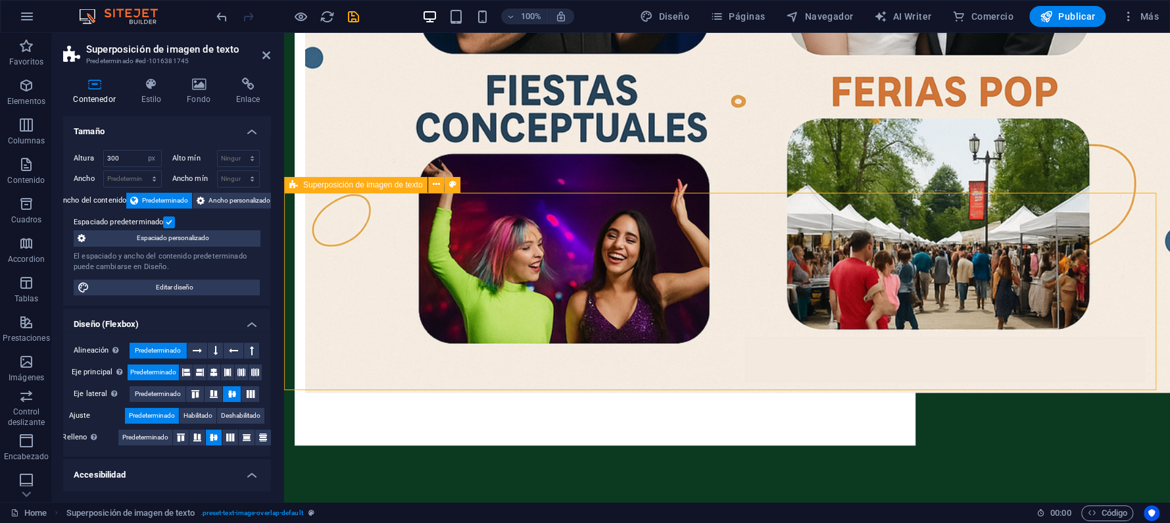
scroll to position [877, 0]
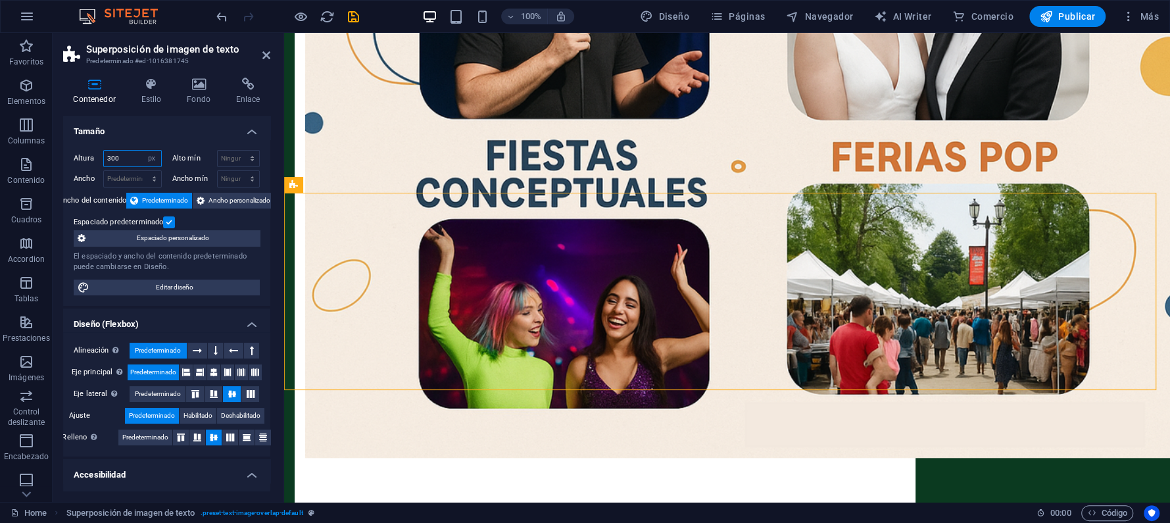
drag, startPoint x: 137, startPoint y: 154, endPoint x: 97, endPoint y: 155, distance: 40.1
click at [97, 155] on div "Altura 300 Predeterminado px rem % vh vw" at bounding box center [118, 158] width 88 height 17
click at [130, 158] on input "200" at bounding box center [132, 159] width 57 height 16
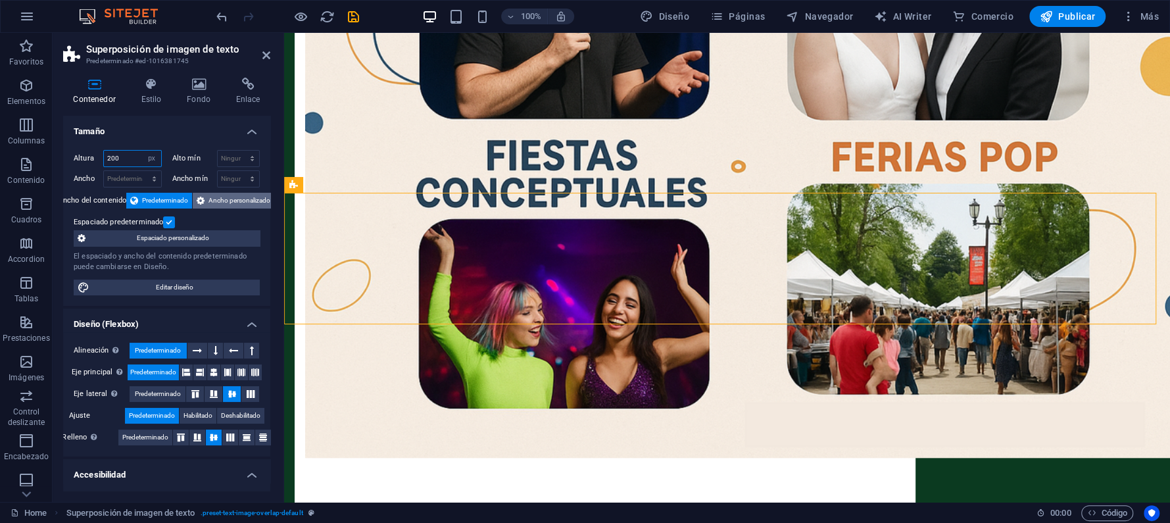
type input "200"
click at [218, 197] on span "Ancho personalizado" at bounding box center [239, 201] width 62 height 16
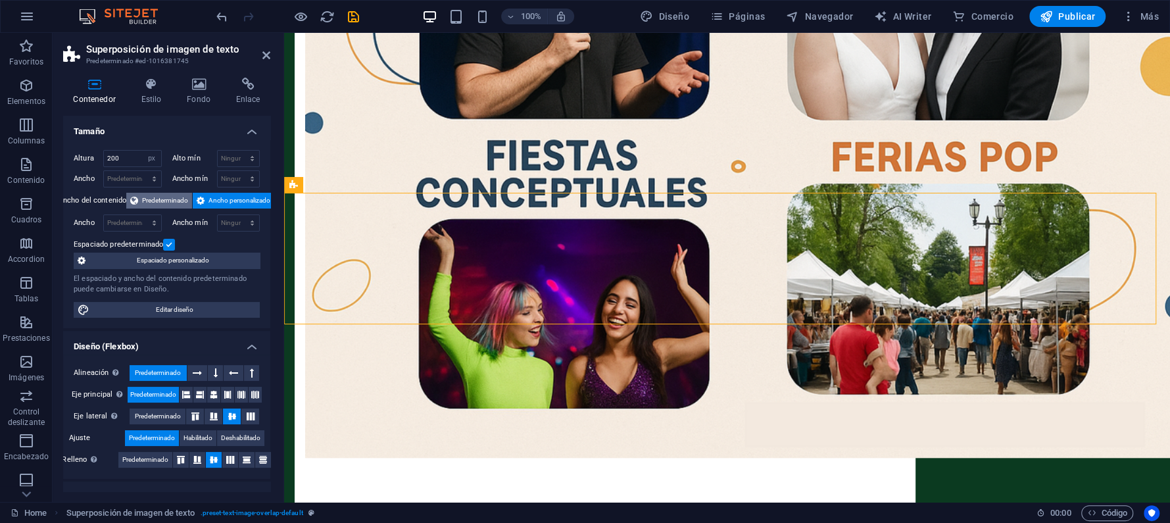
click at [167, 197] on span "Predeterminado" at bounding box center [165, 201] width 46 height 16
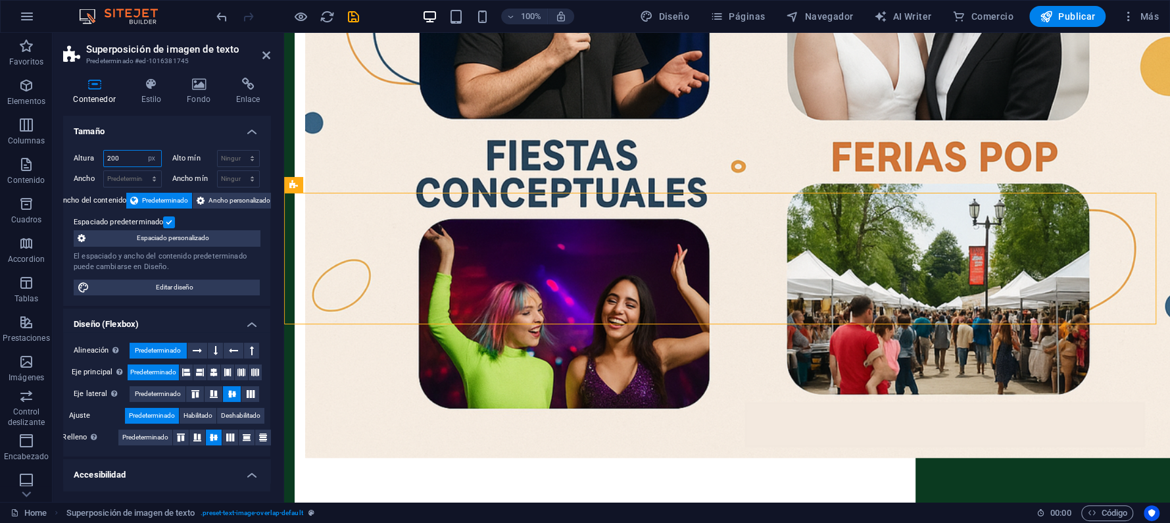
click at [139, 158] on input "200" at bounding box center [132, 159] width 57 height 16
click at [128, 156] on input "200" at bounding box center [132, 159] width 57 height 16
click at [128, 154] on input "200" at bounding box center [132, 159] width 57 height 16
click at [150, 161] on select "Predeterminado px rem % vh vw" at bounding box center [152, 159] width 18 height 16
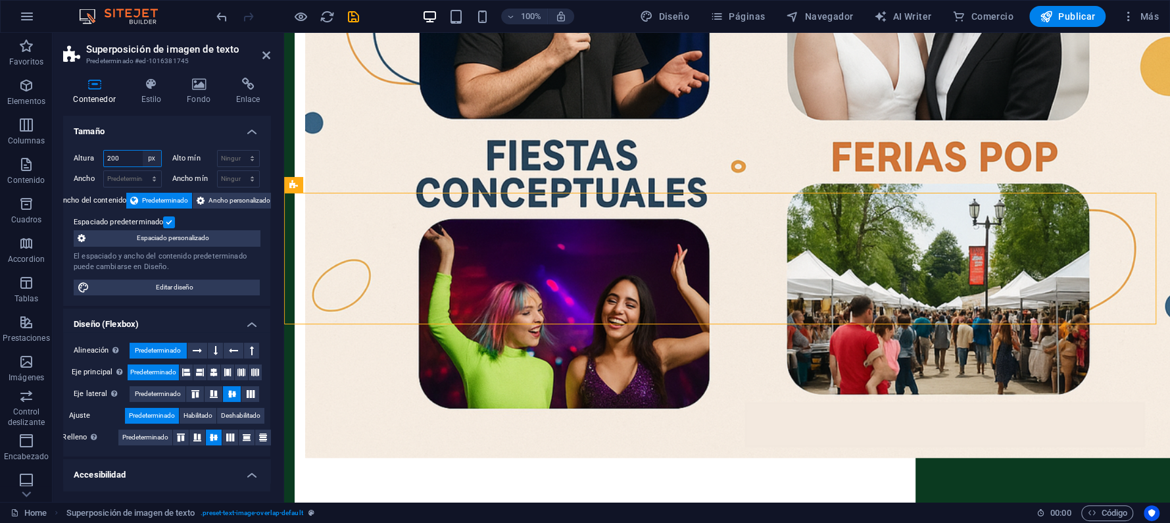
select select "default"
click at [143, 151] on select "Predeterminado px rem % vh vw" at bounding box center [152, 159] width 18 height 16
select select "DISABLED_OPTION_VALUE"
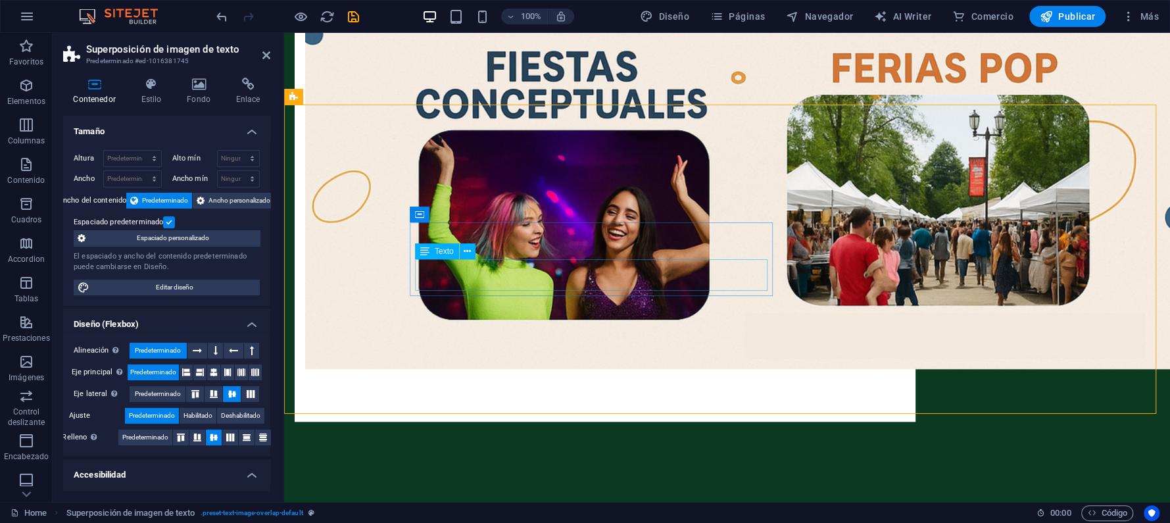
scroll to position [964, 0]
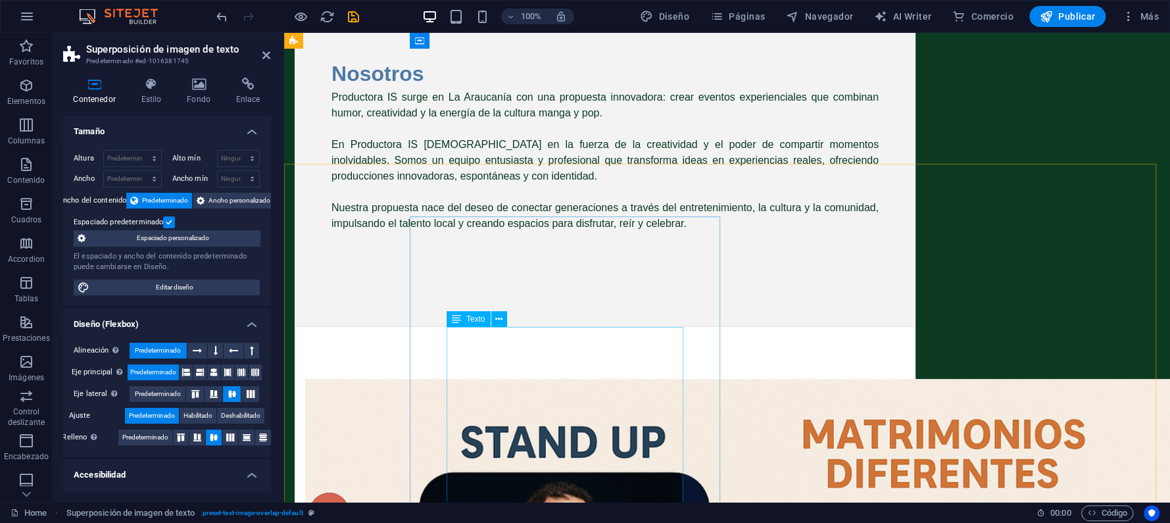
scroll to position [0, 0]
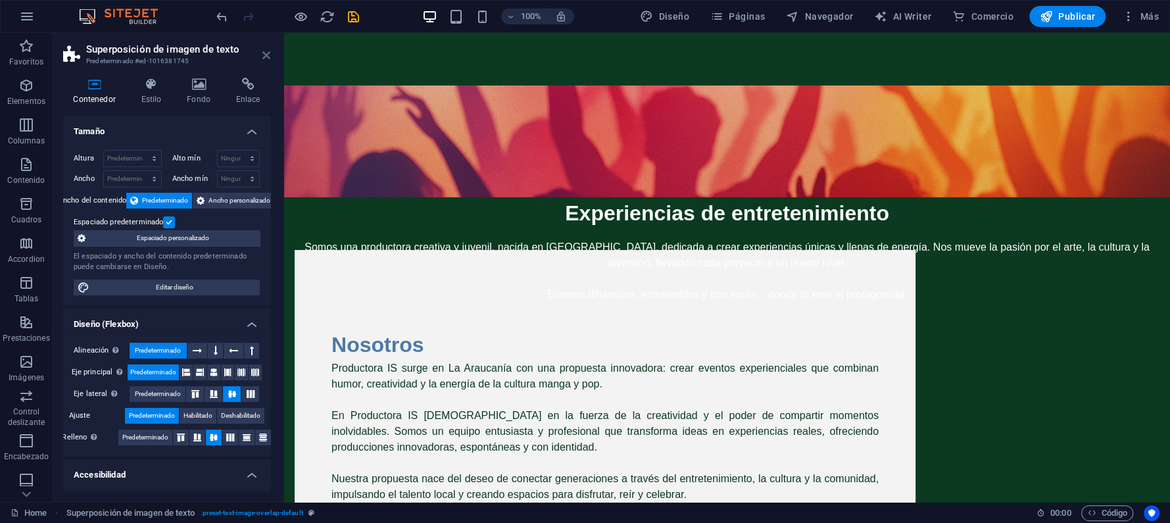
click at [267, 53] on icon at bounding box center [266, 55] width 8 height 11
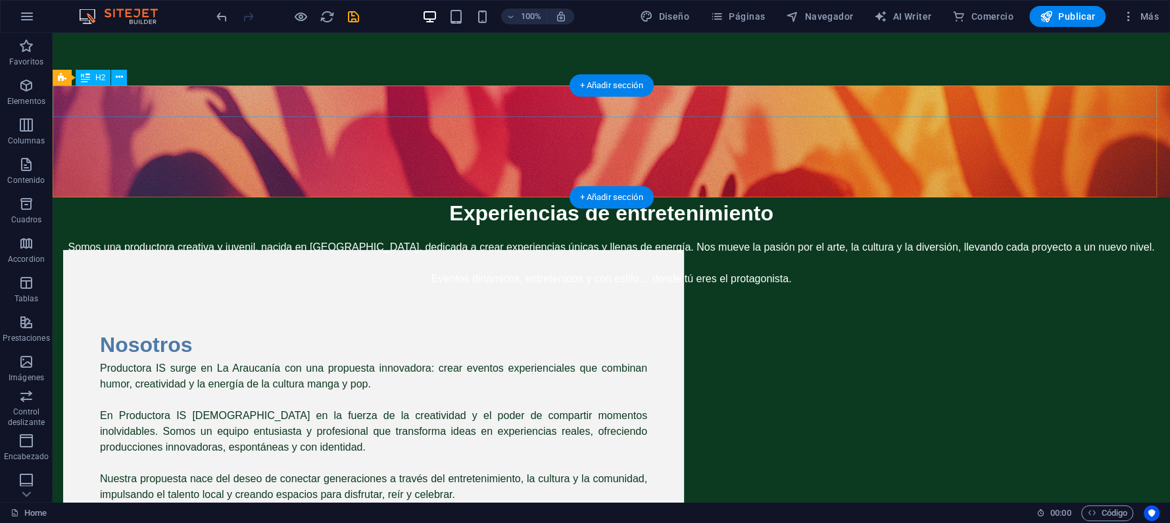
click at [502, 197] on div "Experiencias de entretenimiento" at bounding box center [611, 213] width 1117 height 32
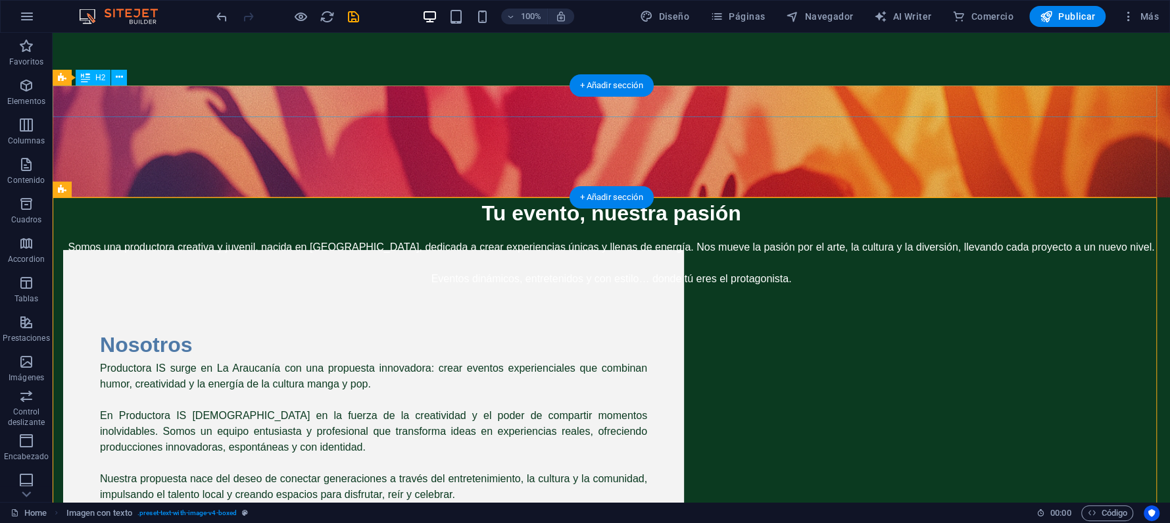
click at [510, 197] on div "Tu evento, nuestra pasión" at bounding box center [611, 213] width 1117 height 32
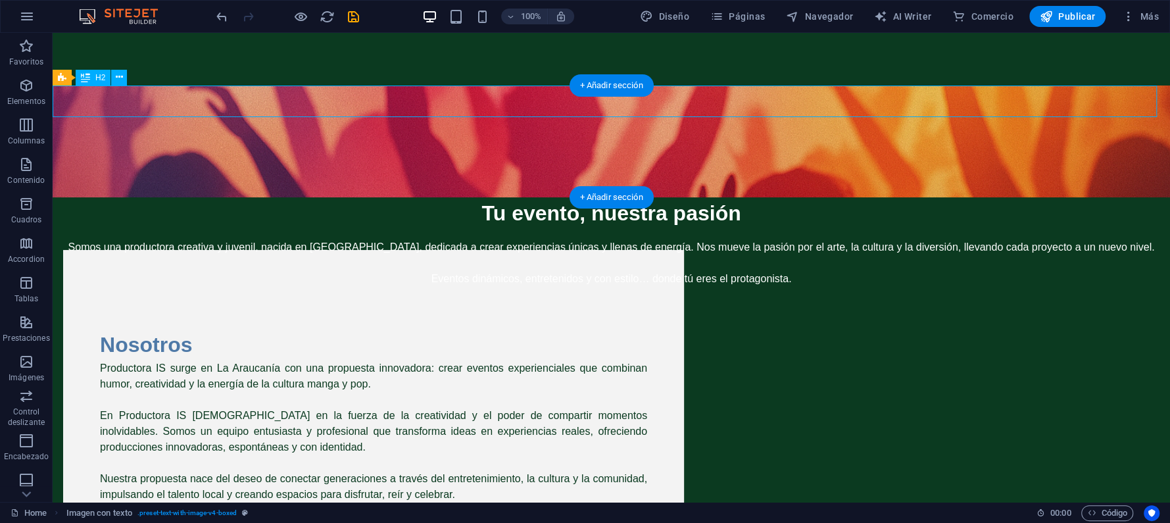
click at [510, 197] on div "Tu evento, nuestra pasión" at bounding box center [611, 213] width 1117 height 32
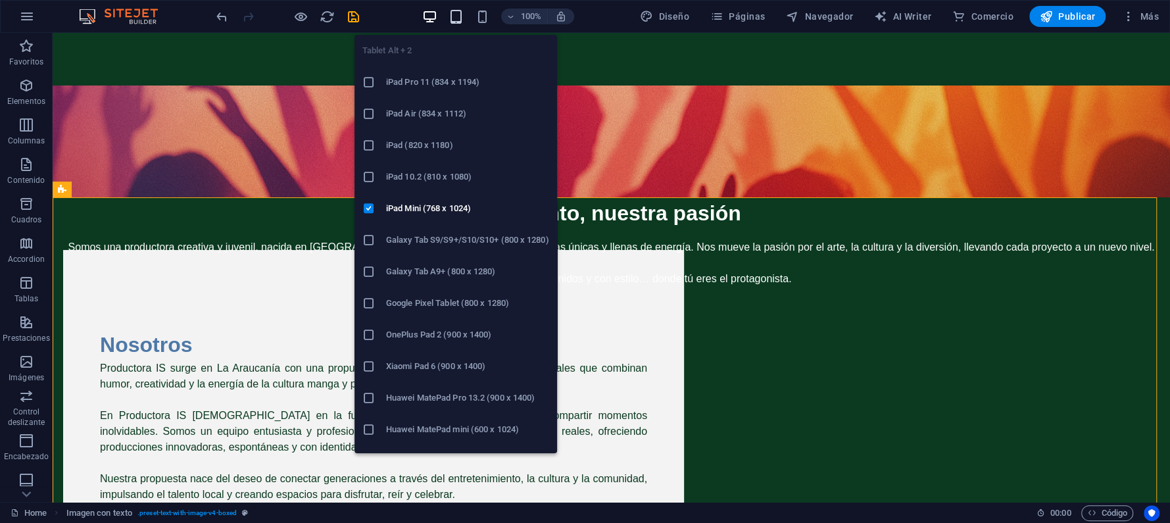
click at [452, 14] on icon "button" at bounding box center [455, 16] width 15 height 15
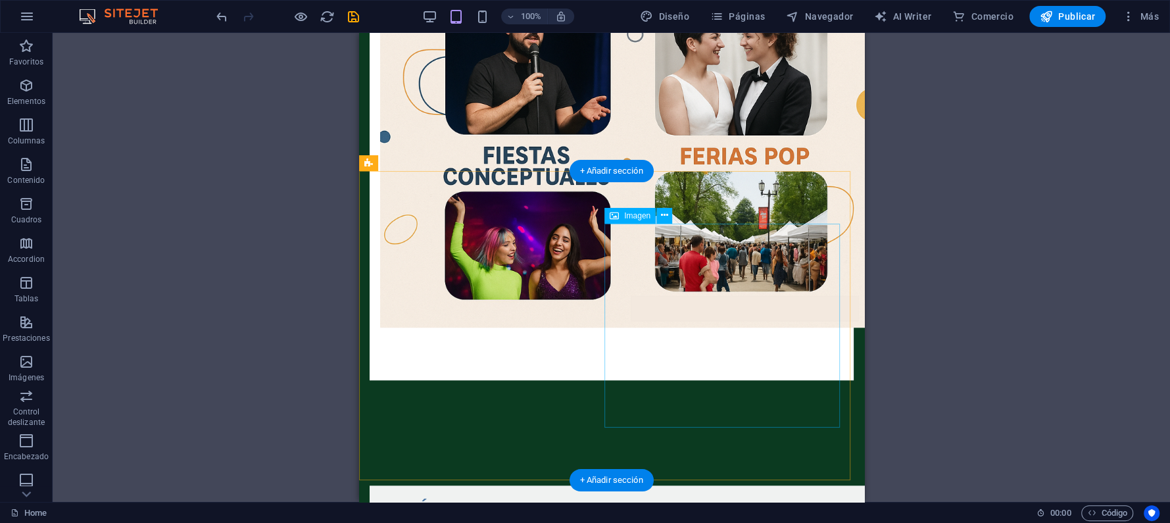
scroll to position [701, 0]
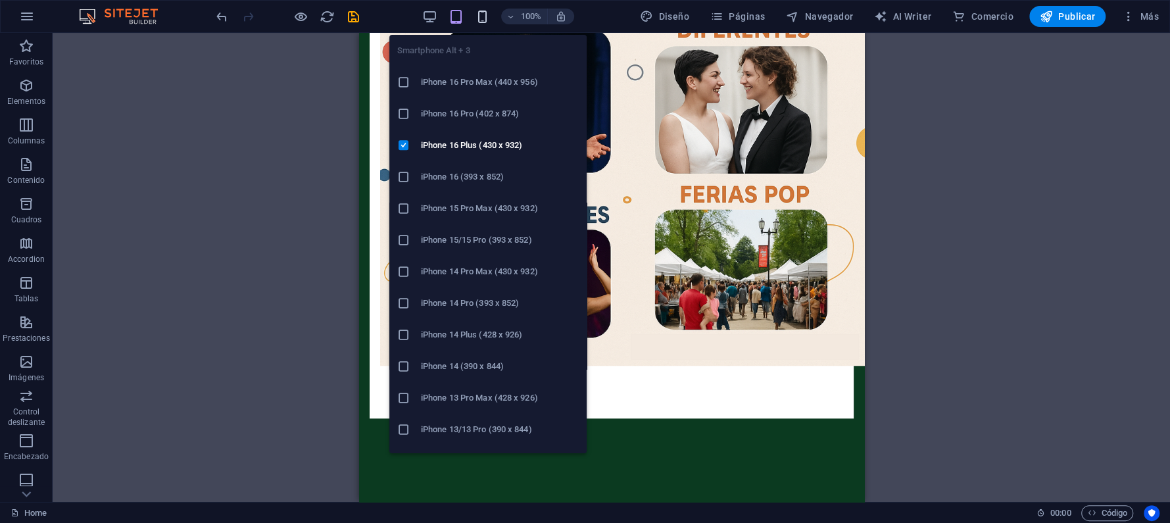
click at [479, 9] on icon "button" at bounding box center [482, 16] width 15 height 15
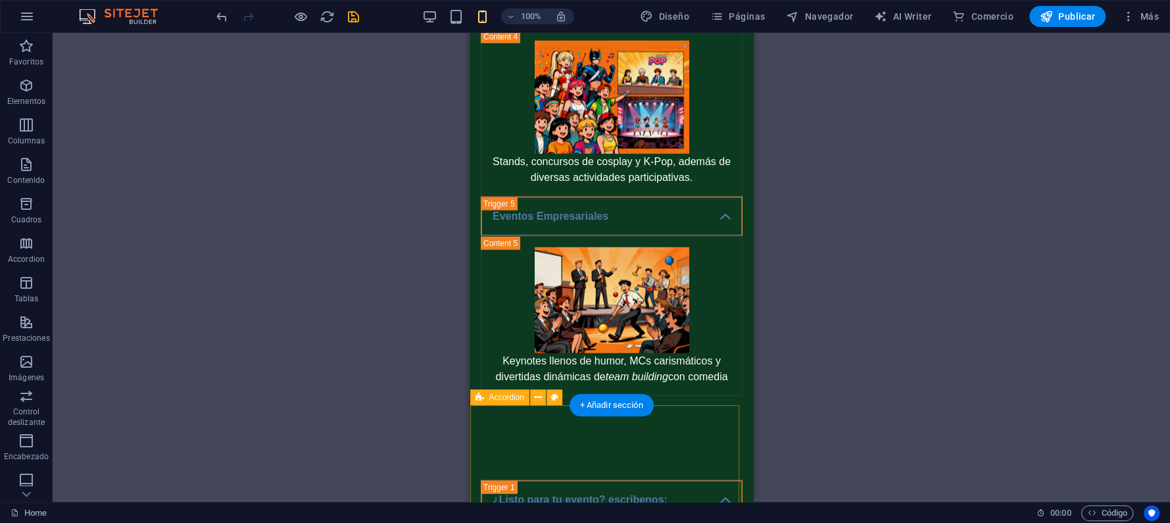
scroll to position [2542, 0]
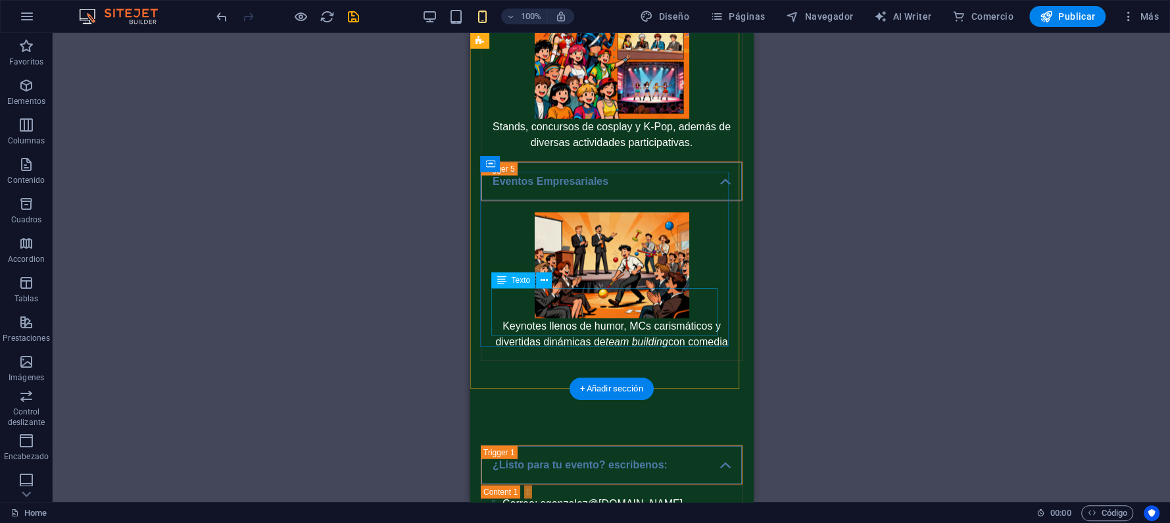
click at [533, 318] on div "Keynotes llenos de humor, MCs carismáticos y divertidas dinámicas de team build…" at bounding box center [610, 334] width 239 height 32
click at [587, 318] on div "Keynotes llenos de humor, MCs carismáticos y divertidas dinámicas de team build…" at bounding box center [610, 334] width 239 height 32
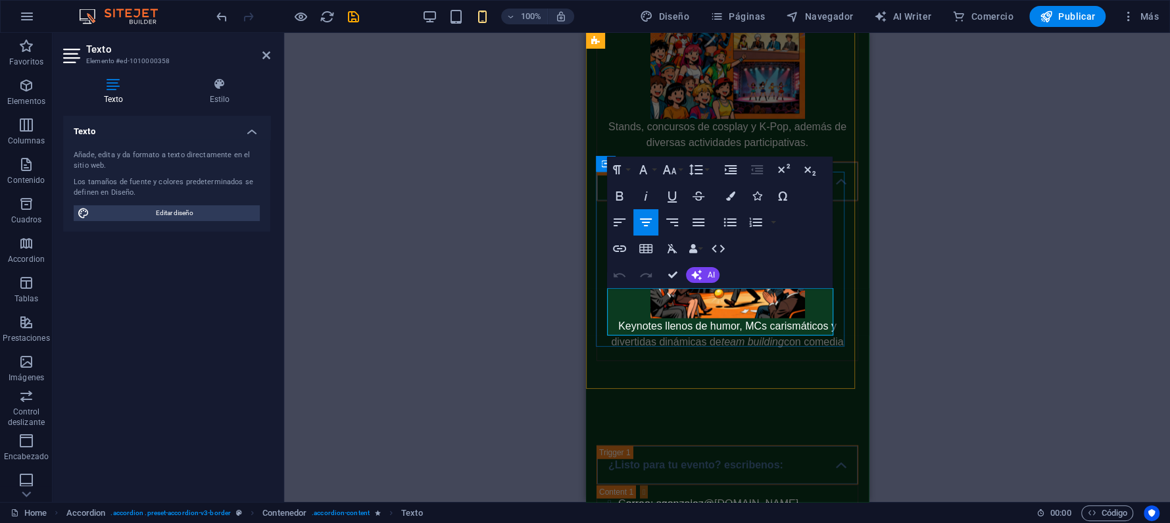
drag, startPoint x: 763, startPoint y: 330, endPoint x: 622, endPoint y: 295, distance: 145.6
click at [622, 318] on p "Keynotes llenos de humor, MCs carismáticos y divertidas dinámicas de team build…" at bounding box center [726, 334] width 239 height 32
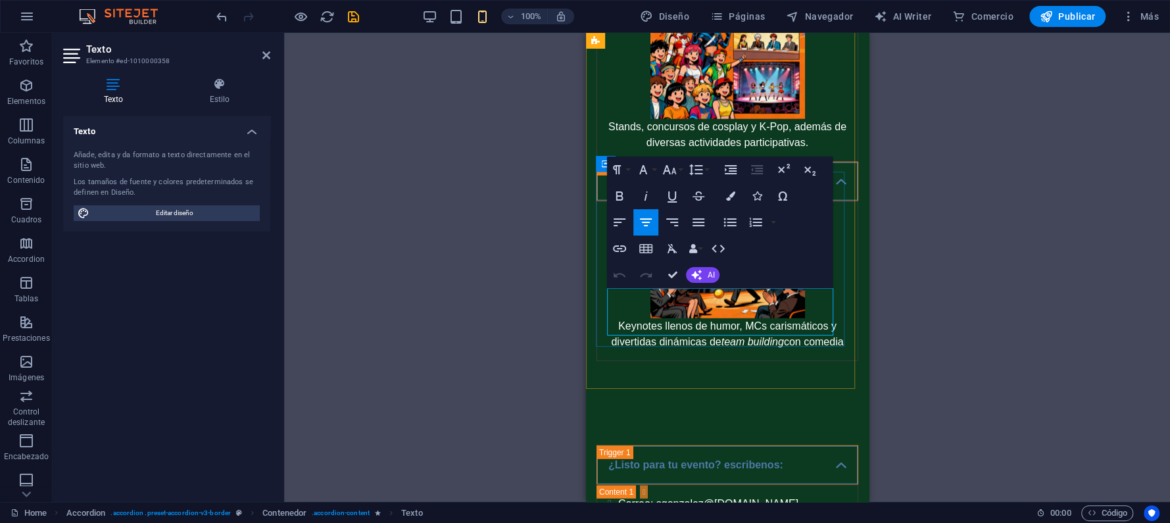
drag, startPoint x: 613, startPoint y: 295, endPoint x: 772, endPoint y: 327, distance: 161.7
click at [772, 327] on p "Keynotes llenos de humor, MCs carismáticos y divertidas dinámicas de team build…" at bounding box center [726, 334] width 239 height 32
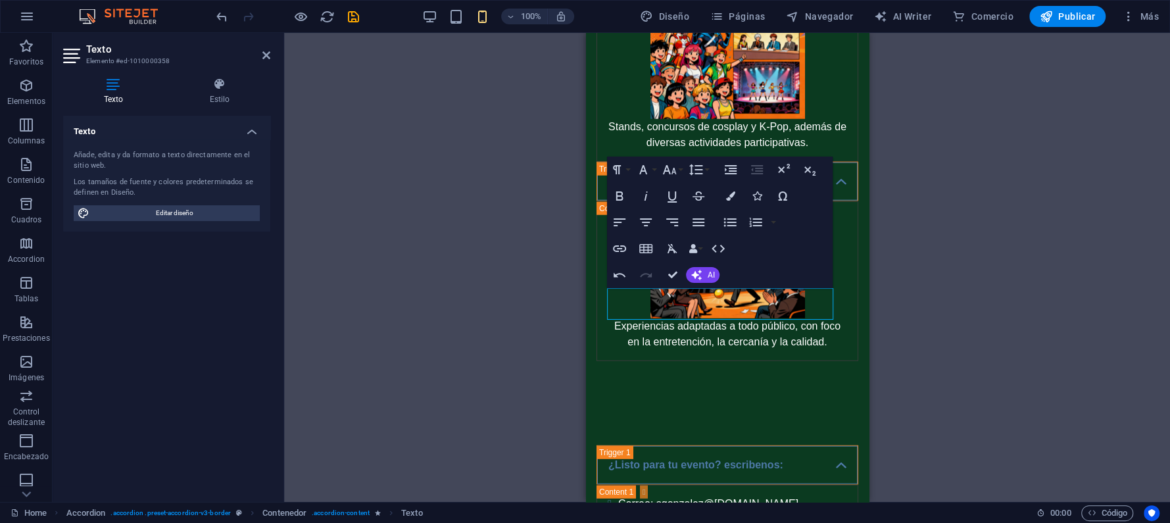
click at [520, 281] on div "Texto H2 Texto Texto Separador Imagen con texto Contenedor Superposición de ima…" at bounding box center [727, 267] width 886 height 469
click at [994, 367] on div "Texto H2 Texto Texto Separador Imagen con texto Contenedor Superposición de ima…" at bounding box center [727, 267] width 886 height 469
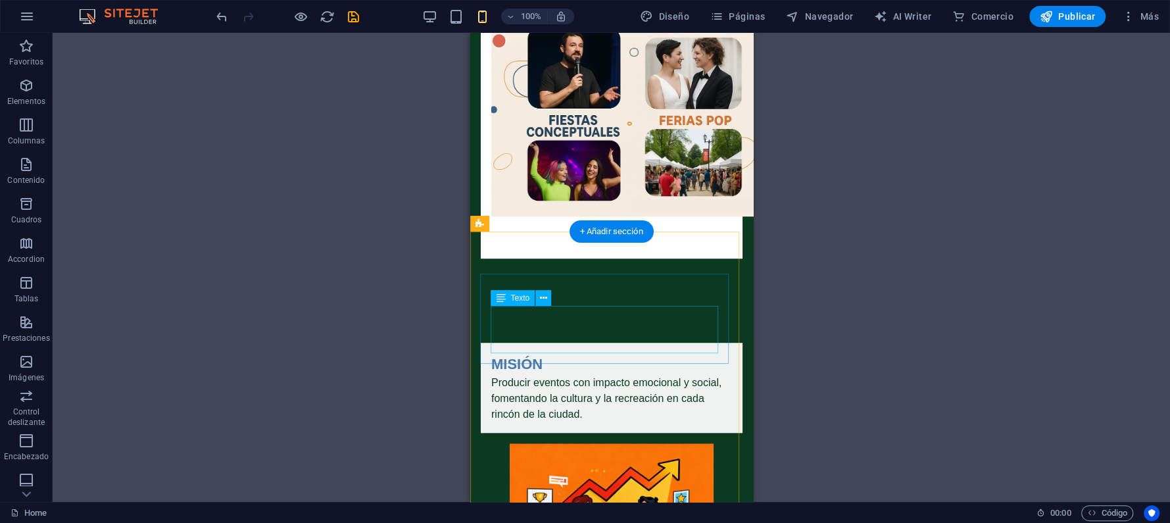
scroll to position [789, 0]
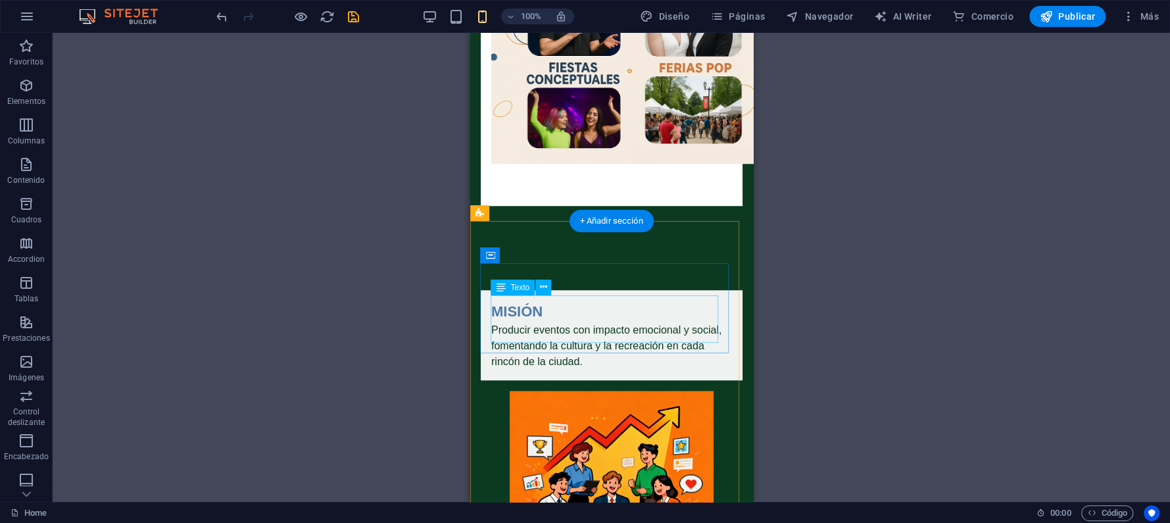
click at [561, 322] on div "Producir eventos con impacto emocional y social, fomentando la cultura y la rec…" at bounding box center [611, 345] width 241 height 47
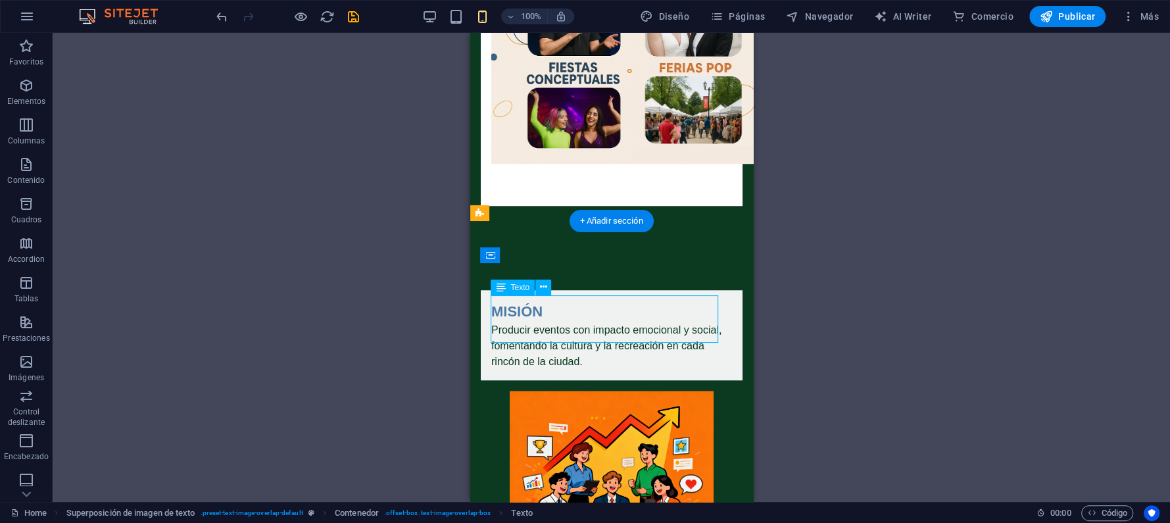
click at [561, 322] on div "Producir eventos con impacto emocional y social, fomentando la cultura y la rec…" at bounding box center [611, 345] width 241 height 47
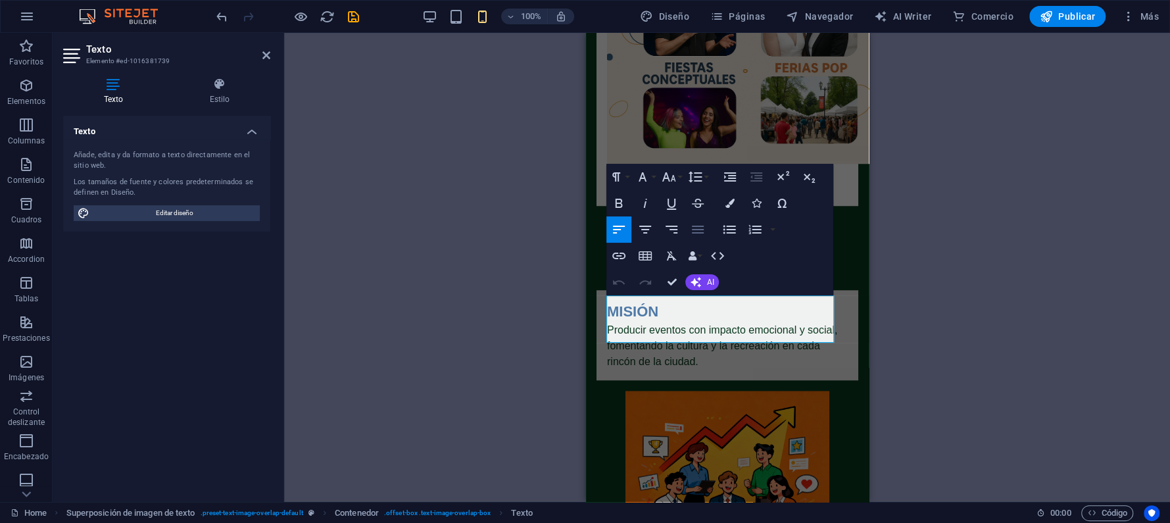
click at [703, 228] on icon "button" at bounding box center [698, 230] width 16 height 16
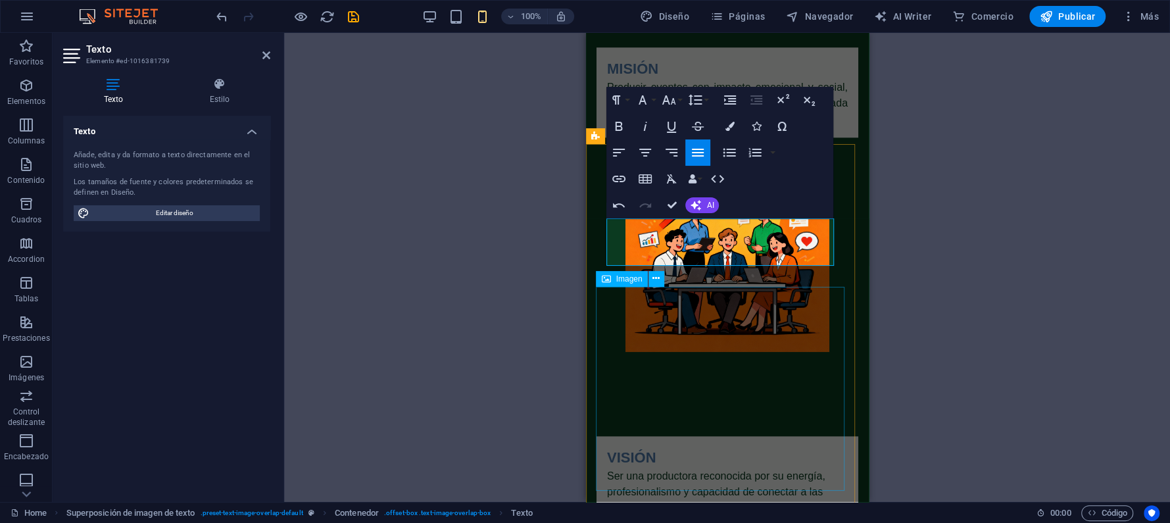
scroll to position [1051, 0]
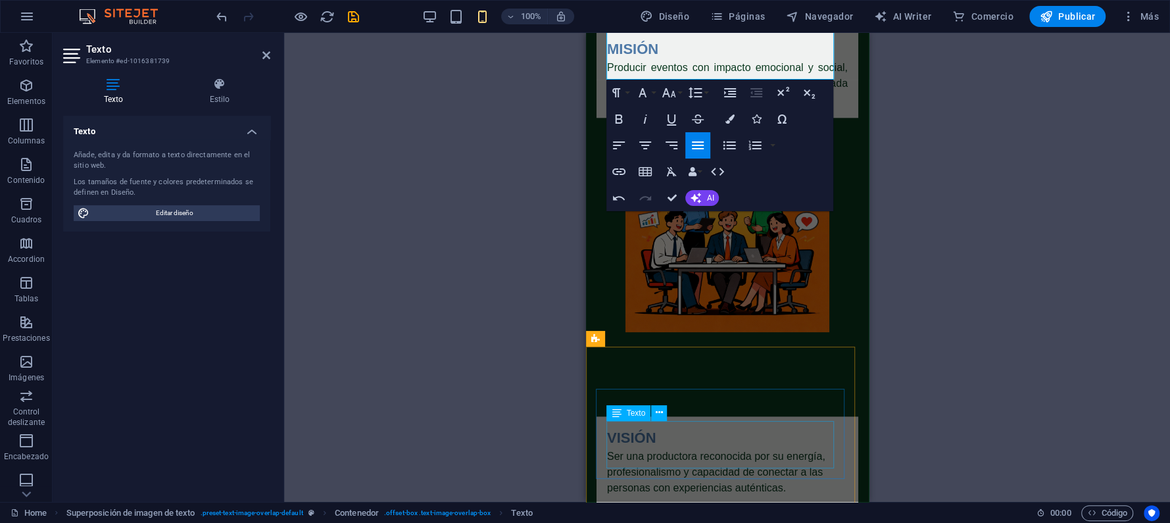
click at [728, 448] on div "Ser una productora reconocida por su energía, profesionalismo y capacidad de co…" at bounding box center [726, 471] width 241 height 47
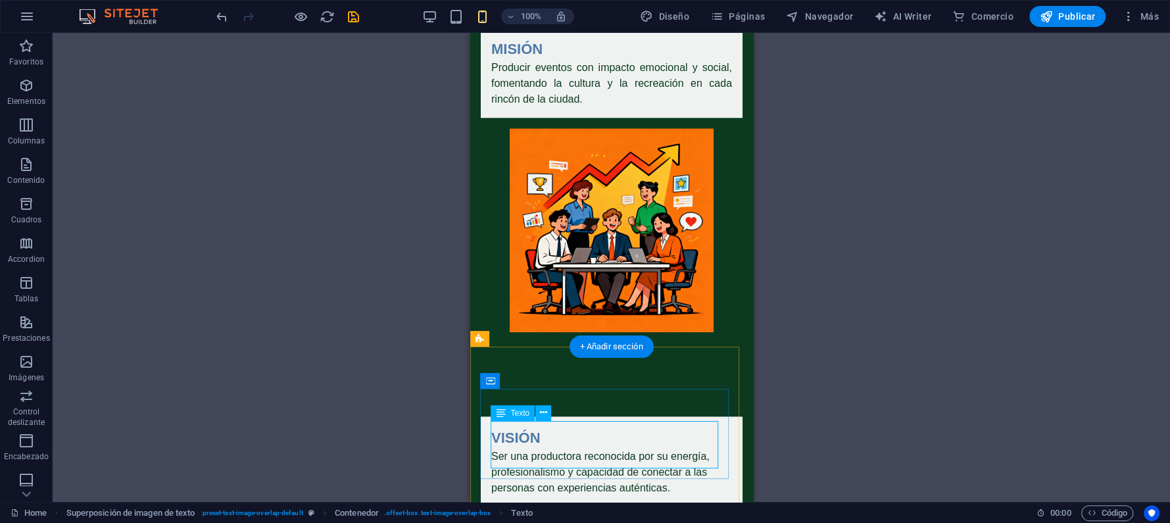
click at [633, 448] on div "Ser una productora reconocida por su energía, profesionalismo y capacidad de co…" at bounding box center [611, 471] width 241 height 47
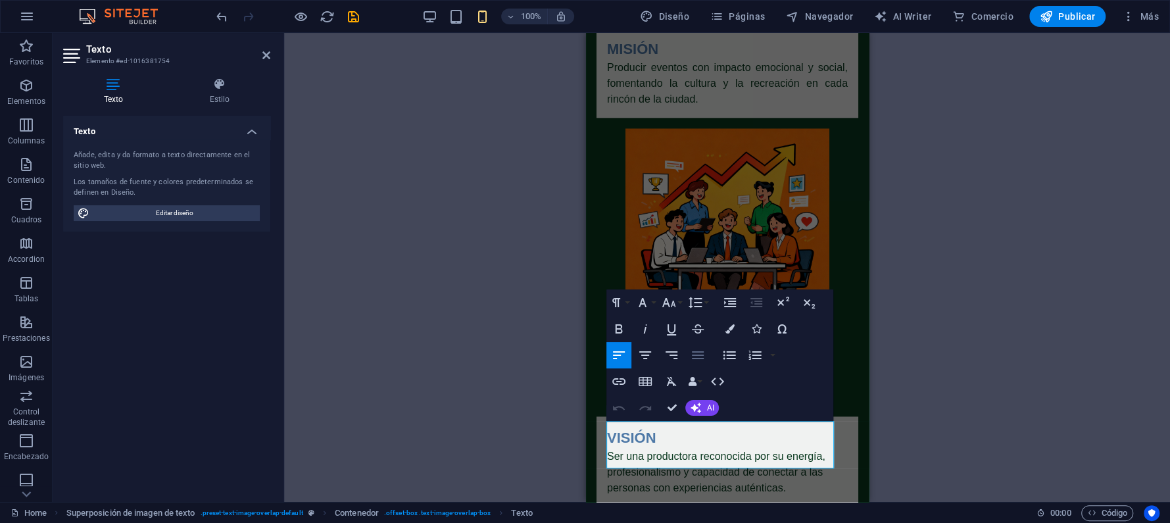
click at [701, 354] on icon "button" at bounding box center [698, 355] width 12 height 8
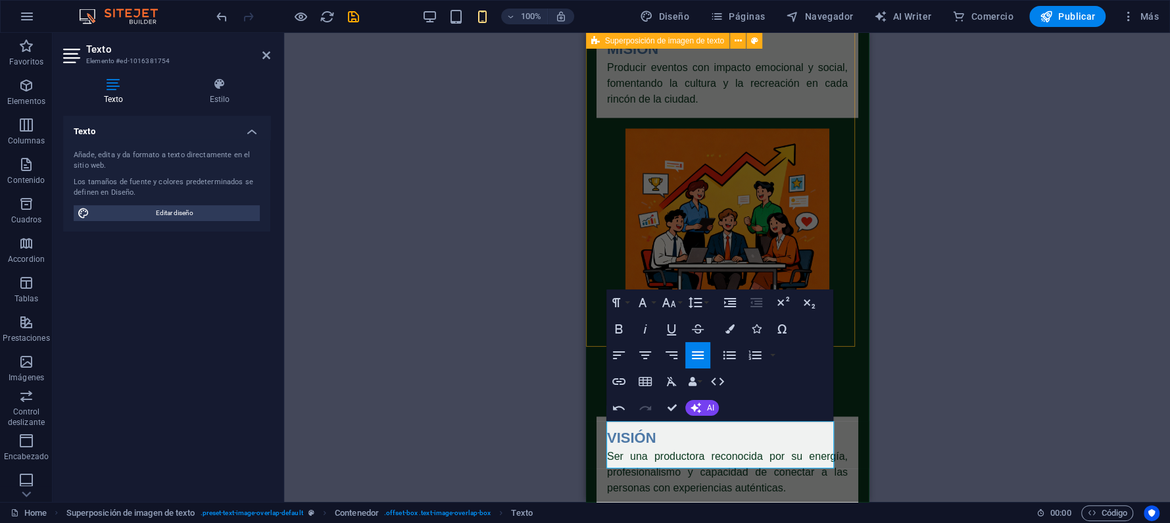
click at [845, 338] on div "MISIÓN Producir eventos con impacto emocional y social, fomentando la cultura y…" at bounding box center [726, 180] width 283 height 389
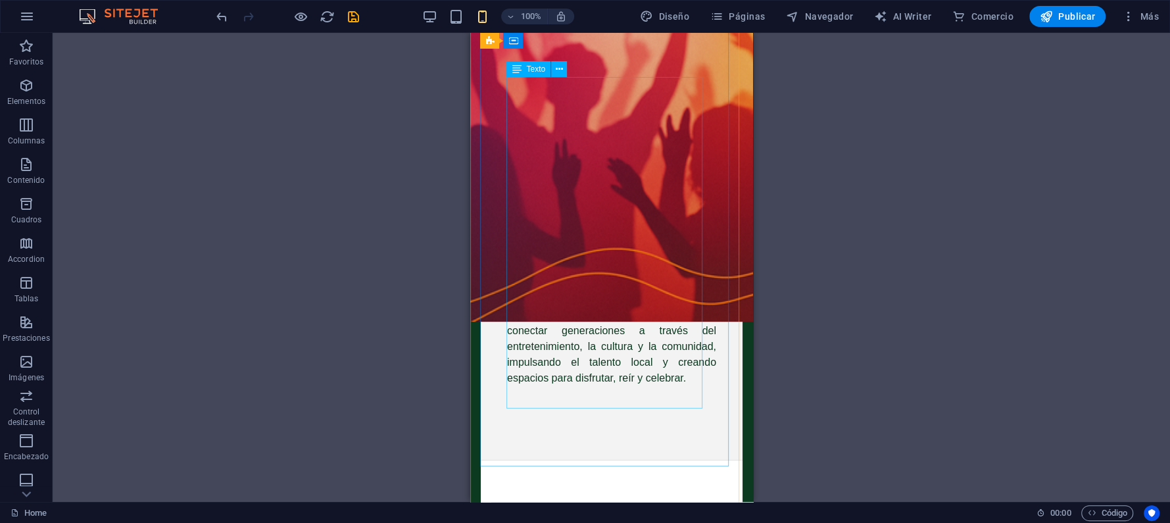
scroll to position [0, 0]
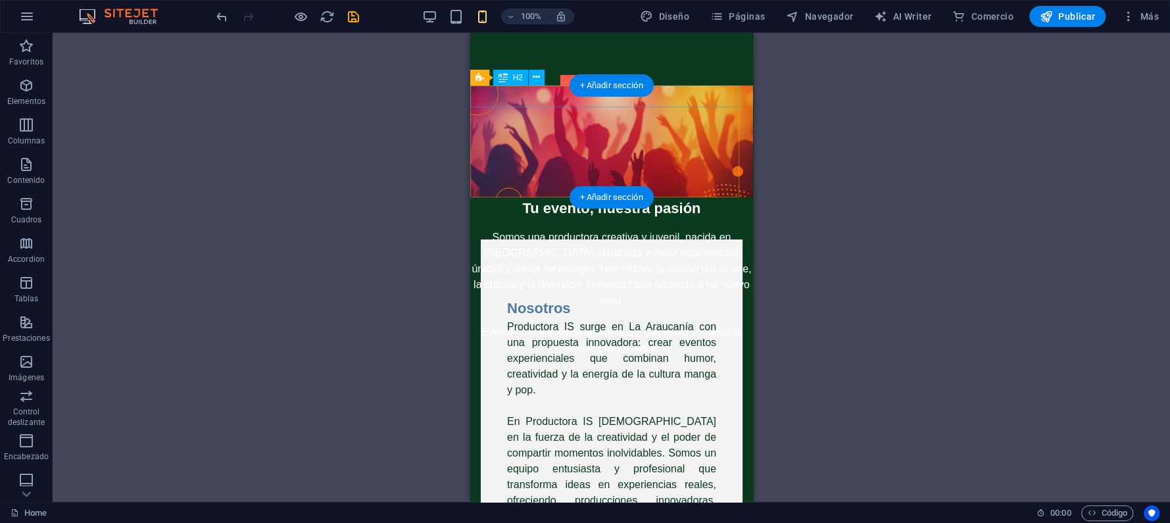
click at [568, 197] on div "Tu evento, nuestra pasión" at bounding box center [610, 208] width 283 height 22
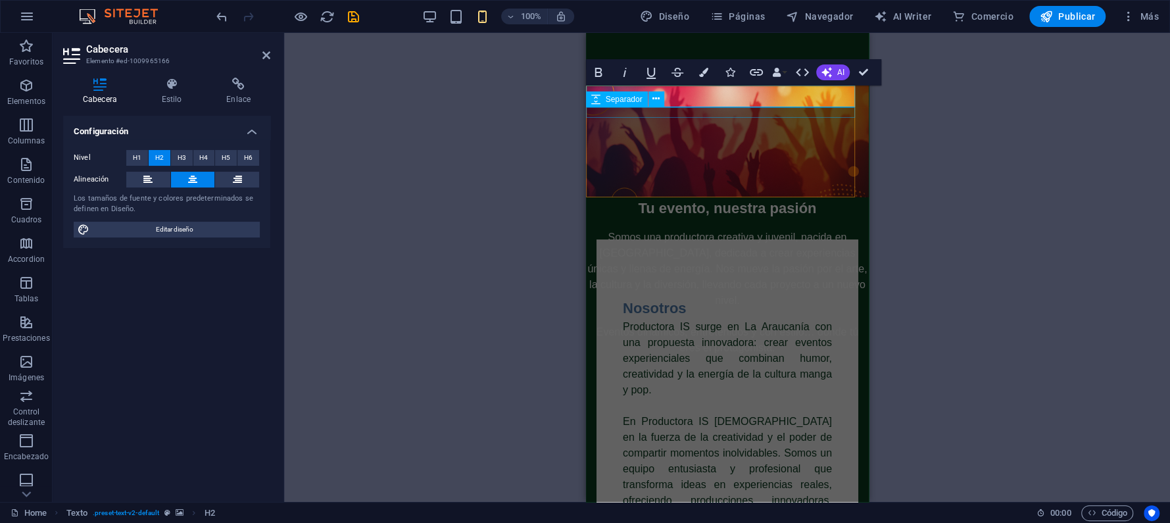
click at [672, 97] on div "Separador" at bounding box center [629, 99] width 87 height 16
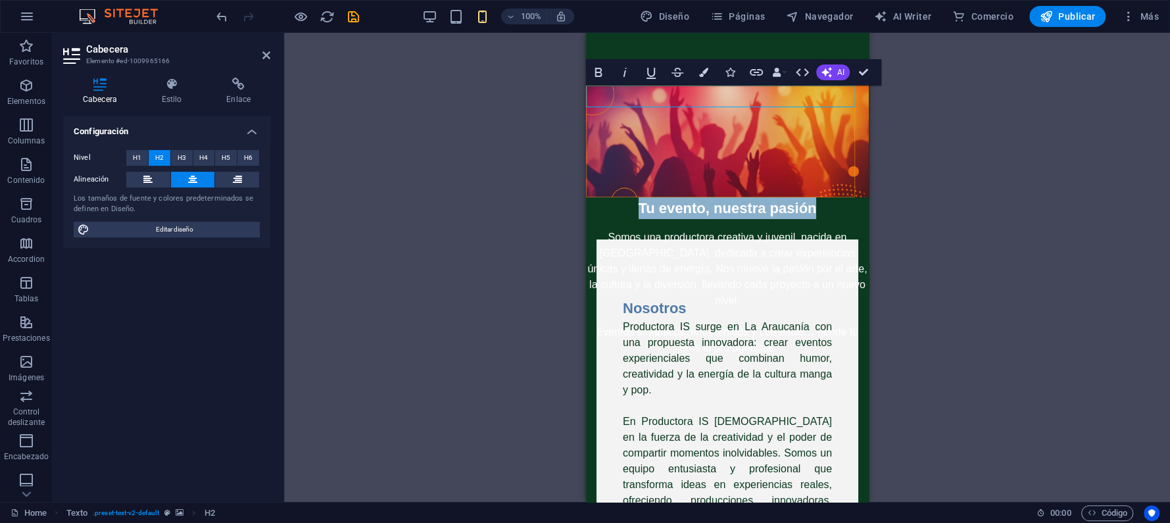
drag, startPoint x: 635, startPoint y: 93, endPoint x: 817, endPoint y: 96, distance: 182.2
click at [817, 197] on h2 "Tu evento, nuestra pasión" at bounding box center [726, 208] width 283 height 22
click at [166, 82] on icon at bounding box center [172, 84] width 60 height 13
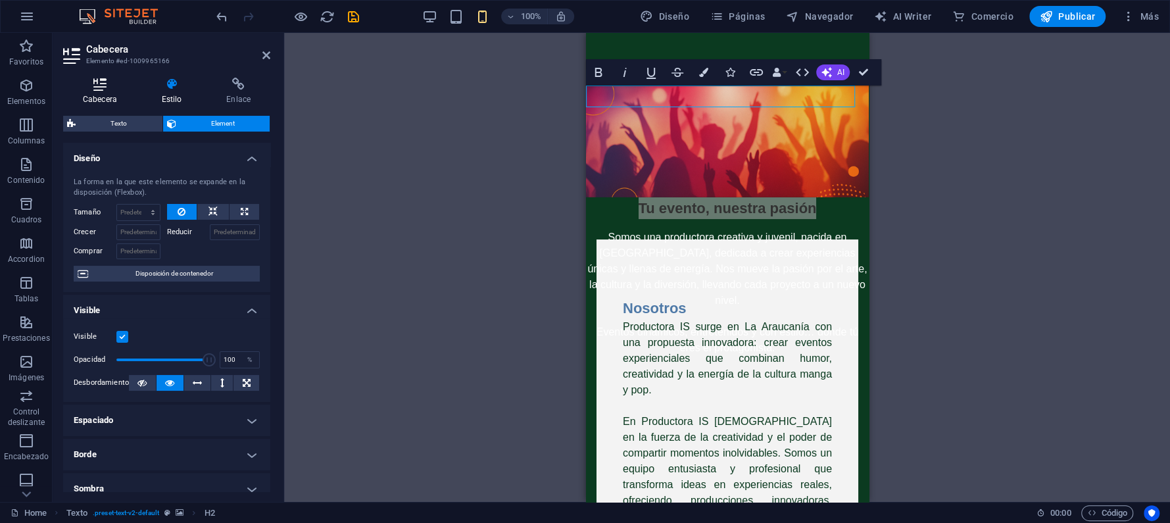
click at [107, 80] on icon at bounding box center [100, 84] width 74 height 13
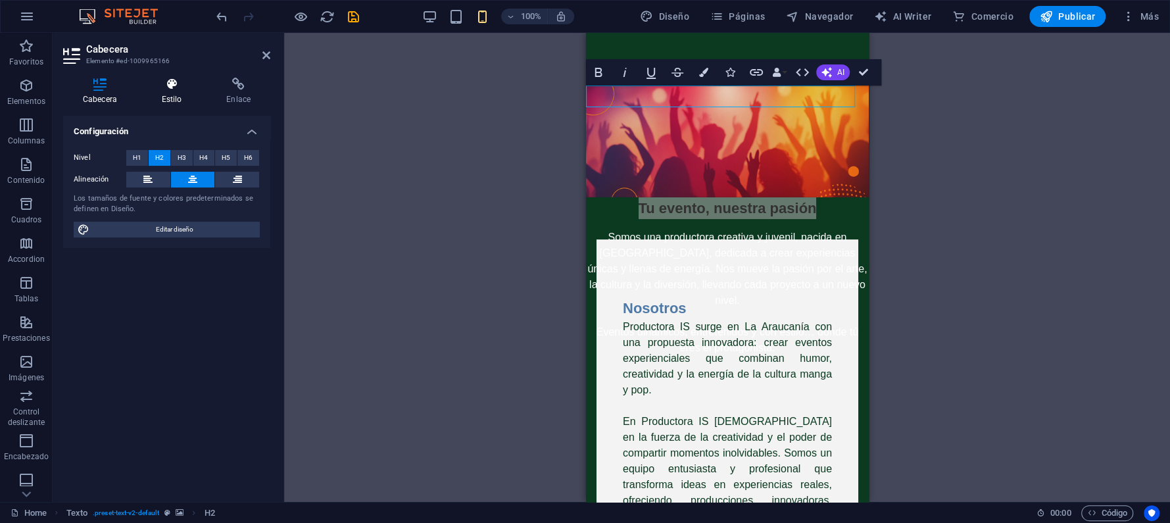
click at [160, 82] on icon at bounding box center [172, 84] width 60 height 13
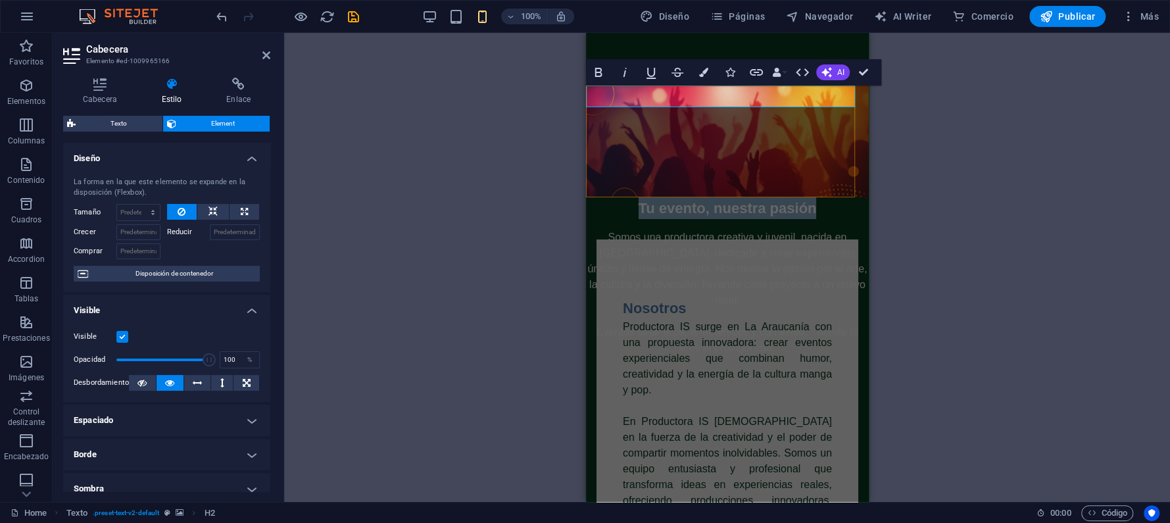
click at [687, 200] on span "Tu evento, nuestra pasión" at bounding box center [727, 208] width 178 height 16
drag, startPoint x: 641, startPoint y: 96, endPoint x: 816, endPoint y: 95, distance: 174.9
click at [816, 197] on h2 "Tu evento, nuestra pasión" at bounding box center [726, 208] width 283 height 22
click at [598, 68] on icon "button" at bounding box center [597, 72] width 7 height 9
click at [600, 70] on icon "button" at bounding box center [597, 72] width 7 height 9
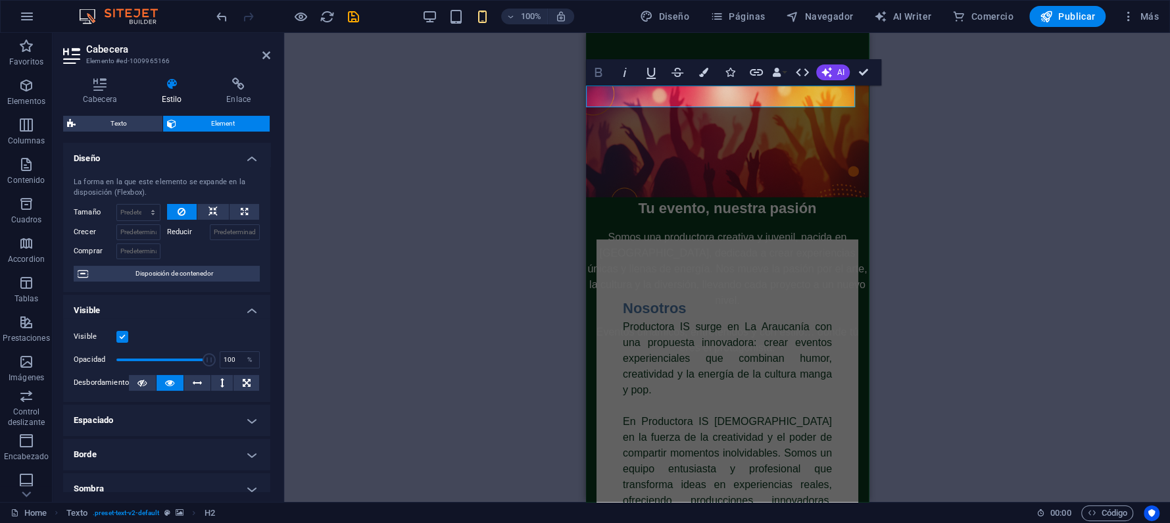
click at [600, 70] on icon "button" at bounding box center [597, 72] width 7 height 9
click at [98, 93] on h4 "Cabecera" at bounding box center [102, 92] width 79 height 28
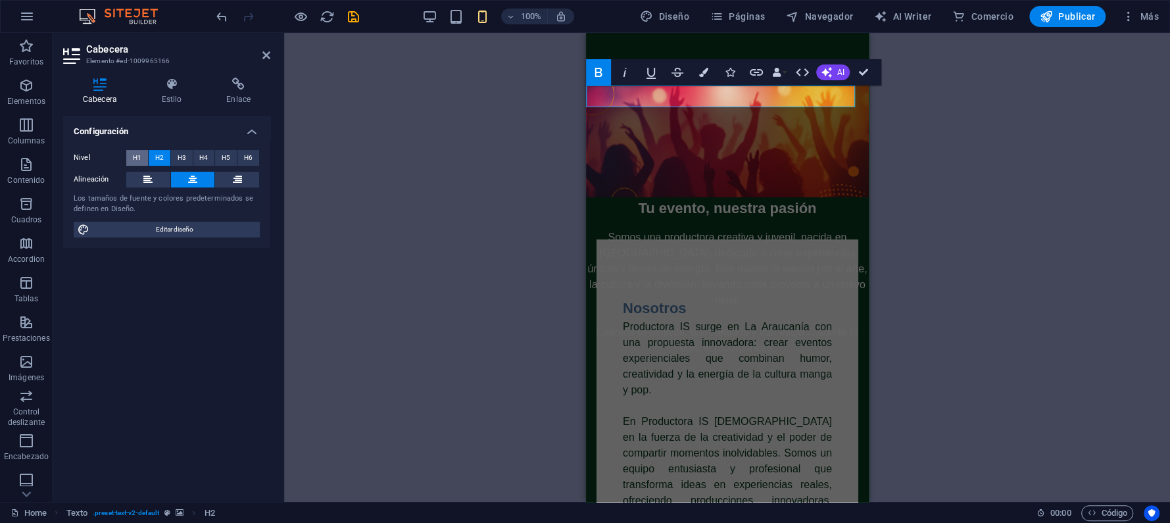
click at [142, 156] on button "H1" at bounding box center [137, 158] width 22 height 16
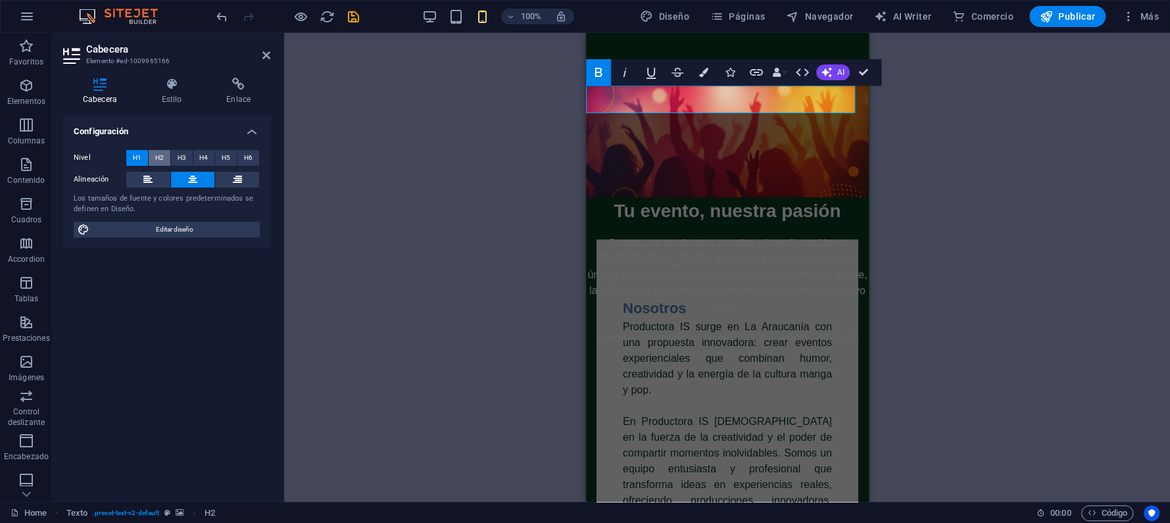
click at [160, 156] on span "H2" at bounding box center [159, 158] width 9 height 16
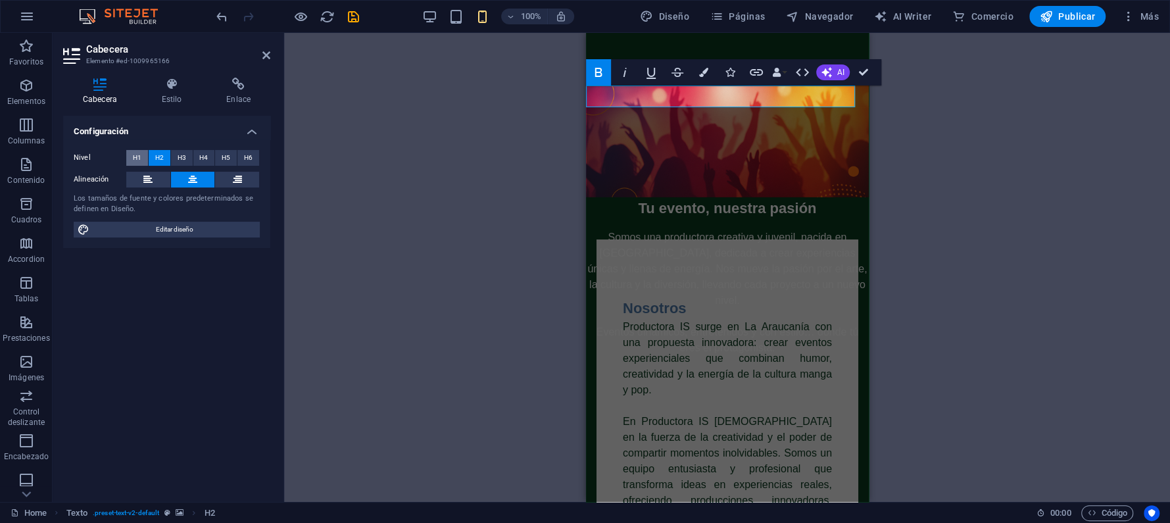
click at [139, 153] on span "H1" at bounding box center [137, 158] width 9 height 16
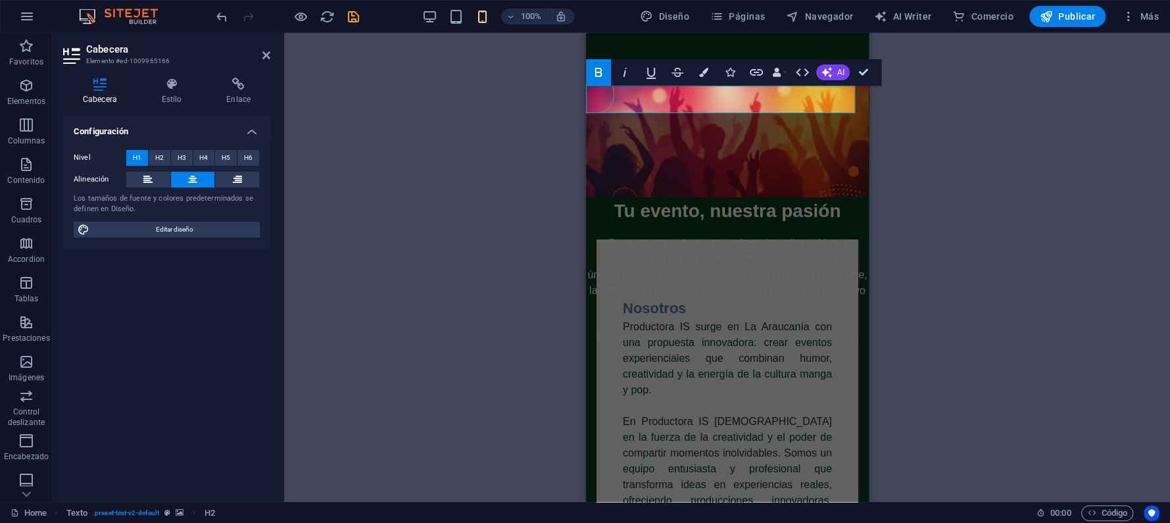
click at [137, 153] on span "H1" at bounding box center [137, 158] width 9 height 16
click at [162, 232] on span "Editar diseño" at bounding box center [174, 230] width 162 height 16
select select "px"
select select "400"
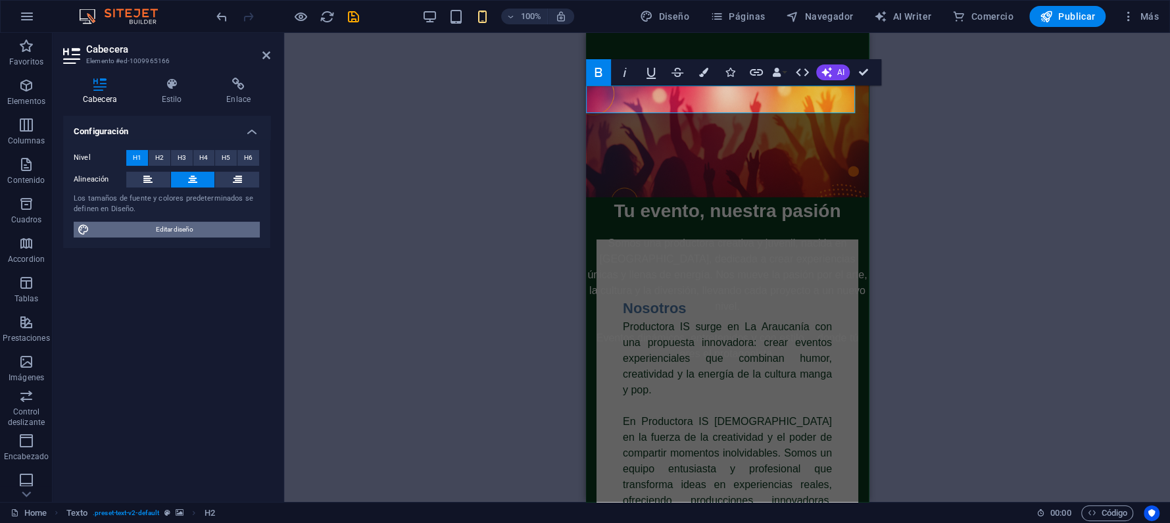
select select "px"
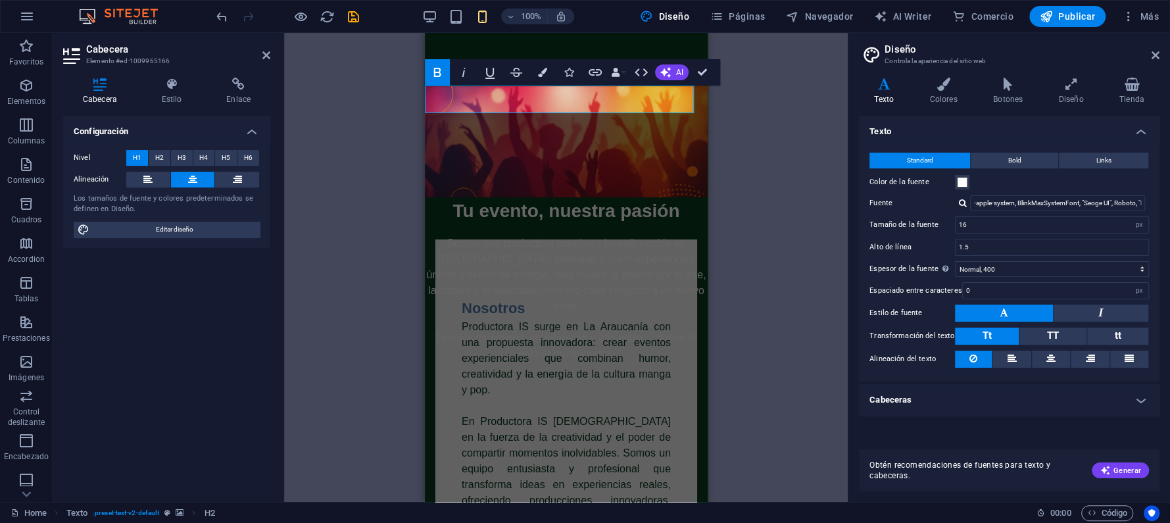
click at [961, 201] on div at bounding box center [963, 203] width 8 height 9
click at [994, 220] on div "Gestionar fuentes →" at bounding box center [1060, 221] width 174 height 14
select select "popularity"
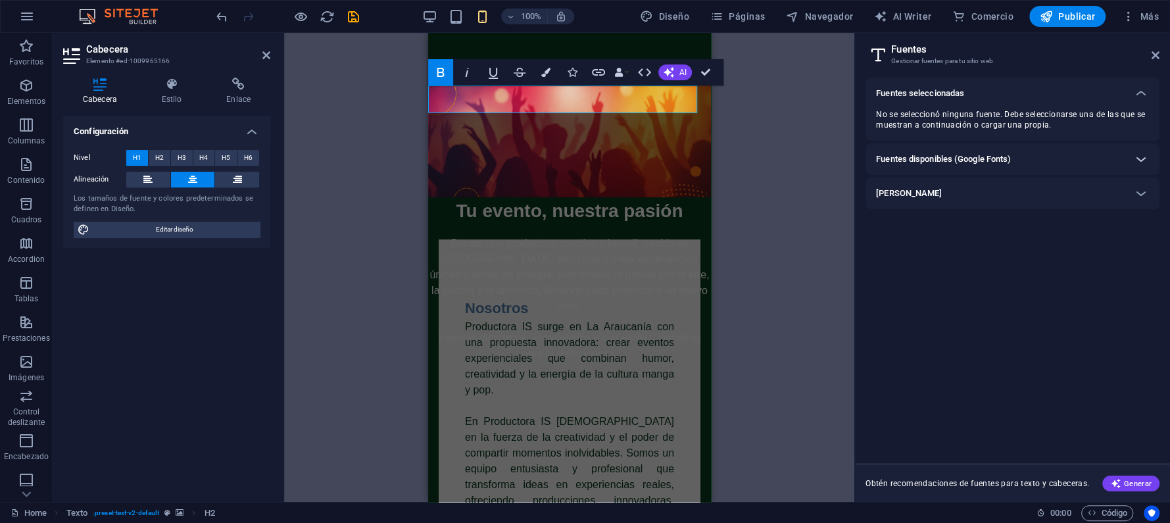
click at [1140, 160] on icon at bounding box center [1141, 159] width 16 height 16
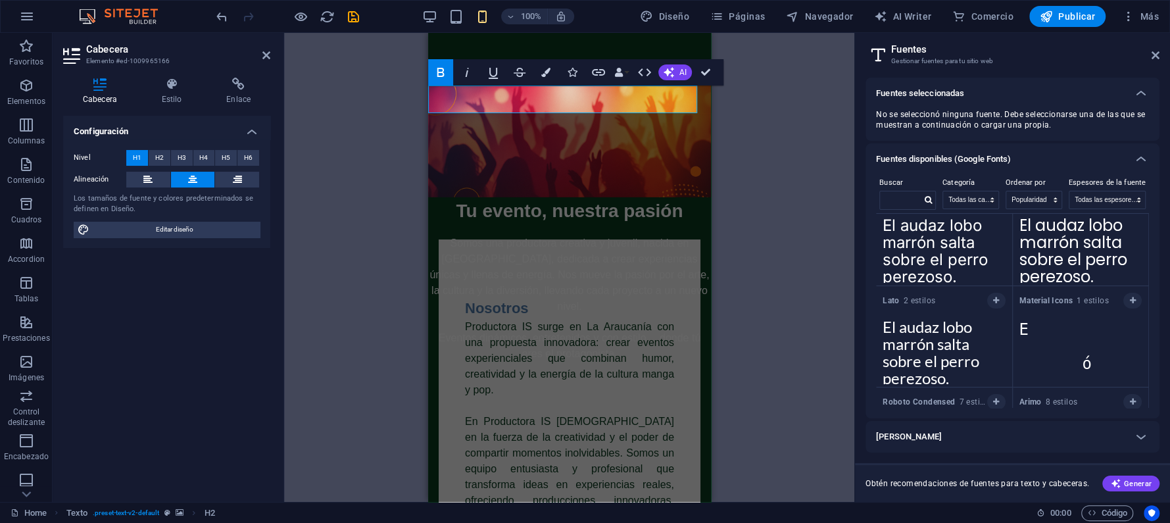
scroll to position [438, 0]
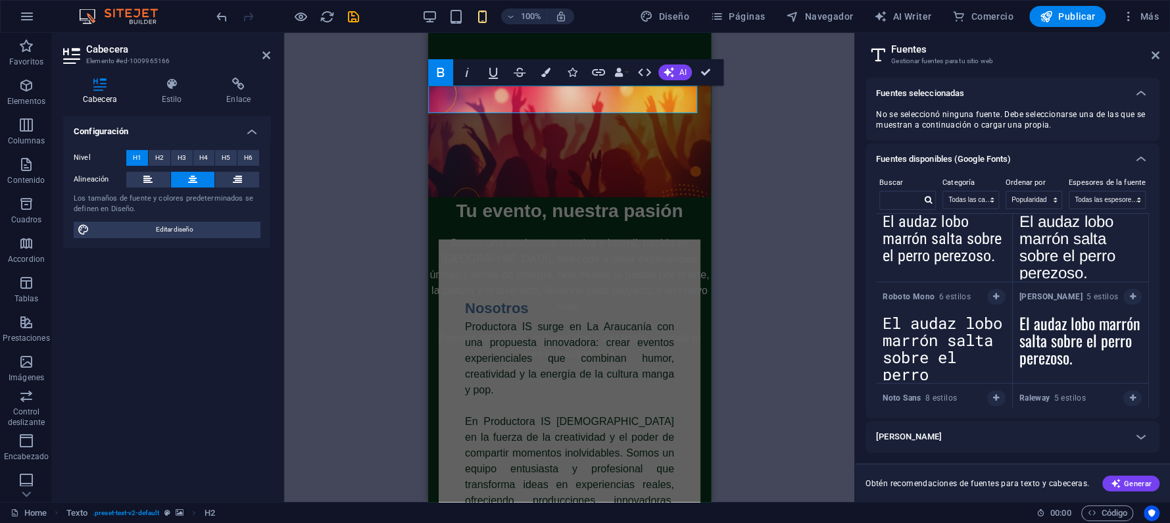
click at [959, 179] on label "Categoría" at bounding box center [970, 183] width 57 height 16
click at [974, 195] on select "Todas las categorías serif display monospace sans-serif handwriting" at bounding box center [970, 199] width 55 height 17
click at [943, 191] on select "Todas las categorías serif display monospace sans-serif handwriting" at bounding box center [970, 199] width 55 height 17
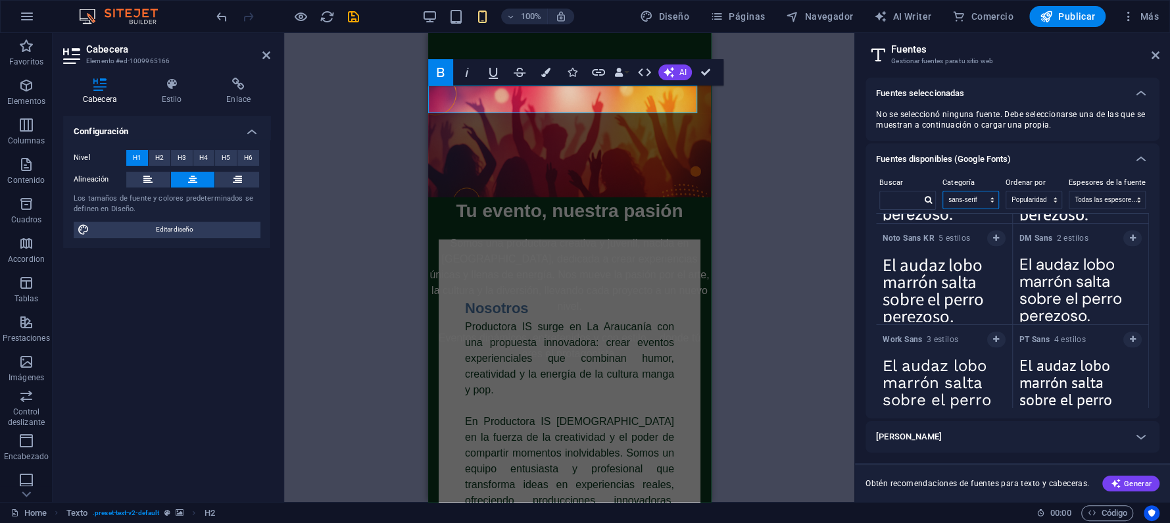
scroll to position [817, 0]
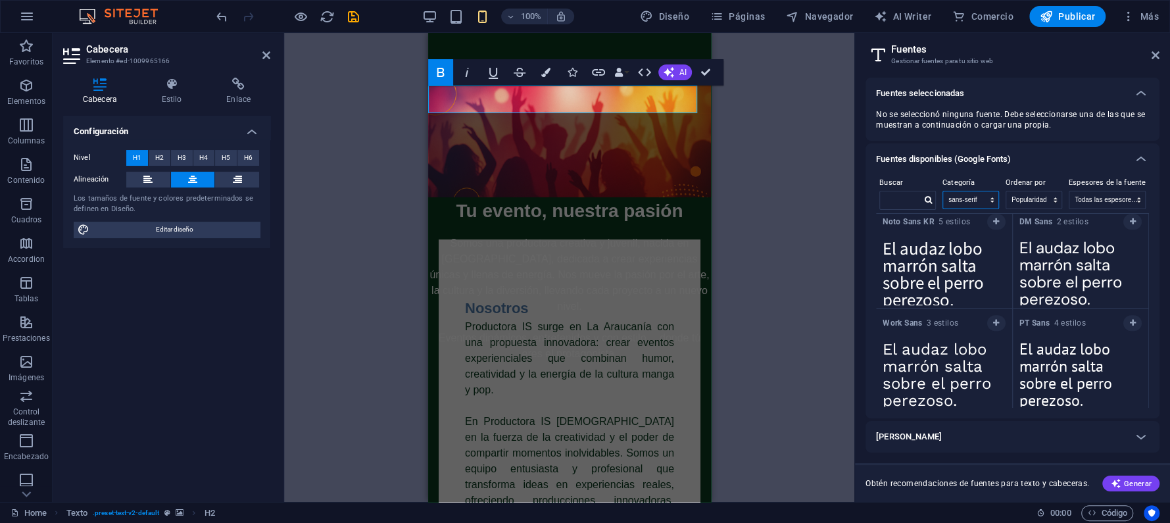
click at [966, 201] on select "Todas las categorías serif display monospace sans-serif handwriting" at bounding box center [970, 199] width 55 height 17
select select "allCatgories"
click at [943, 191] on select "Todas las categorías serif display monospace sans-serif handwriting" at bounding box center [970, 199] width 55 height 17
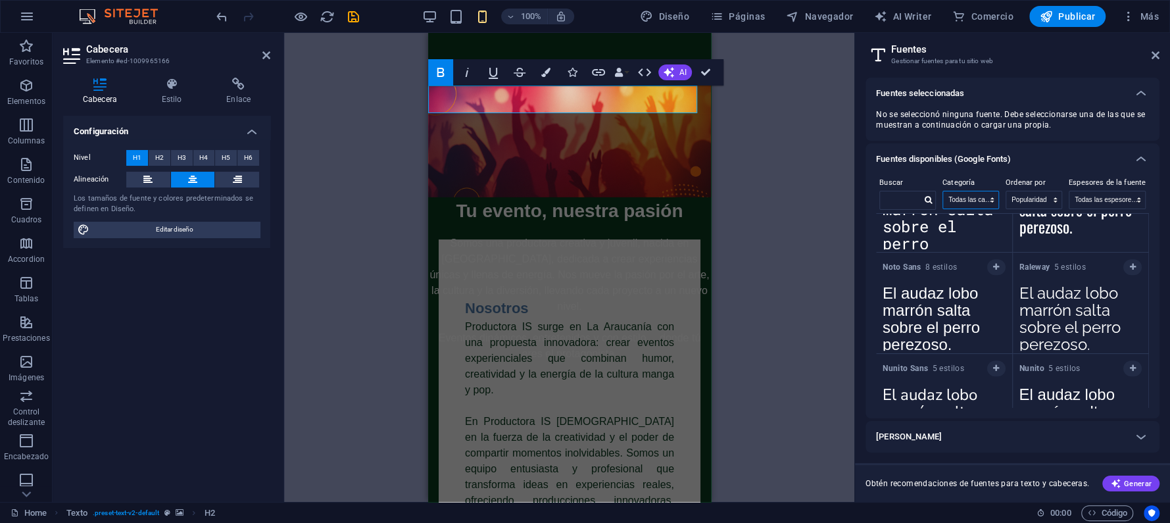
scroll to position [613, 0]
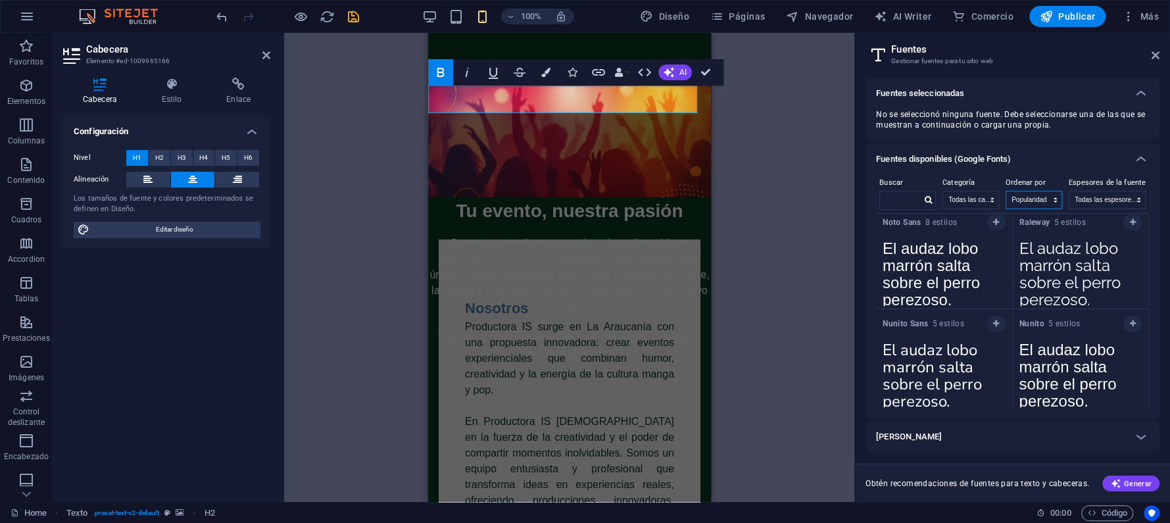
click at [1024, 203] on select "Nombre Categoría Popularidad" at bounding box center [1033, 199] width 55 height 17
click at [1007, 191] on select "Nombre Categoría Popularidad" at bounding box center [1033, 199] width 55 height 17
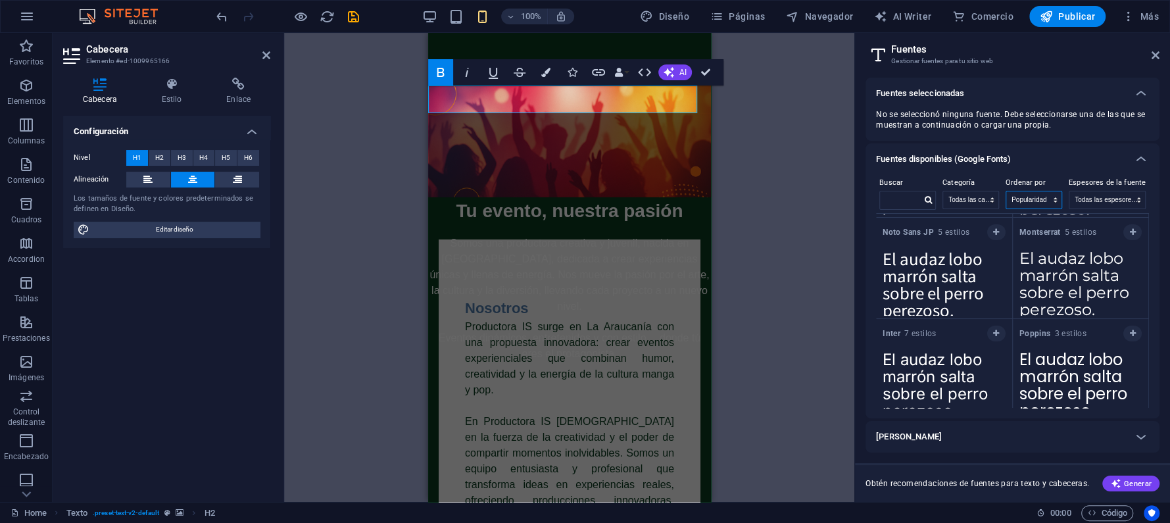
scroll to position [0, 0]
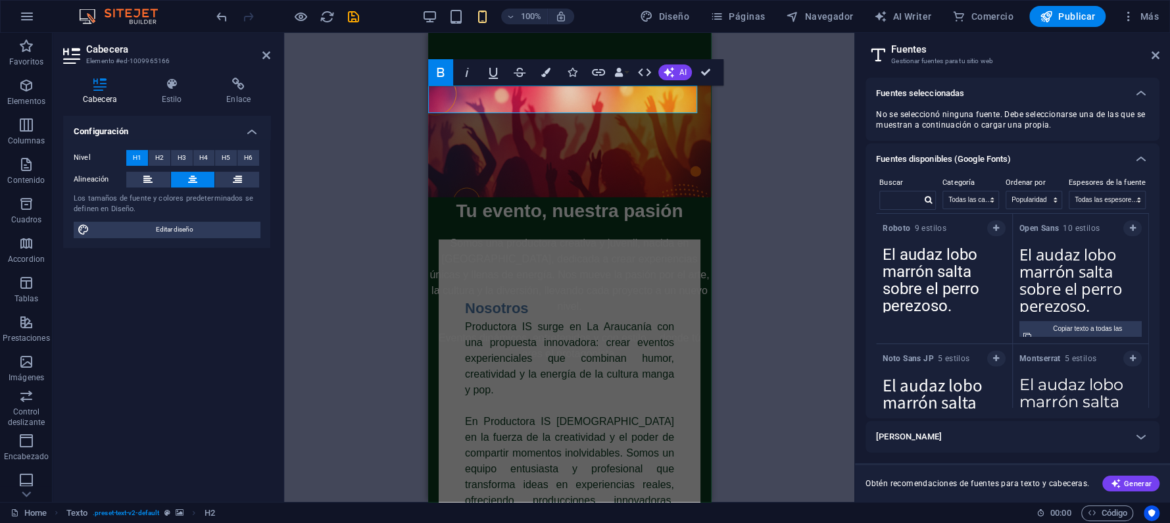
click at [1043, 273] on textarea "El audaz lobo marrón salta sobre el perro perezoso." at bounding box center [1081, 275] width 136 height 72
click at [1132, 232] on button "button" at bounding box center [1132, 228] width 18 height 16
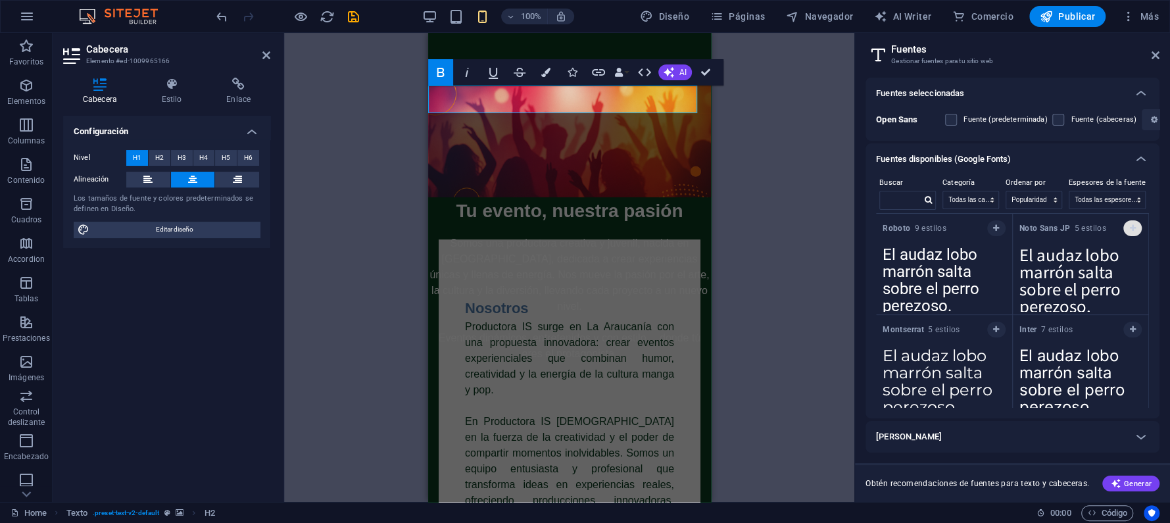
click at [1129, 228] on icon "button" at bounding box center [1132, 228] width 6 height 8
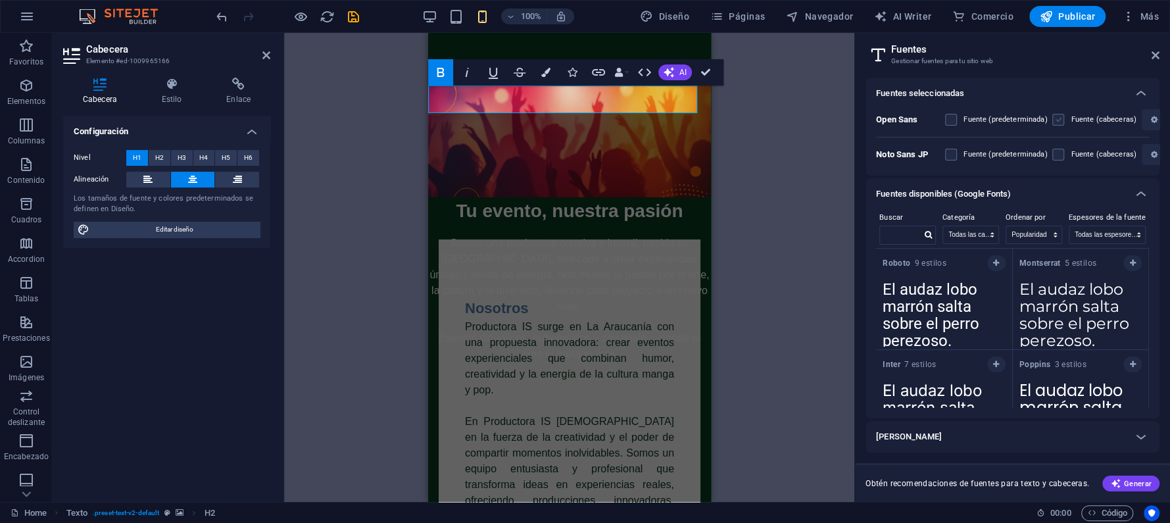
click at [1057, 114] on label at bounding box center [1058, 120] width 12 height 12
click at [0, 0] on Sans "checkbox" at bounding box center [0, 0] width 0 height 0
click at [896, 119] on b "Open Sans" at bounding box center [896, 119] width 41 height 10
click at [900, 151] on b "Noto Sans JP" at bounding box center [902, 154] width 52 height 10
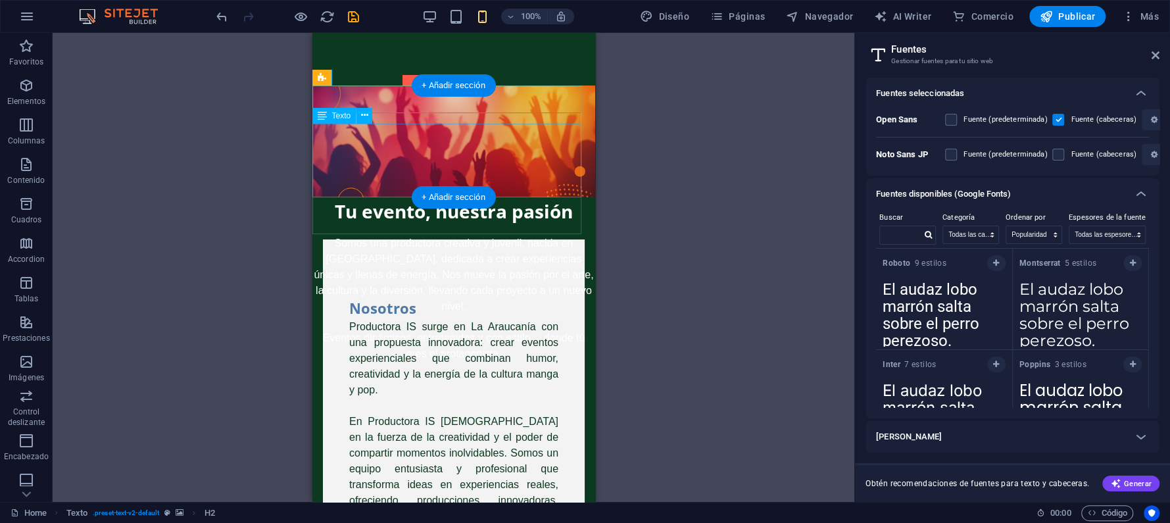
click at [450, 235] on div "Somos una productora creativa y juvenil, nacida en Temuco, dedicada a crear exp…" at bounding box center [453, 298] width 283 height 126
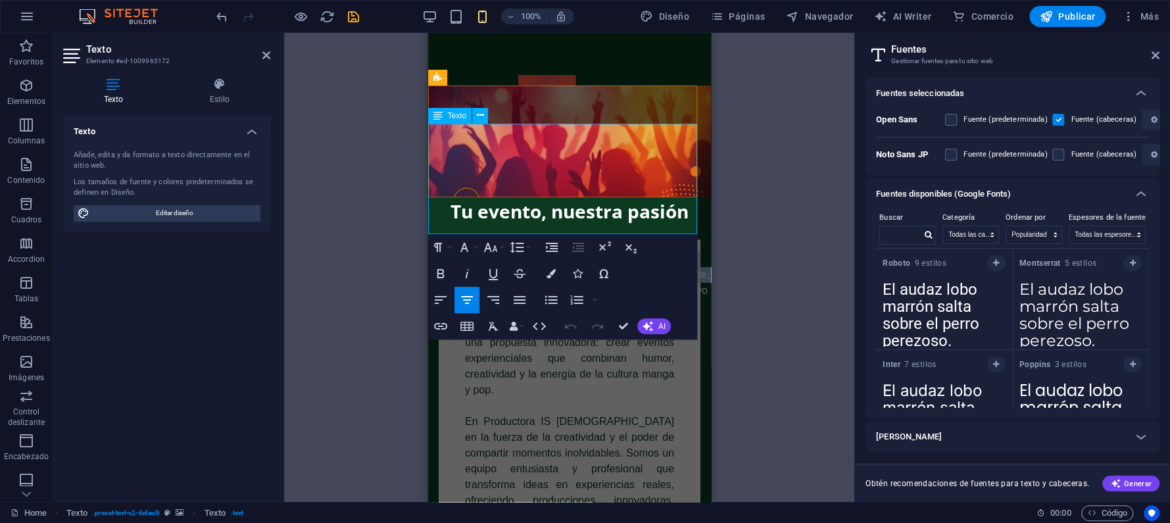
drag, startPoint x: 447, startPoint y: 136, endPoint x: 686, endPoint y: 176, distance: 242.0
click at [686, 235] on p "Somos una productora creativa y juvenil, nacida en Temuco, dedicada a crear exp…" at bounding box center [568, 298] width 283 height 126
click at [1059, 155] on label at bounding box center [1058, 155] width 12 height 12
click at [0, 0] on JP "checkbox" at bounding box center [0, 0] width 0 height 0
click at [538, 235] on p "Somos una productora creativa y juvenil, nacida en Temuco, dedicada a crear exp…" at bounding box center [568, 298] width 283 height 126
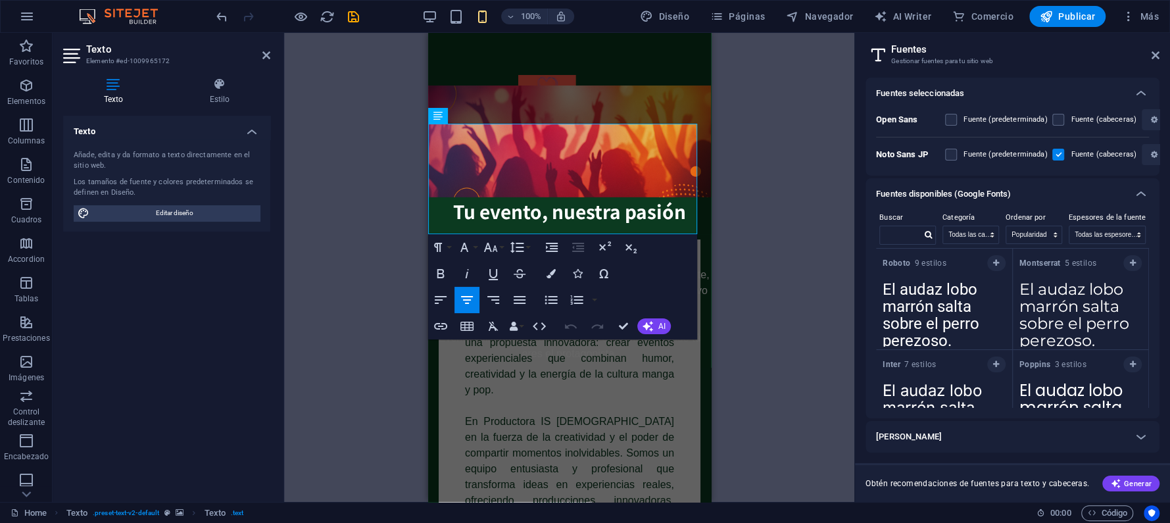
click at [1052, 153] on label at bounding box center [1058, 155] width 12 height 12
click at [0, 0] on JP "checkbox" at bounding box center [0, 0] width 0 height 0
click at [821, 268] on div "Arrastra aquí para reemplazar el contenido existente. Si quieres crear un eleme…" at bounding box center [569, 267] width 570 height 469
click at [1152, 52] on icon at bounding box center [1155, 55] width 8 height 11
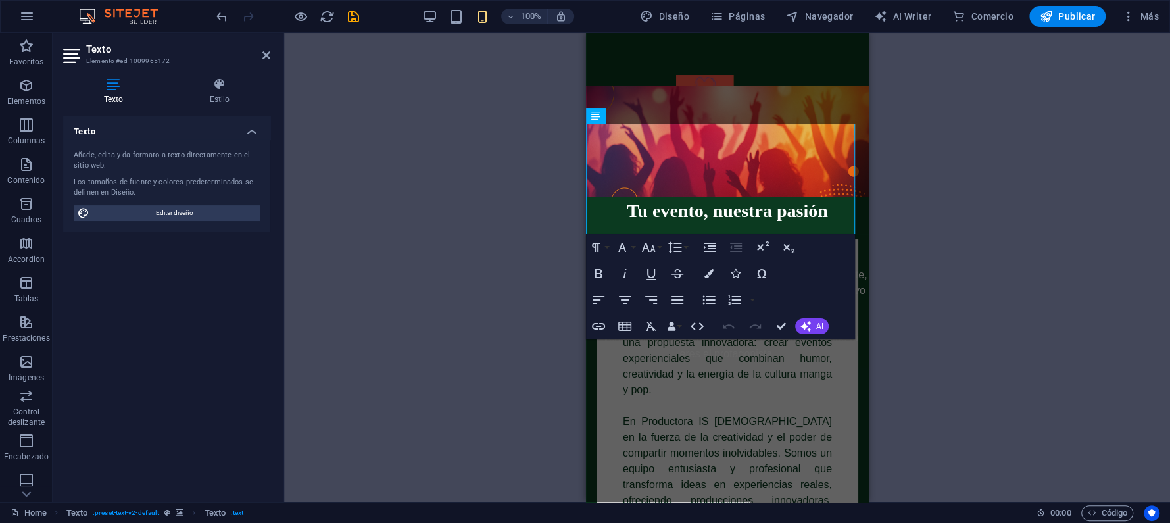
click at [923, 195] on div "Arrastra aquí para reemplazar el contenido existente. Si quieres crear un eleme…" at bounding box center [727, 267] width 886 height 469
click at [949, 144] on div "Arrastra aquí para reemplazar el contenido existente. Si quieres crear un eleme…" at bounding box center [727, 267] width 886 height 469
drag, startPoint x: 859, startPoint y: 78, endPoint x: 1474, endPoint y: 95, distance: 615.7
click at [222, 14] on icon "undo" at bounding box center [221, 16] width 15 height 15
click at [222, 9] on icon "undo" at bounding box center [221, 16] width 15 height 15
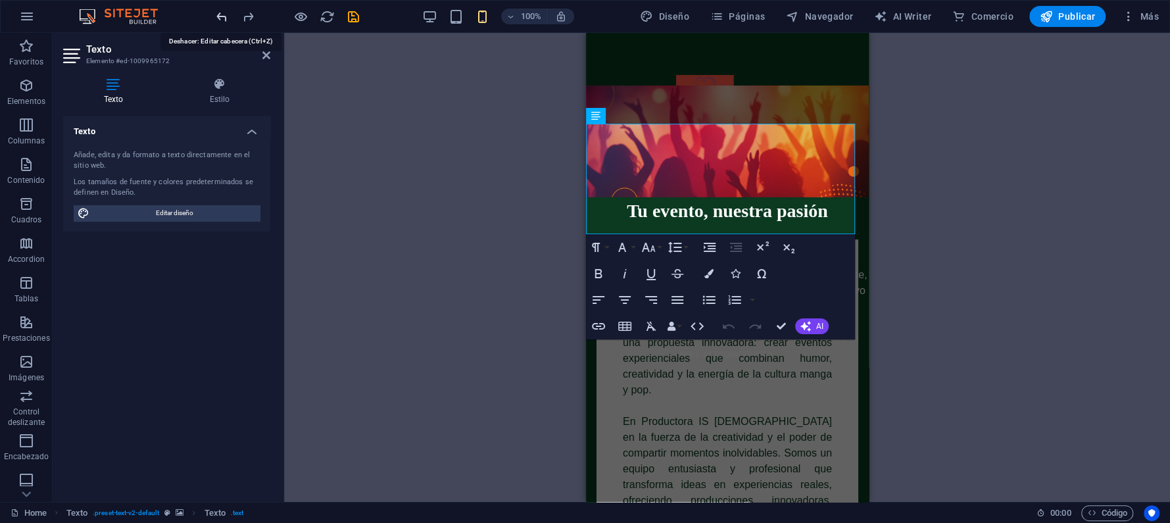
click at [222, 9] on icon "undo" at bounding box center [221, 16] width 15 height 15
click at [220, 11] on icon "undo" at bounding box center [221, 16] width 15 height 15
click at [220, 14] on icon "undo" at bounding box center [221, 16] width 15 height 15
click at [222, 16] on icon "undo" at bounding box center [221, 16] width 15 height 15
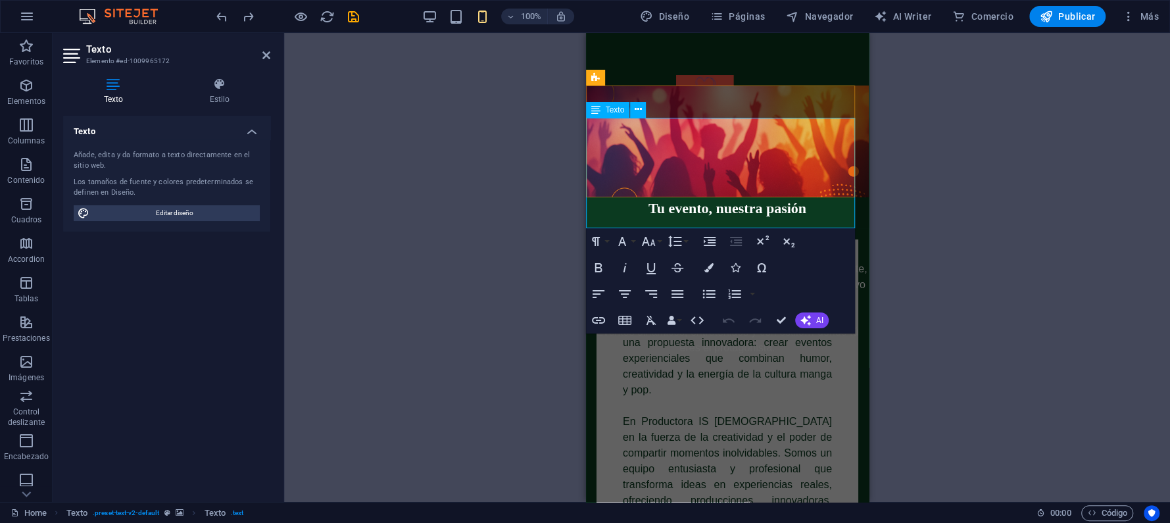
click at [740, 229] on p "Somos una productora creativa y juvenil, nacida en Temuco, dedicada a crear exp…" at bounding box center [726, 292] width 283 height 126
click at [694, 197] on div "Tu evento, nuestra pasión" at bounding box center [726, 208] width 283 height 22
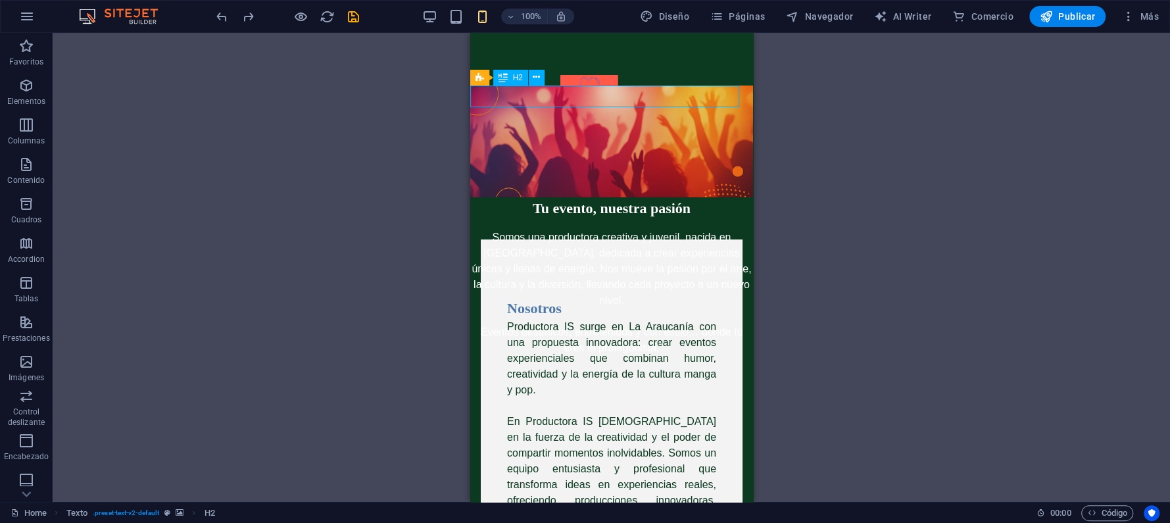
click at [556, 197] on div "Tu evento, nuestra pasión" at bounding box center [610, 208] width 283 height 22
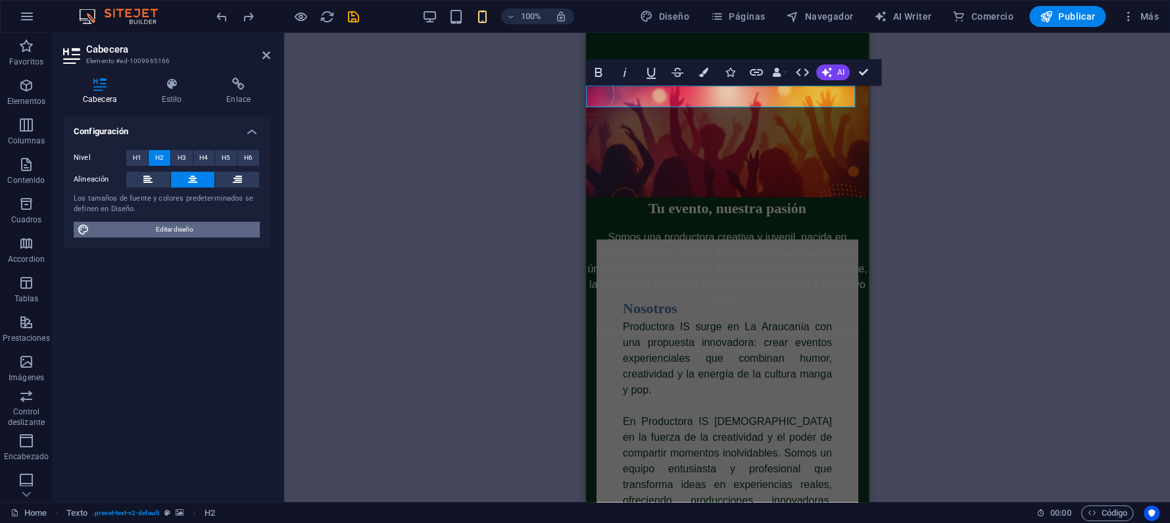
click at [195, 223] on span "Editar diseño" at bounding box center [174, 230] width 162 height 16
select select "px"
select select "400"
select select "px"
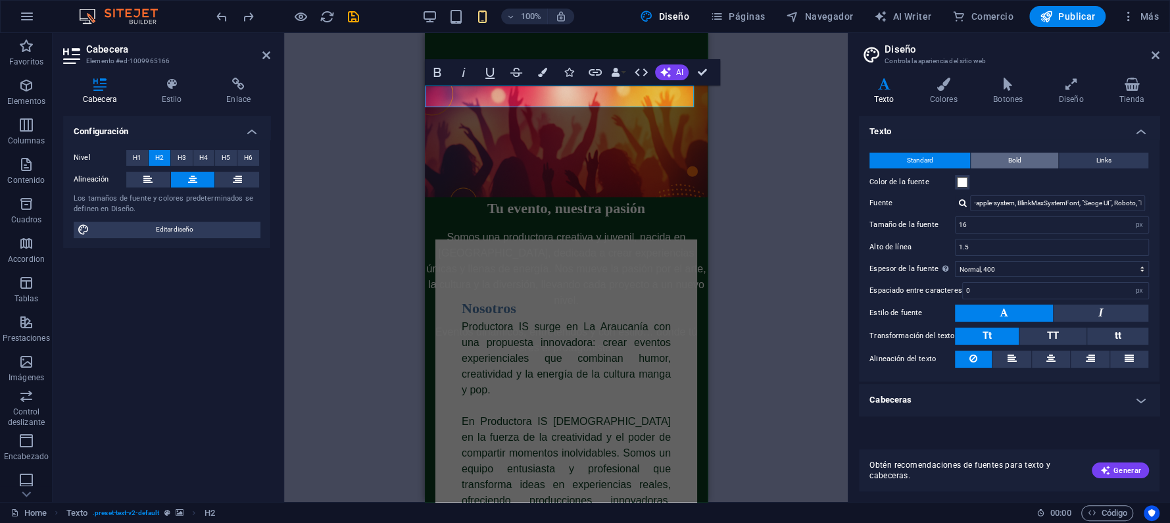
click at [1016, 154] on span "Bold" at bounding box center [1014, 161] width 13 height 16
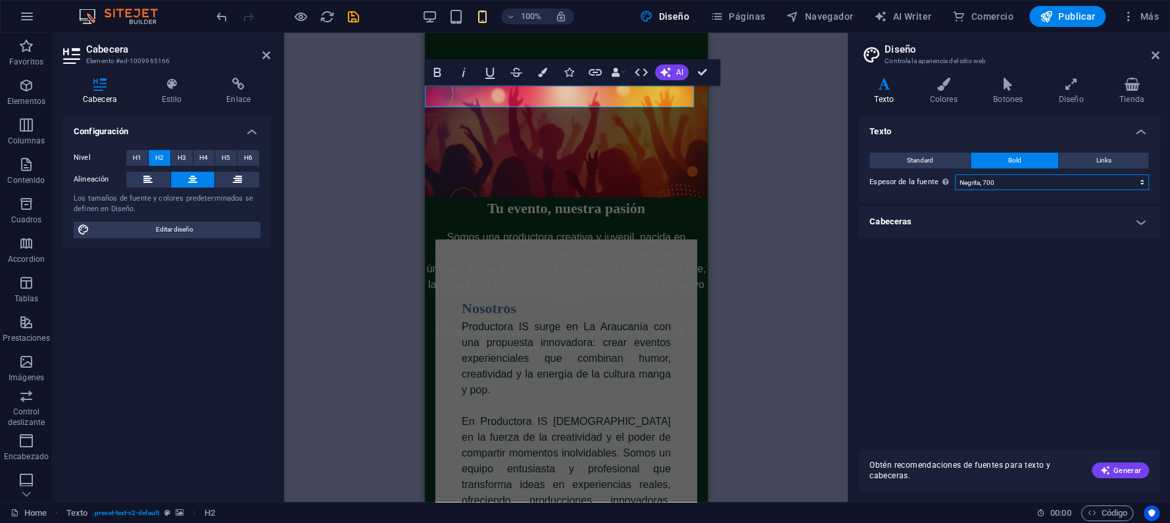
click at [1047, 181] on select "Fino, 100 Extra delgado, 200 Delgado, 300 Normal, 400 Medio, 500 Seminegrita, 6…" at bounding box center [1052, 182] width 194 height 16
select select "800"
click at [955, 174] on select "Fino, 100 Extra delgado, 200 Delgado, 300 Normal, 400 Medio, 500 Seminegrita, 6…" at bounding box center [1052, 182] width 194 height 16
click at [991, 293] on div "Texto Standard Bold Links Color de la fuente Fuente -apple-system, BlinkMaxSyst…" at bounding box center [1009, 277] width 300 height 323
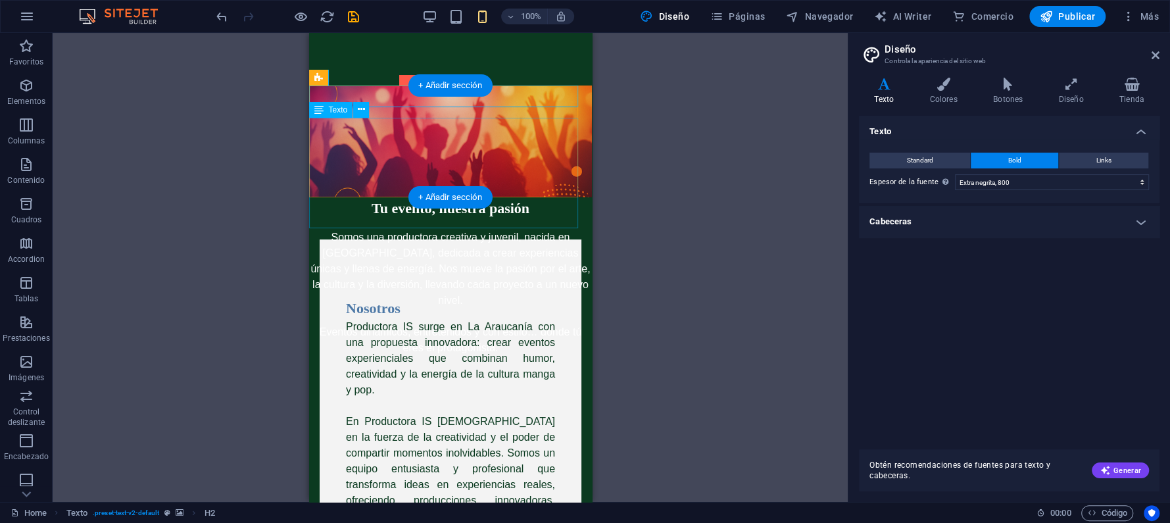
click at [514, 229] on div "Somos una productora creativa y juvenil, nacida en Temuco, dedicada a crear exp…" at bounding box center [449, 292] width 283 height 126
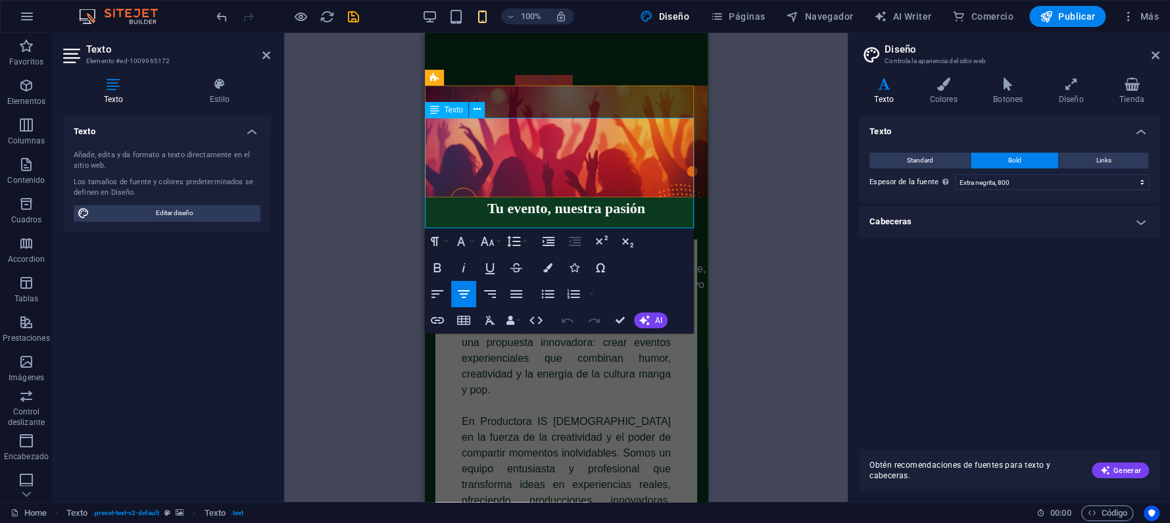
click at [588, 229] on p "Somos una productora creativa y juvenil, nacida en Temuco, dedicada a crear exp…" at bounding box center [565, 292] width 283 height 126
click at [435, 76] on icon at bounding box center [434, 78] width 9 height 16
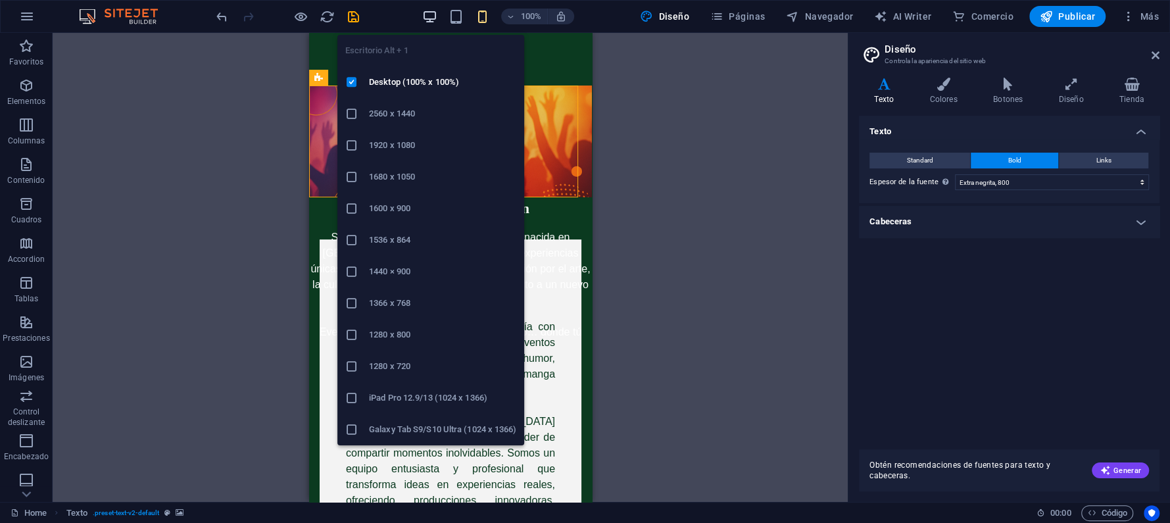
click at [437, 12] on icon "button" at bounding box center [429, 16] width 15 height 15
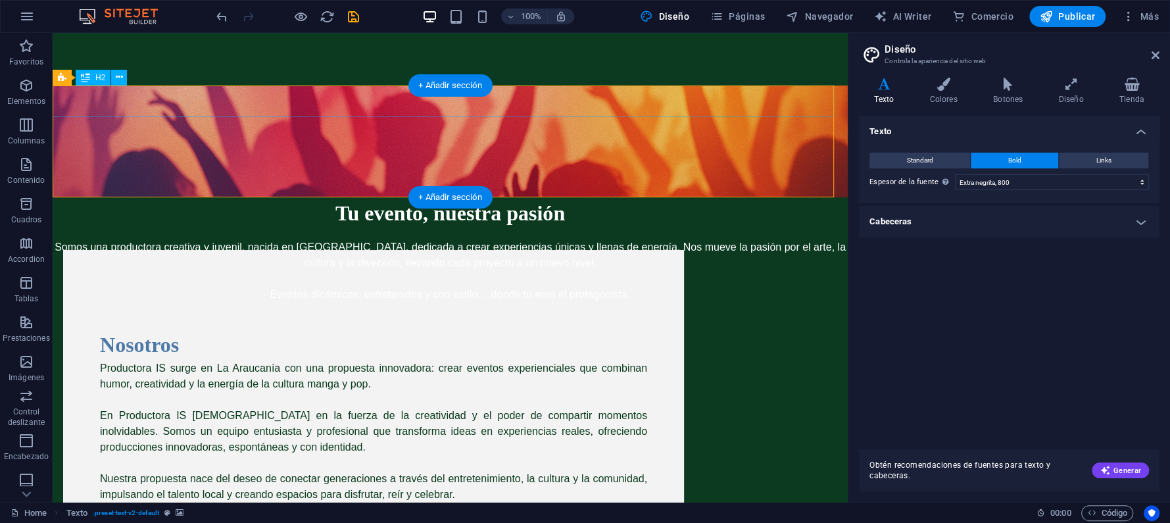
click at [610, 197] on div "Tu evento, nuestra pasión" at bounding box center [450, 213] width 795 height 32
click at [520, 239] on div "Somos una productora creativa y juvenil, nacida en Temuco, dedicada a crear exp…" at bounding box center [450, 270] width 795 height 63
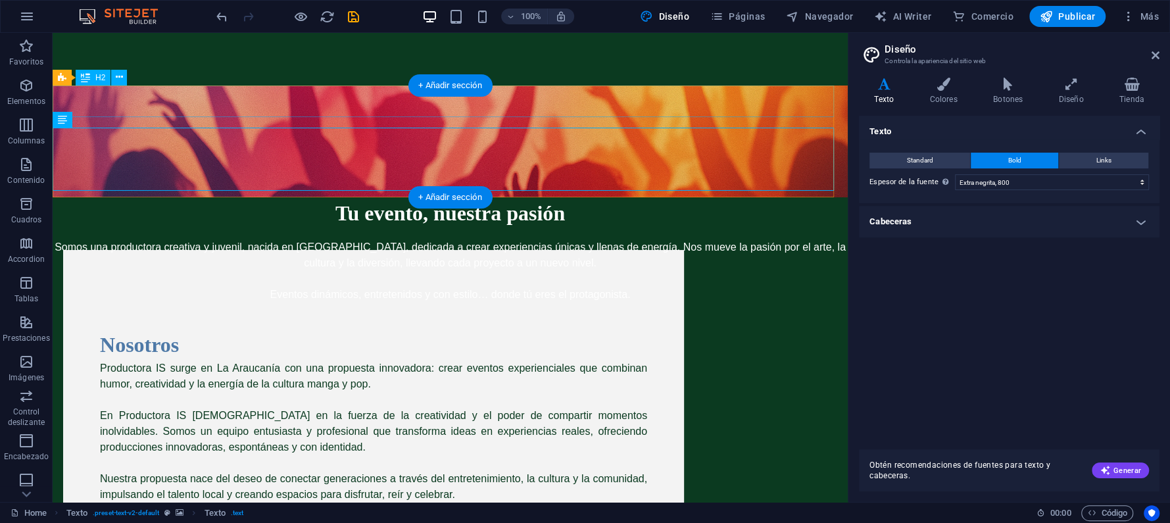
click at [204, 197] on div "Tu evento, nuestra pasión" at bounding box center [450, 213] width 795 height 32
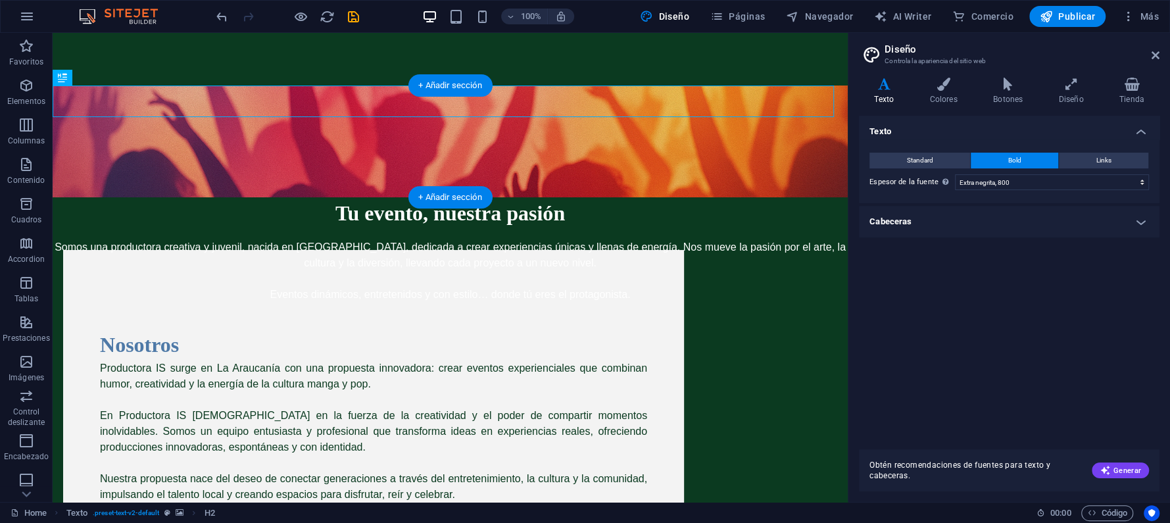
click at [254, 192] on figure at bounding box center [450, 141] width 795 height 112
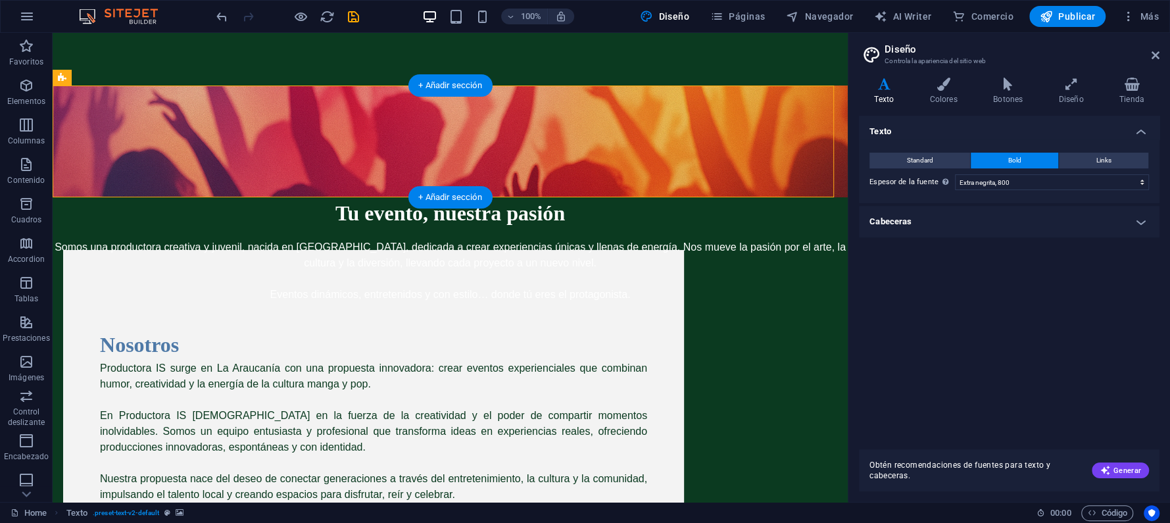
click at [254, 192] on figure at bounding box center [450, 141] width 795 height 112
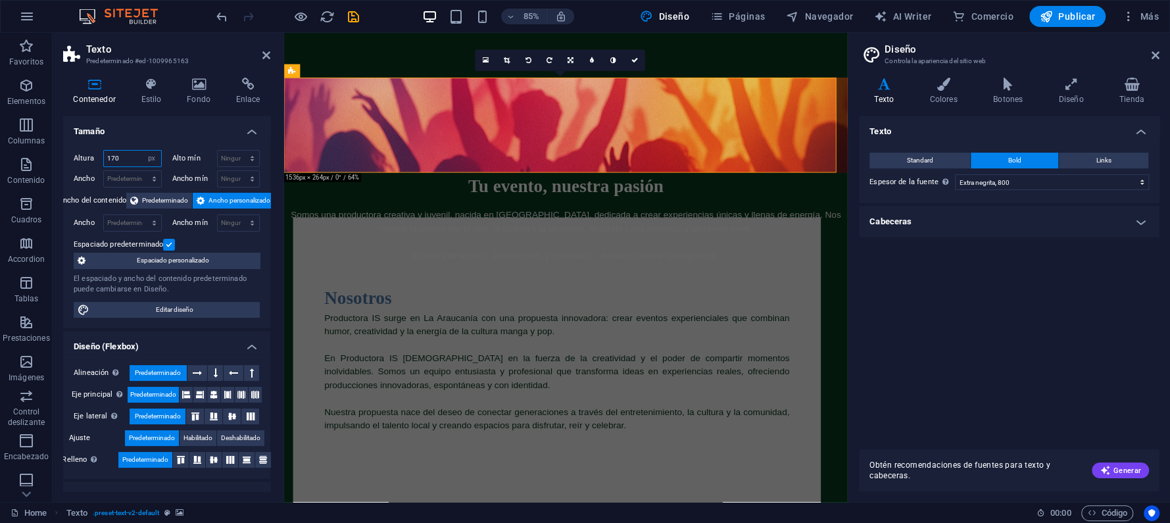
click at [134, 158] on input "170" at bounding box center [132, 159] width 57 height 16
click at [151, 156] on select "Predeterminado px rem % vh vw" at bounding box center [152, 159] width 18 height 16
select select "default"
click at [143, 151] on select "Predeterminado px rem % vh vw" at bounding box center [152, 159] width 18 height 16
select select "DISABLED_OPTION_VALUE"
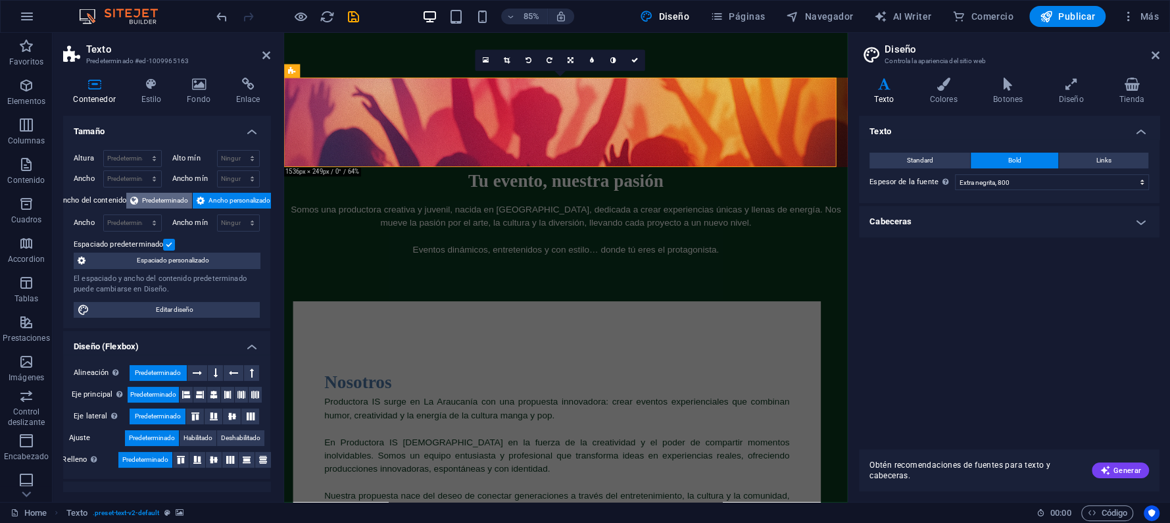
click at [162, 195] on span "Predeterminado" at bounding box center [165, 201] width 46 height 16
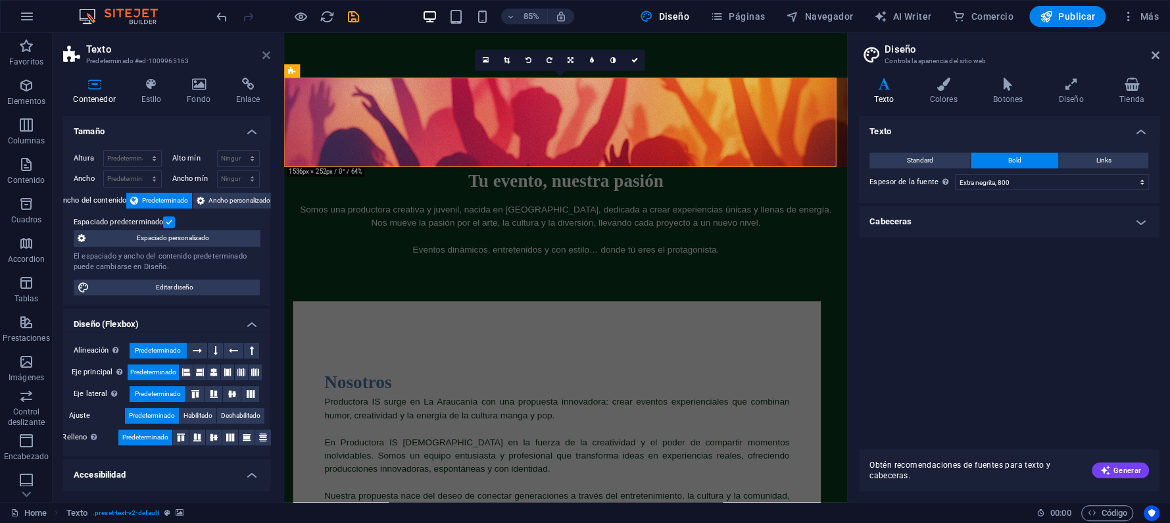
click at [266, 55] on icon at bounding box center [266, 55] width 8 height 11
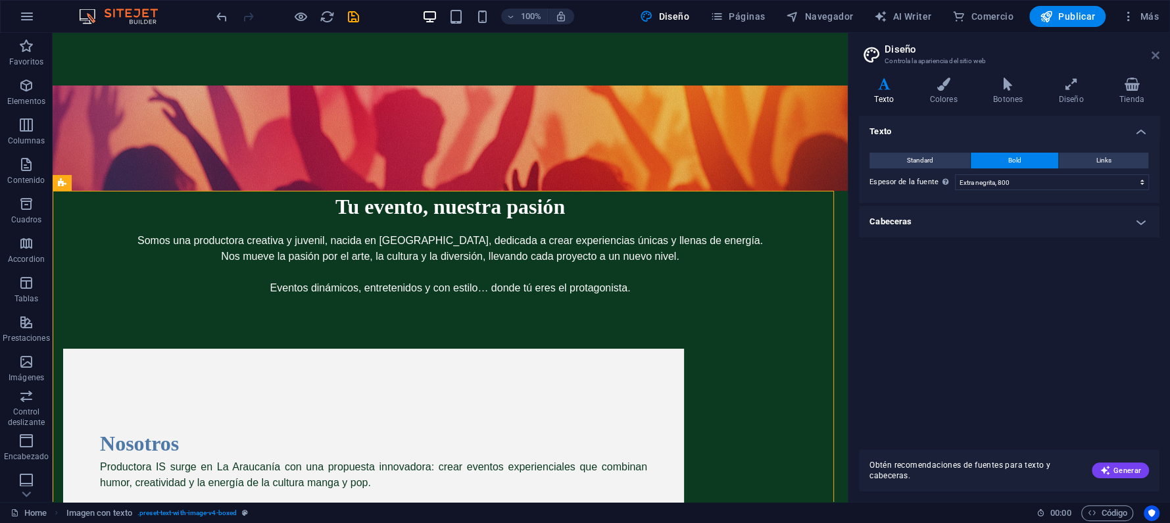
click at [1159, 50] on icon at bounding box center [1155, 55] width 8 height 11
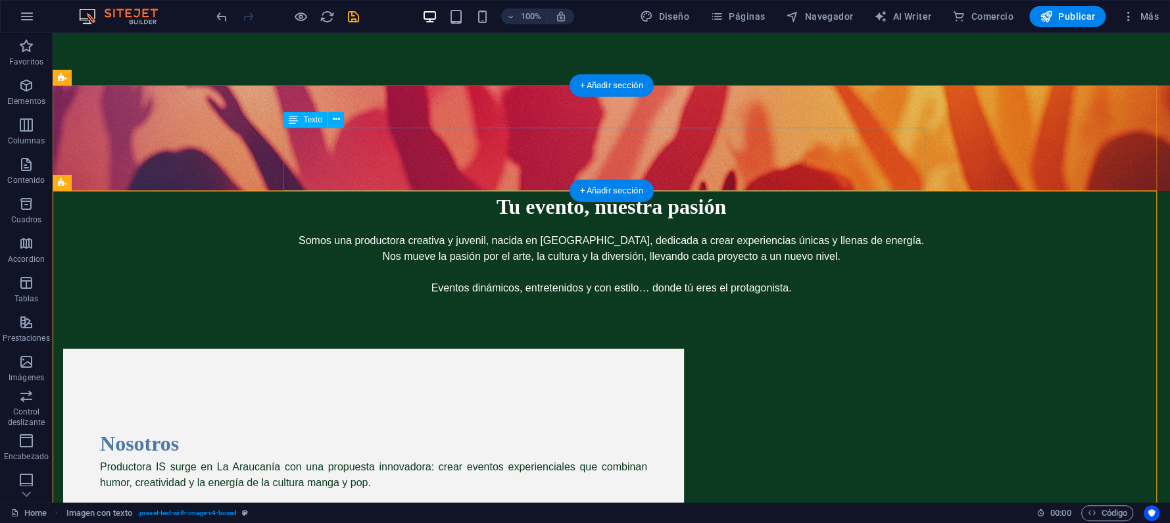
click at [573, 233] on div "Somos una productora creativa y juvenil, nacida en Temuco, dedicada a crear exp…" at bounding box center [612, 264] width 642 height 63
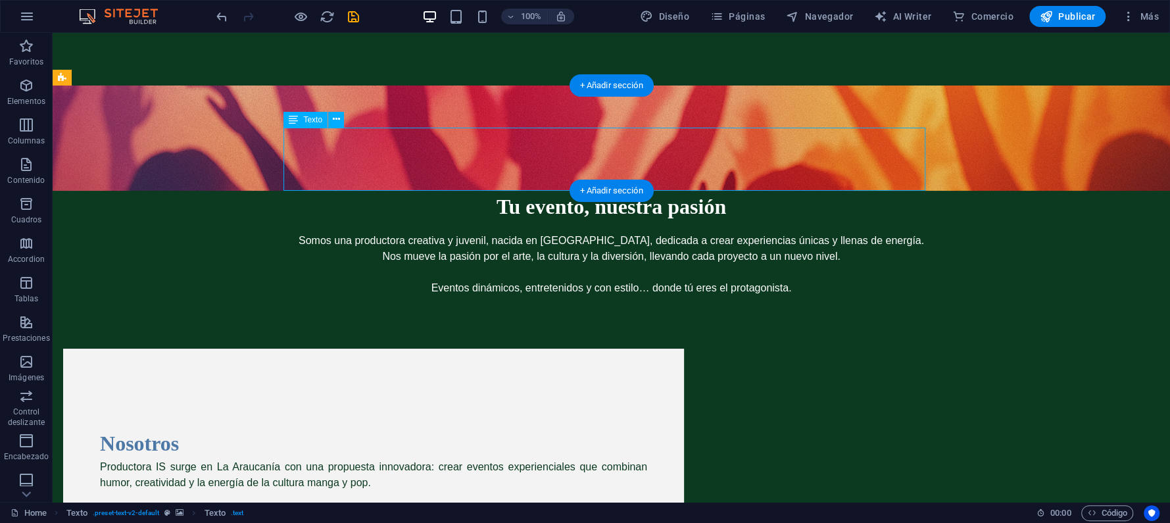
click at [573, 233] on div "Somos una productora creativa y juvenil, nacida en Temuco, dedicada a crear exp…" at bounding box center [612, 264] width 642 height 63
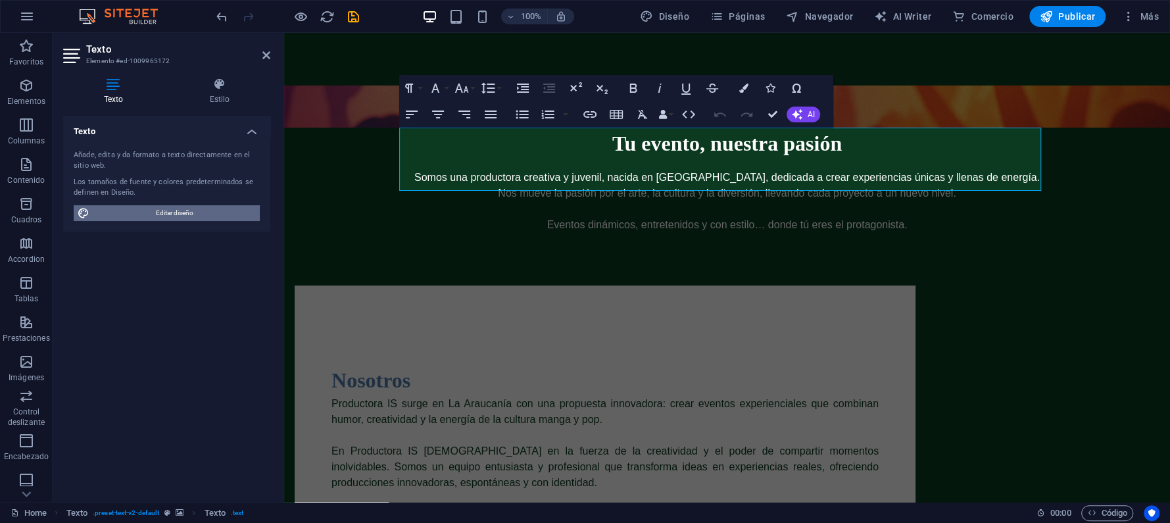
click at [181, 209] on span "Editar diseño" at bounding box center [174, 213] width 162 height 16
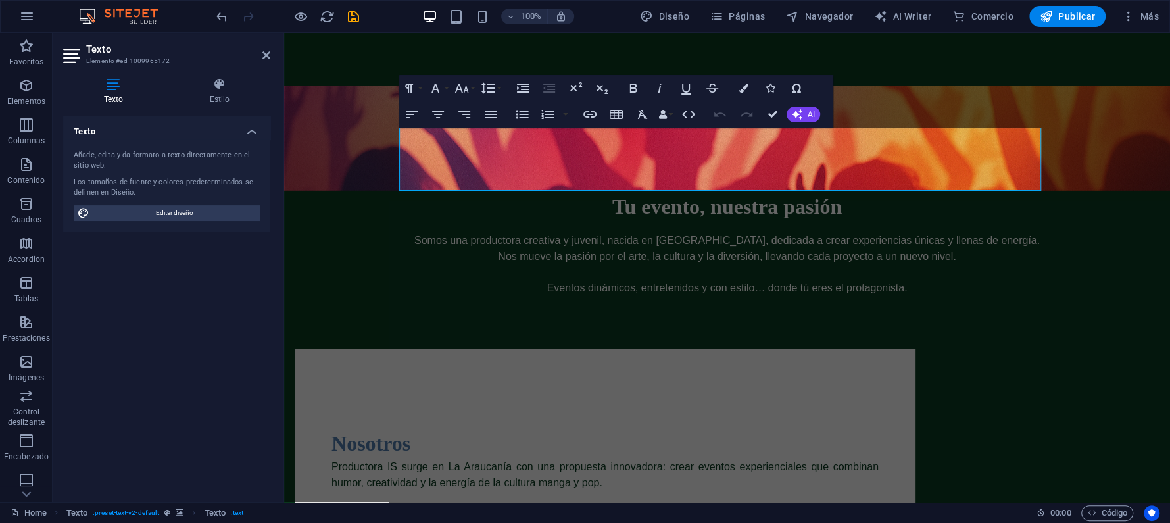
select select "px"
select select "400"
select select "px"
select select "800"
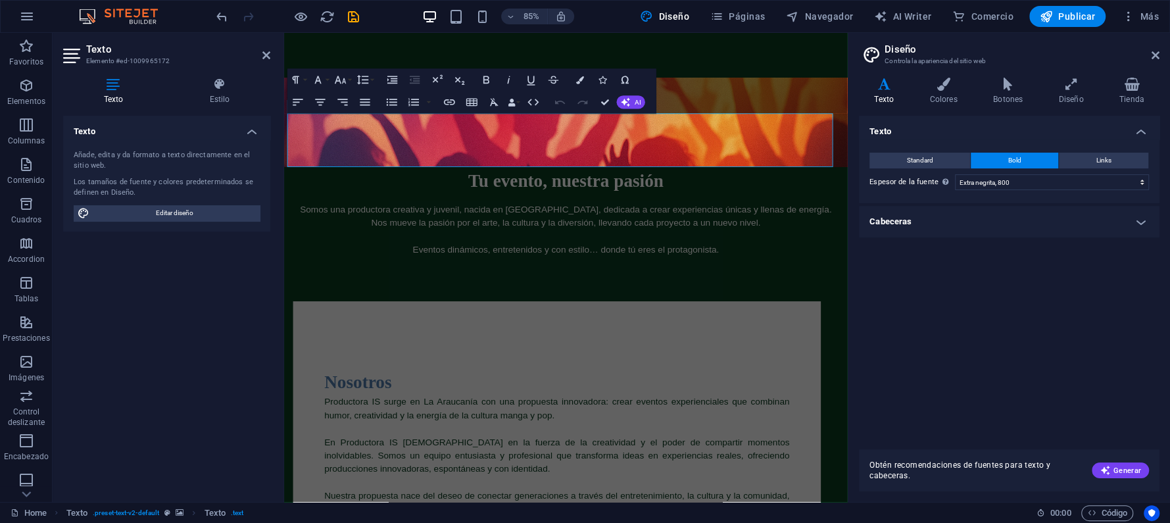
click at [891, 91] on h4 "Texto" at bounding box center [886, 92] width 55 height 28
click at [929, 158] on span "Standard" at bounding box center [920, 161] width 26 height 16
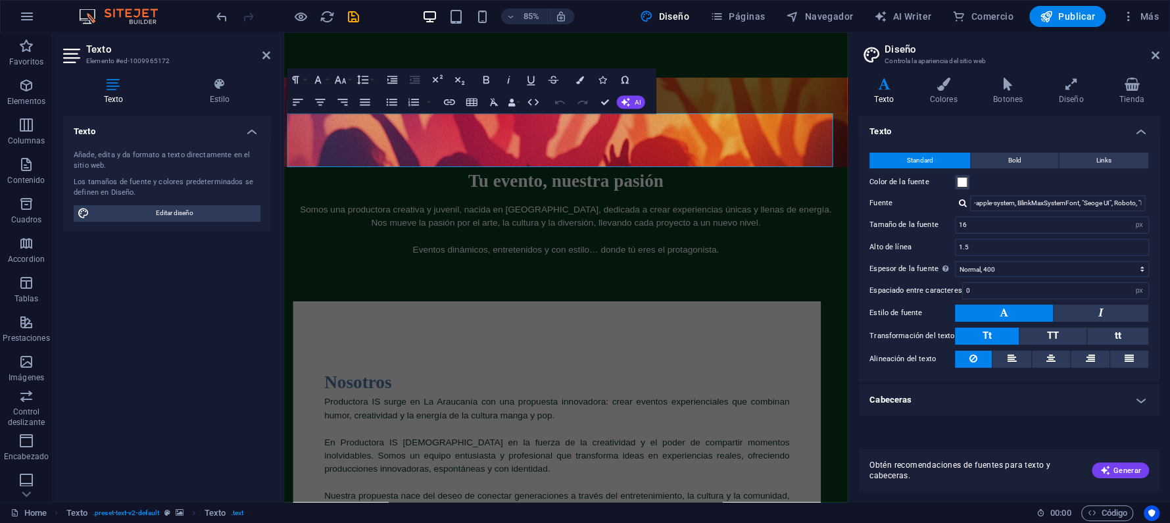
click at [961, 203] on div at bounding box center [963, 203] width 8 height 9
click at [257, 55] on h2 "Texto" at bounding box center [178, 49] width 184 height 12
click at [266, 53] on icon at bounding box center [266, 55] width 8 height 11
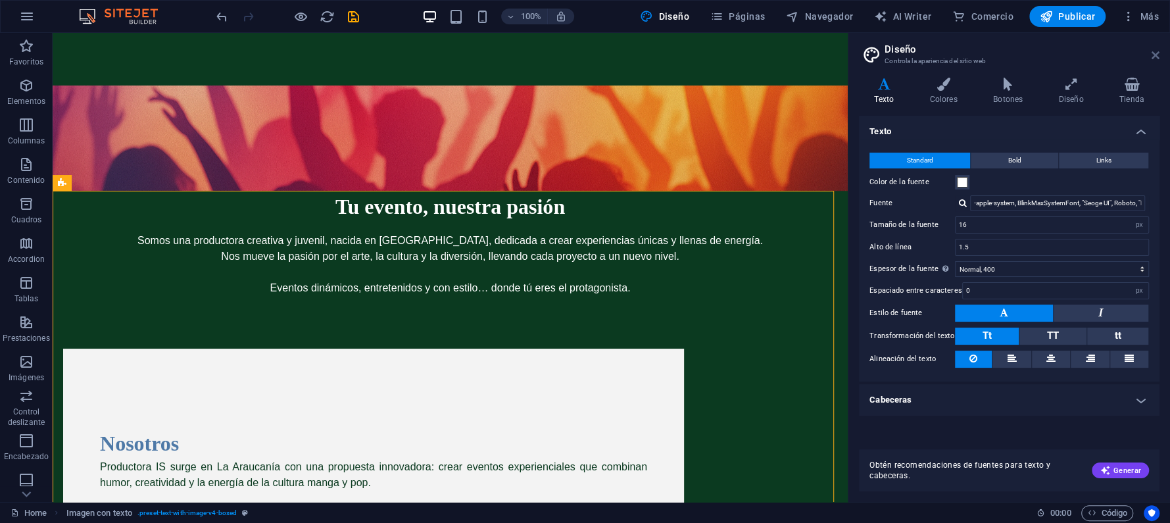
drag, startPoint x: 1158, startPoint y: 49, endPoint x: 1068, endPoint y: 47, distance: 90.1
click at [1157, 50] on icon at bounding box center [1155, 55] width 8 height 11
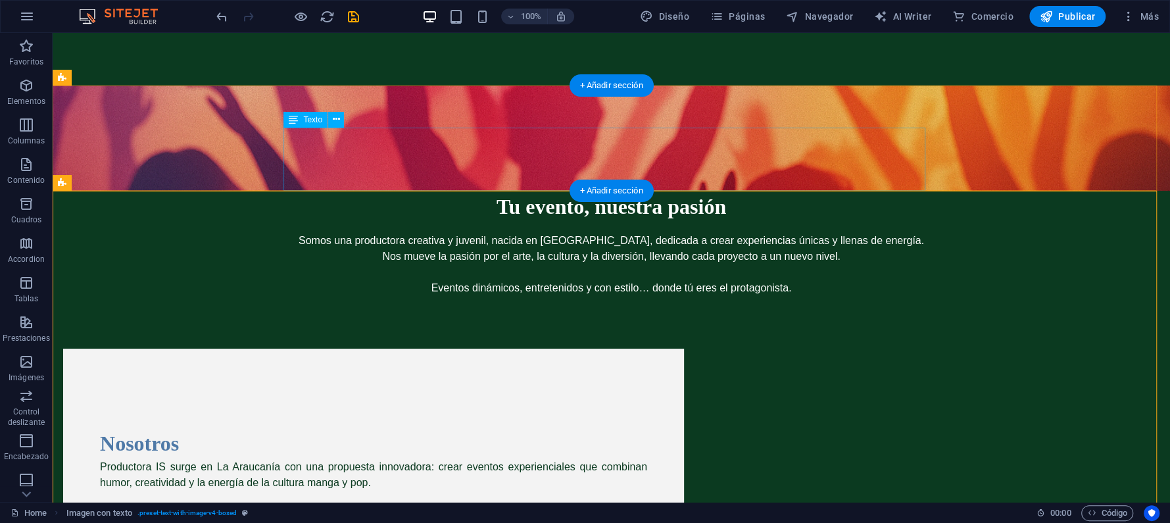
click at [540, 233] on div "Somos una productora creativa y juvenil, nacida en Temuco, dedicada a crear exp…" at bounding box center [612, 264] width 642 height 63
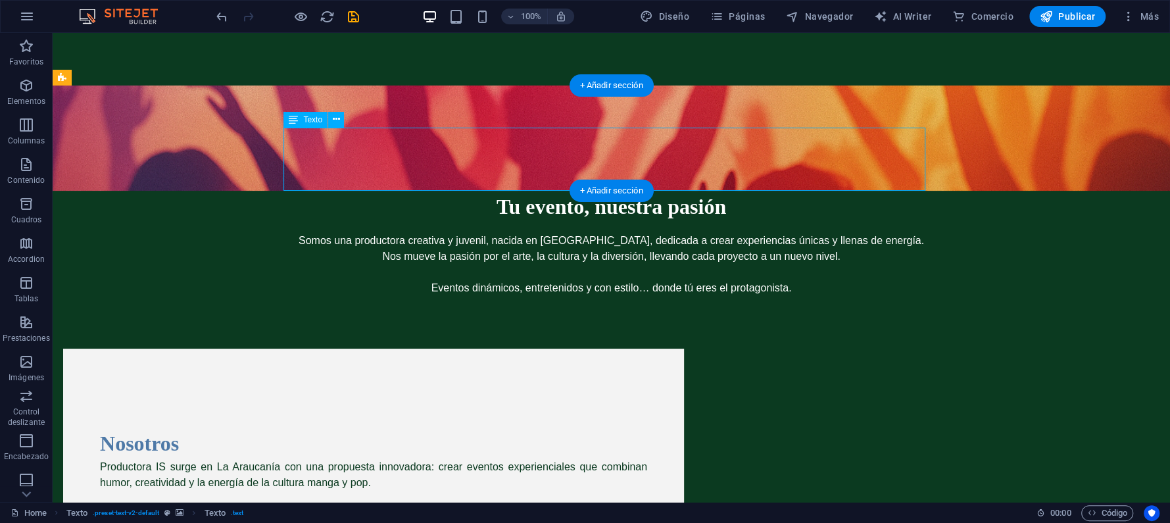
click at [540, 233] on div "Somos una productora creativa y juvenil, nacida en Temuco, dedicada a crear exp…" at bounding box center [612, 264] width 642 height 63
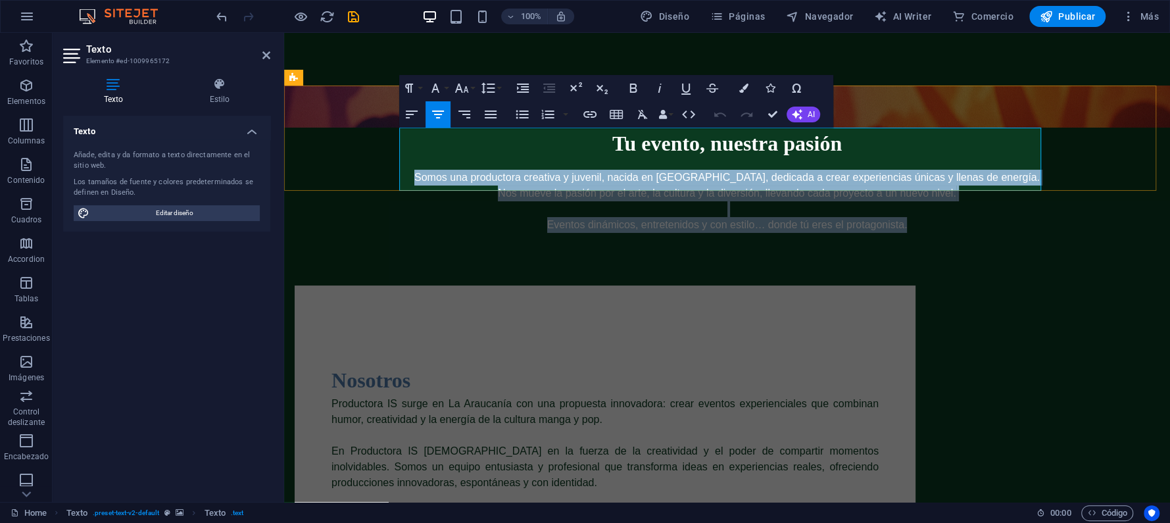
drag, startPoint x: 415, startPoint y: 131, endPoint x: 925, endPoint y: 181, distance: 512.8
click at [925, 181] on p "Somos una productora creativa y juvenil, nacida en Temuco, dedicada a crear exp…" at bounding box center [727, 201] width 642 height 63
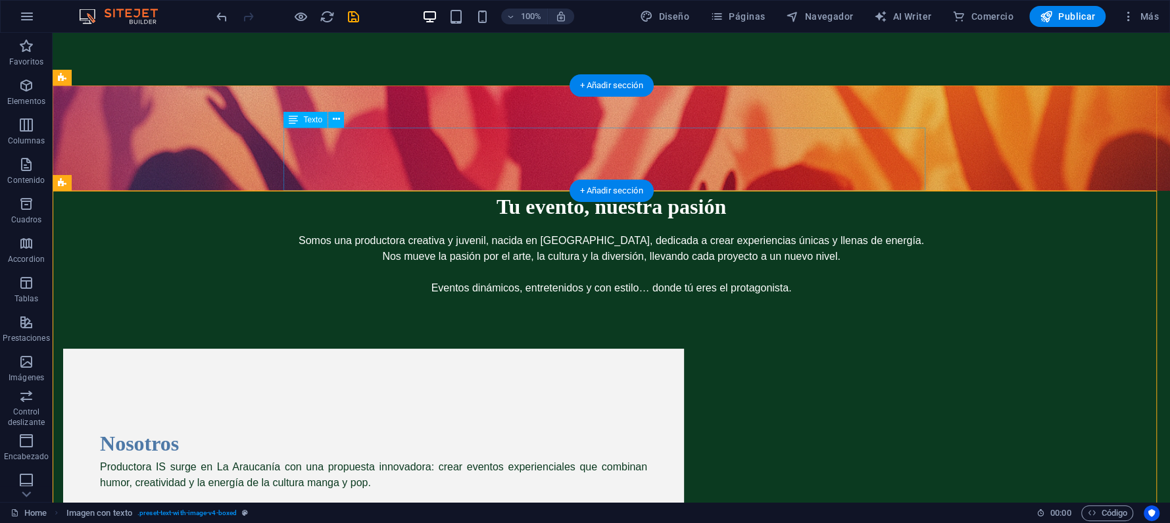
click at [414, 233] on div "Somos una productora creativa y juvenil, nacida en Temuco, dedicada a crear exp…" at bounding box center [612, 264] width 642 height 63
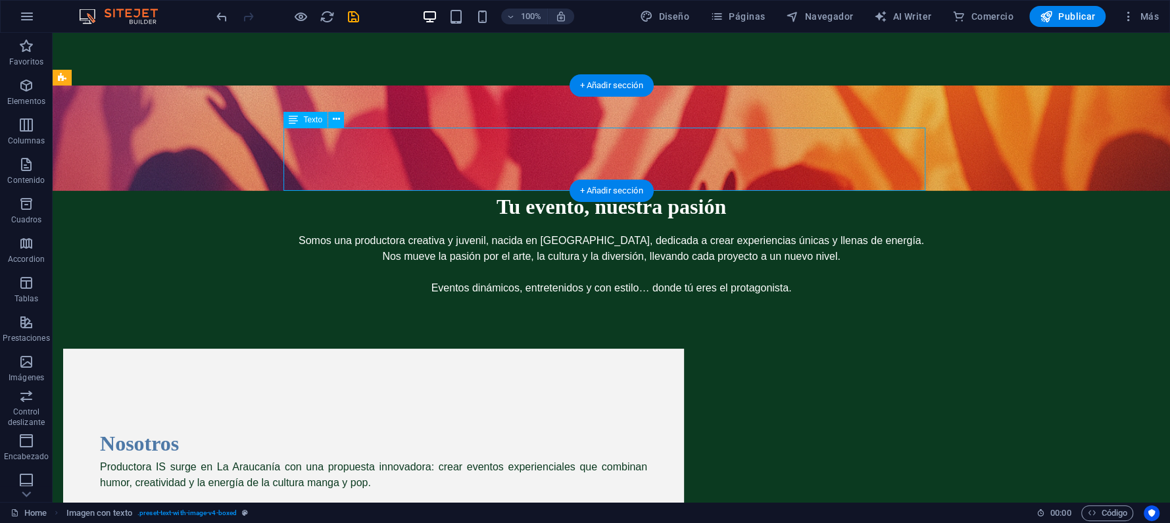
click at [414, 233] on div "Somos una productora creativa y juvenil, nacida en Temuco, dedicada a crear exp…" at bounding box center [612, 264] width 642 height 63
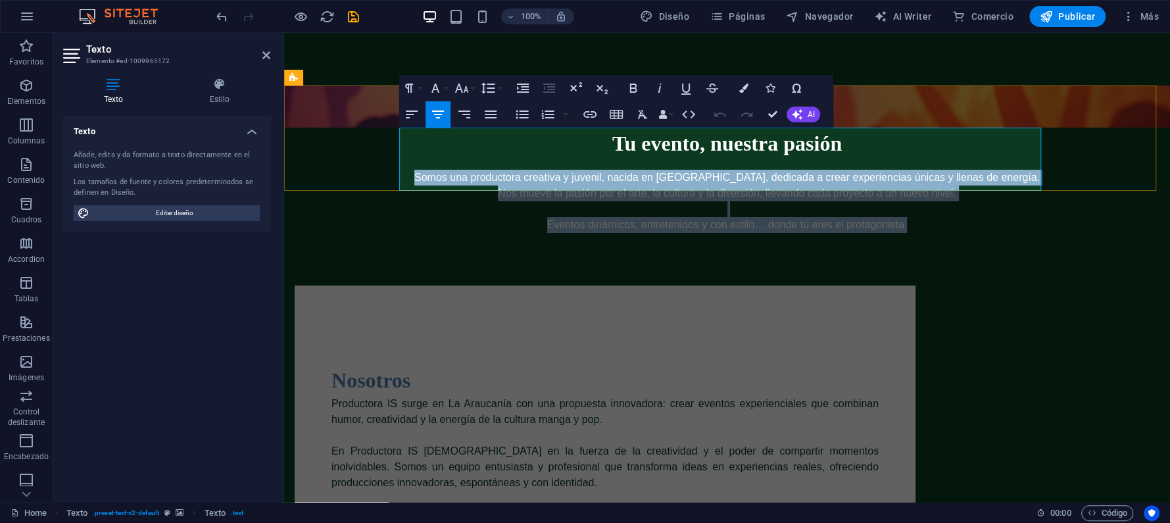
drag, startPoint x: 414, startPoint y: 135, endPoint x: 945, endPoint y: 183, distance: 533.5
click at [945, 183] on p "Somos una productora creativa y juvenil, nacida en Temuco, dedicada a crear exp…" at bounding box center [727, 201] width 642 height 63
click at [631, 84] on icon "button" at bounding box center [633, 88] width 7 height 9
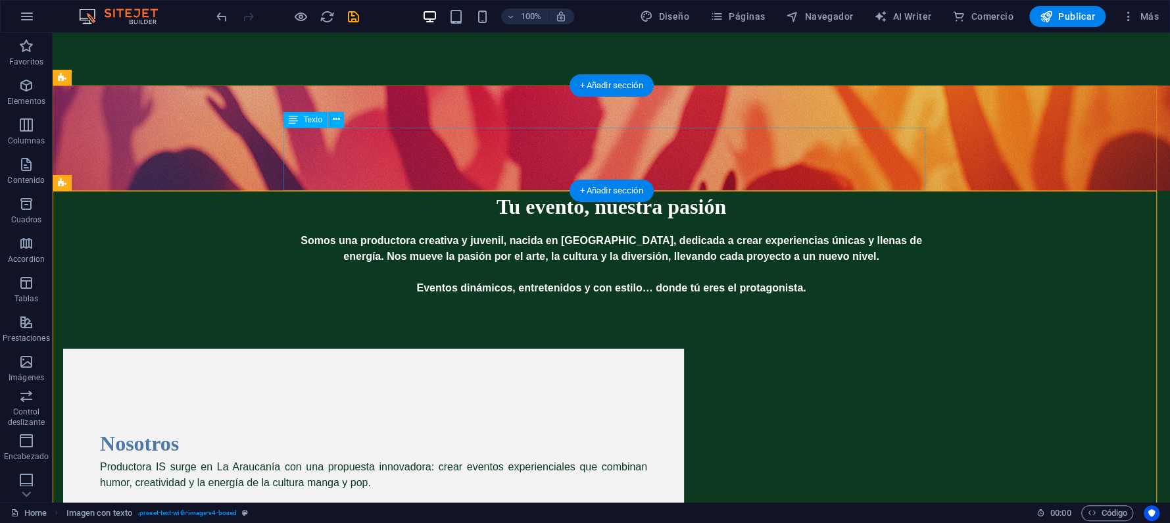
click at [526, 233] on div "Somos una productora creativa y juvenil, nacida en Temuco, dedicada a crear exp…" at bounding box center [612, 264] width 642 height 63
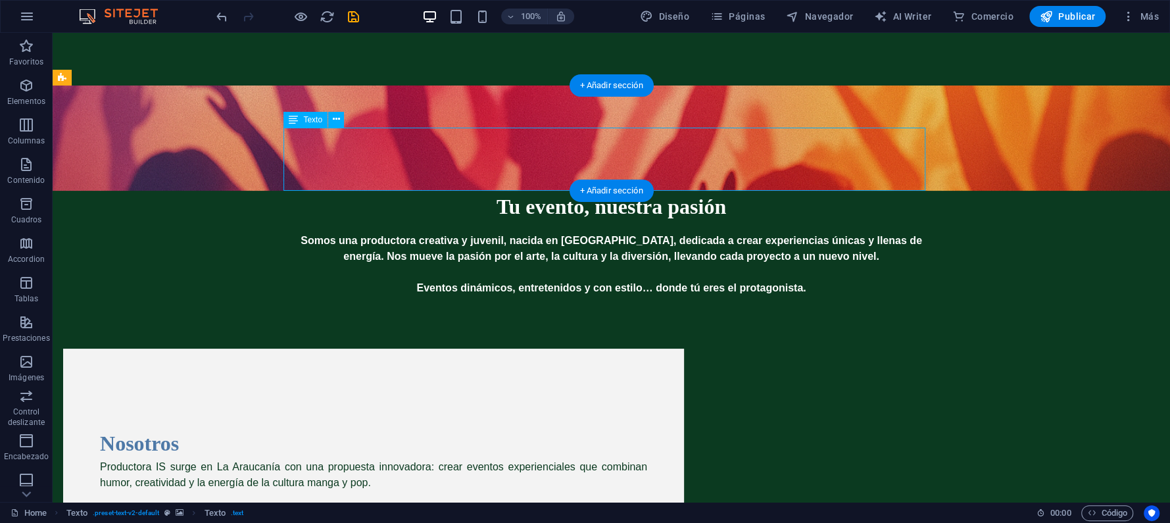
click at [526, 233] on div "Somos una productora creativa y juvenil, nacida en Temuco, dedicada a crear exp…" at bounding box center [612, 264] width 642 height 63
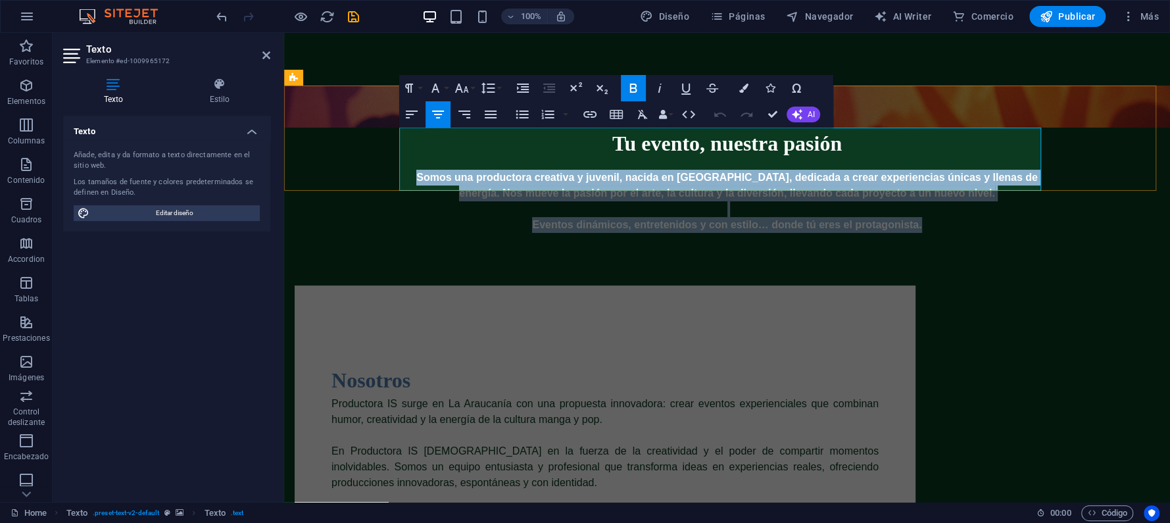
drag, startPoint x: 416, startPoint y: 135, endPoint x: 905, endPoint y: 185, distance: 491.2
click at [905, 185] on p "Somos una productora creativa y juvenil, nacida en Temuco, dedicada a crear exp…" at bounding box center [727, 201] width 642 height 63
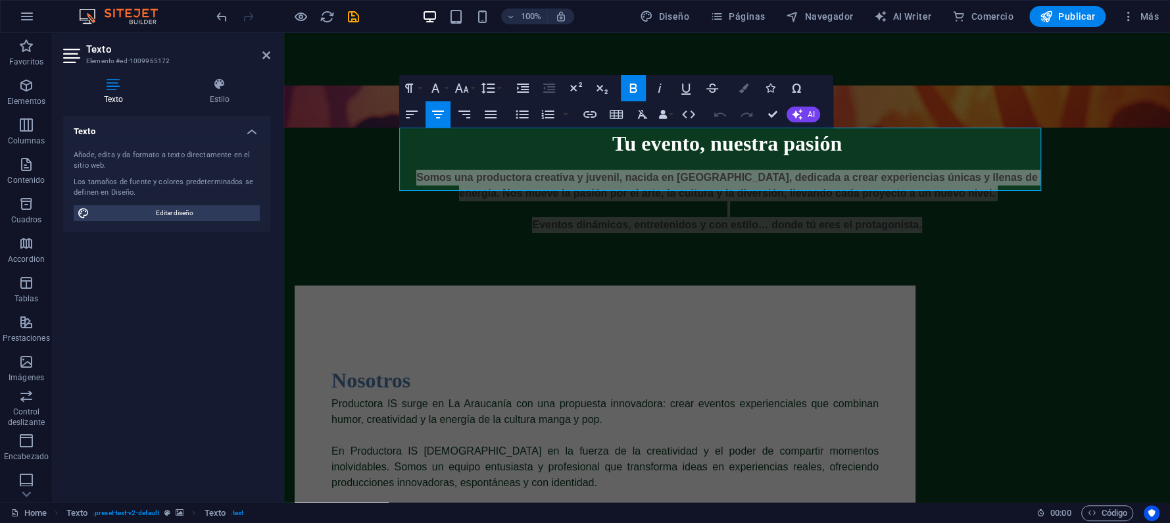
click at [741, 89] on icon "button" at bounding box center [743, 88] width 9 height 9
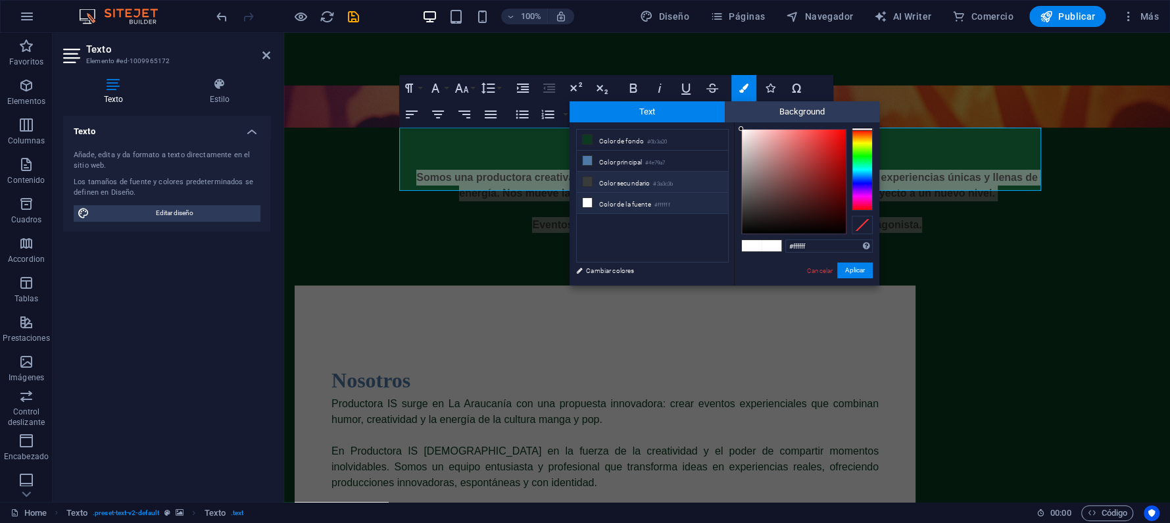
click at [629, 176] on li "Color secundario #3a3c3b" at bounding box center [652, 182] width 151 height 21
type input "#3a3c3b"
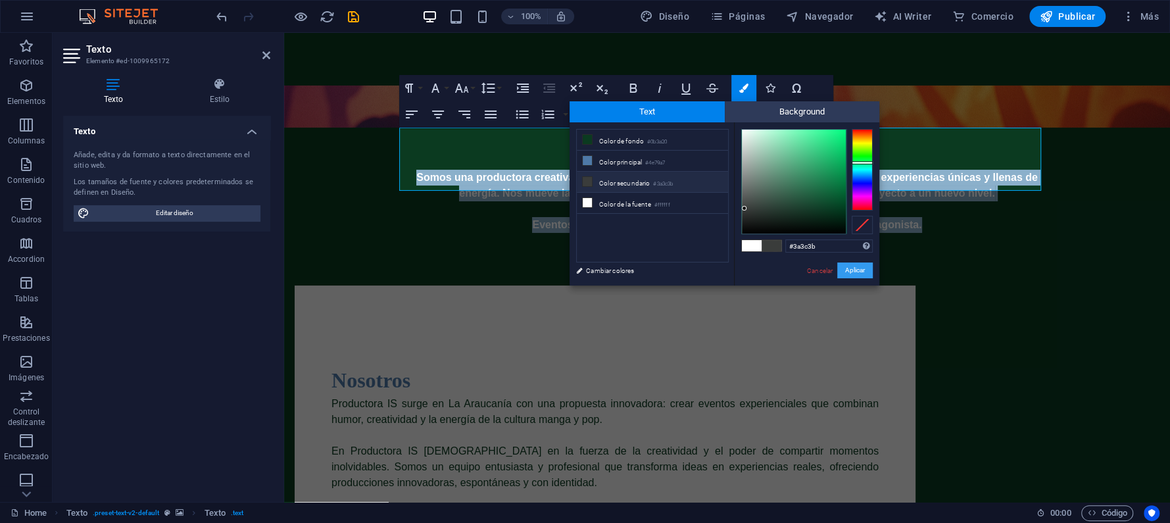
click at [852, 272] on button "Aplicar" at bounding box center [855, 270] width 36 height 16
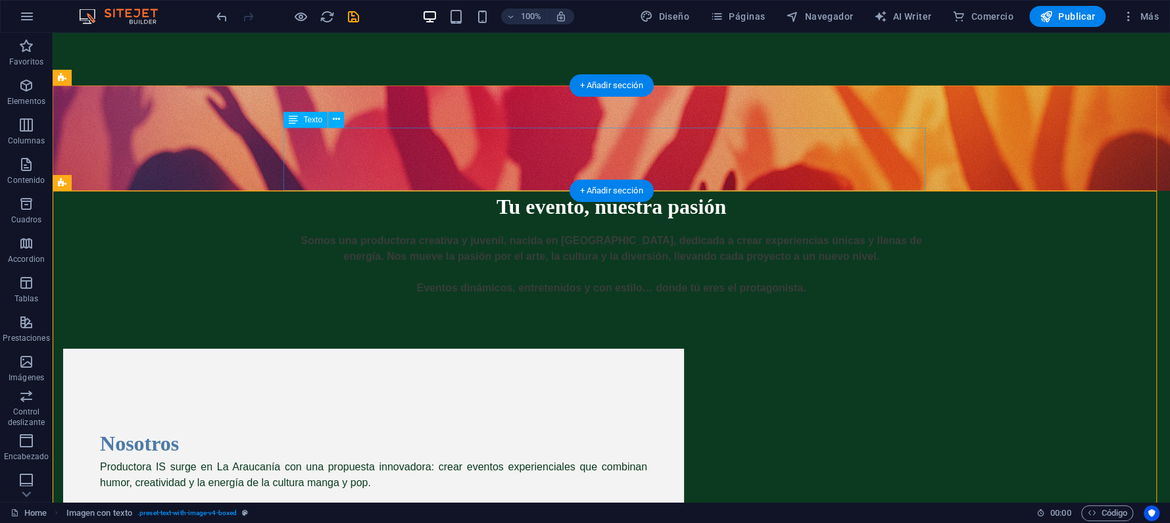
click at [485, 233] on div "Somos una productora creativa y juvenil, nacida en Temuco, dedicada a crear exp…" at bounding box center [612, 264] width 642 height 63
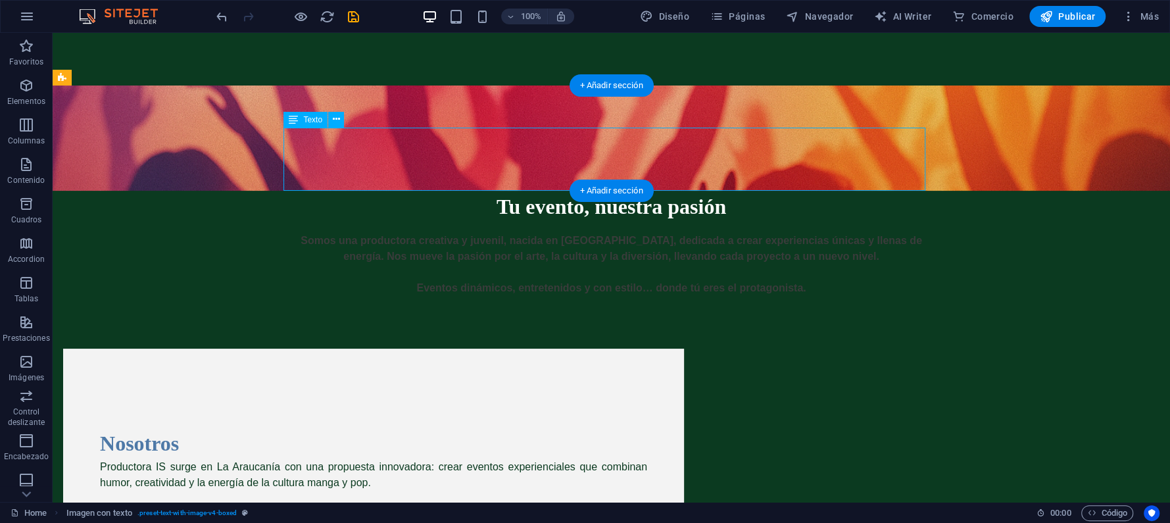
click at [485, 233] on div "Somos una productora creativa y juvenil, nacida en Temuco, dedicada a crear exp…" at bounding box center [612, 264] width 642 height 63
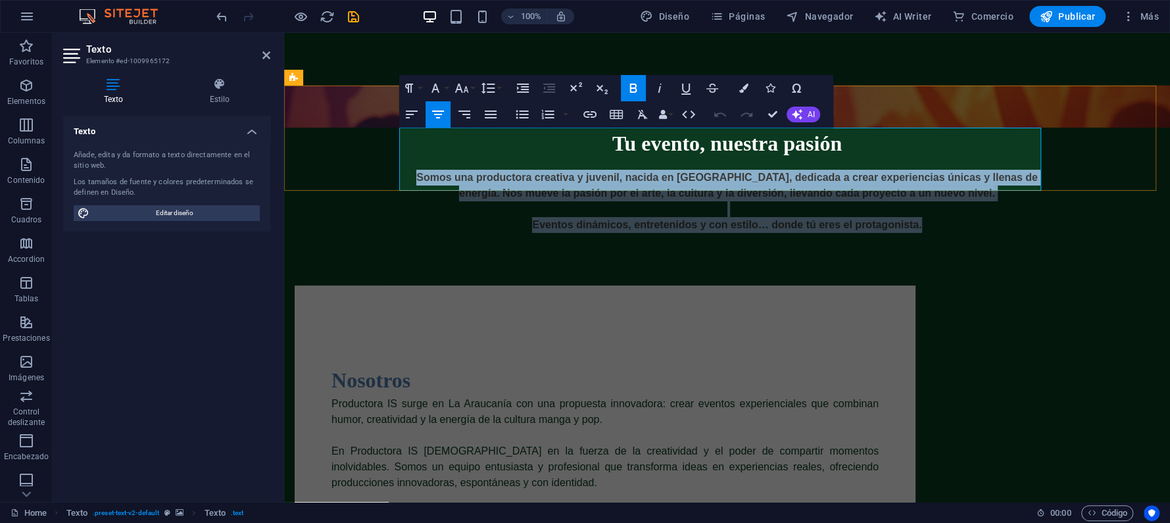
drag, startPoint x: 414, startPoint y: 137, endPoint x: 924, endPoint y: 187, distance: 512.7
click at [924, 187] on p "Somos una productora creativa y juvenil, nacida en Temuco, dedicada a crear exp…" at bounding box center [727, 201] width 642 height 63
click at [639, 88] on icon "button" at bounding box center [633, 88] width 16 height 16
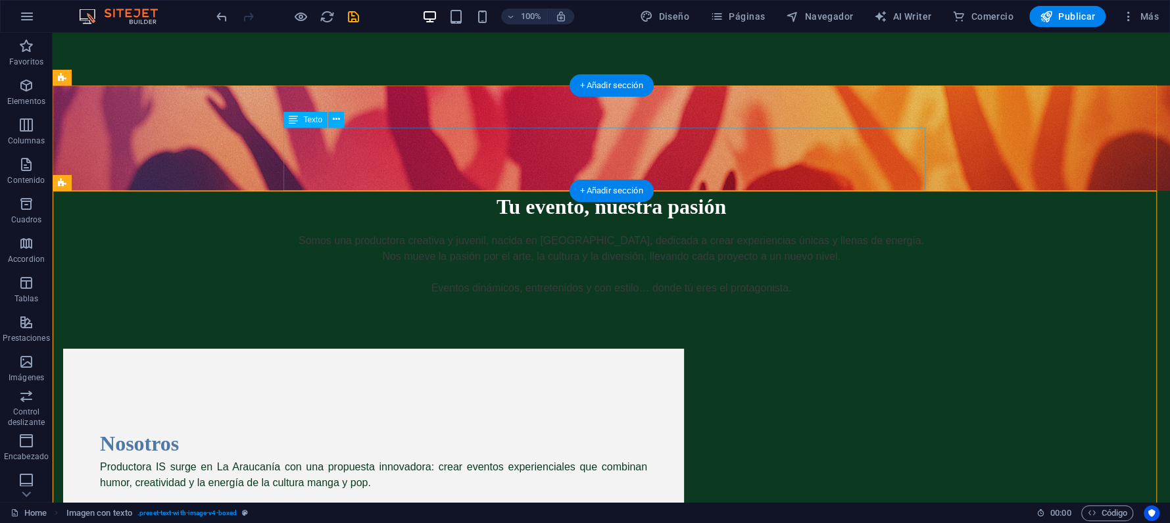
click at [491, 233] on div "Somos una productora creativa y juvenil, nacida en Temuco, dedicada a crear exp…" at bounding box center [612, 264] width 642 height 63
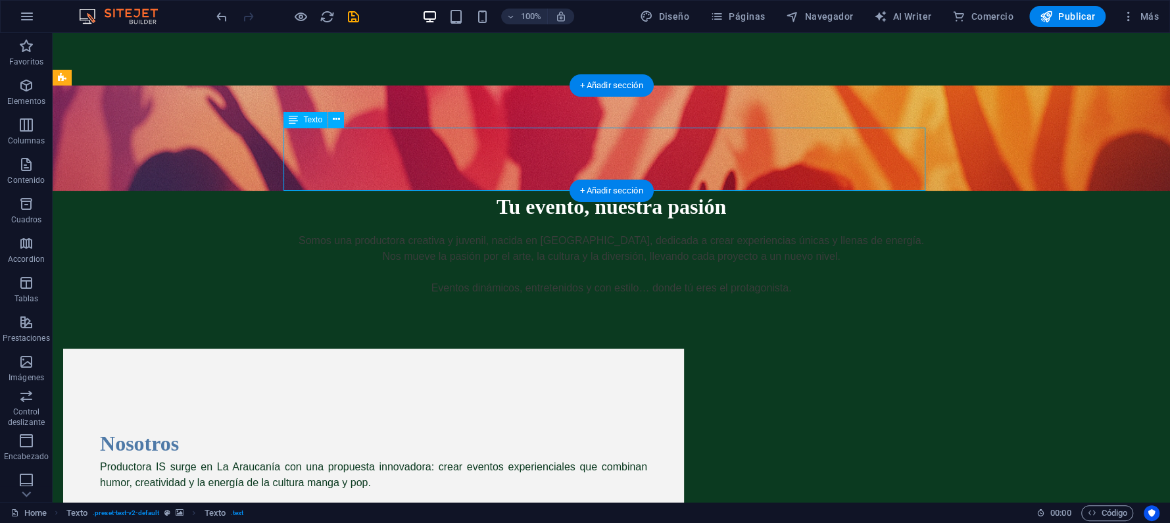
click at [491, 233] on div "Somos una productora creativa y juvenil, nacida en Temuco, dedicada a crear exp…" at bounding box center [612, 264] width 642 height 63
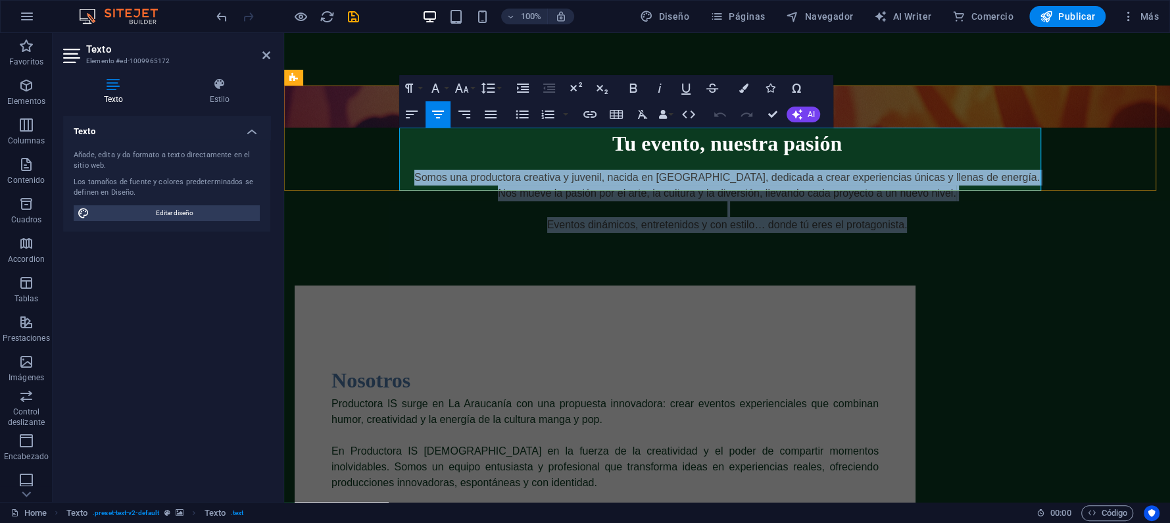
drag, startPoint x: 409, startPoint y: 138, endPoint x: 996, endPoint y: 183, distance: 588.9
click at [996, 183] on p "Somos una productora creativa y juvenil, nacida en Temuco, dedicada a crear exp…" at bounding box center [727, 201] width 642 height 63
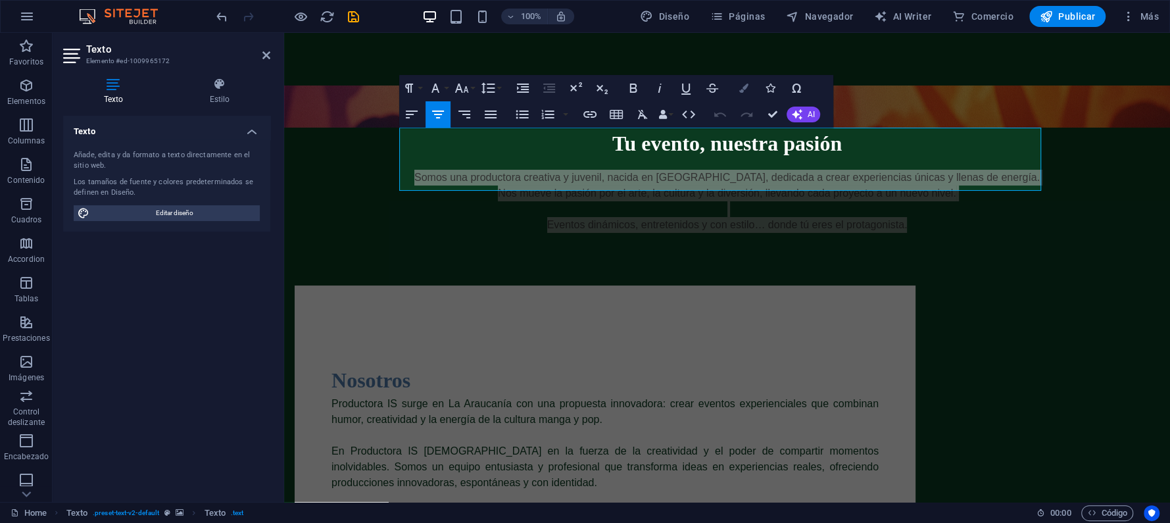
click at [742, 88] on icon "button" at bounding box center [743, 88] width 9 height 9
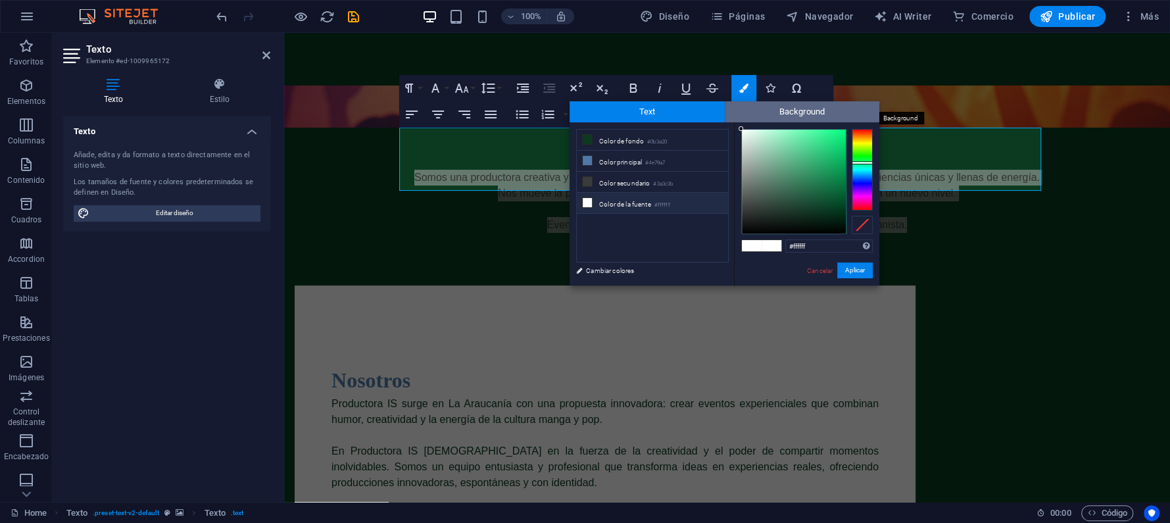
drag, startPoint x: 742, startPoint y: 205, endPoint x: 733, endPoint y: 116, distance: 89.2
click at [733, 116] on div "Text Background less Color de fondo #0b3a20 Color principal #4e79a7 Color secun…" at bounding box center [724, 193] width 310 height 184
type input "#000000"
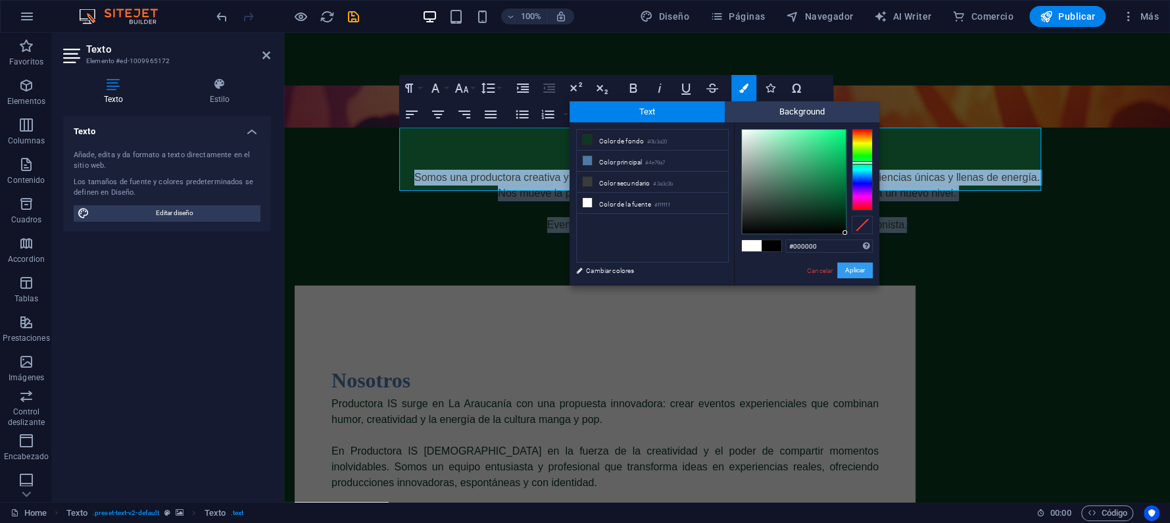
click at [867, 268] on button "Aplicar" at bounding box center [855, 270] width 36 height 16
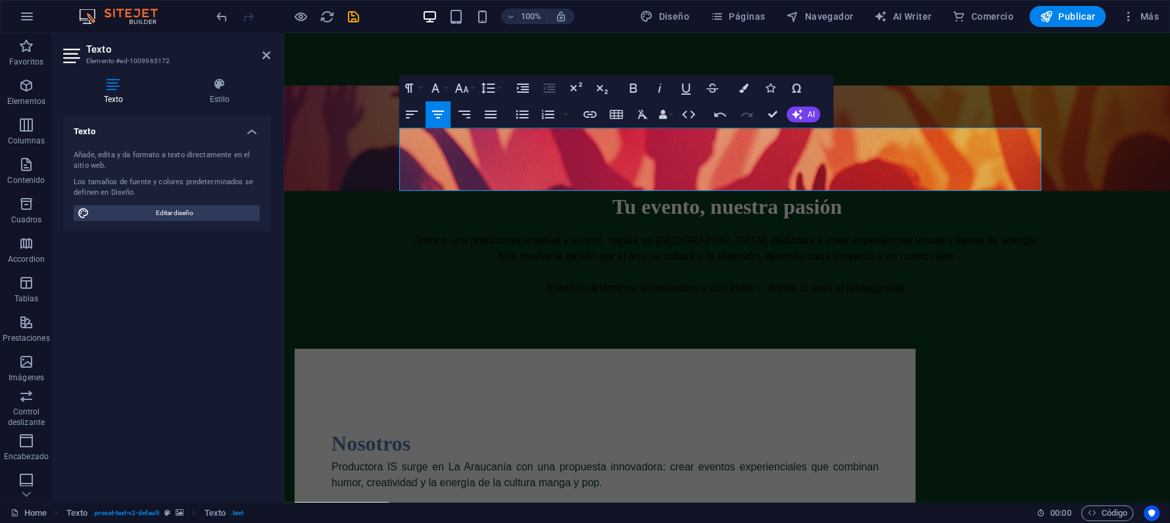
click at [1093, 262] on div "H2 Texto Texto Separador Imagen con texto Contenedor Superposición de imagen de…" at bounding box center [727, 267] width 886 height 469
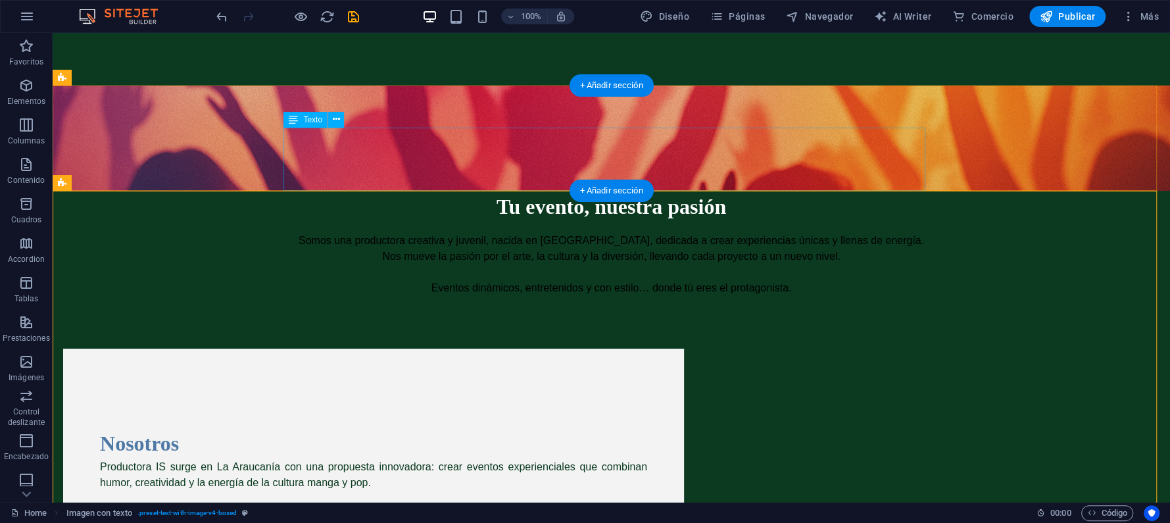
click at [505, 233] on div "Somos una productora creativa y juvenil, nacida en Temuco, dedicada a crear exp…" at bounding box center [612, 264] width 642 height 63
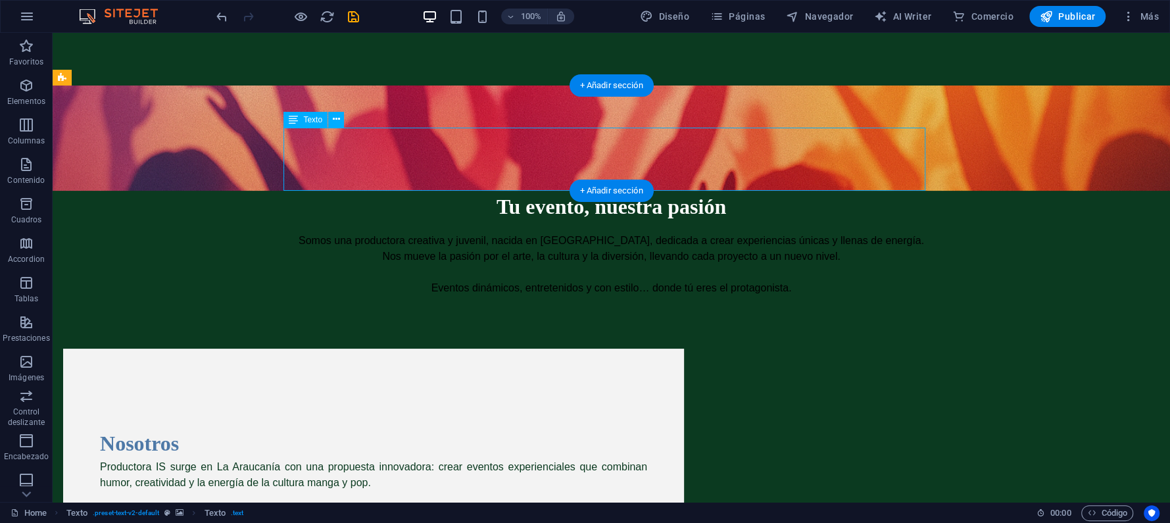
click at [324, 233] on div "Somos una productora creativa y juvenil, nacida en Temuco, dedicada a crear exp…" at bounding box center [612, 264] width 642 height 63
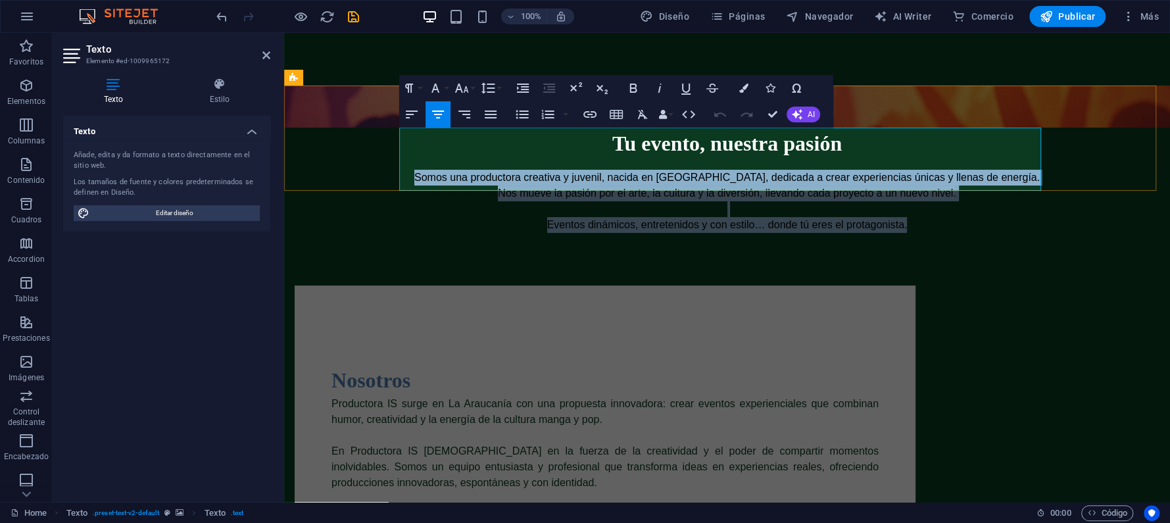
drag, startPoint x: 417, startPoint y: 130, endPoint x: 932, endPoint y: 184, distance: 517.7
click at [932, 184] on p "Somos una productora creativa y juvenil, nacida en Temuco, dedicada a crear exp…" at bounding box center [727, 201] width 642 height 63
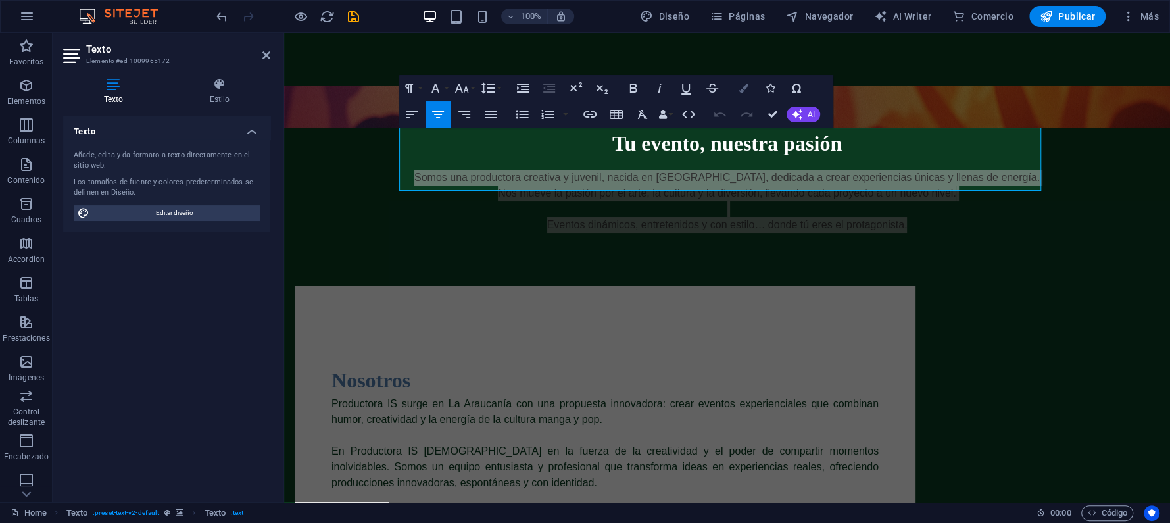
click at [742, 90] on icon "button" at bounding box center [743, 88] width 9 height 9
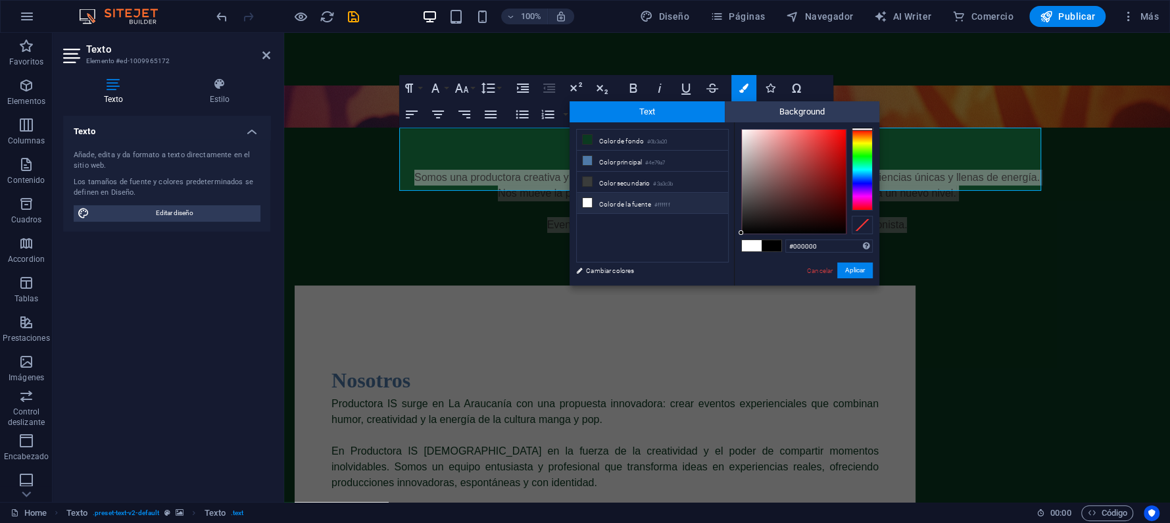
click at [748, 245] on span at bounding box center [752, 245] width 20 height 11
type input "#ffffff"
click at [606, 197] on li "Color de la fuente #ffffff" at bounding box center [652, 203] width 151 height 21
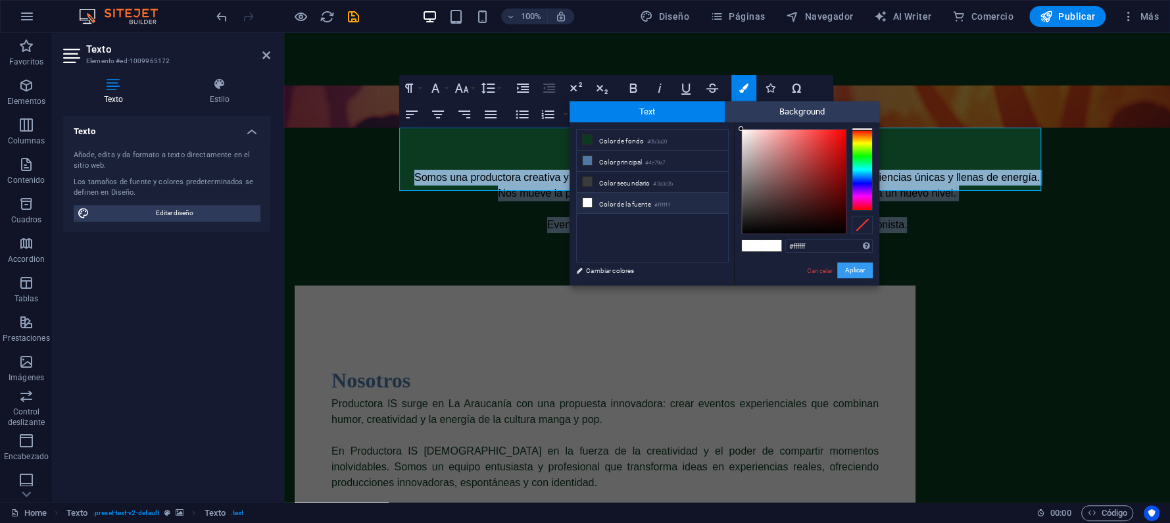
click at [862, 269] on button "Aplicar" at bounding box center [855, 270] width 36 height 16
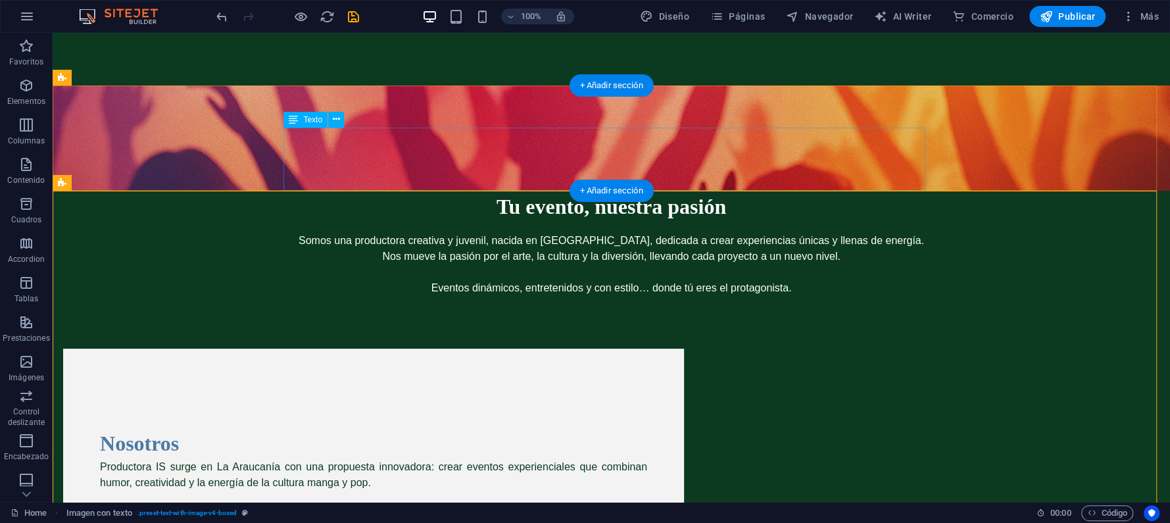
click at [561, 233] on div "Somos una productora creativa y juvenil, nacida en Temuco, dedicada a crear exp…" at bounding box center [612, 264] width 642 height 63
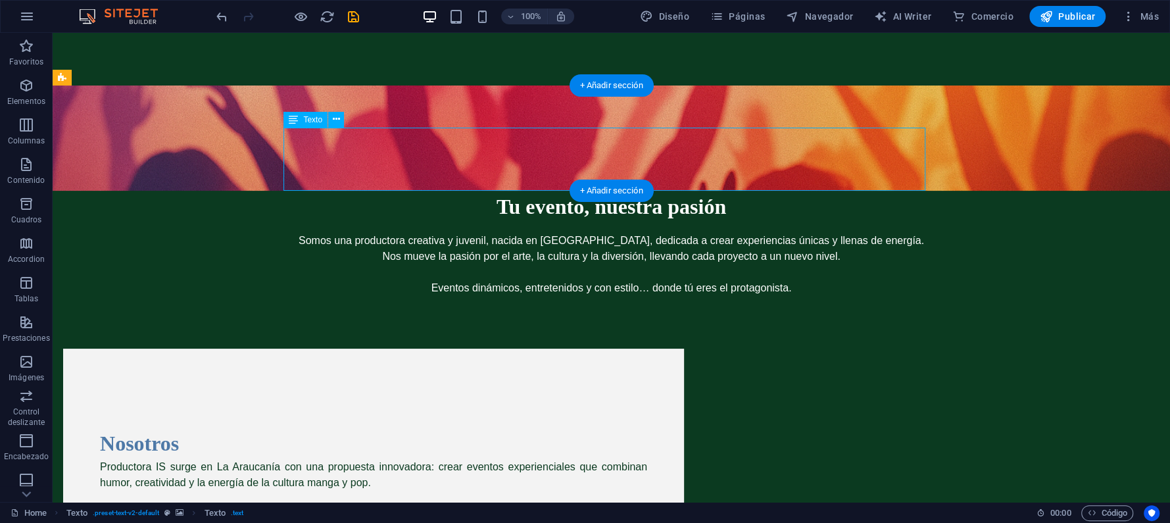
click at [561, 233] on div "Somos una productora creativa y juvenil, nacida en Temuco, dedicada a crear exp…" at bounding box center [612, 264] width 642 height 63
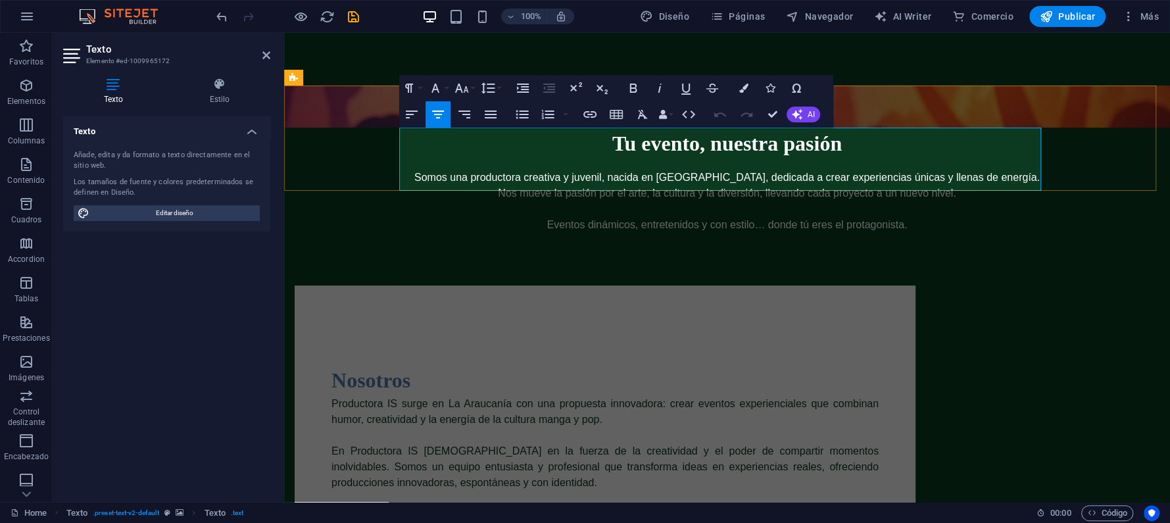
click at [642, 179] on span "Somos una productora creativa y juvenil, nacida en Temuco, dedicada a crear exp…" at bounding box center [726, 201] width 625 height 59
click at [934, 170] on p "Somos una productora creativa y juvenil, nacida en Temuco, dedicada a crear exp…" at bounding box center [727, 201] width 642 height 63
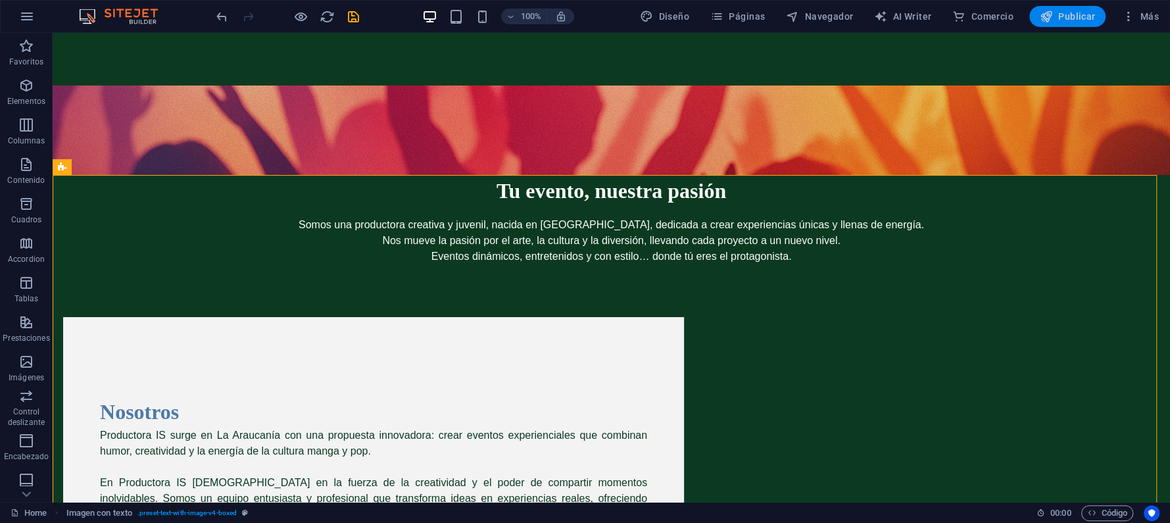
click at [1094, 15] on span "Publicar" at bounding box center [1068, 16] width 56 height 13
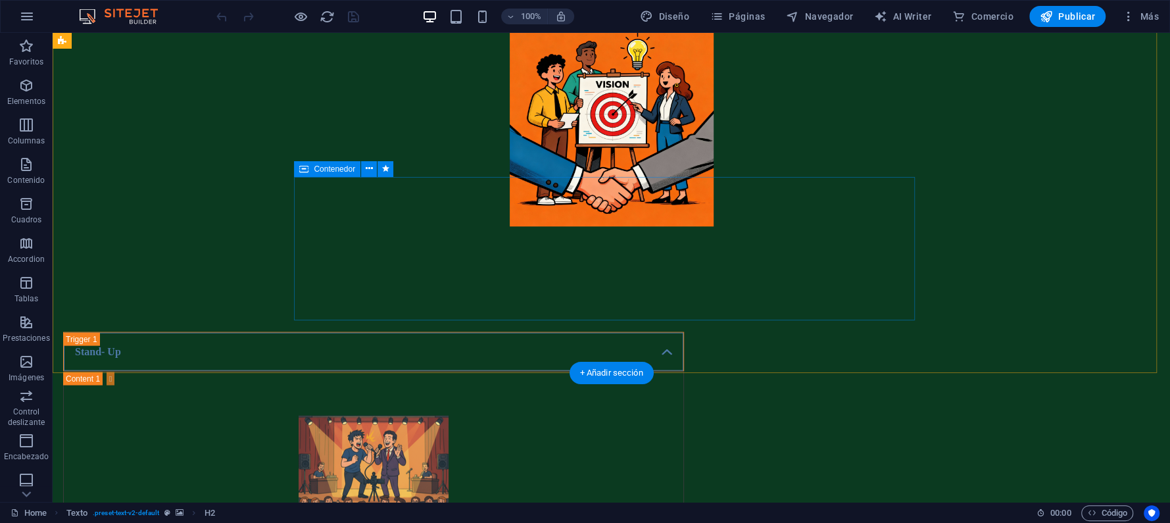
scroll to position [2140, 0]
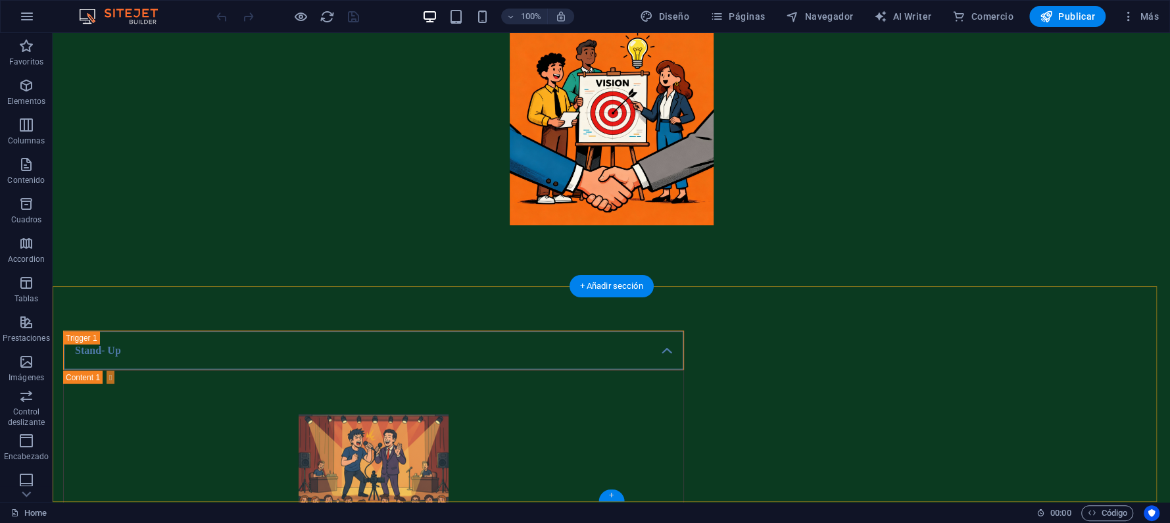
click at [615, 493] on div "+" at bounding box center [611, 495] width 26 height 12
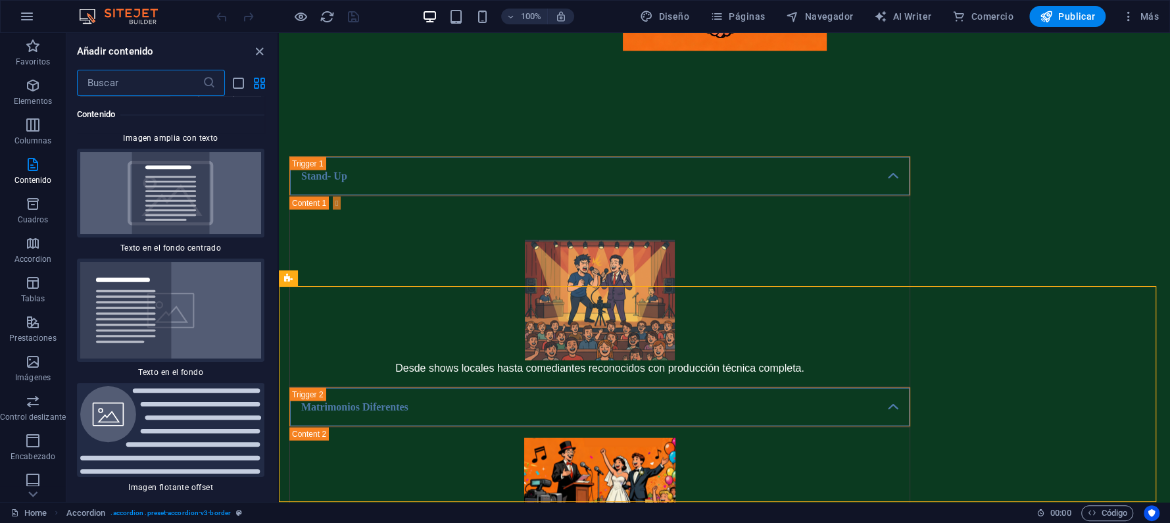
scroll to position [5405, 0]
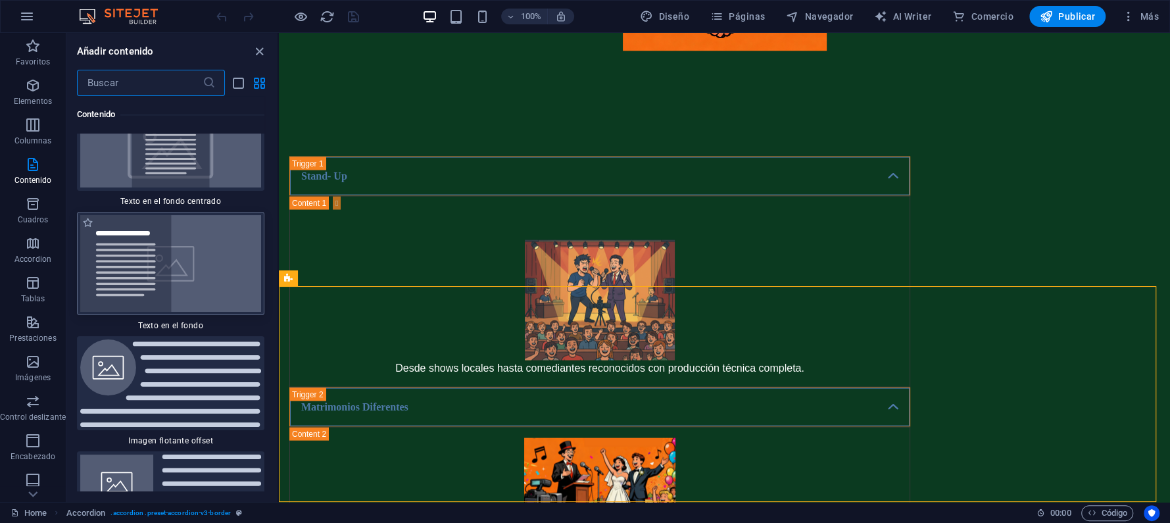
click at [162, 237] on div at bounding box center [170, 263] width 187 height 103
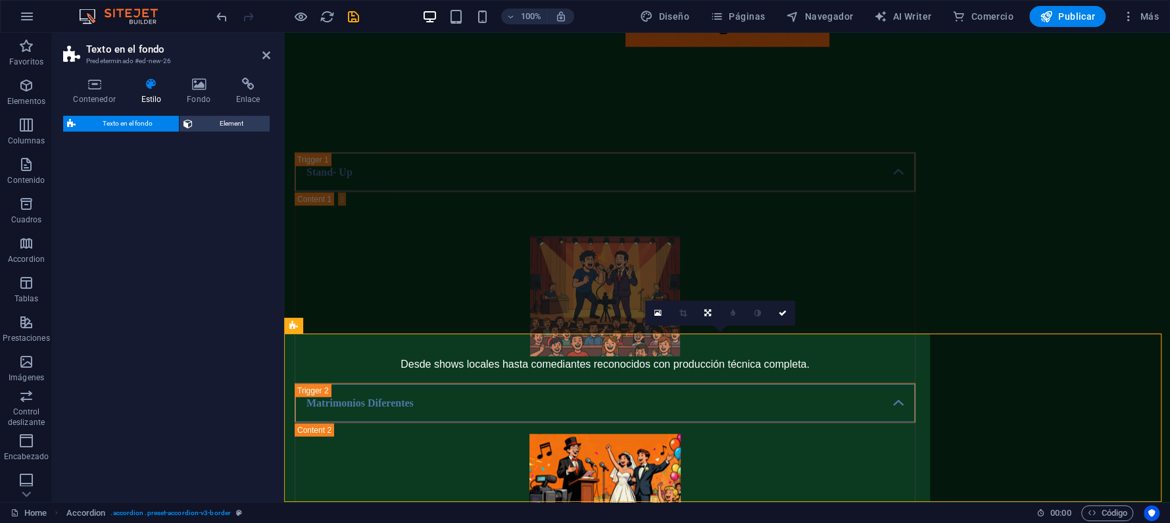
select select "%"
select select "rem"
select select "px"
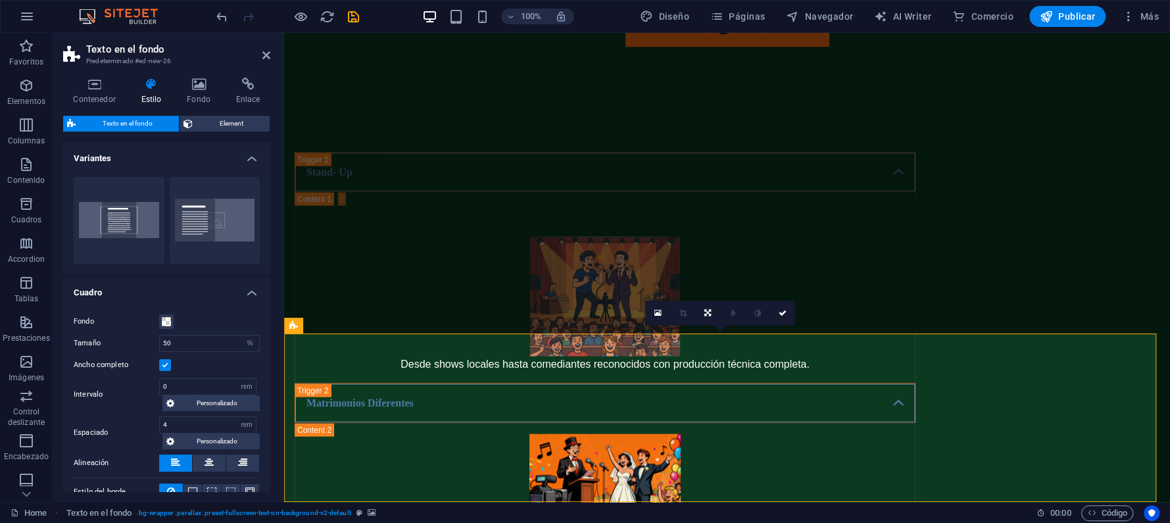
scroll to position [2309, 0]
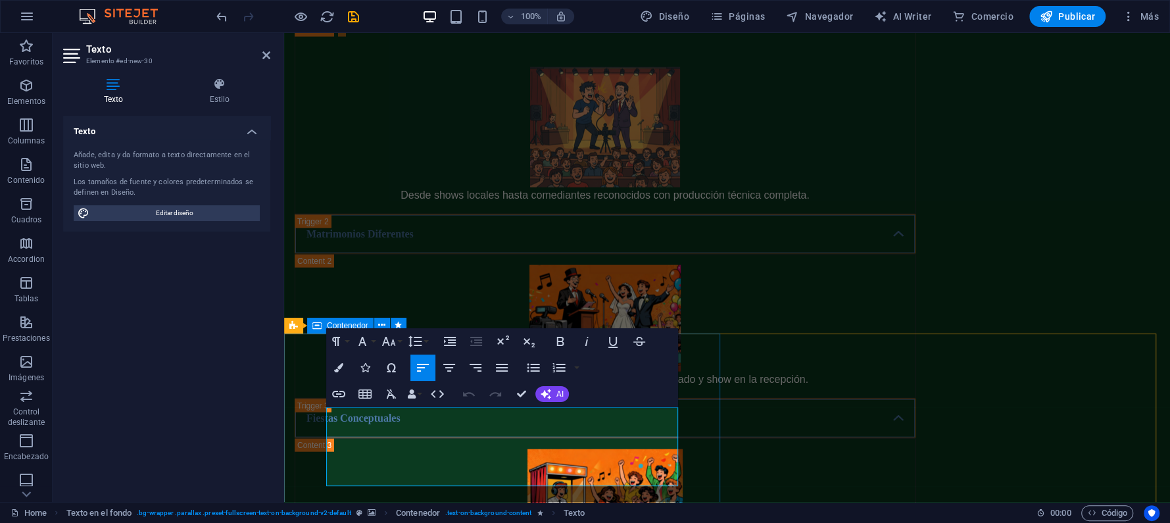
drag, startPoint x: 531, startPoint y: 471, endPoint x: 285, endPoint y: 381, distance: 261.5
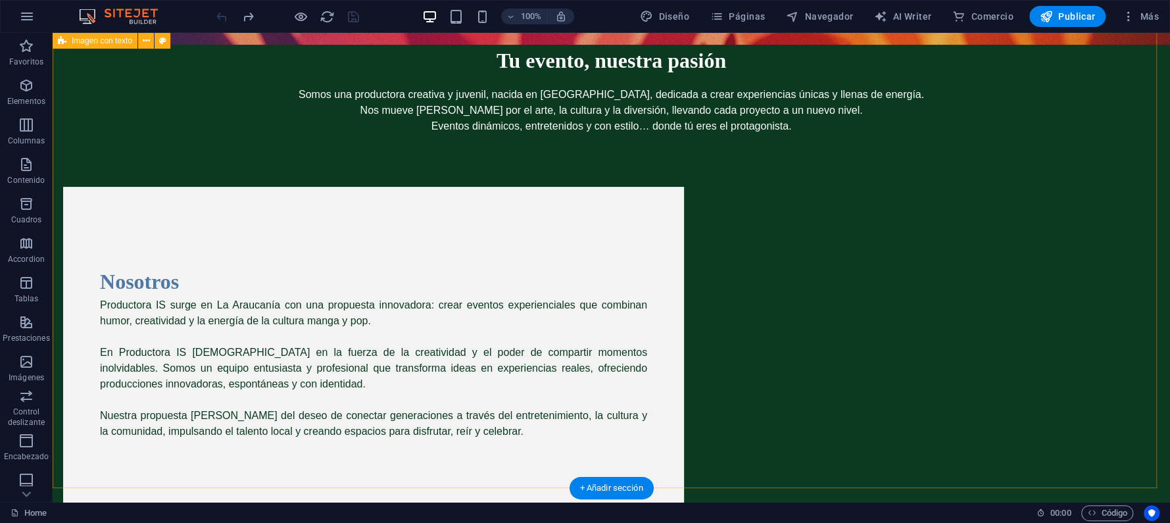
scroll to position [0, 0]
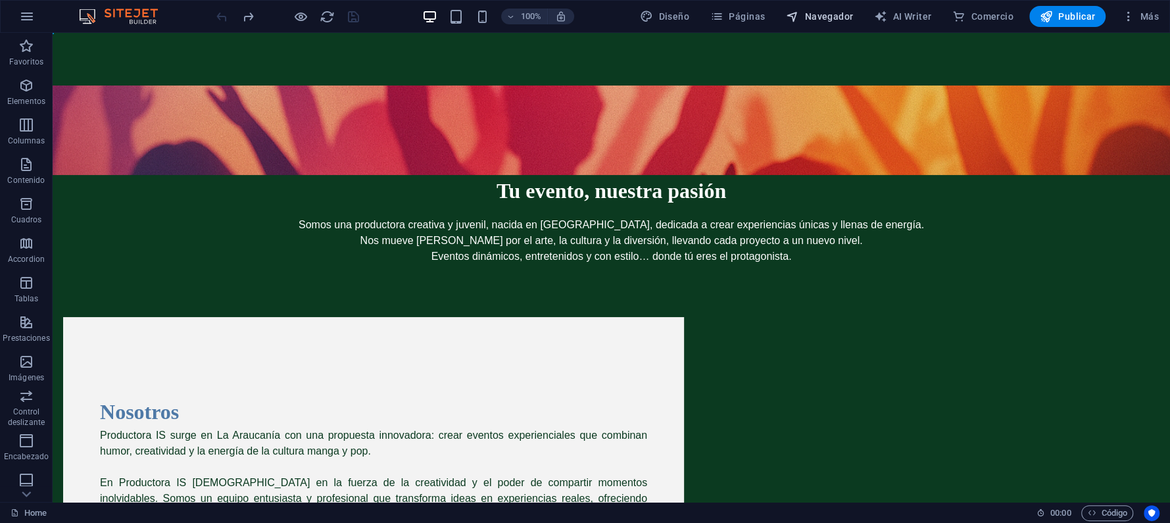
click at [827, 12] on span "Navegador" at bounding box center [819, 16] width 67 height 13
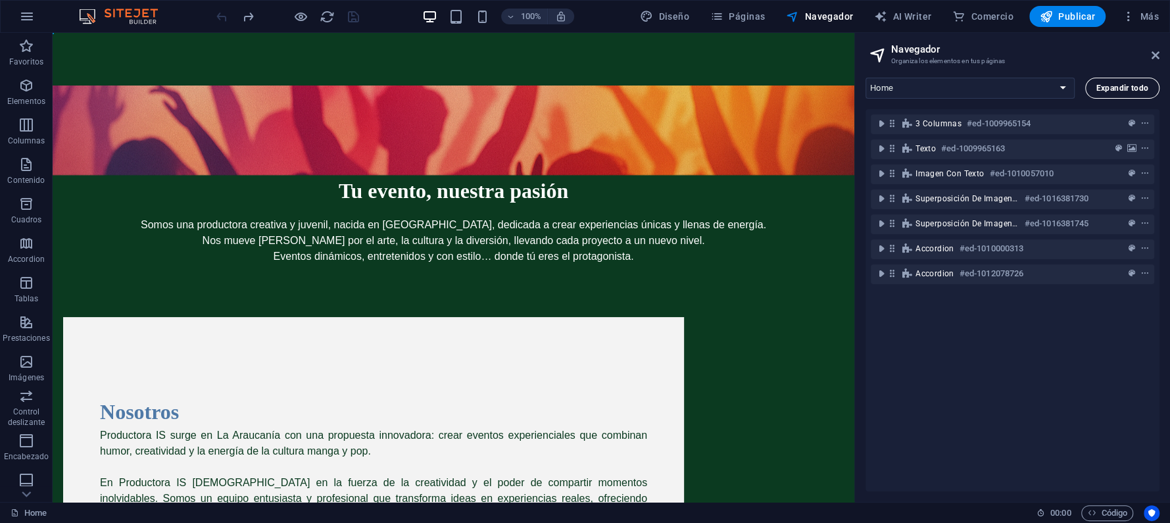
click at [1113, 89] on span "Expandir todo" at bounding box center [1122, 88] width 52 height 8
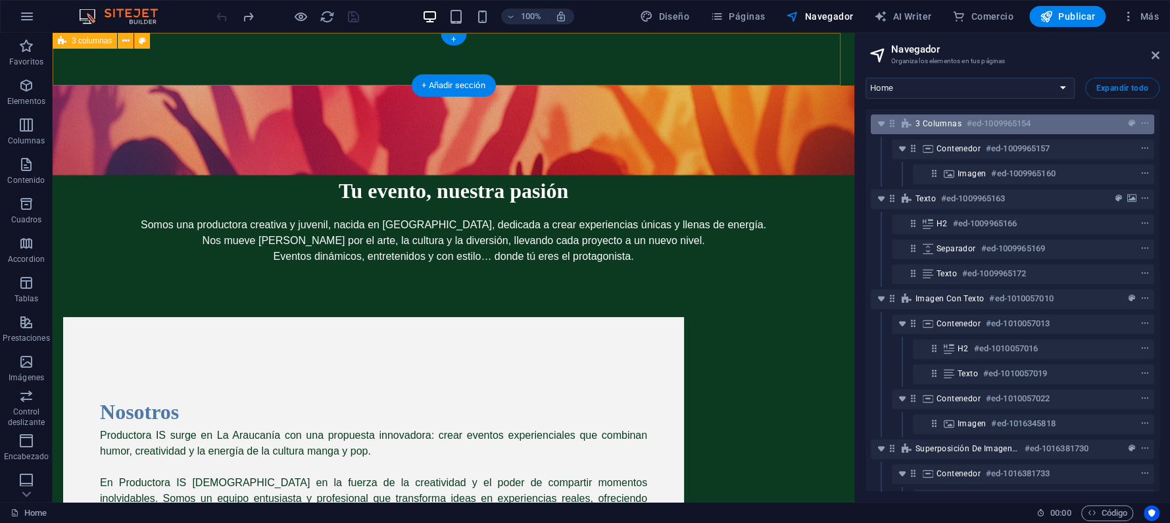
click at [1057, 121] on div "3 columnas #ed-1009965154" at bounding box center [1001, 124] width 173 height 16
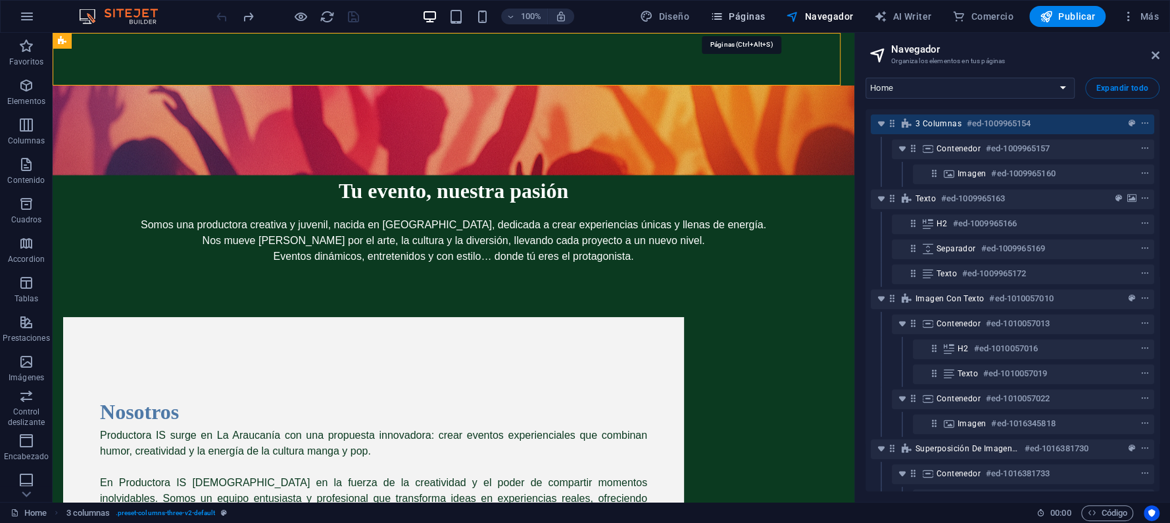
click at [734, 14] on span "Páginas" at bounding box center [737, 16] width 55 height 13
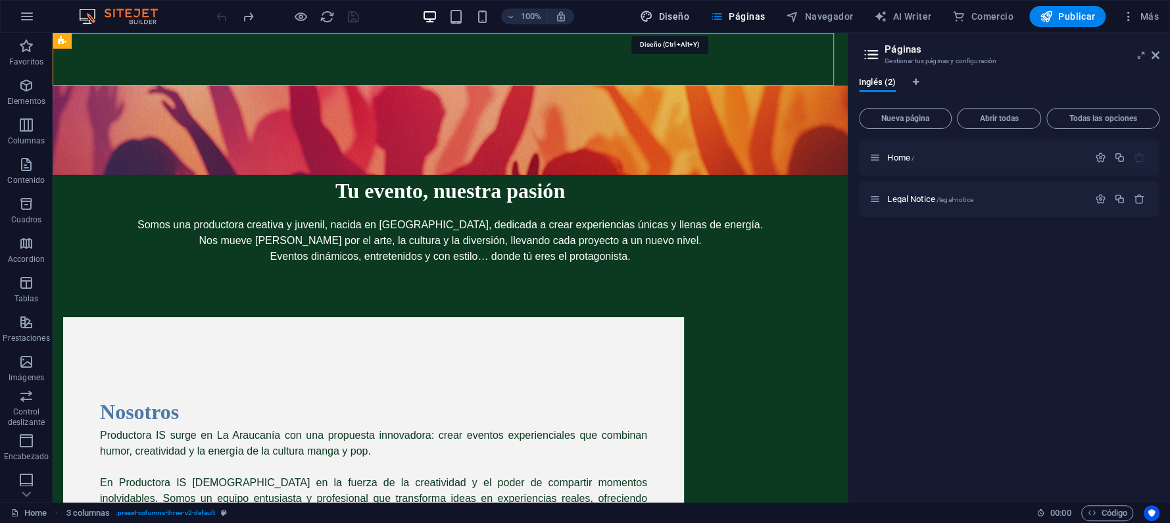
click at [675, 14] on span "Diseño" at bounding box center [664, 16] width 49 height 13
select select "px"
select select "400"
select select "px"
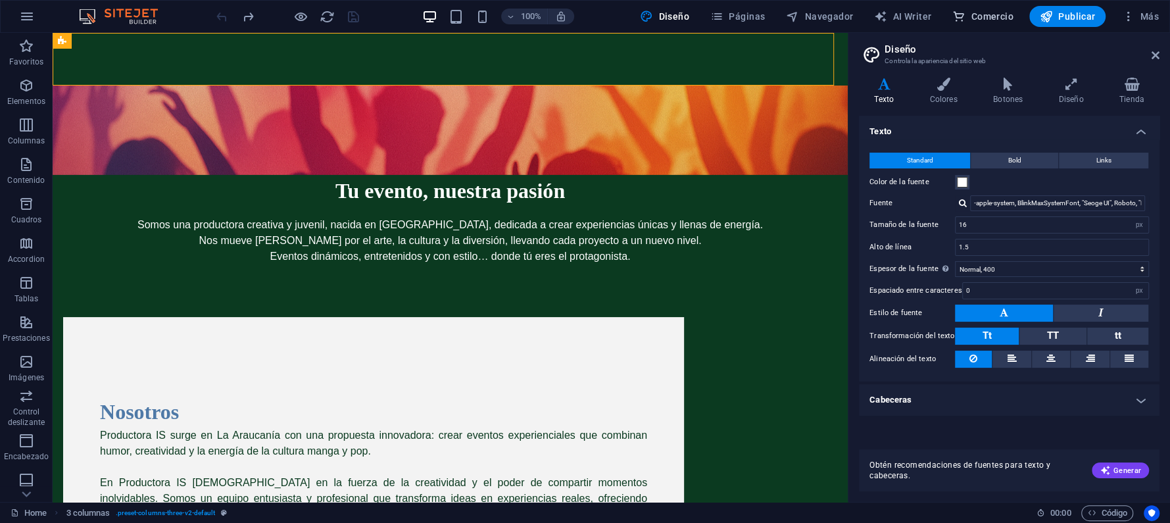
click at [982, 14] on span "Comercio" at bounding box center [982, 16] width 61 height 13
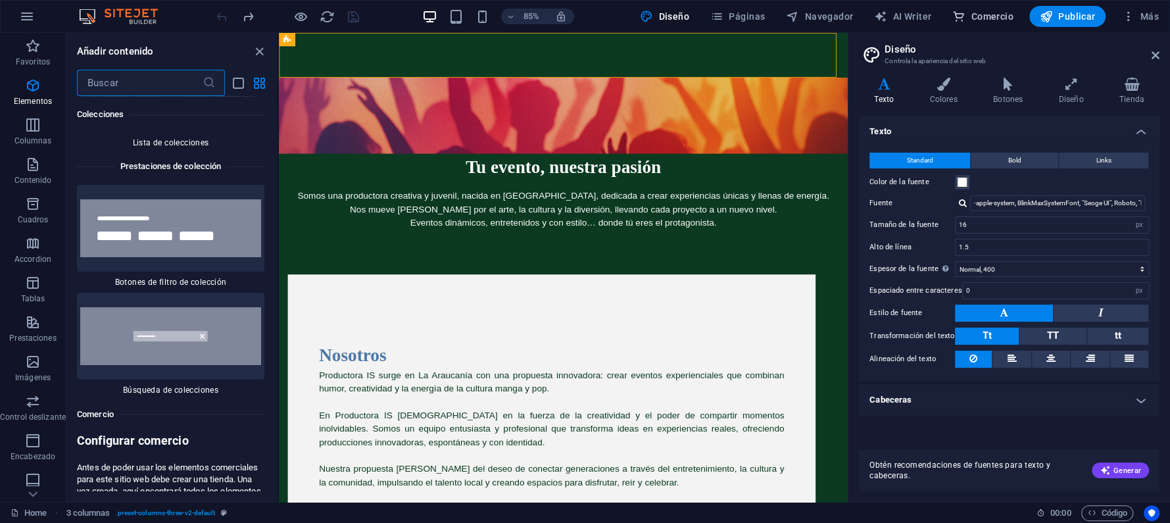
scroll to position [25635, 0]
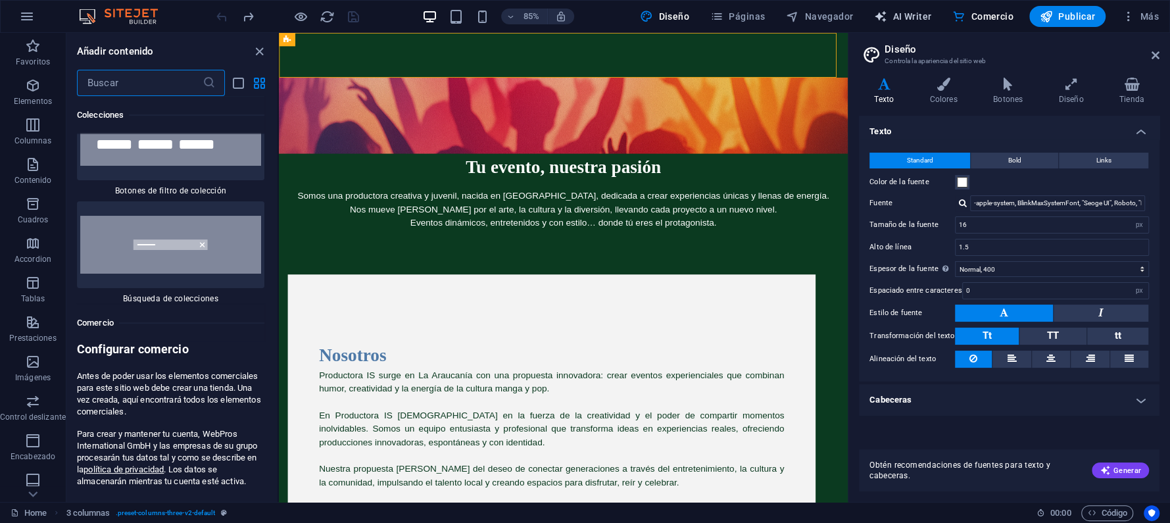
click at [919, 14] on span "AI Writer" at bounding box center [902, 16] width 57 height 13
select select "English"
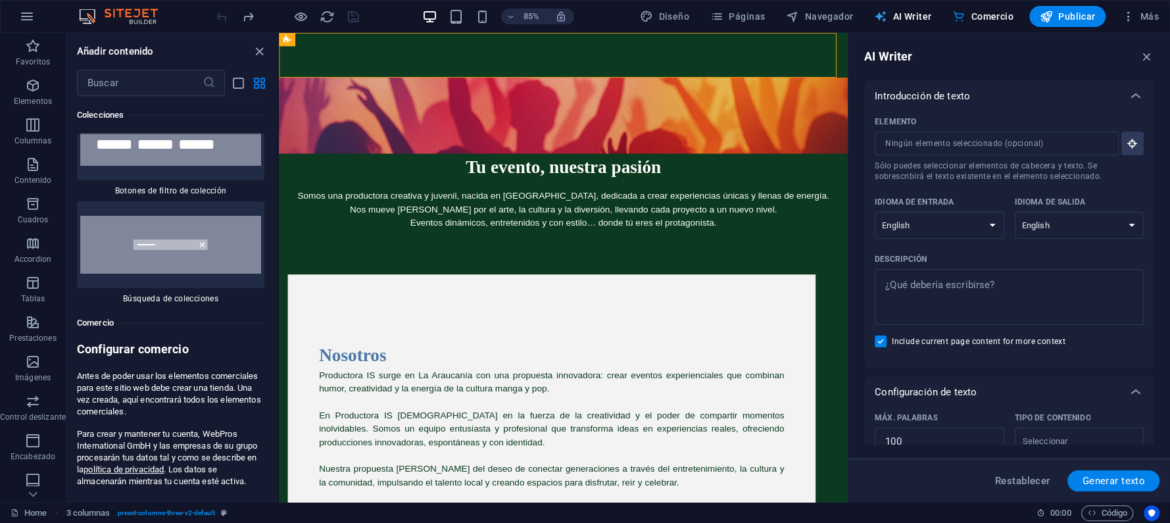
scroll to position [0, 0]
click at [976, 224] on select "Albanian Arabic Armenian Awadhi Azerbaijani Bashkir Basque Belarusian Bengali B…" at bounding box center [940, 225] width 130 height 27
select select "Spanish"
click at [875, 212] on select "Albanian Arabic Armenian Awadhi Azerbaijani Bashkir Basque Belarusian Bengali B…" at bounding box center [940, 225] width 130 height 27
click at [677, 14] on span "Diseño" at bounding box center [664, 16] width 49 height 13
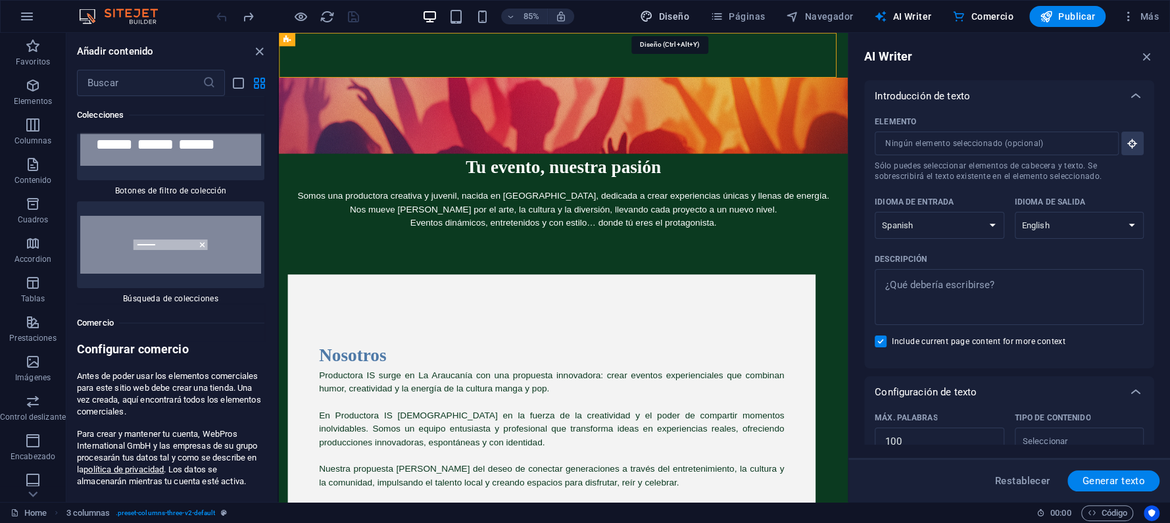
select select "px"
select select "400"
select select "px"
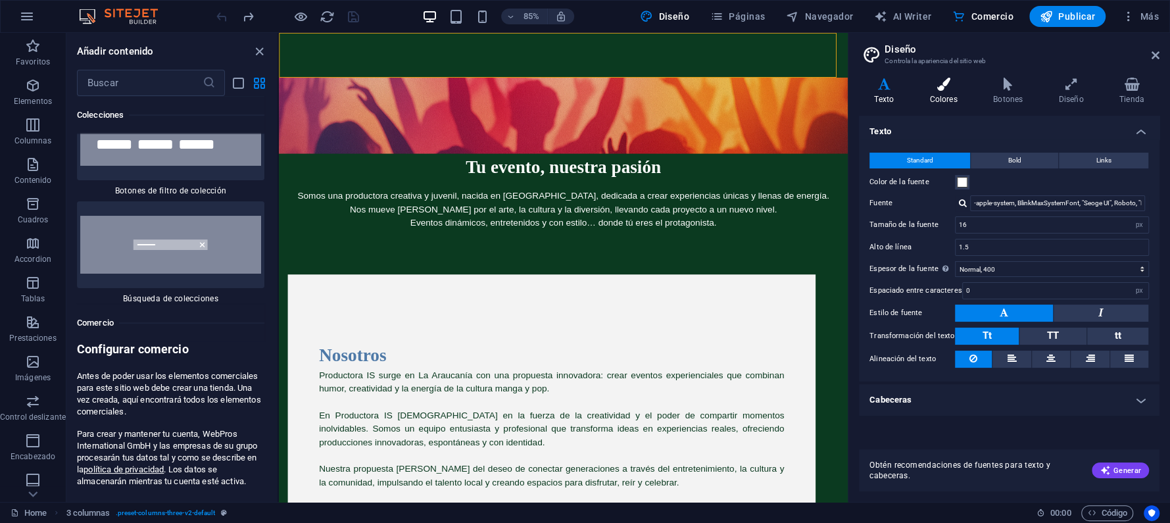
click at [944, 90] on icon at bounding box center [943, 84] width 59 height 13
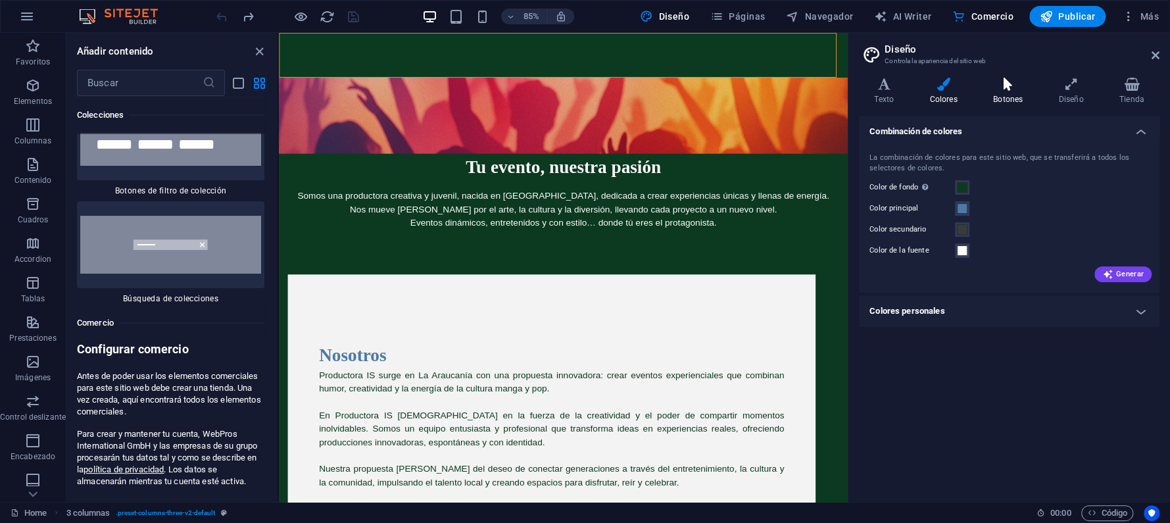
click at [1003, 82] on icon at bounding box center [1008, 84] width 60 height 13
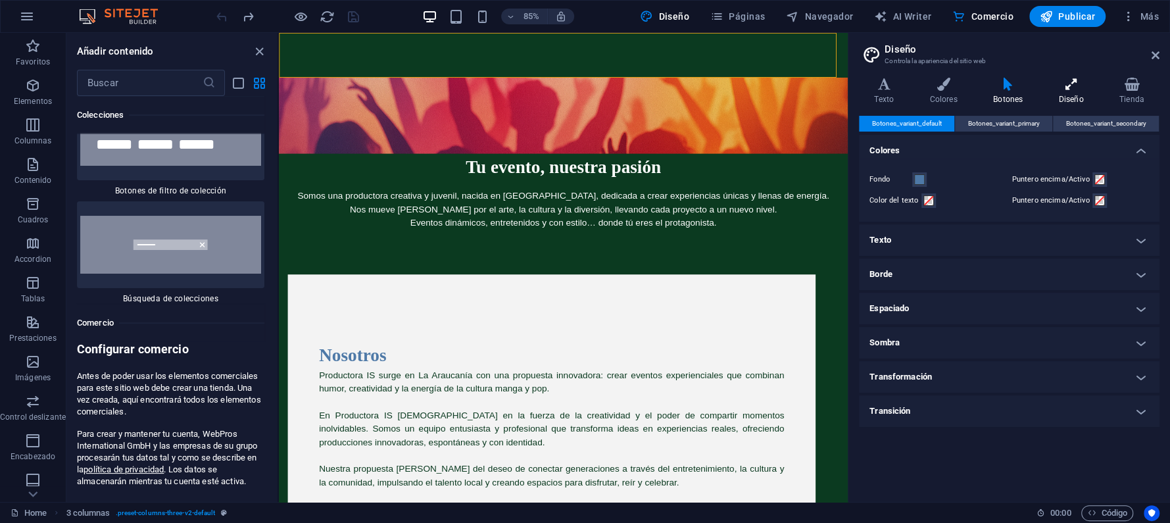
click at [1076, 84] on icon at bounding box center [1070, 84] width 55 height 13
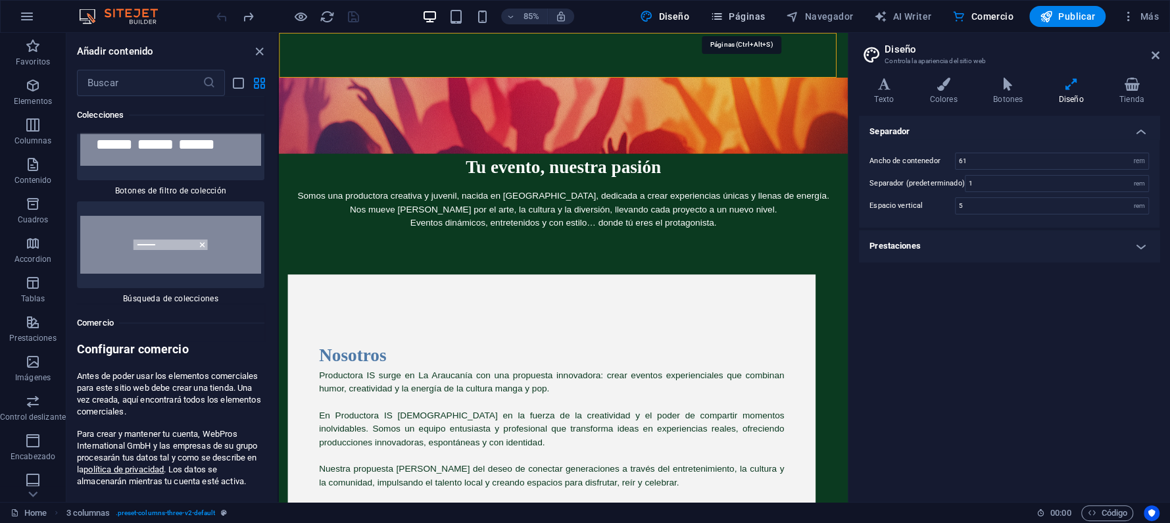
click at [740, 10] on span "Páginas" at bounding box center [737, 16] width 55 height 13
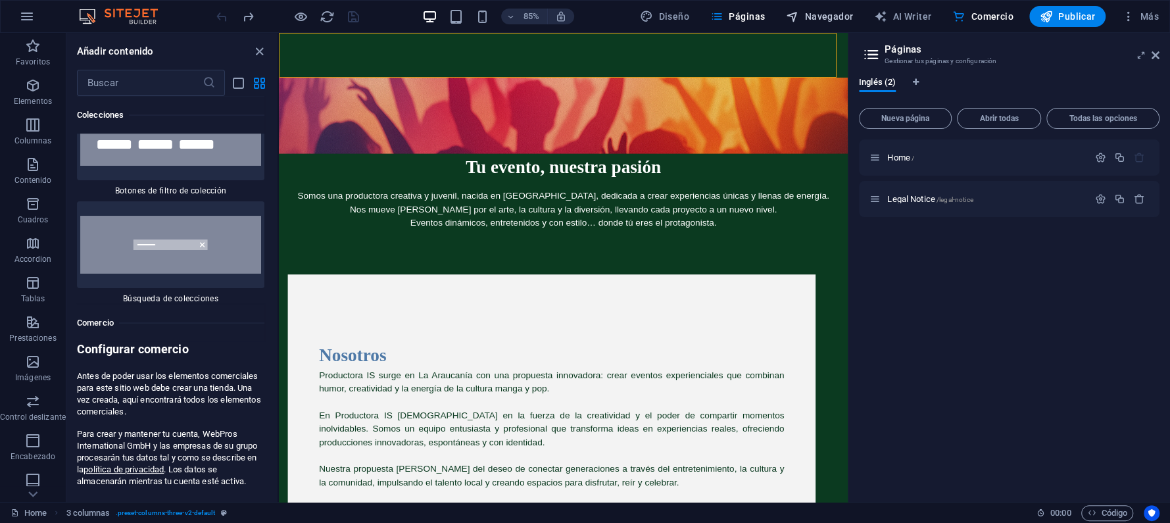
click at [813, 12] on span "Navegador" at bounding box center [819, 16] width 67 height 13
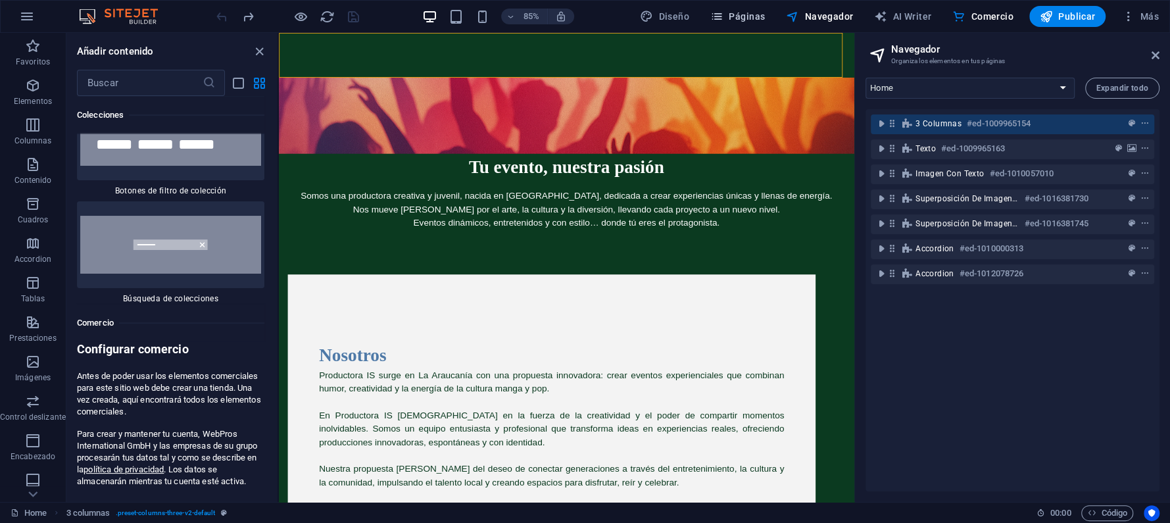
click at [770, 16] on button "Páginas" at bounding box center [737, 16] width 65 height 21
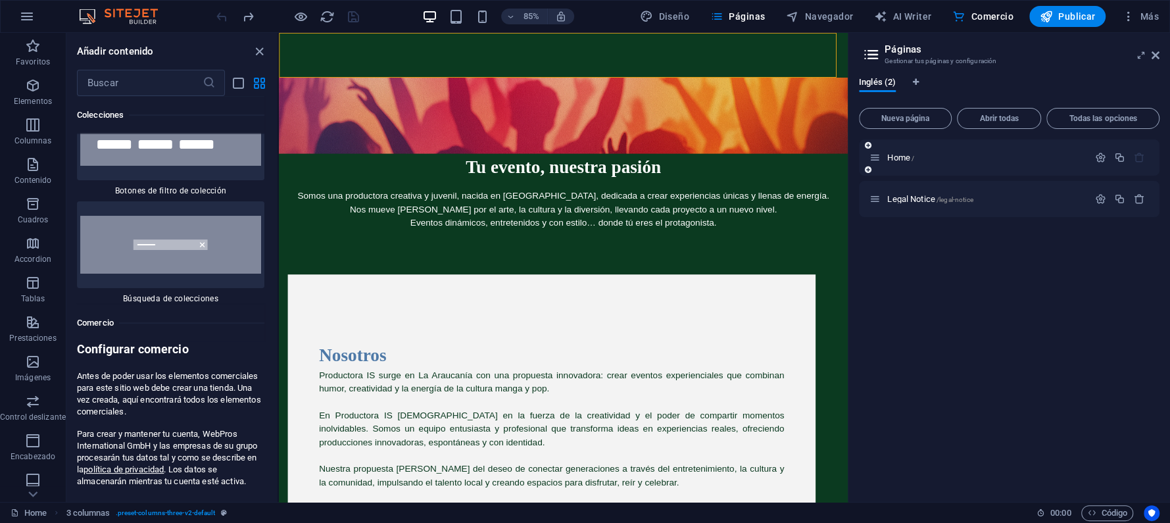
click at [946, 150] on div "Home /" at bounding box center [978, 157] width 219 height 15
click at [1007, 162] on div "Home /" at bounding box center [978, 157] width 219 height 15
click at [891, 154] on span "Home /" at bounding box center [900, 158] width 27 height 10
click at [1101, 156] on icon "button" at bounding box center [1100, 157] width 11 height 11
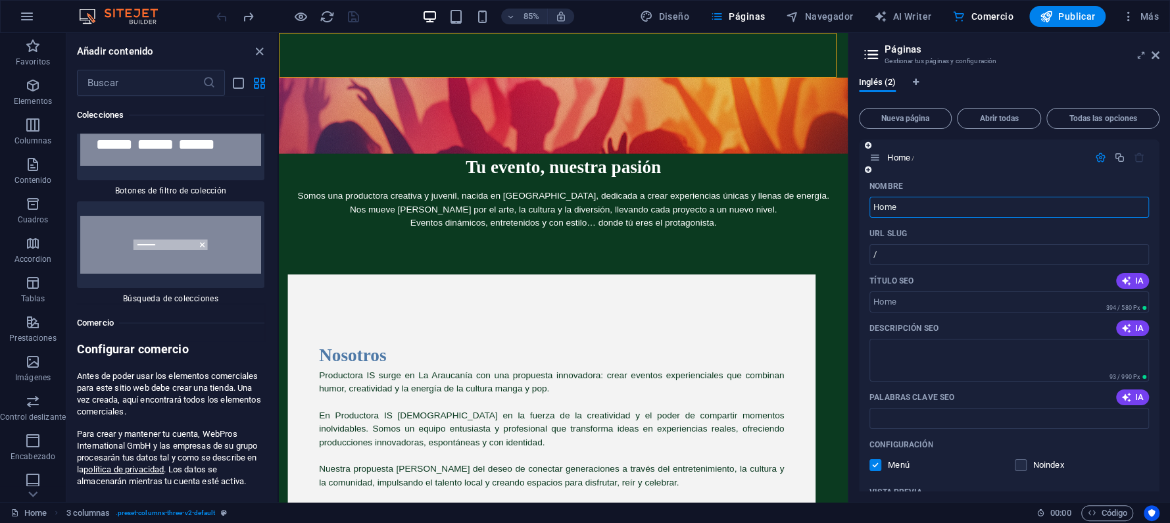
scroll to position [87, 0]
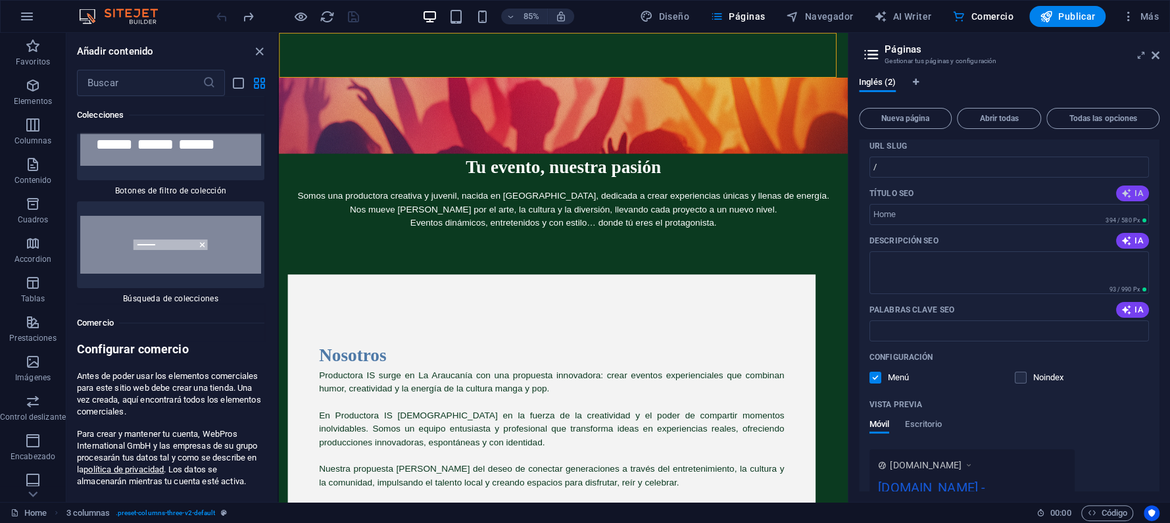
click at [1129, 198] on button "IA" at bounding box center [1132, 193] width 33 height 16
click at [999, 214] on input "Unique Events, Youthful Vibes" at bounding box center [1008, 214] width 279 height 21
drag, startPoint x: 997, startPoint y: 214, endPoint x: 867, endPoint y: 209, distance: 130.9
click at [867, 209] on div "Nombre Home ​ URL SLUG / ​ Título SEO IA Unique Events, Youthful Vibes ​ 272 / …" at bounding box center [1009, 333] width 300 height 490
type input "s"
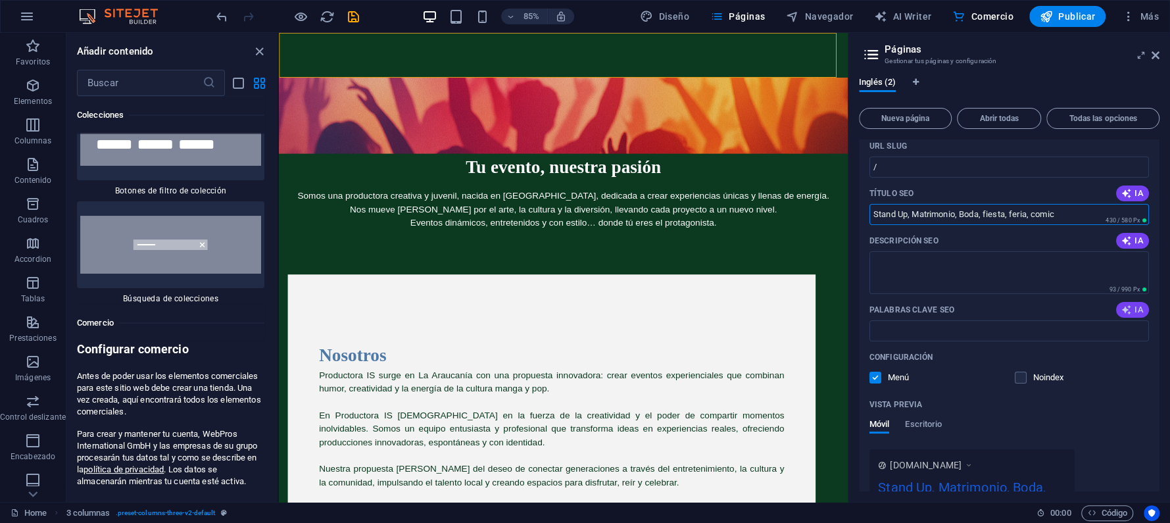
type input "Stand Up, Matrimonio, Boda, fiesta, feria, comic"
click at [1133, 303] on button "IA" at bounding box center [1132, 310] width 33 height 16
type input "event production, experiential events, creative entertainment, cultural events,…"
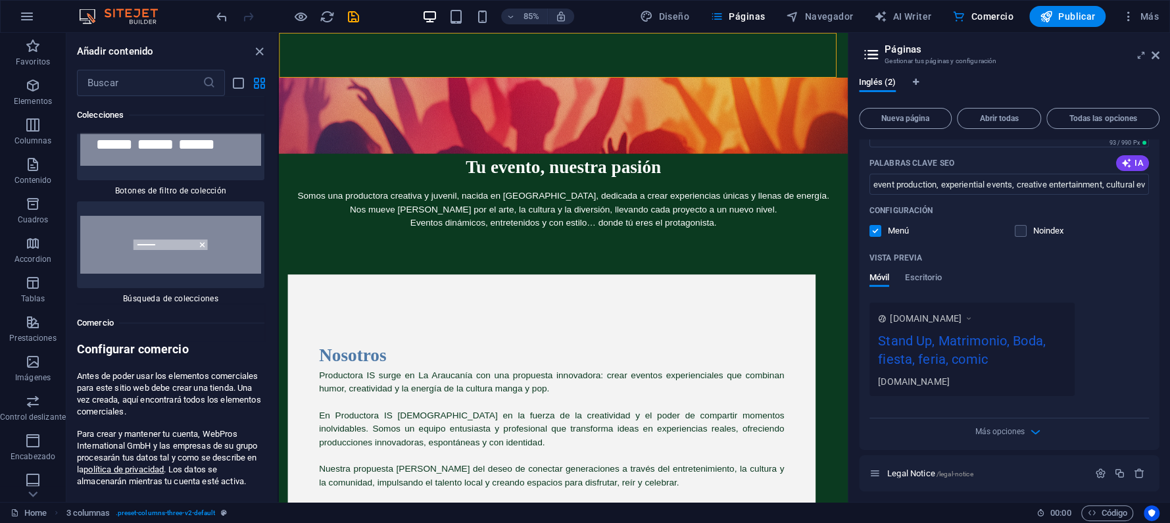
scroll to position [238, 0]
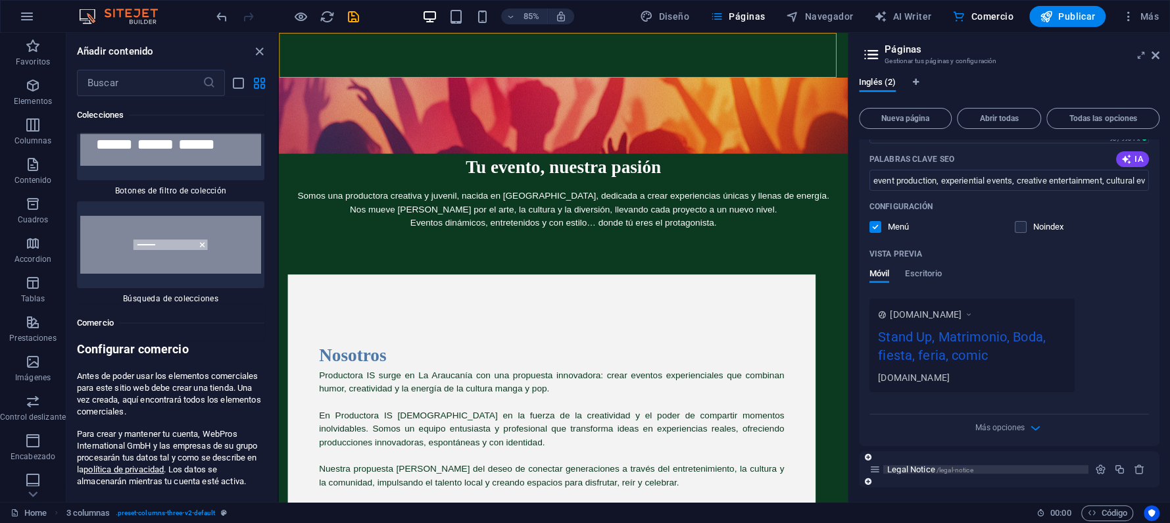
click at [1038, 466] on p "Legal Notice /legal-notice" at bounding box center [985, 469] width 197 height 9
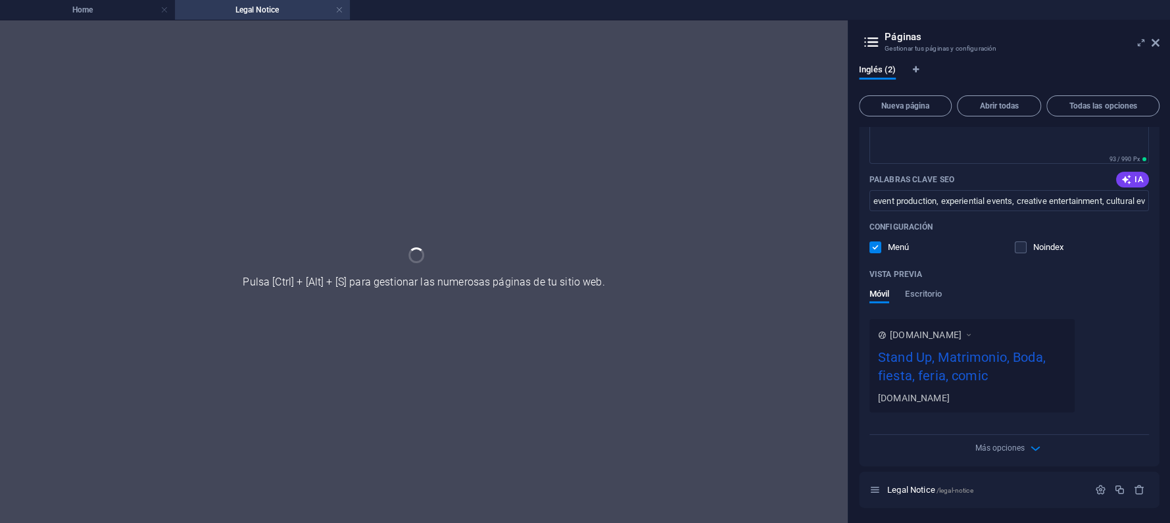
scroll to position [0, 0]
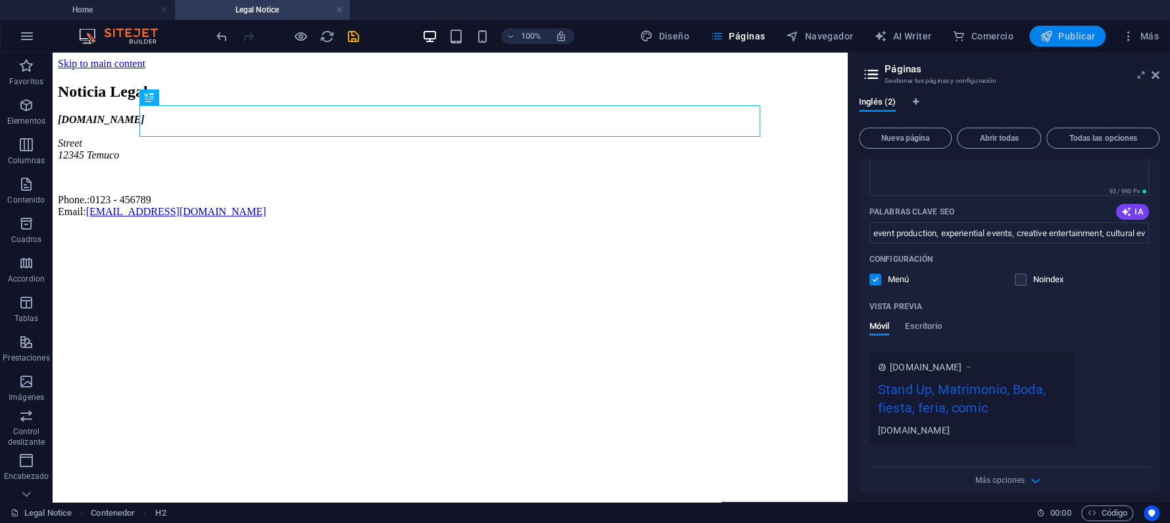
drag, startPoint x: 1062, startPoint y: 38, endPoint x: 965, endPoint y: 121, distance: 127.3
click at [1062, 38] on span "Publicar" at bounding box center [1068, 36] width 56 height 13
